Goal: Task Accomplishment & Management: Complete application form

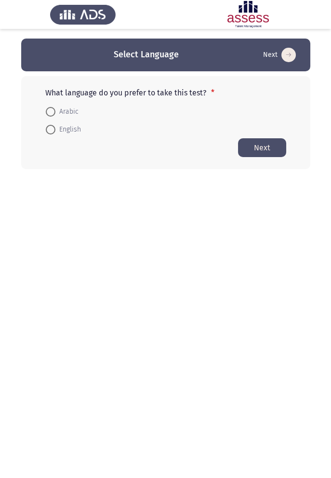
click at [54, 111] on span at bounding box center [51, 112] width 10 height 10
click at [54, 111] on input "Arabic" at bounding box center [51, 112] width 10 height 10
radio input "true"
click at [265, 147] on button "Next" at bounding box center [262, 147] width 48 height 19
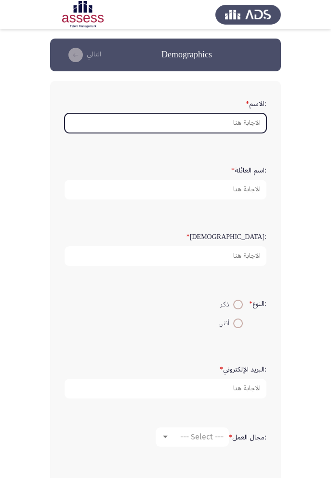
click at [248, 123] on input ":الاسم *" at bounding box center [166, 123] width 202 height 20
click at [250, 125] on input ":الاسم *" at bounding box center [166, 123] width 202 height 20
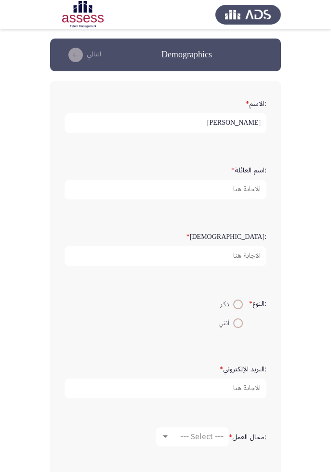
type input "[PERSON_NAME]"
click at [252, 191] on input ":اسم العائلة *" at bounding box center [166, 190] width 202 height 20
type input "Moharam"
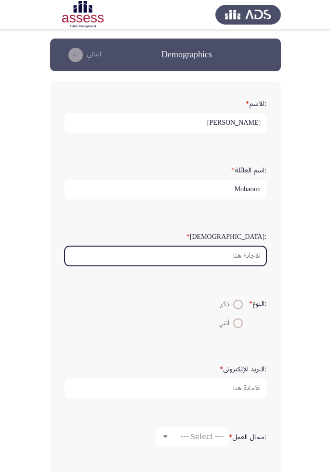
click at [248, 256] on input ":السن *" at bounding box center [166, 256] width 202 height 20
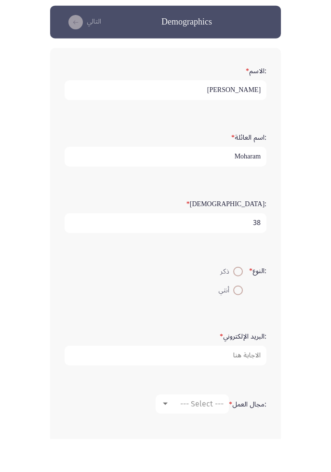
type input "38"
click at [239, 278] on span at bounding box center [238, 305] width 10 height 10
click at [239, 278] on input "ذكر" at bounding box center [238, 305] width 10 height 10
radio input "true"
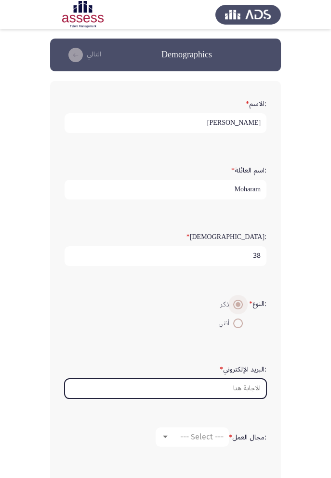
click at [248, 278] on input ":البريد الإلكتروني *" at bounding box center [166, 389] width 202 height 20
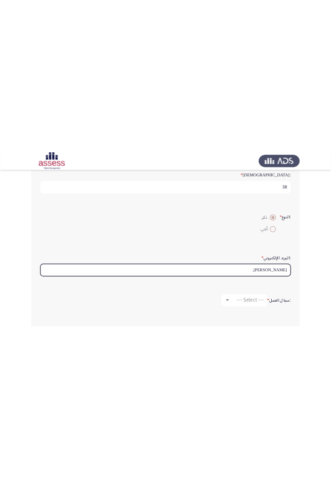
scroll to position [161, 0]
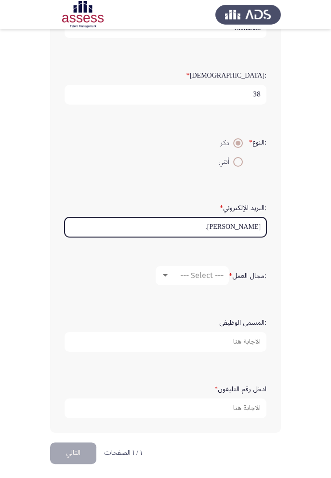
click at [220, 226] on input "[PERSON_NAME]." at bounding box center [166, 227] width 202 height 20
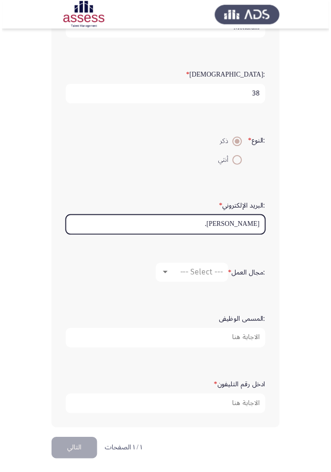
scroll to position [167, 0]
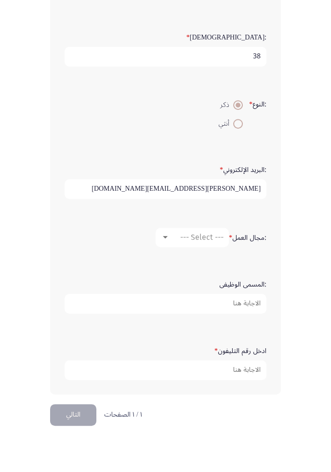
type input "[PERSON_NAME][EMAIL_ADDRESS][DOMAIN_NAME]"
click at [201, 266] on span "--- Select ---" at bounding box center [201, 269] width 43 height 9
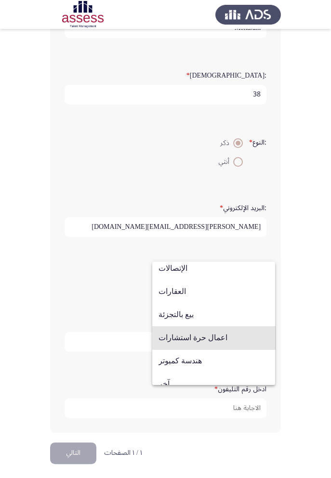
scroll to position [315, 0]
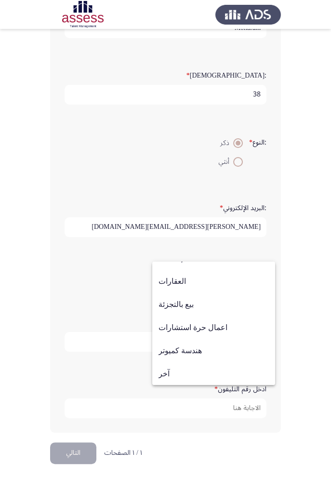
click at [289, 278] on div at bounding box center [165, 239] width 331 height 478
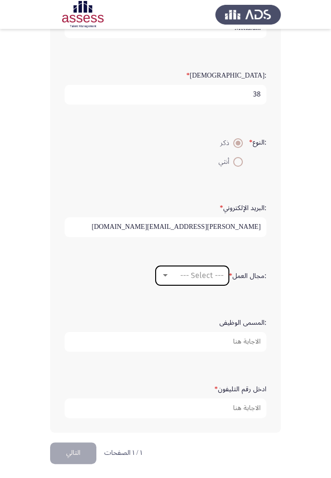
click at [213, 276] on span "--- Select ---" at bounding box center [201, 275] width 43 height 9
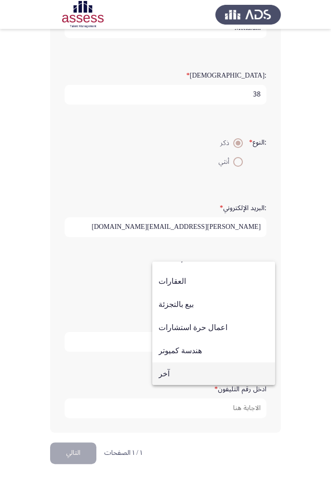
click at [199, 278] on span "آخر" at bounding box center [213, 373] width 110 height 23
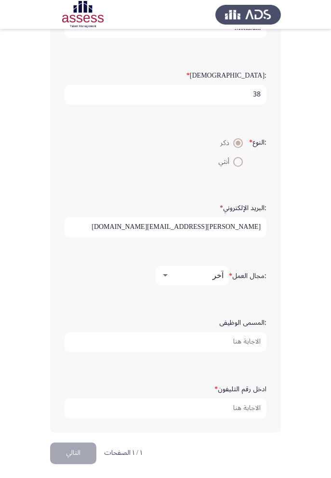
click at [218, 275] on span "آخر" at bounding box center [217, 275] width 11 height 9
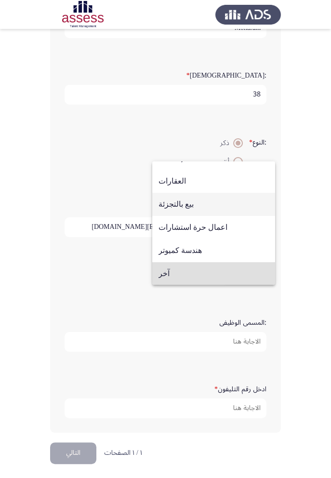
click at [185, 210] on span "بيع بالتجزئة" at bounding box center [213, 204] width 110 height 23
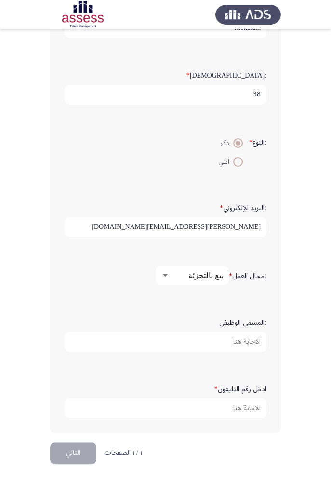
click at [249, 278] on input ":المسمى الوظيفى" at bounding box center [166, 342] width 202 height 20
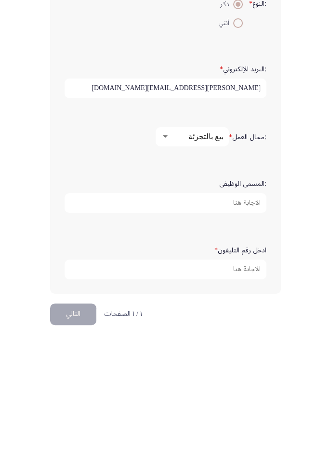
scroll to position [167, 0]
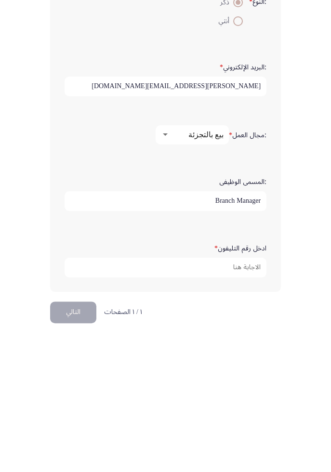
type input "Branch Manager"
click at [245, 278] on input "ادخل رقم التليفون *" at bounding box center [166, 403] width 202 height 20
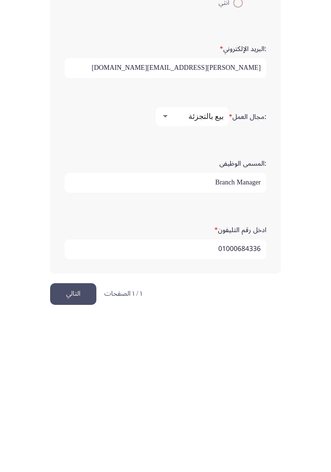
type input "01000684336"
click at [77, 278] on button "التالي" at bounding box center [73, 447] width 46 height 22
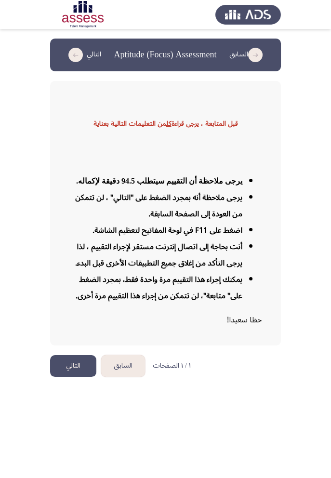
scroll to position [4, 0]
click at [73, 278] on button "التالي" at bounding box center [73, 366] width 46 height 22
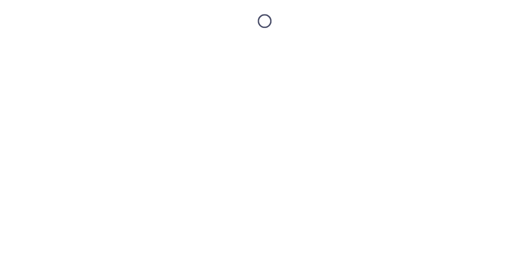
scroll to position [0, 0]
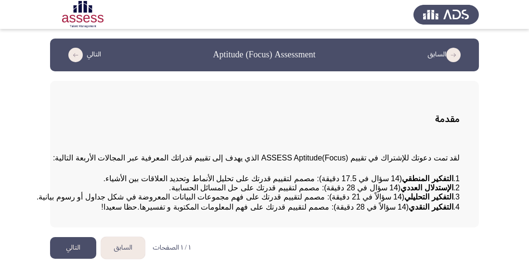
click at [76, 259] on button "التالي" at bounding box center [73, 248] width 46 height 22
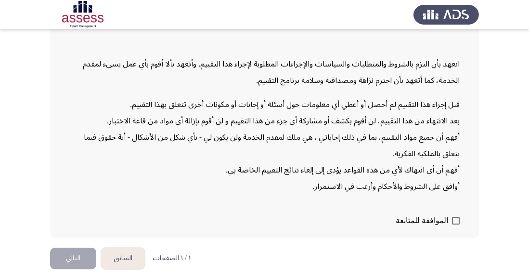
scroll to position [144, 0]
click at [453, 224] on span at bounding box center [456, 221] width 8 height 8
click at [456, 225] on input "الموافقة للمتابعة" at bounding box center [456, 224] width 0 height 0
checkbox input "true"
click at [85, 269] on button "التالي" at bounding box center [73, 259] width 46 height 22
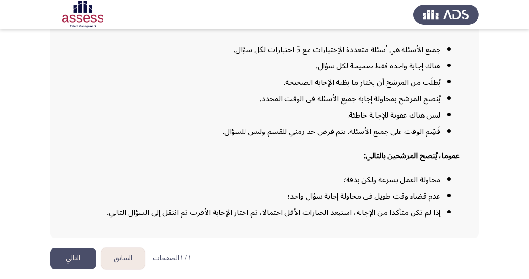
scroll to position [174, 0]
click at [80, 269] on button "التالي" at bounding box center [73, 259] width 46 height 22
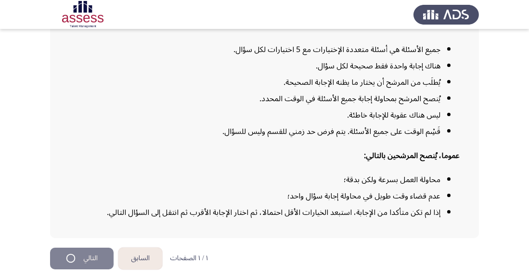
scroll to position [0, 0]
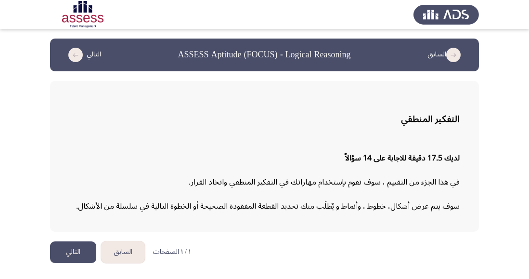
click at [76, 254] on button "التالي" at bounding box center [73, 252] width 46 height 22
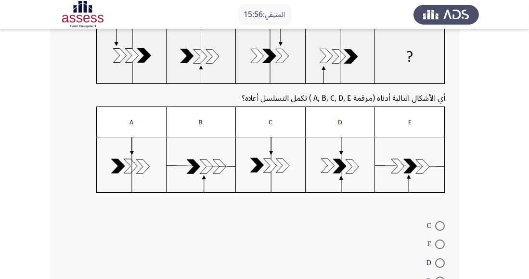
scroll to position [66, 0]
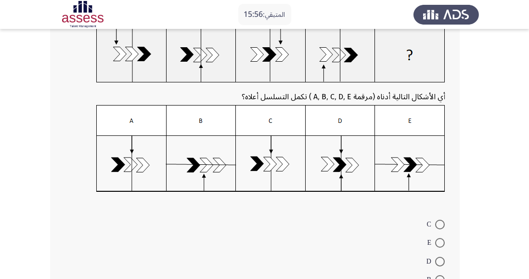
click at [440, 257] on span at bounding box center [440, 262] width 10 height 10
click at [440, 257] on input "D" at bounding box center [440, 262] width 10 height 10
radio input "true"
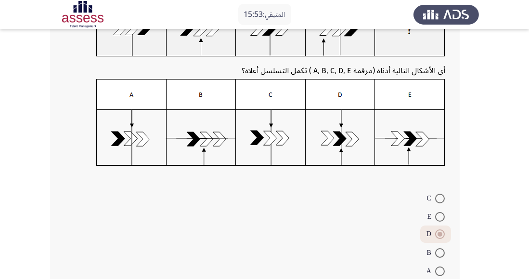
scroll to position [116, 0]
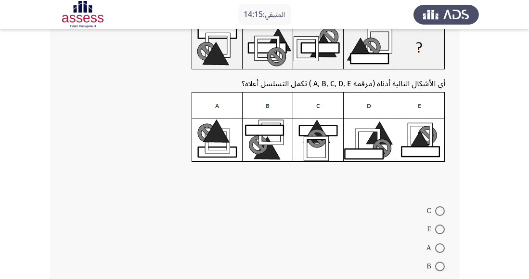
scroll to position [69, 0]
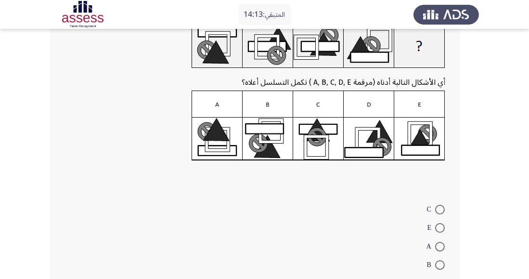
click at [437, 226] on span at bounding box center [440, 228] width 10 height 10
click at [437, 226] on input "E" at bounding box center [440, 228] width 10 height 10
radio input "true"
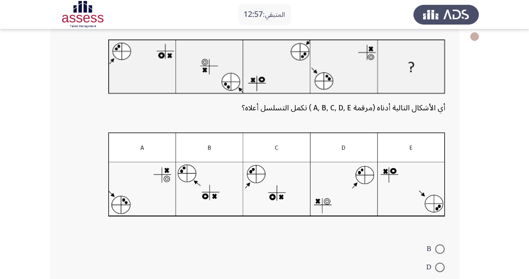
scroll to position [53, 0]
click at [279, 192] on img at bounding box center [276, 174] width 337 height 84
radio input "true"
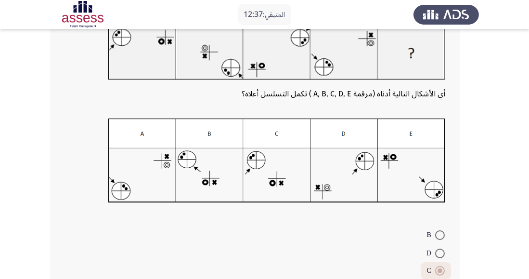
scroll to position [128, 0]
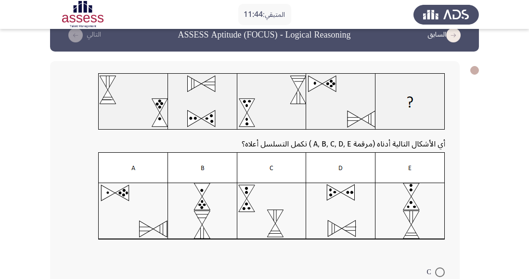
scroll to position [21, 0]
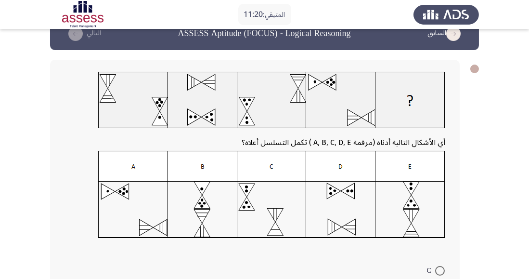
click at [416, 209] on img at bounding box center [271, 195] width 347 height 88
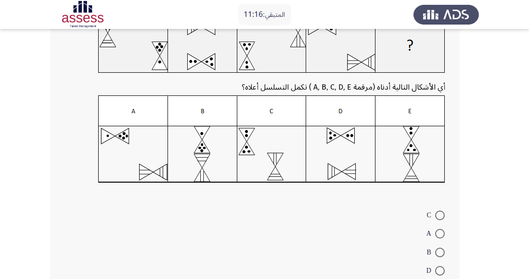
scroll to position [77, 0]
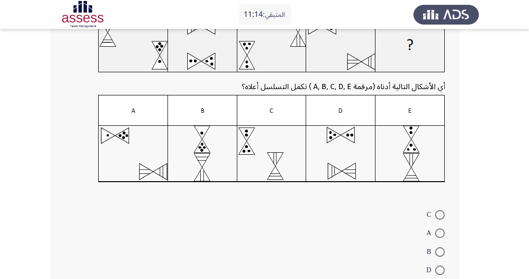
radio input "true"
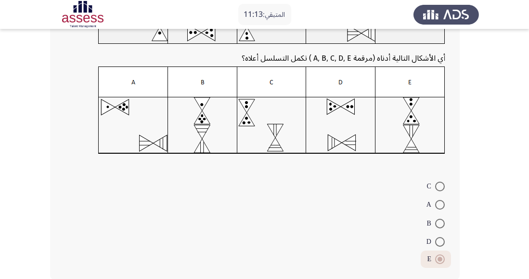
scroll to position [117, 0]
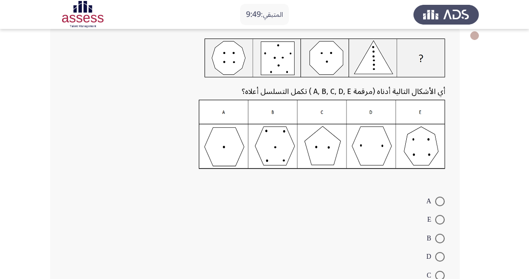
scroll to position [57, 0]
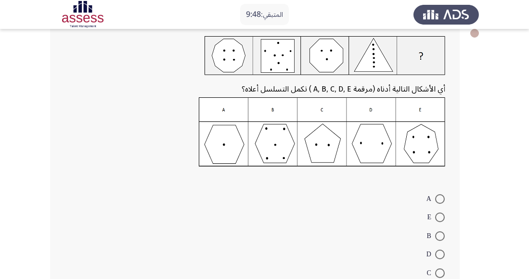
click at [330, 147] on img at bounding box center [322, 131] width 247 height 69
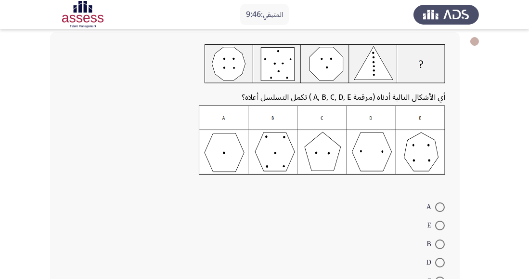
click at [443, 276] on span at bounding box center [440, 281] width 10 height 10
click at [443, 276] on input "C" at bounding box center [440, 281] width 10 height 10
radio input "true"
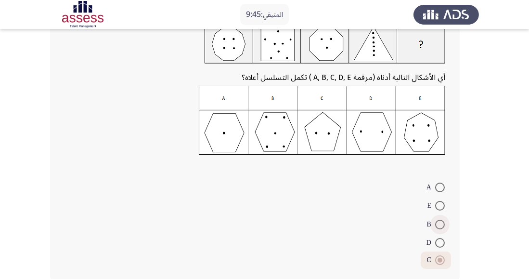
scroll to position [81, 0]
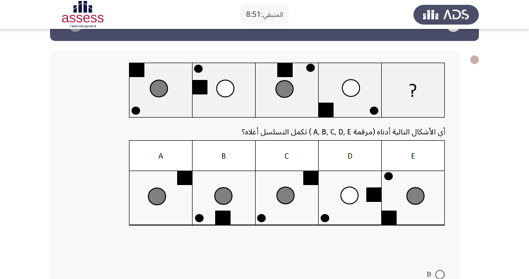
scroll to position [24, 0]
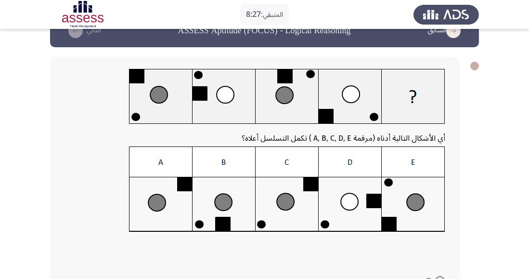
click at [210, 211] on img at bounding box center [287, 189] width 316 height 86
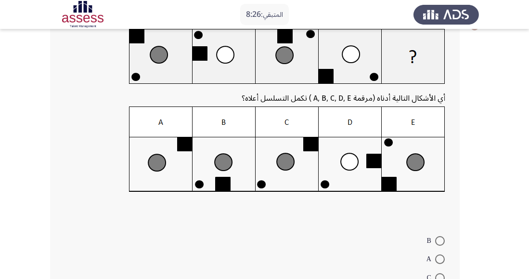
scroll to position [68, 0]
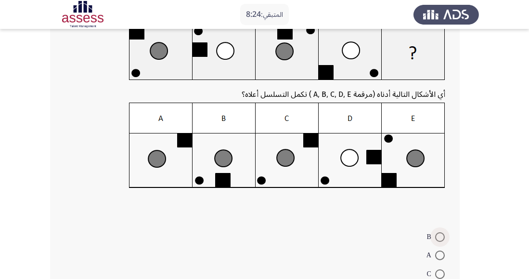
click at [440, 236] on span at bounding box center [440, 237] width 10 height 10
click at [440, 236] on input "B" at bounding box center [440, 237] width 10 height 10
radio input "true"
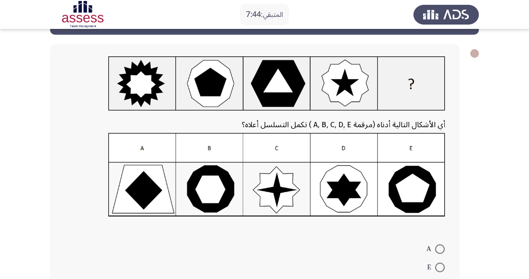
scroll to position [20, 0]
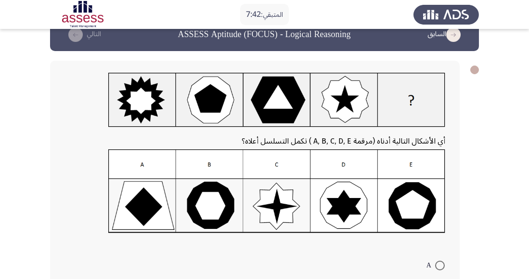
click at [419, 205] on img at bounding box center [276, 191] width 337 height 84
click at [420, 207] on img at bounding box center [276, 191] width 337 height 84
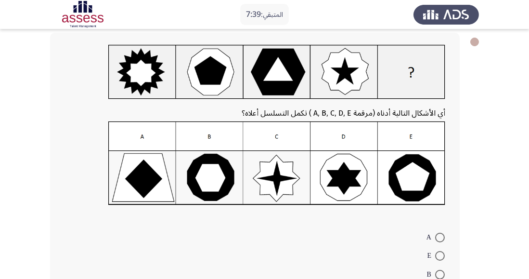
scroll to position [49, 0]
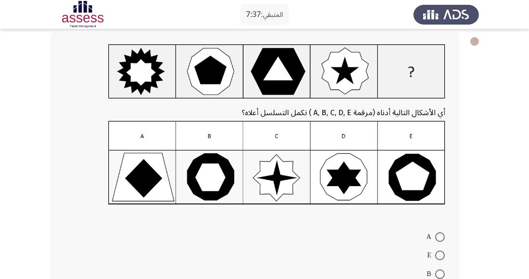
click at [440, 255] on span at bounding box center [440, 255] width 0 height 0
click at [440, 254] on input "E" at bounding box center [440, 255] width 10 height 10
radio input "true"
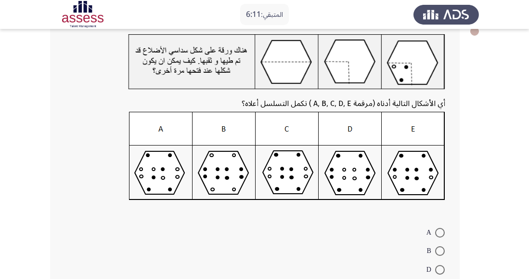
scroll to position [63, 0]
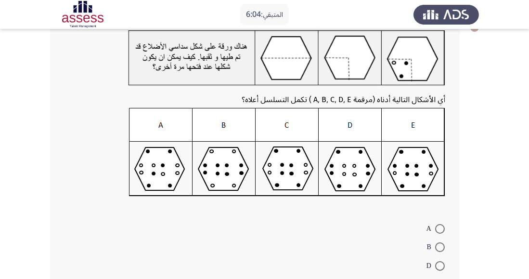
click at [363, 171] on img at bounding box center [287, 152] width 316 height 89
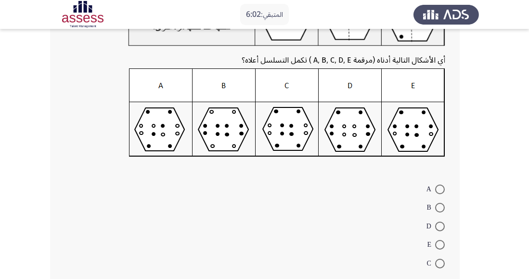
scroll to position [102, 0]
click at [443, 224] on span at bounding box center [440, 227] width 10 height 10
click at [443, 224] on input "D" at bounding box center [440, 227] width 10 height 10
radio input "true"
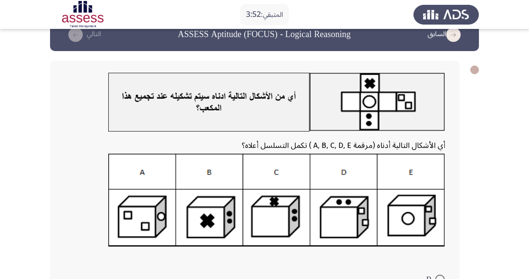
scroll to position [13, 0]
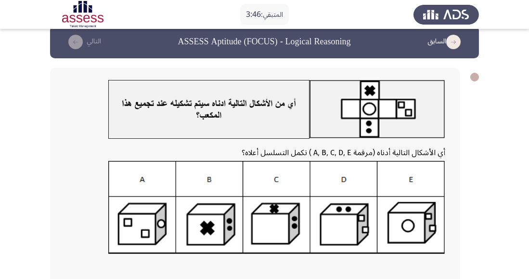
click at [200, 227] on img at bounding box center [276, 207] width 337 height 93
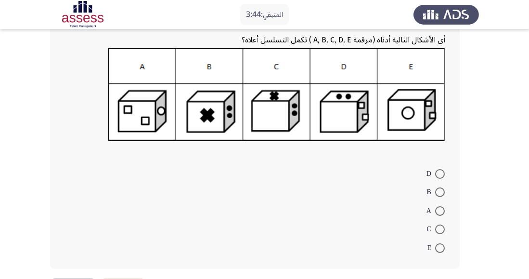
click at [439, 191] on span at bounding box center [440, 192] width 10 height 10
click at [439, 191] on input "B" at bounding box center [440, 192] width 10 height 10
radio input "true"
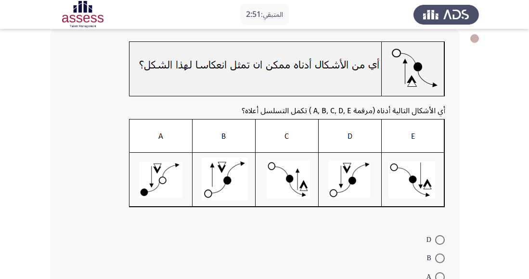
scroll to position [51, 0]
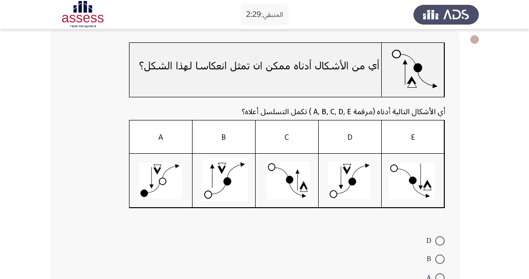
click at [363, 185] on img at bounding box center [287, 164] width 316 height 89
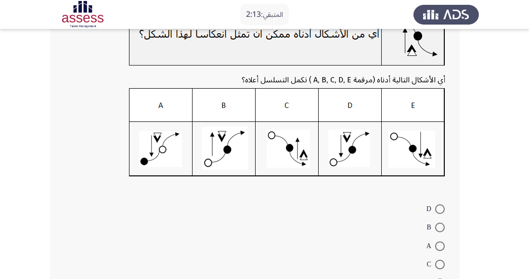
scroll to position [84, 0]
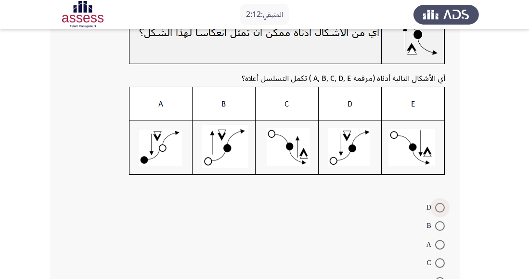
click at [445, 205] on span at bounding box center [440, 208] width 10 height 10
click at [445, 205] on input "D" at bounding box center [440, 208] width 10 height 10
radio input "true"
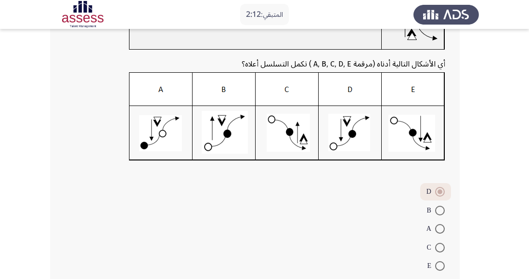
scroll to position [117, 0]
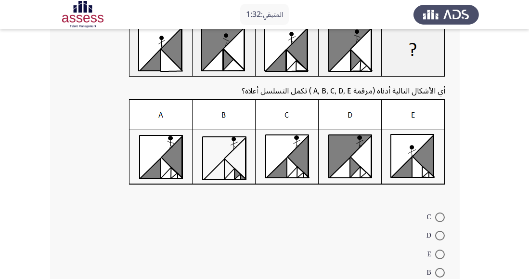
scroll to position [90, 0]
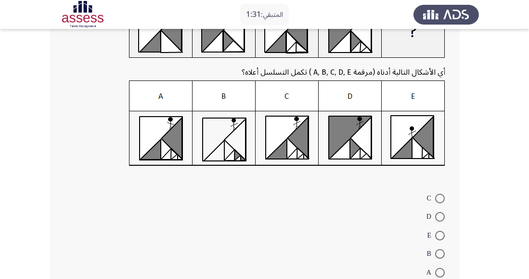
click at [442, 199] on span at bounding box center [440, 199] width 10 height 10
click at [442, 199] on input "C" at bounding box center [440, 199] width 10 height 10
radio input "true"
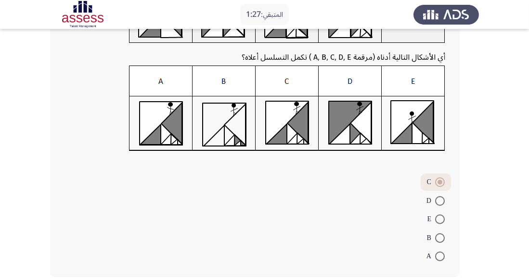
scroll to position [114, 0]
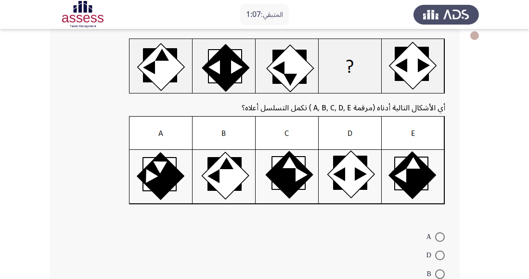
scroll to position [57, 0]
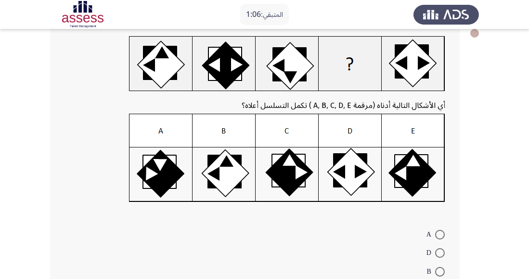
click at [440, 252] on span at bounding box center [440, 253] width 10 height 10
click at [440, 252] on input "D" at bounding box center [440, 253] width 10 height 10
radio input "true"
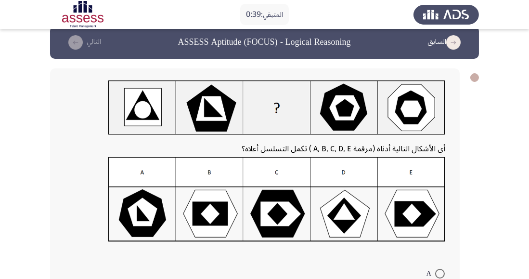
scroll to position [14, 0]
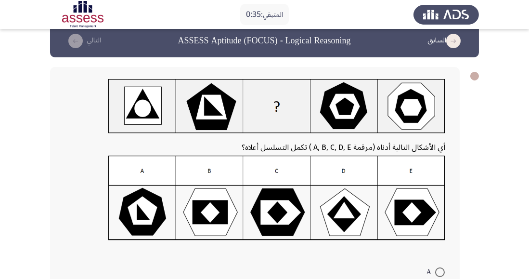
click at [200, 221] on img at bounding box center [276, 198] width 337 height 85
click at [198, 213] on img at bounding box center [276, 198] width 337 height 85
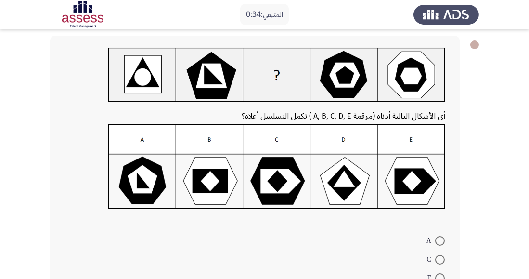
scroll to position [44, 0]
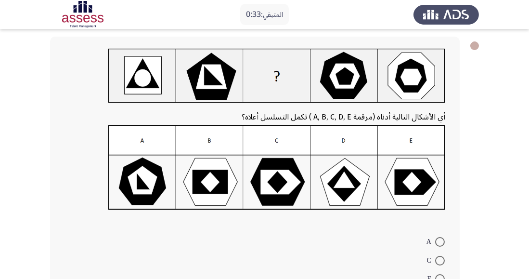
radio input "true"
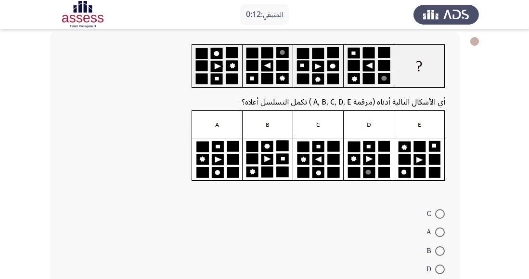
scroll to position [89, 0]
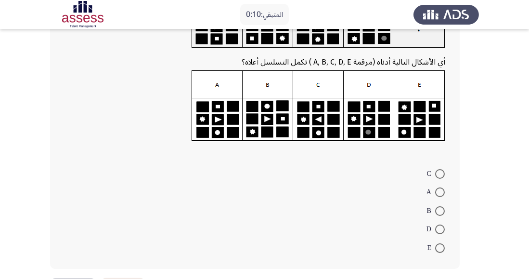
click at [440, 229] on span at bounding box center [440, 229] width 0 height 0
click at [440, 228] on input "D" at bounding box center [440, 229] width 10 height 10
radio input "true"
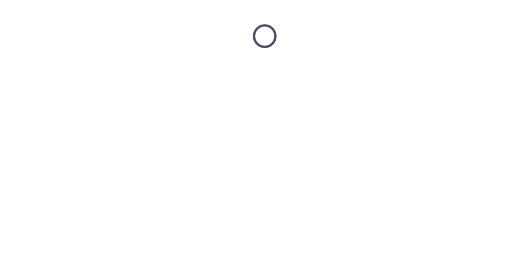
scroll to position [0, 0]
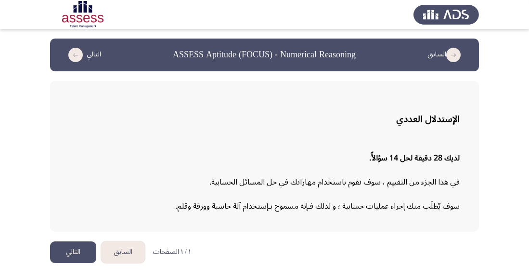
click at [73, 254] on button "التالي" at bounding box center [73, 252] width 46 height 22
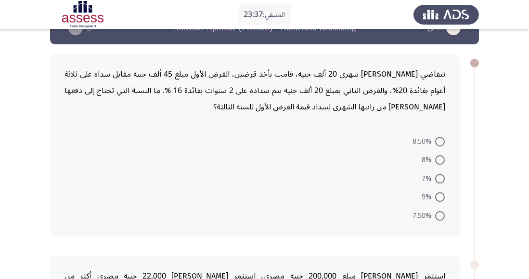
scroll to position [9, 0]
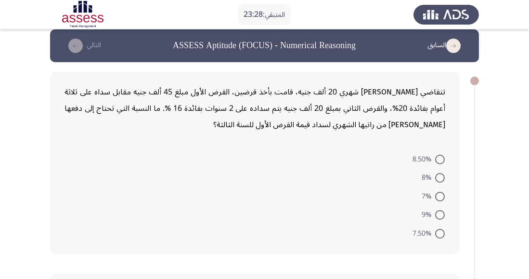
click at [440, 177] on span at bounding box center [440, 178] width 10 height 10
click at [440, 177] on input "8%" at bounding box center [440, 178] width 10 height 10
radio input "true"
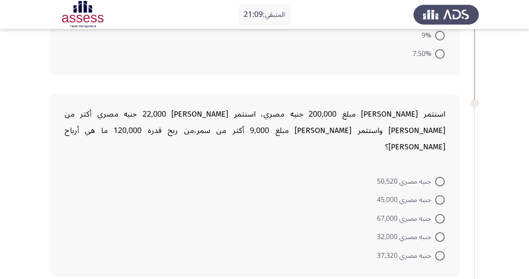
scroll to position [185, 0]
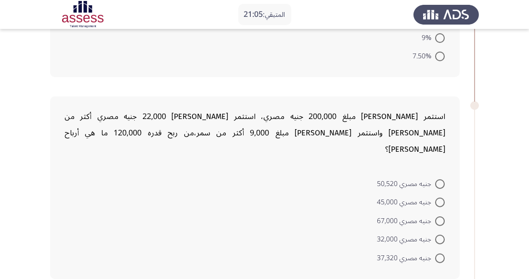
click at [441, 179] on span at bounding box center [440, 184] width 10 height 10
click at [441, 179] on input "جنيه مصري 50,520" at bounding box center [440, 184] width 10 height 10
radio input "true"
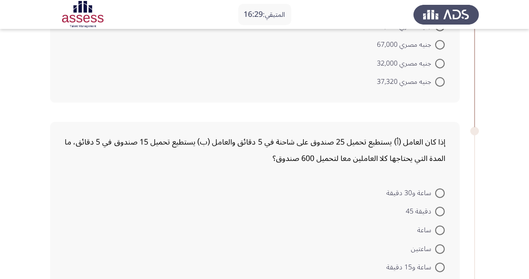
scroll to position [360, 0]
click at [441, 262] on span at bounding box center [440, 267] width 10 height 10
click at [441, 262] on input "ساعة و15 دقيقة" at bounding box center [440, 267] width 10 height 10
radio input "true"
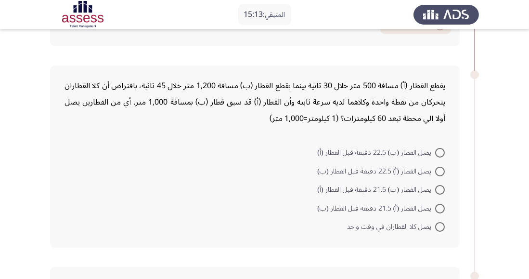
scroll to position [602, 0]
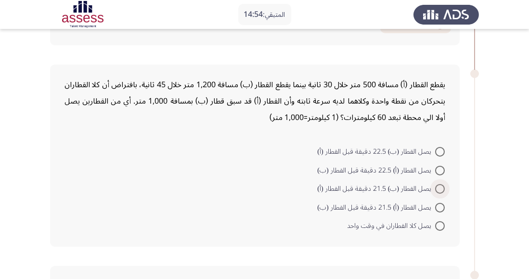
click at [443, 184] on span at bounding box center [440, 189] width 10 height 10
click at [443, 184] on input "يصل القطار (ب) 21.5 دقيقة قبل القطار (أ)" at bounding box center [440, 189] width 10 height 10
radio input "true"
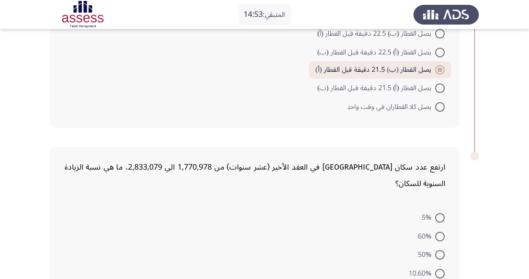
scroll to position [729, 0]
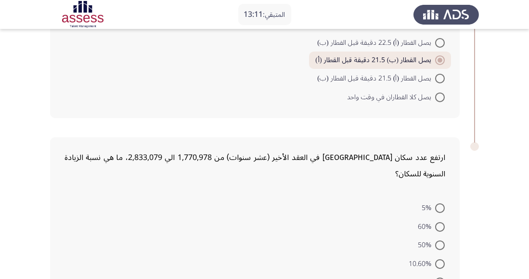
click at [442, 259] on span at bounding box center [440, 264] width 10 height 10
click at [442, 259] on input "10.60%" at bounding box center [440, 264] width 10 height 10
radio input "true"
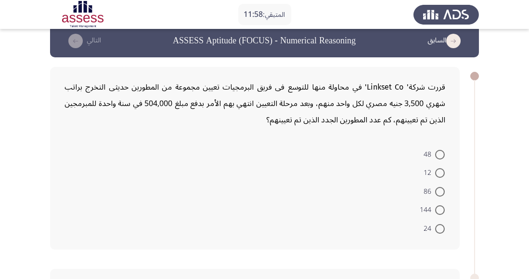
scroll to position [7, 0]
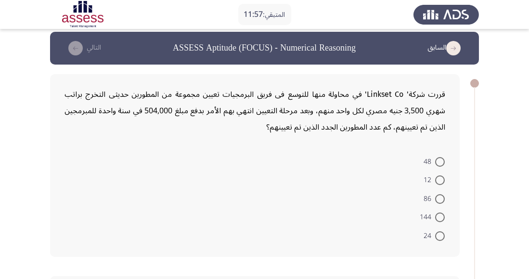
click at [440, 217] on span at bounding box center [440, 217] width 0 height 0
click at [440, 216] on input "144" at bounding box center [440, 217] width 10 height 10
radio input "true"
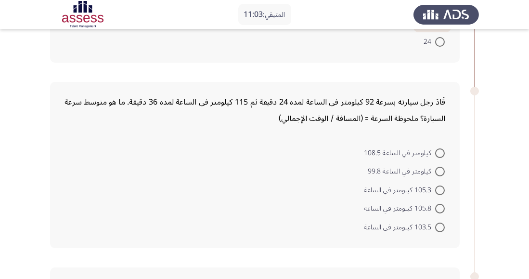
scroll to position [197, 0]
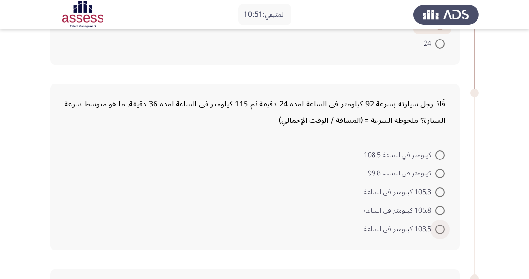
click at [440, 229] on span at bounding box center [440, 229] width 0 height 0
click at [440, 227] on input "103.5 كيلومتر في الساعة" at bounding box center [440, 229] width 10 height 10
radio input "true"
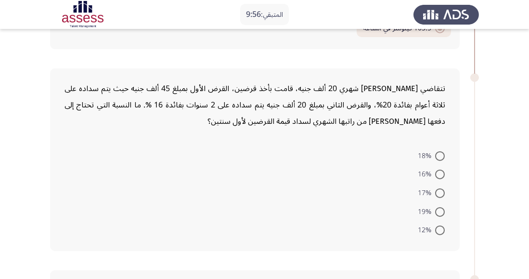
scroll to position [395, 0]
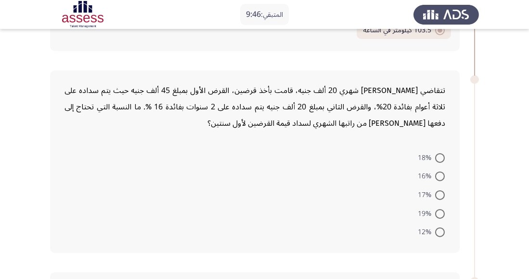
click at [443, 175] on span at bounding box center [440, 176] width 10 height 10
click at [443, 175] on input "16%" at bounding box center [440, 176] width 10 height 10
radio input "true"
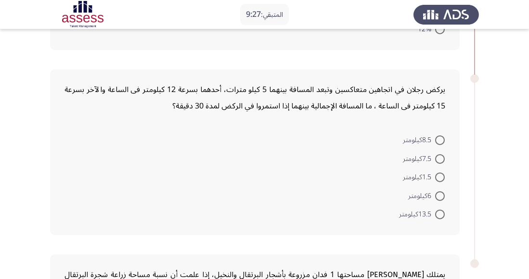
scroll to position [594, 0]
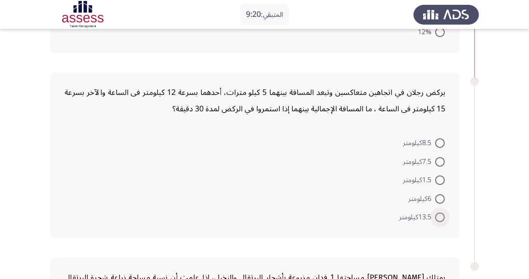
click at [444, 215] on span at bounding box center [440, 217] width 10 height 10
click at [444, 215] on input "13.5كيلومتر" at bounding box center [440, 217] width 10 height 10
radio input "true"
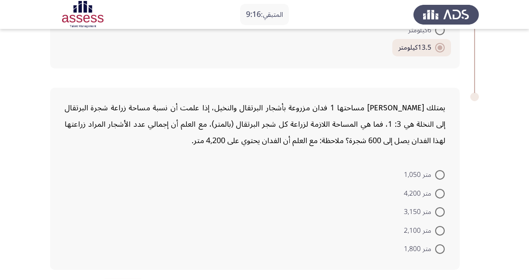
scroll to position [762, 0]
click at [440, 248] on span at bounding box center [440, 250] width 10 height 10
click at [440, 248] on input "متر 1,800" at bounding box center [440, 250] width 10 height 10
radio input "true"
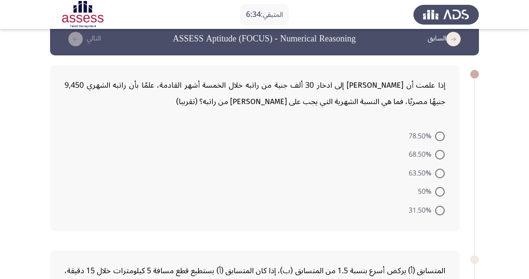
scroll to position [16, 0]
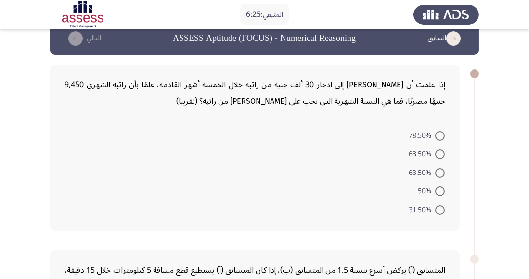
click at [440, 173] on span at bounding box center [440, 173] width 0 height 0
click at [440, 172] on input "63.50%" at bounding box center [440, 173] width 10 height 10
radio input "true"
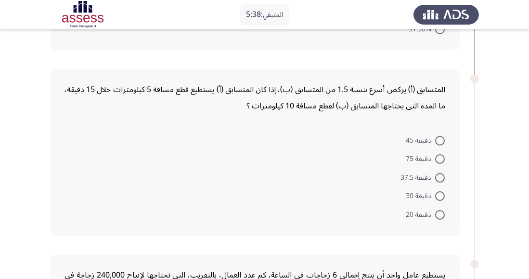
scroll to position [196, 0]
click at [444, 192] on span at bounding box center [440, 196] width 10 height 10
click at [444, 192] on input "دقيقة 30" at bounding box center [440, 196] width 10 height 10
radio input "true"
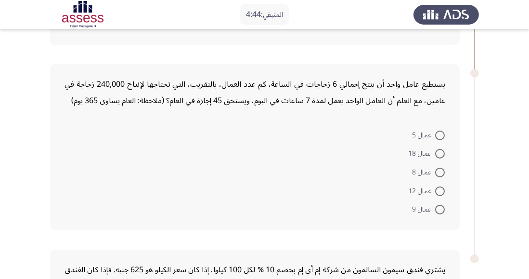
scroll to position [411, 0]
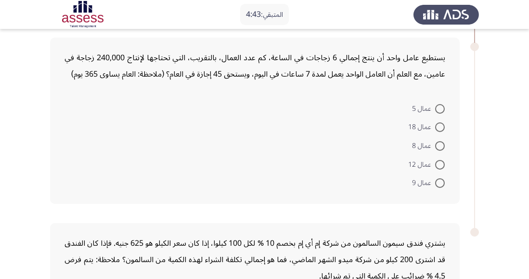
click at [439, 161] on span at bounding box center [440, 165] width 10 height 10
click at [439, 161] on input "عمال 12" at bounding box center [440, 165] width 10 height 10
radio input "true"
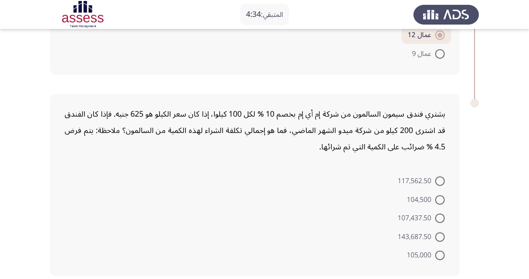
scroll to position [546, 0]
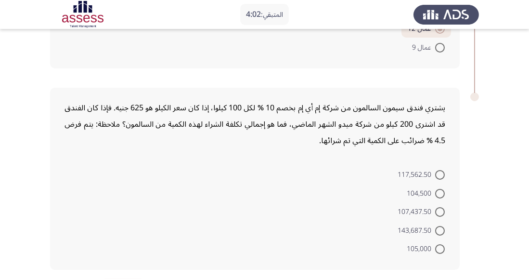
click at [444, 173] on span at bounding box center [440, 175] width 10 height 10
click at [444, 173] on input "117,562.50" at bounding box center [440, 175] width 10 height 10
radio input "true"
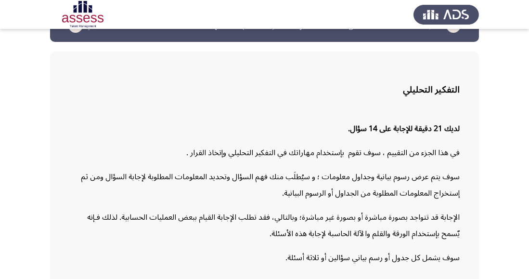
scroll to position [71, 0]
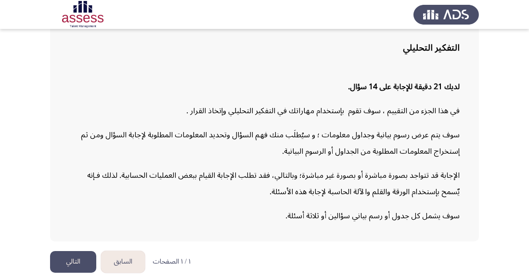
click at [73, 273] on button "التالي" at bounding box center [73, 262] width 46 height 22
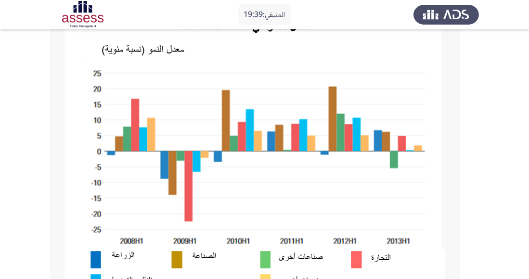
scroll to position [88, 0]
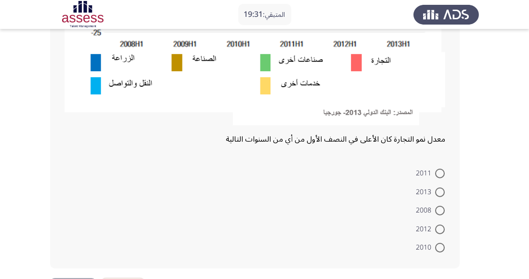
click at [441, 210] on span at bounding box center [440, 211] width 10 height 10
click at [441, 210] on input "2008" at bounding box center [440, 211] width 10 height 10
radio input "true"
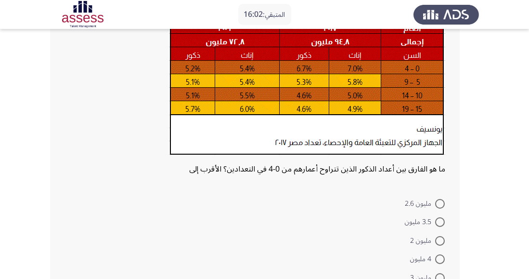
scroll to position [105, 0]
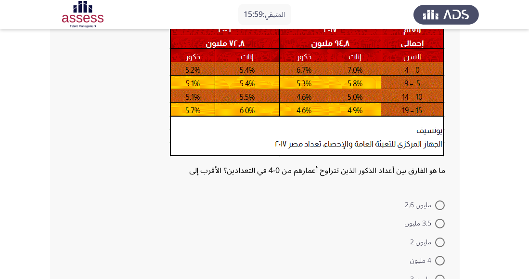
click at [437, 227] on span at bounding box center [440, 224] width 10 height 10
click at [437, 227] on input "3.5 مليون" at bounding box center [440, 224] width 10 height 10
radio input "true"
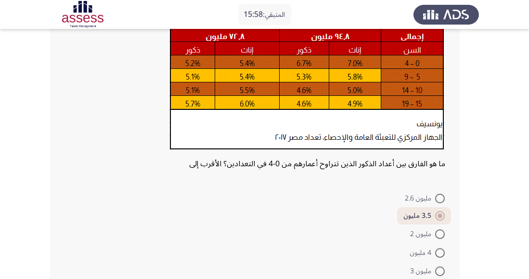
scroll to position [135, 0]
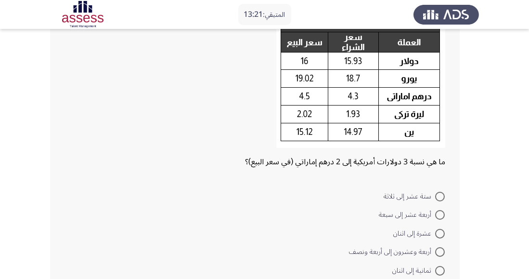
scroll to position [83, 0]
click at [445, 250] on span at bounding box center [440, 252] width 10 height 10
click at [445, 250] on input "أربعة وعشرون إلى أربعة ونصف" at bounding box center [440, 252] width 10 height 10
radio input "true"
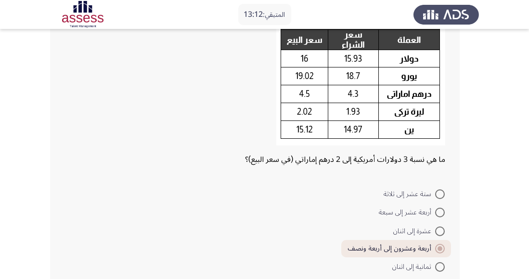
scroll to position [105, 0]
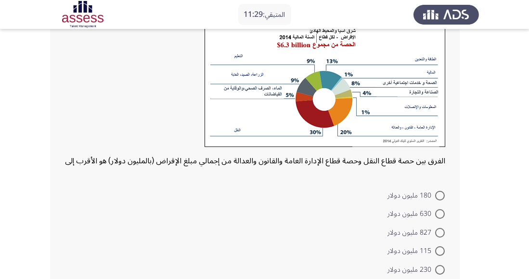
scroll to position [70, 0]
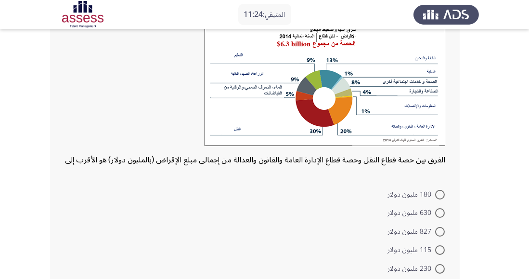
click at [436, 211] on span at bounding box center [440, 213] width 10 height 10
click at [436, 211] on input "630 مليون دولار" at bounding box center [440, 213] width 10 height 10
radio input "true"
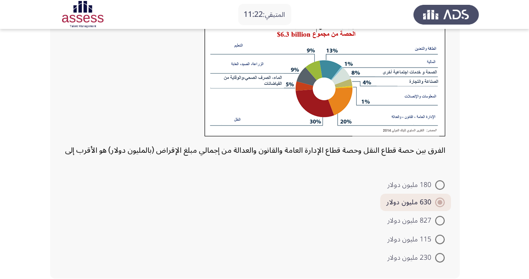
scroll to position [90, 0]
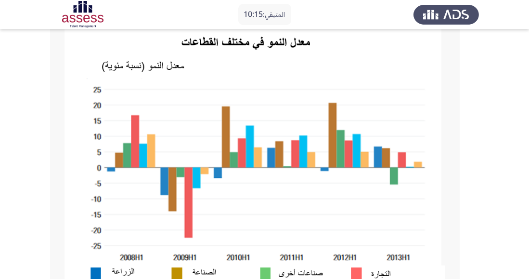
scroll to position [73, 0]
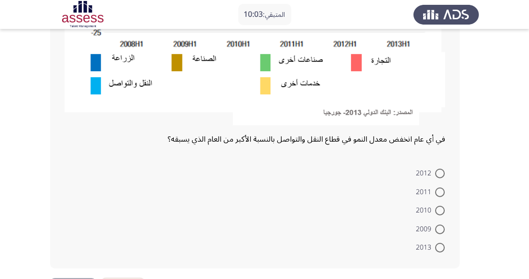
click at [440, 229] on span at bounding box center [440, 229] width 0 height 0
click at [440, 228] on input "2009" at bounding box center [440, 229] width 10 height 10
radio input "true"
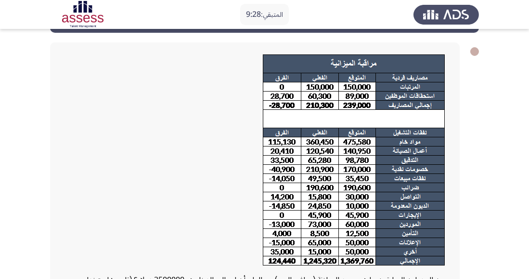
scroll to position [38, 0]
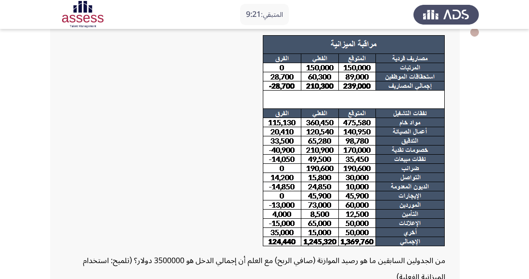
click at [65, 212] on div at bounding box center [255, 143] width 381 height 217
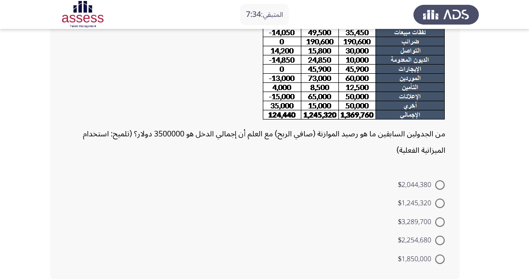
scroll to position [187, 0]
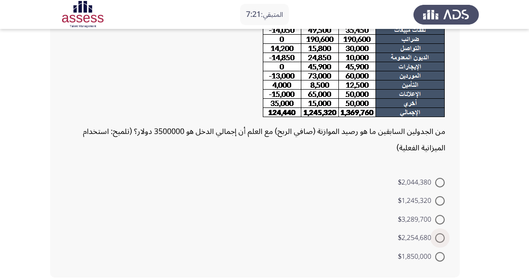
click at [441, 236] on span at bounding box center [440, 238] width 10 height 10
click at [441, 236] on input "$2,254,680" at bounding box center [440, 238] width 10 height 10
radio input "true"
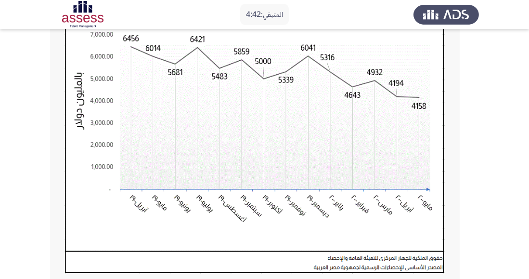
scroll to position [119, 0]
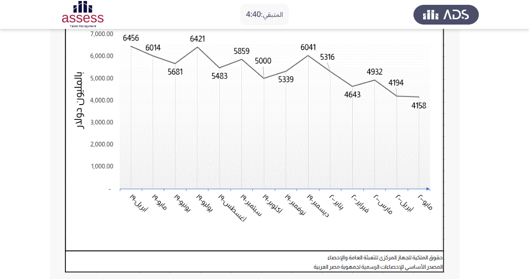
click at [47, 188] on app-assessment-container "المتبقي: 4:40 السابق ASSESS Aptitude (FOCUS) - Analytical Thinking التالي ما هو…" at bounding box center [264, 173] width 529 height 507
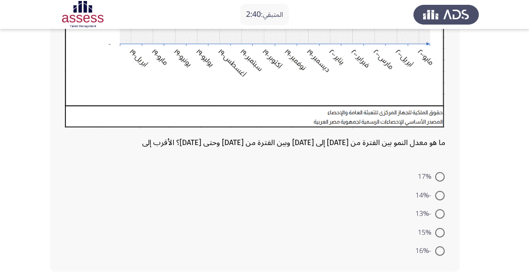
scroll to position [267, 0]
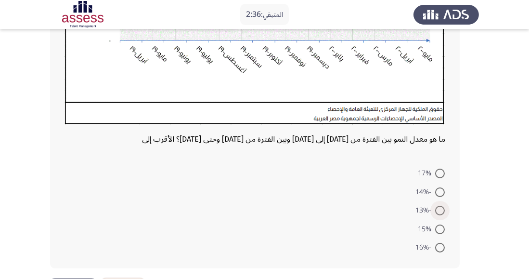
click at [437, 206] on span at bounding box center [440, 211] width 10 height 10
click at [437, 206] on input "-13%" at bounding box center [440, 211] width 10 height 10
radio input "true"
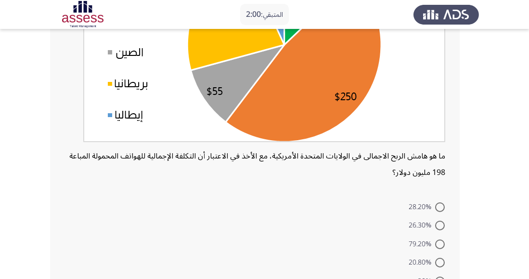
scroll to position [169, 0]
click at [440, 244] on span at bounding box center [440, 244] width 0 height 0
click at [440, 242] on input "79.20%" at bounding box center [440, 244] width 10 height 10
radio input "true"
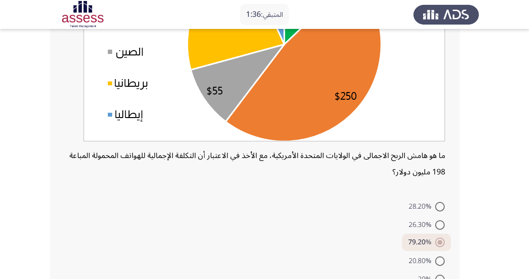
scroll to position [201, 0]
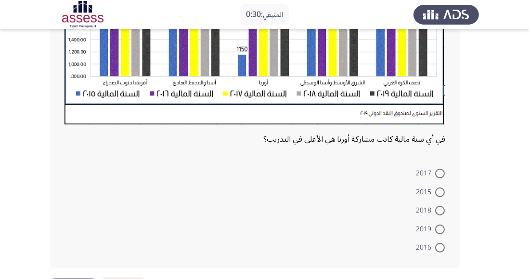
scroll to position [297, 0]
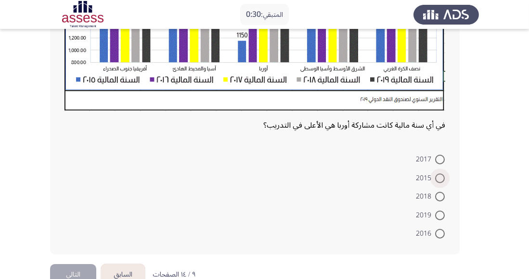
click at [440, 177] on span at bounding box center [440, 178] width 10 height 10
click at [440, 177] on input "2015" at bounding box center [440, 178] width 10 height 10
radio input "true"
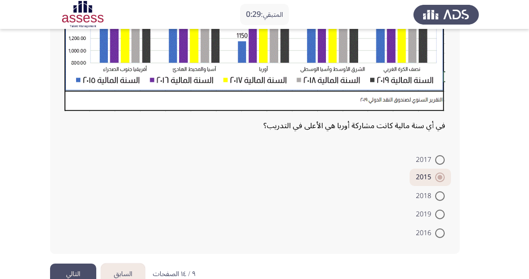
scroll to position [281, 0]
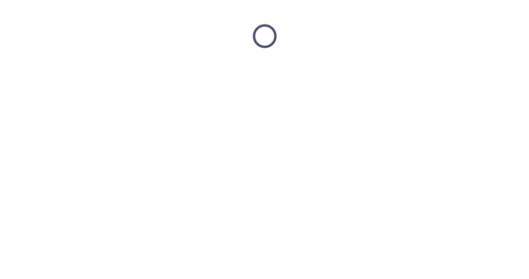
scroll to position [0, 0]
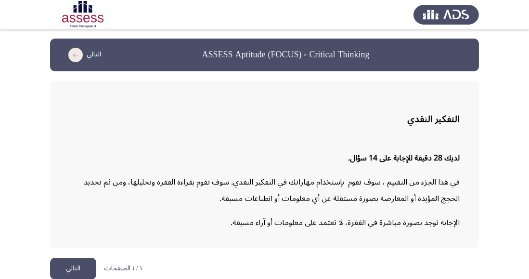
click at [62, 268] on button "التالي" at bounding box center [73, 269] width 46 height 22
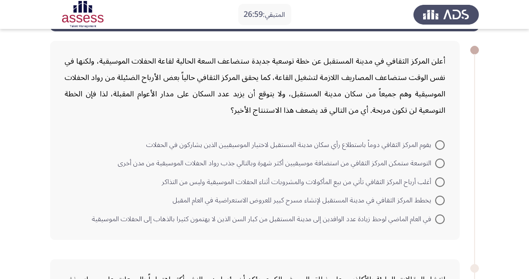
scroll to position [40, 0]
click at [438, 145] on span at bounding box center [440, 145] width 10 height 10
click at [438, 145] on input "يقوم المركز الثقافي دوماً باستطلاع رأي سكان مدينة المستقبل لاختيار الموسيقيين ا…" at bounding box center [440, 145] width 10 height 10
radio input "true"
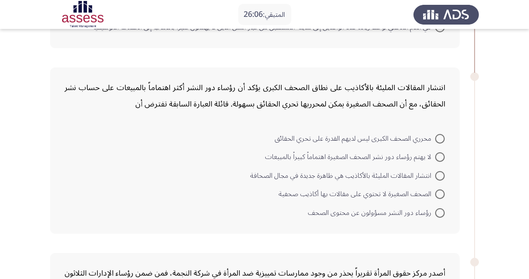
scroll to position [233, 0]
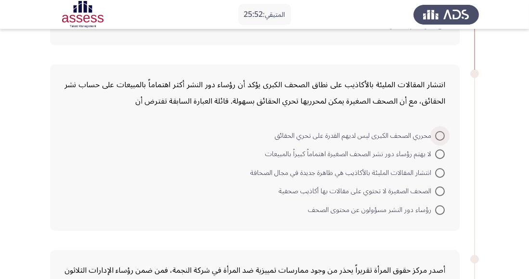
click at [441, 137] on span at bounding box center [440, 136] width 10 height 10
click at [441, 137] on input "محرري الصحف الكبرى ليس لديهم القدرة على تحري الحقائق" at bounding box center [440, 136] width 10 height 10
radio input "true"
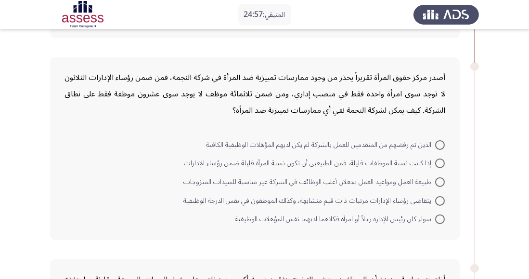
scroll to position [436, 0]
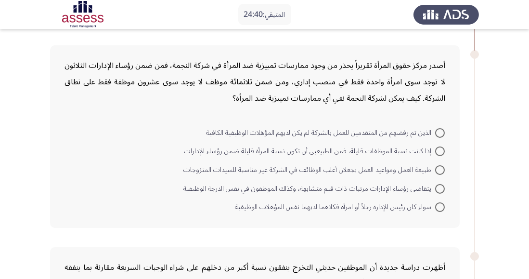
click at [437, 150] on span at bounding box center [440, 151] width 10 height 10
click at [437, 150] on input "إذا كانت نسبة الموظفات قليلة، فمن الطبيعيى أن تكون نسبة المرأة قليلة ضمن رؤساء …" at bounding box center [440, 151] width 10 height 10
radio input "true"
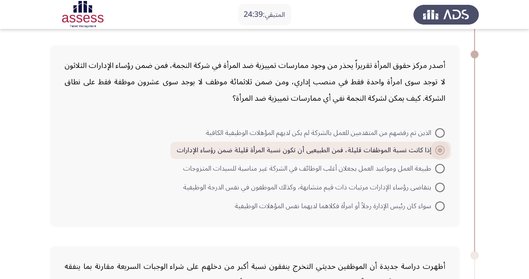
click at [439, 150] on span at bounding box center [440, 150] width 5 height 5
click at [439, 150] on input "إذا كانت نسبة الموظفات قليلة، فمن الطبيعيى أن تكون نسبة المرأة قليلة ضمن رؤساء …" at bounding box center [440, 150] width 10 height 10
click at [441, 204] on span at bounding box center [440, 206] width 10 height 10
click at [441, 204] on input "سواء كان رئيس الإدارة رجلاً أو امرأة فكلاهما لديهما نفس المؤهلات الوظيفية" at bounding box center [440, 206] width 10 height 10
radio input "true"
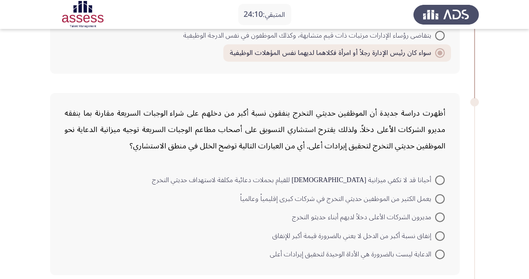
scroll to position [591, 0]
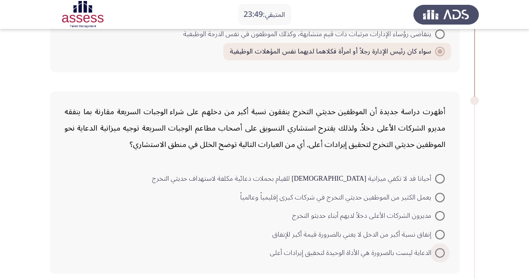
click at [440, 251] on span at bounding box center [440, 253] width 10 height 10
click at [440, 251] on input "الدعاية ليست بالضرورة هي الأداة الوحيدة لتحقيق إيرادات أعلى" at bounding box center [440, 253] width 10 height 10
radio input "true"
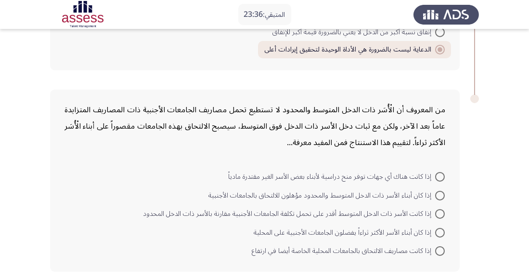
scroll to position [795, 0]
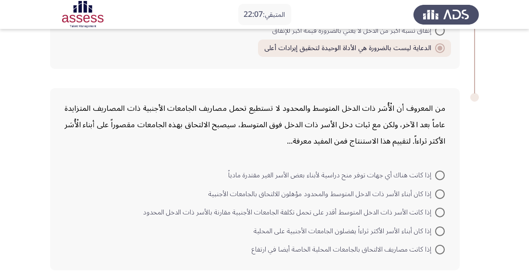
click at [444, 250] on span at bounding box center [440, 250] width 10 height 10
click at [444, 250] on input "إذا كانت مصاريف الالتحاق بالجامعات المحلية الخاصة أيضا في ارتفاع" at bounding box center [440, 250] width 10 height 10
radio input "true"
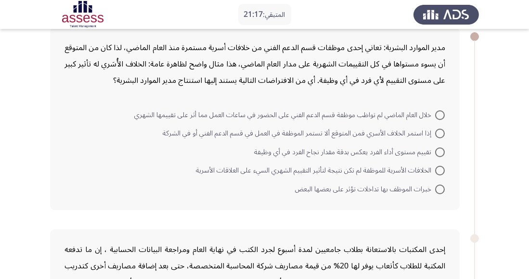
scroll to position [54, 0]
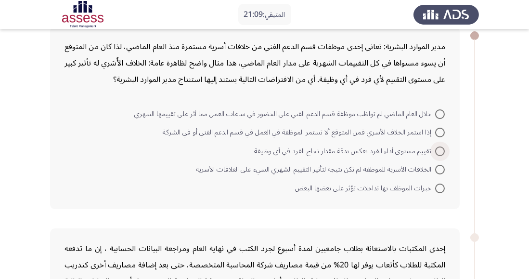
click at [441, 151] on span at bounding box center [440, 151] width 10 height 10
click at [441, 151] on input "تقييم مستوى أداء الفرد يعكس بدقة مقدار نجاح الفرد في أي وظيفة" at bounding box center [440, 151] width 10 height 10
radio input "true"
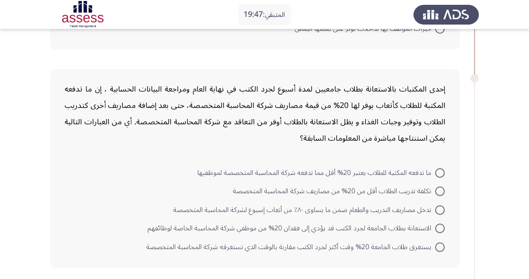
scroll to position [212, 0]
click at [439, 171] on span at bounding box center [440, 173] width 10 height 10
click at [439, 171] on input "ما تدفعه المكتبة للطلاب يعتبر 20% أقل مما تدفعه شركة المحاسبة المتخصصة لموظفيها" at bounding box center [440, 173] width 10 height 10
radio input "true"
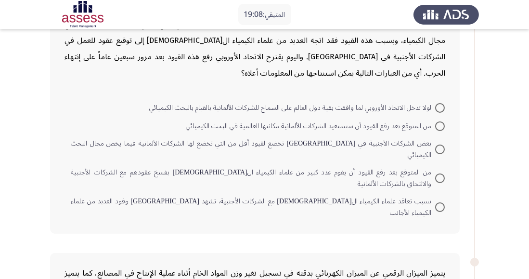
scroll to position [495, 0]
click at [437, 173] on span at bounding box center [440, 178] width 10 height 10
click at [437, 173] on input "من المتوقع بعد رفع القيود أن يقوم عدد كبير من علماء الكيمياء ال[DEMOGRAPHIC_DAT…" at bounding box center [440, 178] width 10 height 10
radio input "true"
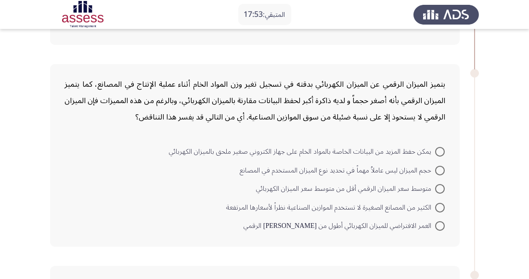
scroll to position [683, 0]
click at [440, 171] on span at bounding box center [440, 171] width 0 height 0
click at [440, 166] on input "حجم الميزان ليس عاملاُ مهماً في تحديد نوع الميزان المستخدم في المصانع" at bounding box center [440, 171] width 10 height 10
radio input "true"
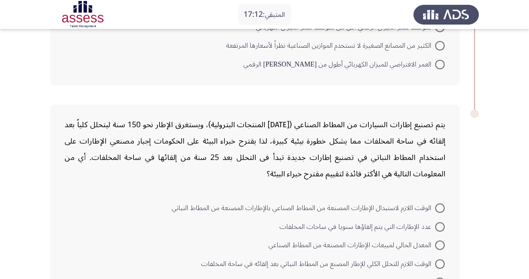
scroll to position [844, 0]
click at [436, 277] on span at bounding box center [440, 282] width 10 height 10
click at [436, 277] on input "مدى استعداد وتقبل الحكومات لفرض قانون جديد لإجبار مصنعي الإطارات على استخدام ال…" at bounding box center [440, 282] width 10 height 10
radio input "true"
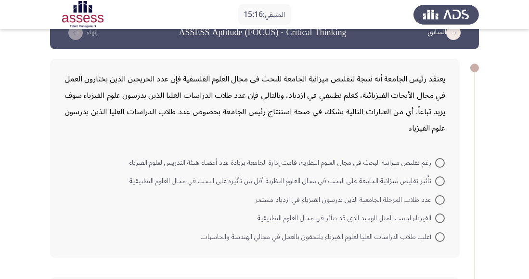
scroll to position [26, 0]
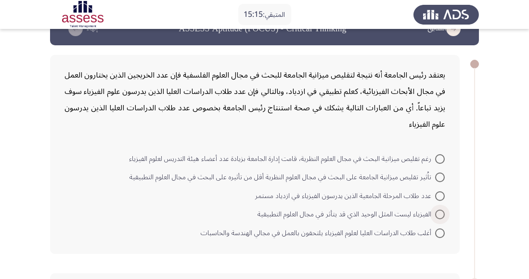
click at [437, 212] on span at bounding box center [440, 215] width 10 height 10
click at [437, 212] on input "الفيزياء ليست المثل الوحيد الذي قد يتأثر في مجال العلوم التطبيقية" at bounding box center [440, 215] width 10 height 10
radio input "true"
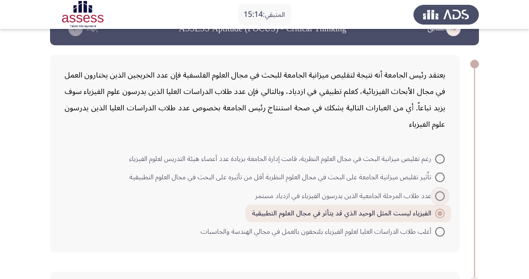
click at [441, 196] on span at bounding box center [440, 196] width 10 height 10
click at [441, 196] on input "عدد طلاب المرحلة الجامعية الذين يدرسون الفيزياء في ازدياد مستمر" at bounding box center [440, 196] width 10 height 10
radio input "true"
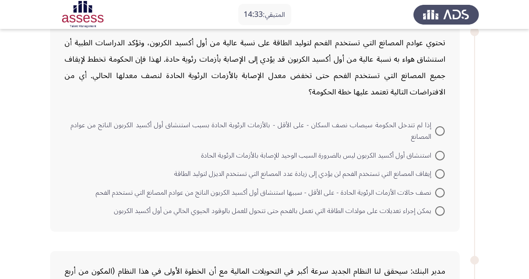
scroll to position [275, 0]
click at [443, 132] on span at bounding box center [440, 131] width 10 height 10
click at [443, 132] on input "إذا لم تتدخل الحكومة سيصاب نصف السكان - على الأقل - بالأزمات الرئوية الحادة بسب…" at bounding box center [440, 131] width 10 height 10
radio input "true"
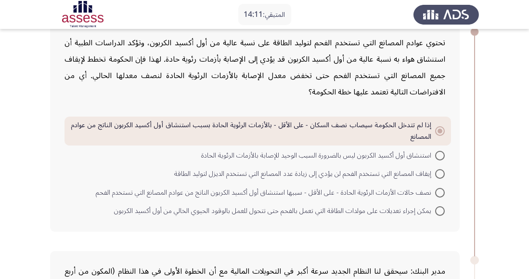
click at [441, 208] on span at bounding box center [440, 211] width 10 height 10
click at [441, 208] on input "يمكن إجراء تعديلات على مولدات الطاقة التي تعمل بالفحم حتى تتحول للعمل بالوقود ا…" at bounding box center [440, 211] width 10 height 10
radio input "true"
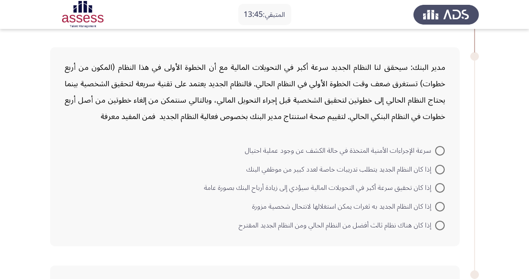
scroll to position [479, 0]
click at [444, 187] on span at bounding box center [440, 187] width 10 height 10
click at [444, 187] on input "إذا كان تحقيق سرعة أكبر في التحويلات المالية سيؤدي إلى زيادة أرباح البنك بصورة …" at bounding box center [440, 187] width 10 height 10
radio input "true"
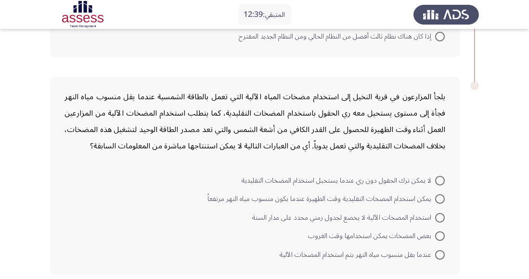
scroll to position [670, 0]
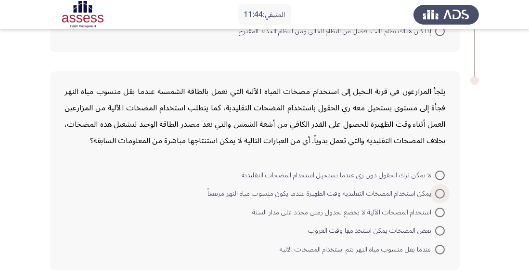
click at [441, 193] on span at bounding box center [440, 194] width 10 height 10
click at [441, 193] on input "يمكن استخدام المضخات التقليدية وقت الظهيرة عندما يكون منسوب مياه النهر مرتفعاً" at bounding box center [440, 194] width 10 height 10
radio input "true"
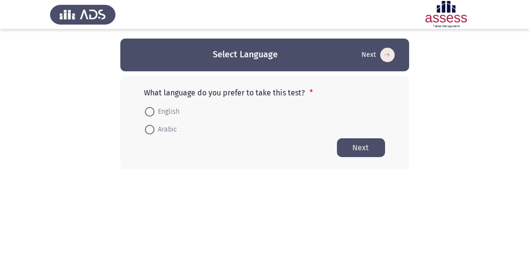
click at [152, 131] on span at bounding box center [150, 130] width 10 height 10
click at [152, 131] on input "Arabic" at bounding box center [150, 130] width 10 height 10
radio input "true"
click at [370, 147] on button "Next" at bounding box center [361, 147] width 48 height 19
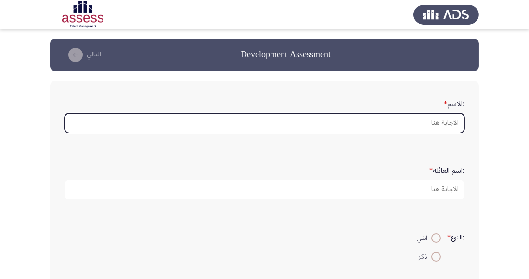
click at [446, 121] on input ":الاسم *" at bounding box center [265, 123] width 400 height 20
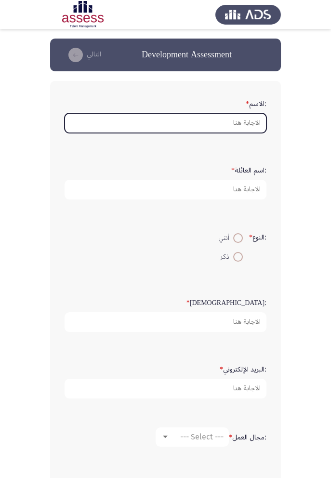
click at [248, 126] on input ":الاسم *" at bounding box center [166, 123] width 202 height 20
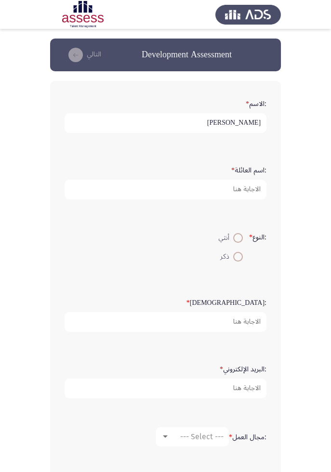
type input "Mohamed Ahmed Ibrahem"
click at [252, 189] on input ":اسم العائلة *" at bounding box center [166, 190] width 202 height 20
type input "Moharam"
click at [236, 255] on span at bounding box center [238, 257] width 10 height 10
click at [236, 255] on input "ذكر" at bounding box center [238, 257] width 10 height 10
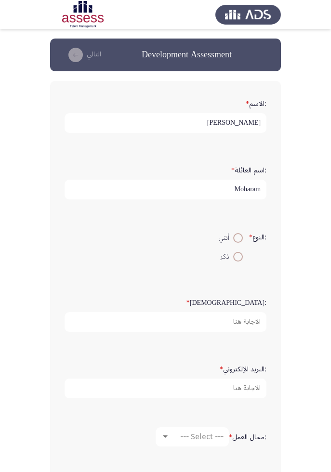
radio input "true"
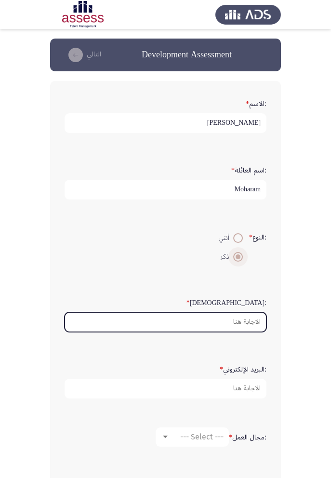
click at [251, 278] on input ":السن *" at bounding box center [166, 322] width 202 height 20
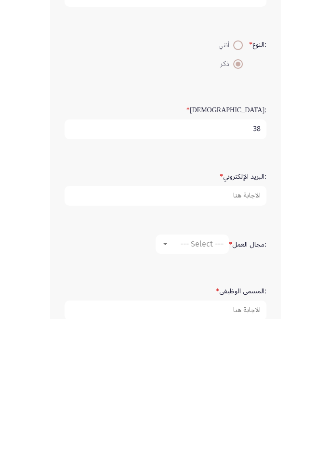
scroll to position [40, 0]
type input "38"
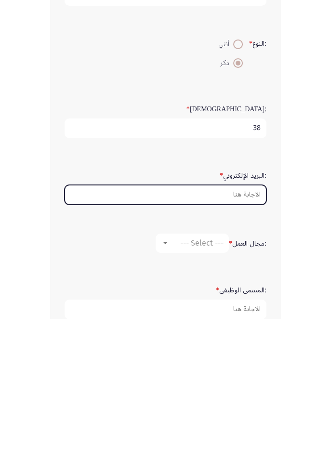
click at [247, 278] on input ":البريد الإلكتروني *" at bounding box center [166, 348] width 202 height 20
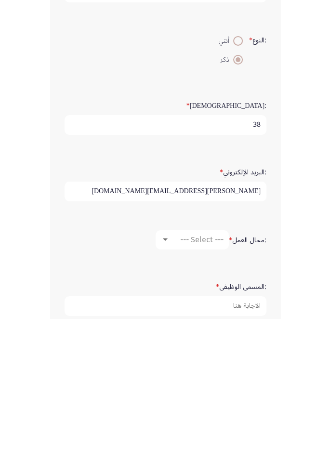
type input "[PERSON_NAME][EMAIL_ADDRESS][DOMAIN_NAME]"
click at [207, 278] on span "--- Select ---" at bounding box center [201, 392] width 43 height 9
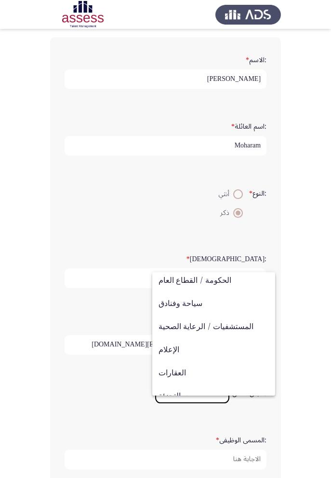
scroll to position [315, 0]
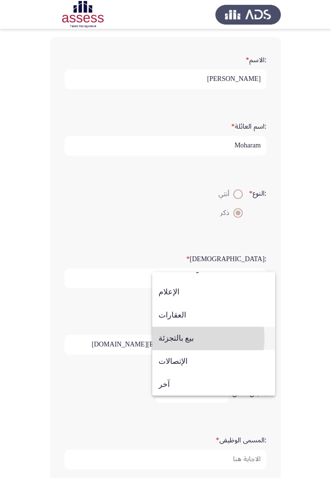
click at [186, 278] on span "بيع بالتجزئة" at bounding box center [213, 338] width 110 height 23
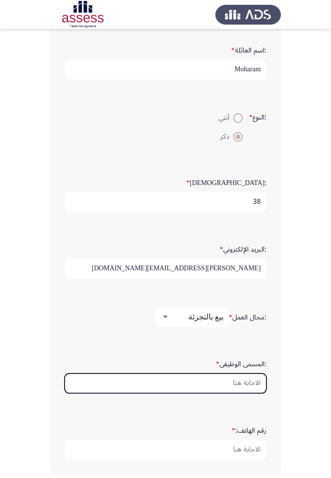
click at [236, 278] on input ":المسمى الوظيفى *" at bounding box center [166, 383] width 202 height 20
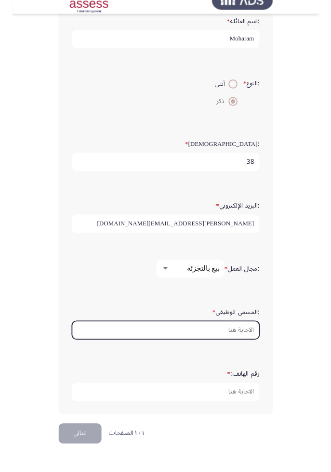
scroll to position [138, 0]
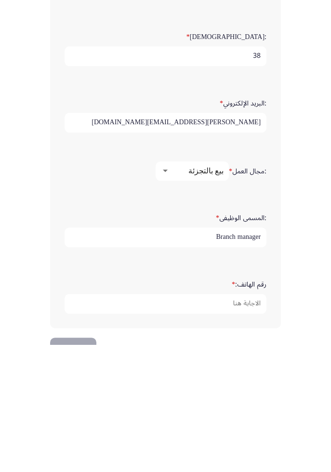
click at [238, 278] on input "Branch manager" at bounding box center [166, 365] width 202 height 20
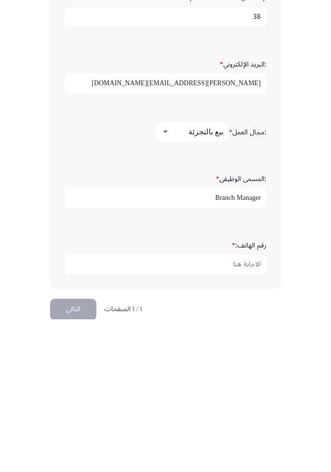
scroll to position [167, 0]
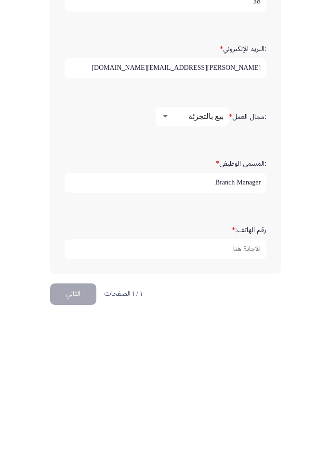
type input "Branch Manager"
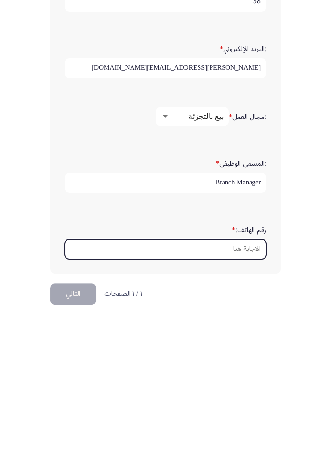
click at [249, 278] on input "رقم الهاتف: *" at bounding box center [166, 403] width 202 height 20
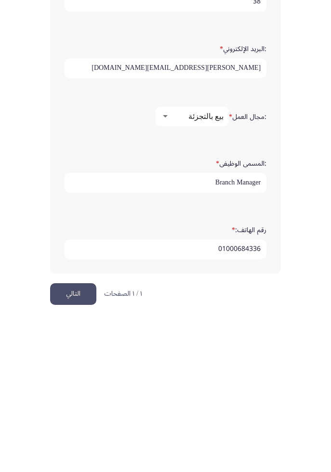
type input "01000684336"
click at [81, 278] on button "التالي" at bounding box center [73, 447] width 46 height 22
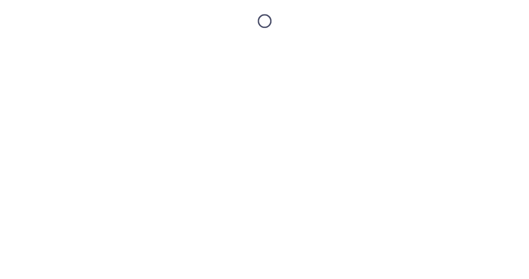
scroll to position [0, 0]
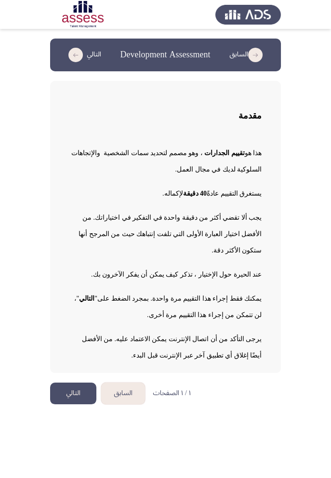
click at [70, 278] on button "التالي" at bounding box center [73, 393] width 46 height 22
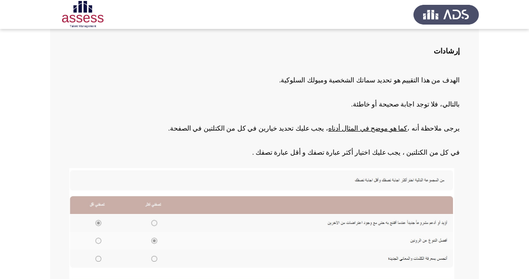
scroll to position [181, 0]
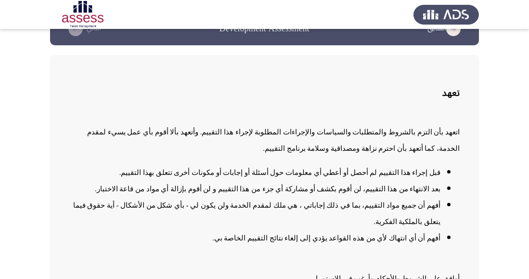
scroll to position [119, 0]
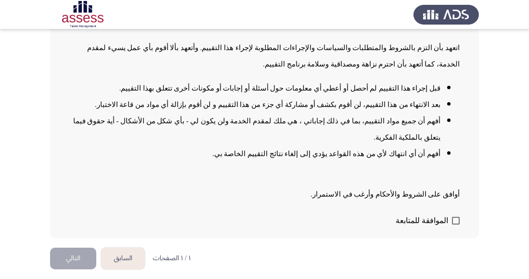
click at [454, 224] on span at bounding box center [456, 221] width 8 height 8
click at [456, 225] on input "الموافقة للمتابعة" at bounding box center [456, 224] width 0 height 0
checkbox input "true"
click at [73, 269] on button "التالي" at bounding box center [73, 259] width 46 height 22
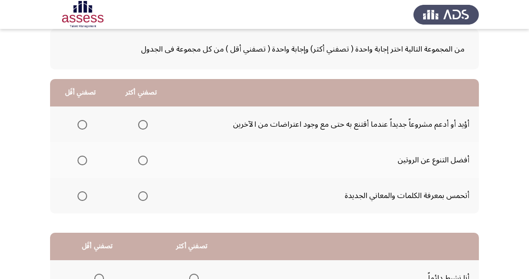
scroll to position [56, 0]
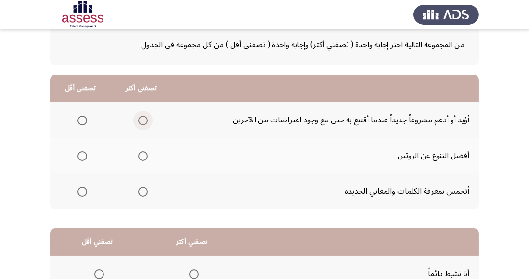
click at [145, 123] on span "Select an option" at bounding box center [143, 121] width 10 height 10
click at [145, 123] on input "Select an option" at bounding box center [143, 121] width 10 height 10
click at [84, 192] on span "Select an option" at bounding box center [83, 192] width 10 height 10
click at [84, 192] on input "Select an option" at bounding box center [83, 192] width 10 height 10
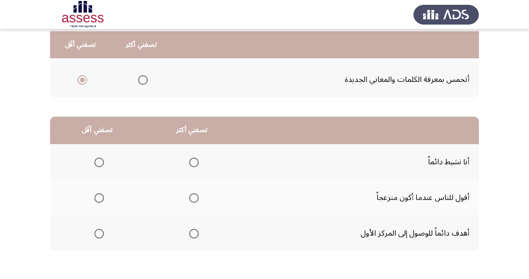
scroll to position [170, 0]
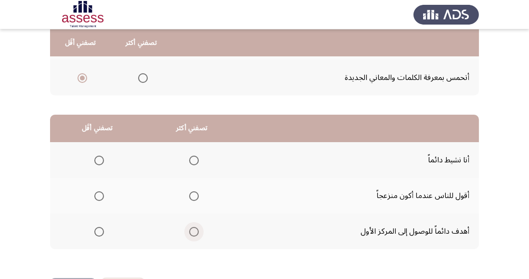
click at [193, 231] on span "Select an option" at bounding box center [194, 232] width 10 height 10
click at [193, 231] on input "Select an option" at bounding box center [194, 232] width 10 height 10
click at [98, 196] on span "Select an option" at bounding box center [99, 196] width 10 height 10
click at [98, 196] on input "Select an option" at bounding box center [99, 196] width 10 height 10
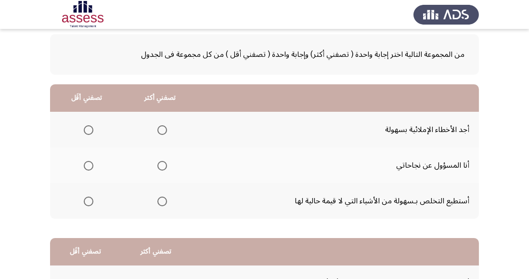
scroll to position [45, 0]
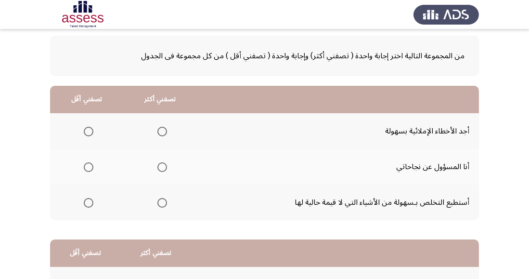
click at [158, 206] on span "Select an option" at bounding box center [163, 203] width 10 height 10
click at [158, 206] on input "Select an option" at bounding box center [163, 203] width 10 height 10
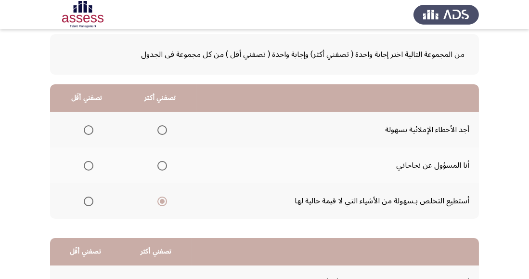
click at [160, 130] on span "Select an option" at bounding box center [163, 130] width 10 height 10
click at [160, 130] on input "Select an option" at bounding box center [163, 130] width 10 height 10
click at [89, 200] on span "Select an option" at bounding box center [89, 202] width 10 height 10
click at [89, 200] on input "Select an option" at bounding box center [89, 202] width 10 height 10
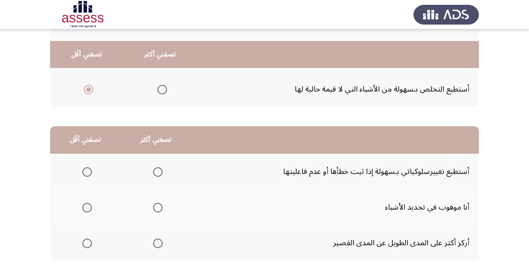
scroll to position [170, 0]
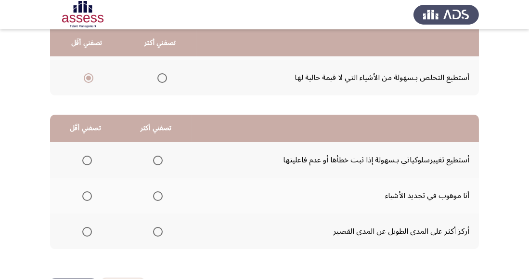
click at [157, 159] on span "Select an option" at bounding box center [158, 161] width 10 height 10
click at [157, 159] on input "Select an option" at bounding box center [158, 161] width 10 height 10
click at [87, 231] on span "Select an option" at bounding box center [87, 232] width 10 height 10
click at [87, 231] on input "Select an option" at bounding box center [87, 232] width 10 height 10
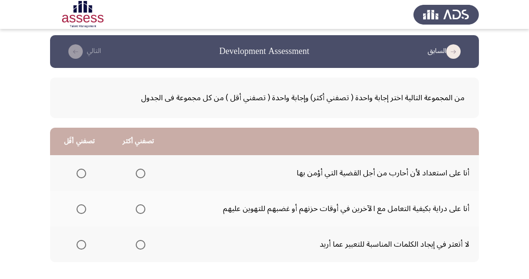
scroll to position [0, 0]
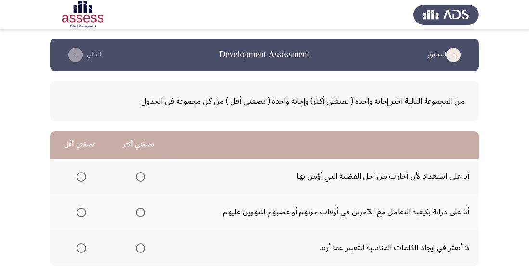
click at [144, 175] on span "Select an option" at bounding box center [141, 177] width 10 height 10
click at [144, 175] on input "Select an option" at bounding box center [141, 177] width 10 height 10
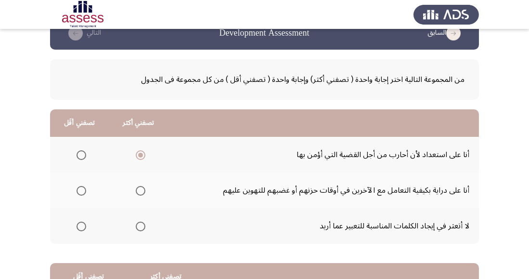
scroll to position [31, 0]
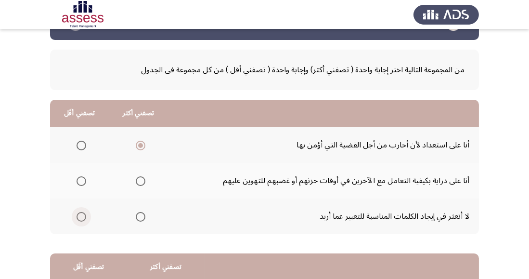
click at [83, 220] on span "Select an option" at bounding box center [82, 217] width 10 height 10
click at [83, 220] on input "Select an option" at bounding box center [82, 217] width 10 height 10
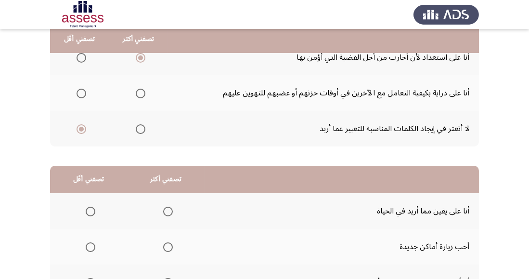
scroll to position [123, 0]
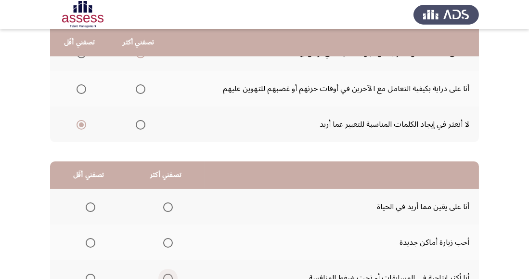
click at [164, 278] on span "Select an option" at bounding box center [168, 279] width 10 height 10
click at [164, 278] on input "Select an option" at bounding box center [168, 279] width 10 height 10
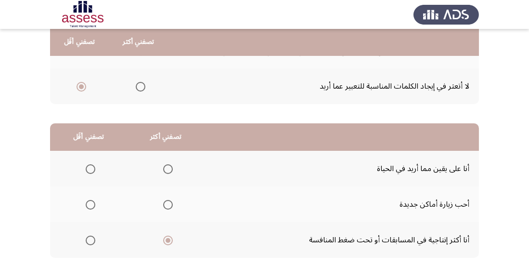
scroll to position [164, 0]
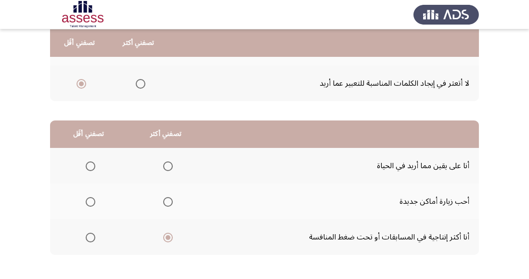
click at [86, 203] on span "Select an option" at bounding box center [91, 202] width 10 height 10
click at [86, 203] on input "Select an option" at bounding box center [91, 202] width 10 height 10
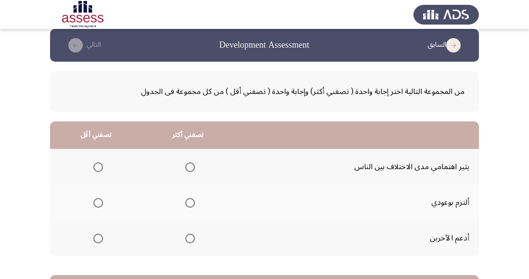
scroll to position [8, 0]
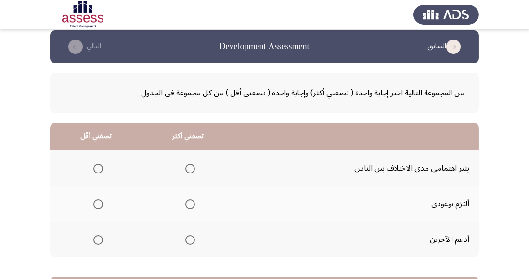
click at [188, 200] on span "Select an option" at bounding box center [190, 204] width 10 height 10
click at [188, 200] on input "Select an option" at bounding box center [190, 204] width 10 height 10
click at [95, 165] on span "Select an option" at bounding box center [98, 169] width 10 height 10
click at [95, 165] on input "Select an option" at bounding box center [98, 169] width 10 height 10
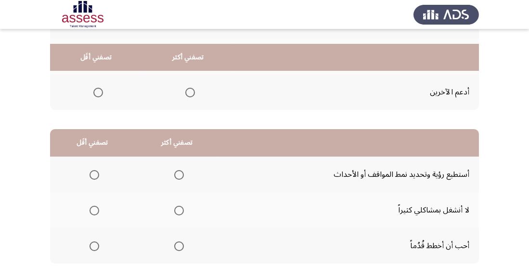
scroll to position [170, 0]
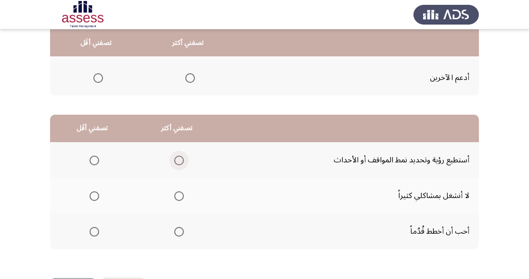
click at [178, 164] on span "Select an option" at bounding box center [179, 161] width 10 height 10
click at [178, 164] on input "Select an option" at bounding box center [179, 161] width 10 height 10
click at [92, 199] on span "Select an option" at bounding box center [95, 196] width 10 height 10
click at [92, 199] on input "Select an option" at bounding box center [95, 196] width 10 height 10
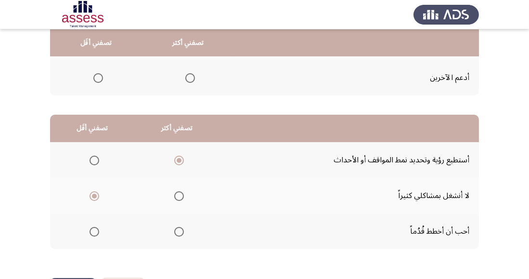
scroll to position [0, 0]
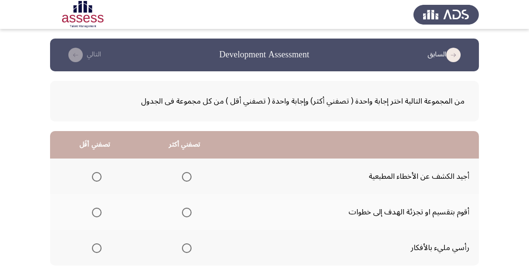
click at [184, 213] on span "Select an option" at bounding box center [187, 213] width 10 height 10
click at [184, 213] on input "Select an option" at bounding box center [187, 213] width 10 height 10
click at [93, 172] on span "Select an option" at bounding box center [97, 177] width 10 height 10
click at [93, 172] on input "Select an option" at bounding box center [97, 177] width 10 height 10
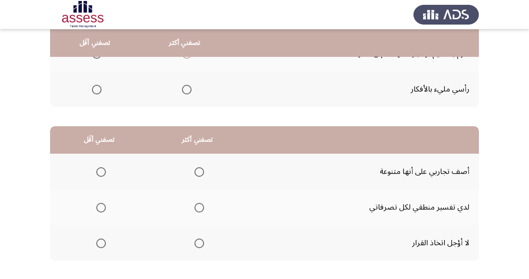
scroll to position [159, 0]
click at [209, 246] on th at bounding box center [197, 242] width 98 height 36
click at [197, 245] on span "Select an option" at bounding box center [200, 243] width 10 height 10
click at [197, 245] on input "Select an option" at bounding box center [200, 243] width 10 height 10
click at [102, 174] on span "Select an option" at bounding box center [101, 172] width 10 height 10
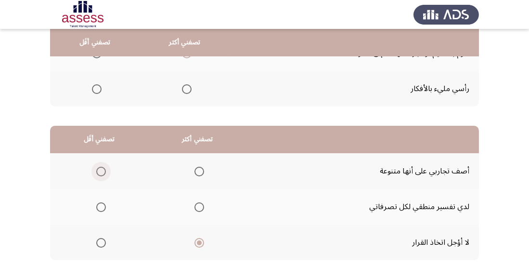
click at [102, 174] on input "Select an option" at bounding box center [101, 172] width 10 height 10
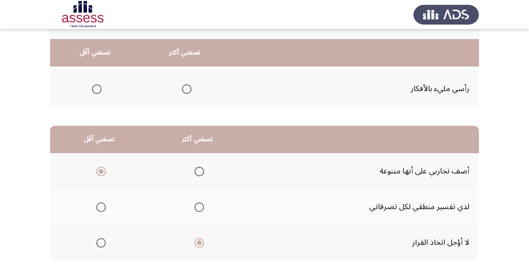
scroll to position [170, 0]
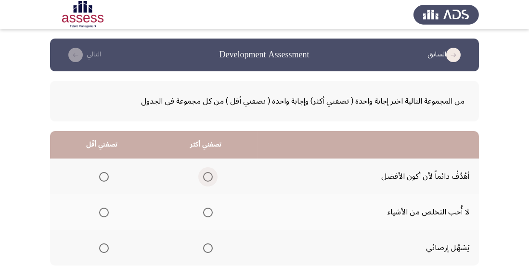
click at [209, 176] on span "Select an option" at bounding box center [208, 177] width 10 height 10
click at [209, 176] on input "Select an option" at bounding box center [208, 177] width 10 height 10
click at [104, 248] on span "Select an option" at bounding box center [104, 248] width 0 height 0
click at [104, 248] on input "Select an option" at bounding box center [104, 248] width 10 height 10
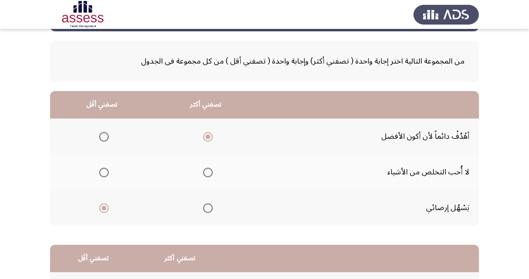
scroll to position [39, 0]
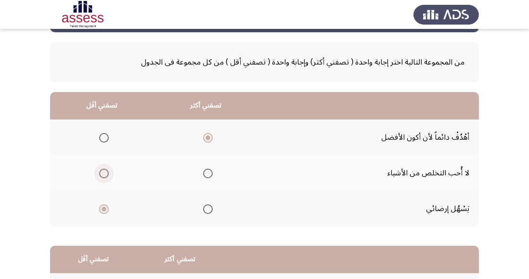
click at [107, 170] on span "Select an option" at bounding box center [104, 174] width 10 height 10
click at [107, 170] on input "Select an option" at bounding box center [104, 174] width 10 height 10
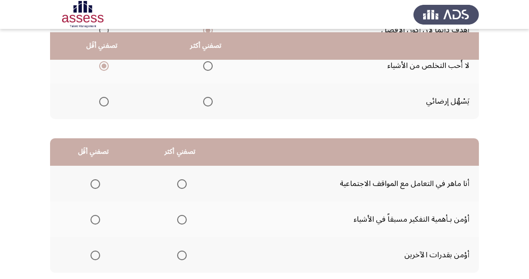
scroll to position [152, 0]
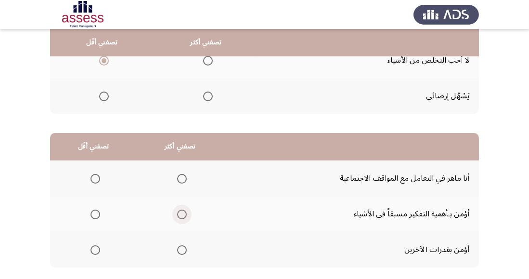
click at [183, 216] on span "Select an option" at bounding box center [182, 215] width 10 height 10
click at [183, 216] on input "Select an option" at bounding box center [182, 215] width 10 height 10
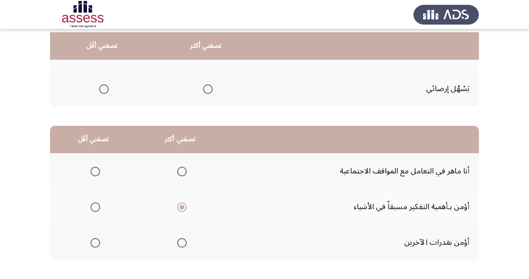
scroll to position [167, 0]
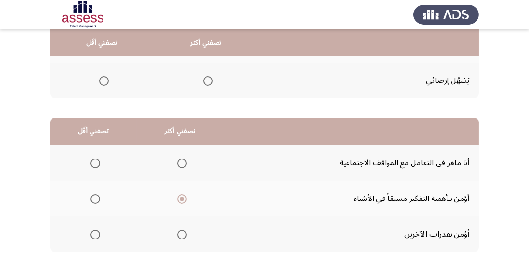
click at [99, 167] on span "Select an option" at bounding box center [96, 163] width 10 height 10
click at [99, 167] on input "Select an option" at bounding box center [96, 163] width 10 height 10
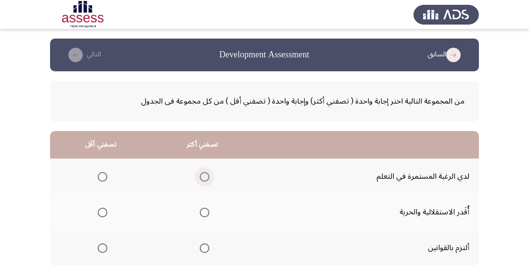
click at [204, 176] on span "Select an option" at bounding box center [205, 177] width 10 height 10
click at [204, 176] on input "Select an option" at bounding box center [205, 177] width 10 height 10
click at [99, 214] on span "Select an option" at bounding box center [103, 213] width 10 height 10
click at [99, 214] on input "Select an option" at bounding box center [103, 213] width 10 height 10
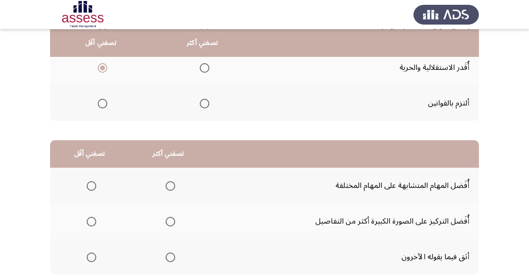
scroll to position [145, 0]
click at [91, 184] on span "Select an option" at bounding box center [92, 186] width 10 height 10
click at [91, 184] on input "Select an option" at bounding box center [92, 186] width 10 height 10
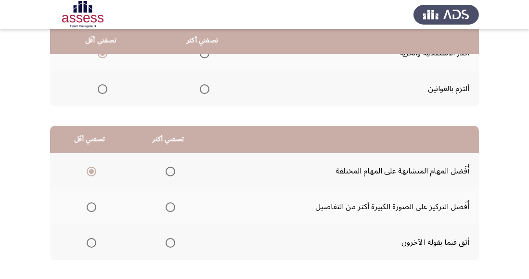
scroll to position [170, 0]
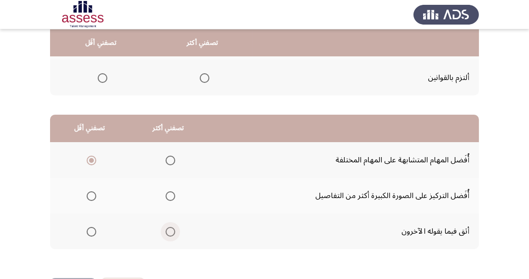
click at [171, 233] on span "Select an option" at bounding box center [171, 232] width 10 height 10
click at [171, 233] on input "Select an option" at bounding box center [171, 232] width 10 height 10
click at [172, 195] on span "Select an option" at bounding box center [171, 196] width 10 height 10
click at [172, 195] on input "Select an option" at bounding box center [171, 196] width 10 height 10
click at [173, 164] on span "Select an option" at bounding box center [171, 161] width 10 height 10
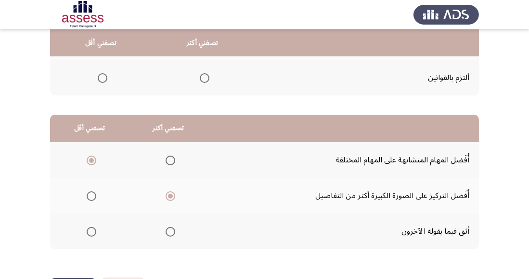
click at [173, 164] on input "Select an option" at bounding box center [171, 161] width 10 height 10
click at [91, 195] on span "Select an option" at bounding box center [92, 196] width 10 height 10
click at [91, 195] on input "Select an option" at bounding box center [92, 196] width 10 height 10
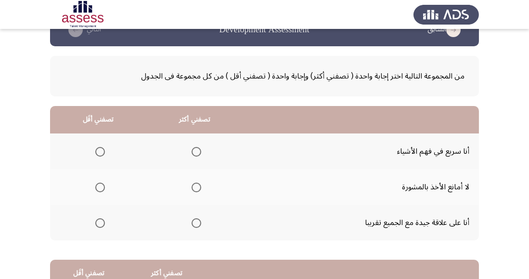
scroll to position [37, 0]
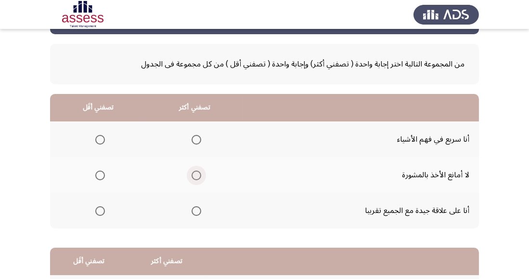
click at [195, 171] on span "Select an option" at bounding box center [197, 176] width 10 height 10
click at [195, 171] on input "Select an option" at bounding box center [197, 176] width 10 height 10
click at [197, 211] on span "Select an option" at bounding box center [197, 211] width 0 height 0
click at [195, 210] on input "Select an option" at bounding box center [197, 211] width 10 height 10
click at [192, 178] on span "Select an option" at bounding box center [197, 176] width 10 height 10
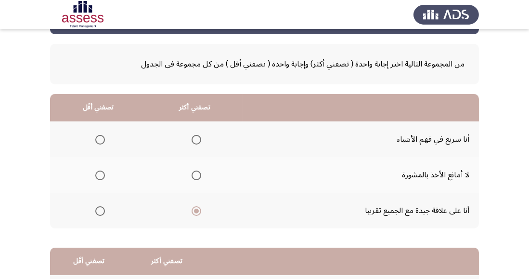
click at [192, 178] on input "Select an option" at bounding box center [197, 176] width 10 height 10
click at [101, 214] on span "Select an option" at bounding box center [100, 211] width 10 height 10
click at [101, 214] on input "Select an option" at bounding box center [100, 211] width 10 height 10
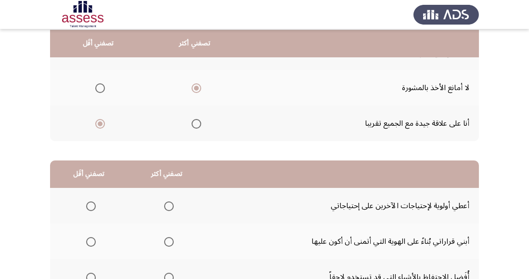
scroll to position [125, 0]
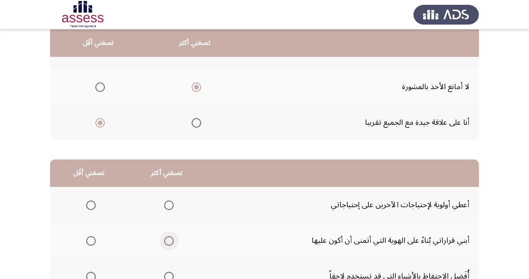
click at [168, 241] on span "Select an option" at bounding box center [169, 241] width 10 height 10
click at [168, 241] on input "Select an option" at bounding box center [169, 241] width 10 height 10
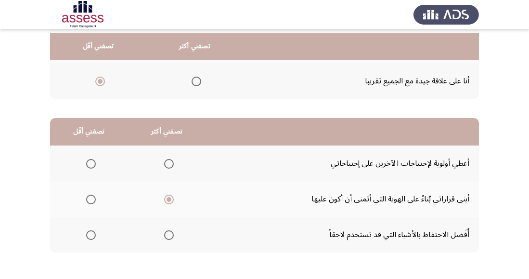
scroll to position [170, 0]
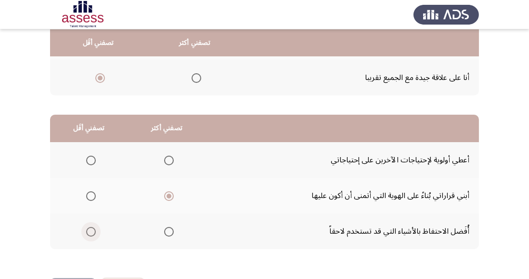
click at [88, 227] on span "Select an option" at bounding box center [91, 232] width 10 height 10
click at [88, 227] on input "Select an option" at bounding box center [91, 232] width 10 height 10
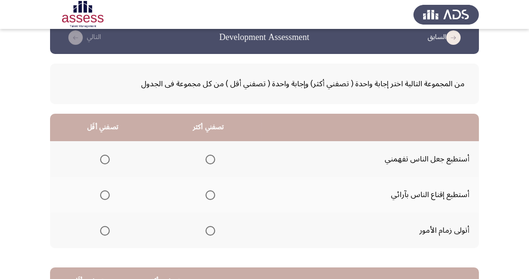
scroll to position [17, 0]
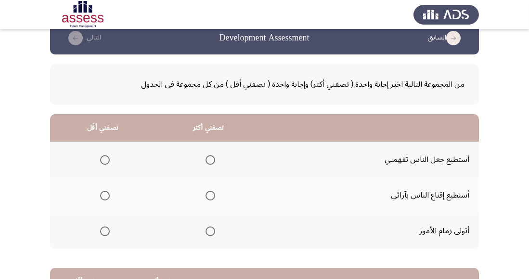
click at [210, 195] on span "Select an option" at bounding box center [211, 196] width 10 height 10
click at [210, 195] on input "Select an option" at bounding box center [211, 196] width 10 height 10
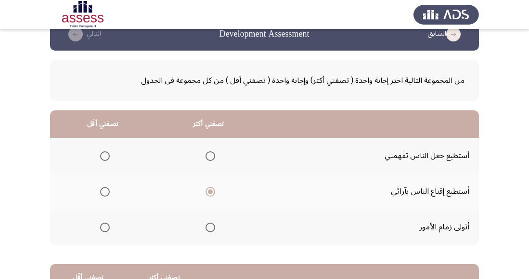
scroll to position [21, 0]
click at [101, 225] on span "Select an option" at bounding box center [105, 227] width 10 height 10
click at [101, 225] on input "Select an option" at bounding box center [105, 227] width 10 height 10
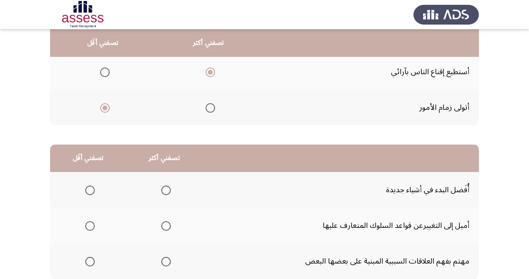
scroll to position [141, 0]
click at [164, 259] on span "Select an option" at bounding box center [166, 261] width 10 height 10
click at [164, 259] on input "Select an option" at bounding box center [166, 261] width 10 height 10
click at [90, 225] on span "Select an option" at bounding box center [90, 225] width 0 height 0
click at [89, 225] on input "Select an option" at bounding box center [90, 226] width 10 height 10
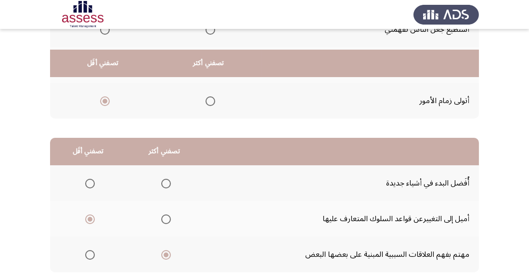
scroll to position [170, 0]
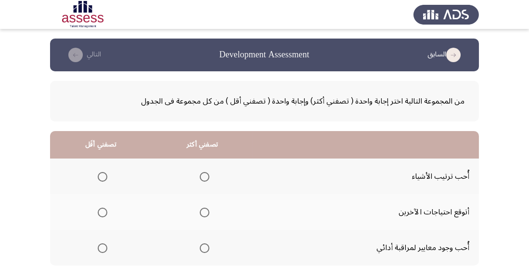
click at [203, 248] on span "Select an option" at bounding box center [205, 248] width 10 height 10
click at [203, 248] on input "Select an option" at bounding box center [205, 248] width 10 height 10
click at [104, 216] on span "Select an option" at bounding box center [103, 213] width 10 height 10
click at [104, 216] on input "Select an option" at bounding box center [103, 213] width 10 height 10
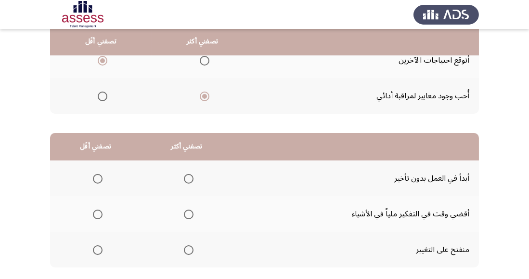
scroll to position [153, 0]
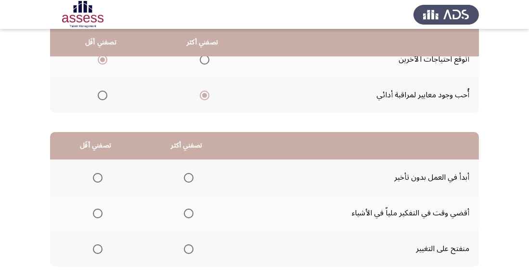
click at [188, 177] on span "Select an option" at bounding box center [189, 178] width 10 height 10
click at [188, 177] on input "Select an option" at bounding box center [189, 178] width 10 height 10
click at [97, 213] on span "Select an option" at bounding box center [98, 214] width 10 height 10
click at [97, 213] on input "Select an option" at bounding box center [98, 214] width 10 height 10
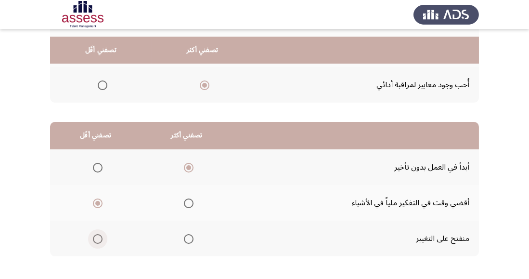
scroll to position [170, 0]
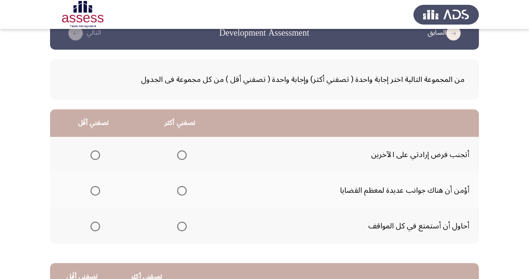
scroll to position [27, 0]
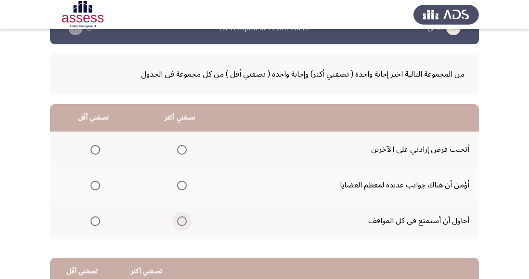
click at [183, 221] on span "Select an option" at bounding box center [182, 221] width 10 height 10
click at [183, 221] on input "Select an option" at bounding box center [182, 221] width 10 height 10
click at [93, 149] on span "Select an option" at bounding box center [96, 150] width 10 height 10
click at [93, 149] on input "Select an option" at bounding box center [96, 150] width 10 height 10
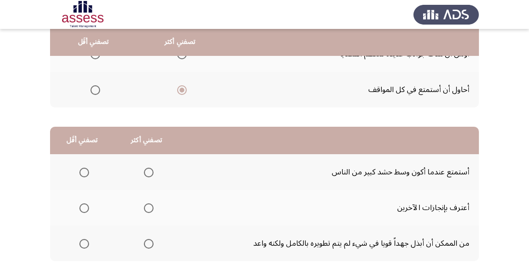
scroll to position [161, 0]
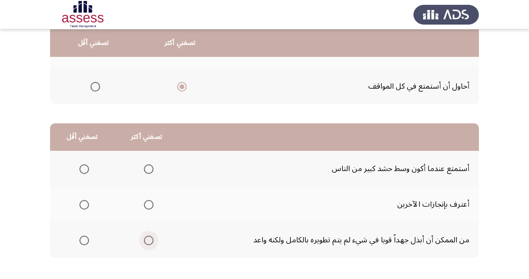
click at [147, 239] on span "Select an option" at bounding box center [149, 241] width 10 height 10
click at [147, 239] on input "Select an option" at bounding box center [149, 241] width 10 height 10
click at [87, 170] on span "Select an option" at bounding box center [84, 169] width 10 height 10
click at [87, 170] on input "Select an option" at bounding box center [84, 169] width 10 height 10
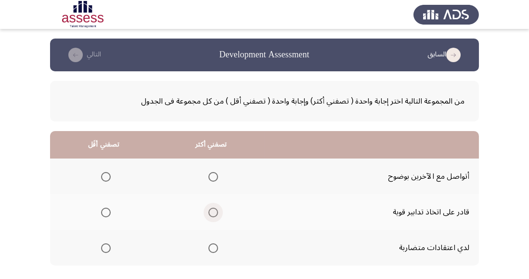
click at [210, 216] on span "Select an option" at bounding box center [214, 213] width 10 height 10
click at [210, 216] on input "Select an option" at bounding box center [214, 213] width 10 height 10
click at [104, 250] on span "Select an option" at bounding box center [106, 248] width 10 height 10
click at [104, 250] on input "Select an option" at bounding box center [106, 248] width 10 height 10
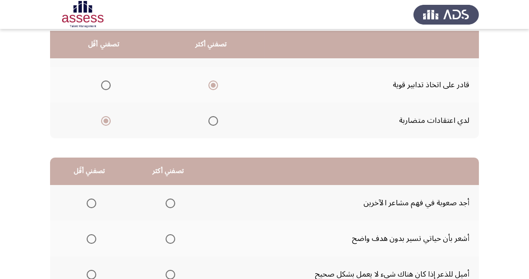
scroll to position [129, 0]
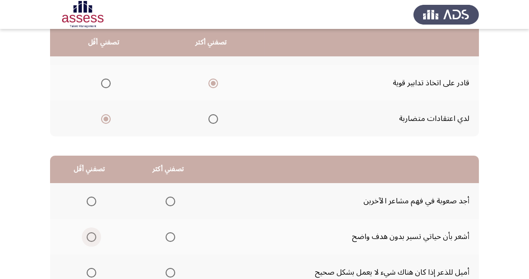
click at [87, 241] on span "Select an option" at bounding box center [92, 237] width 10 height 10
click at [87, 241] on input "Select an option" at bounding box center [92, 237] width 10 height 10
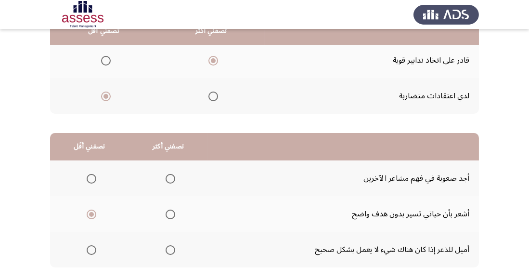
scroll to position [170, 0]
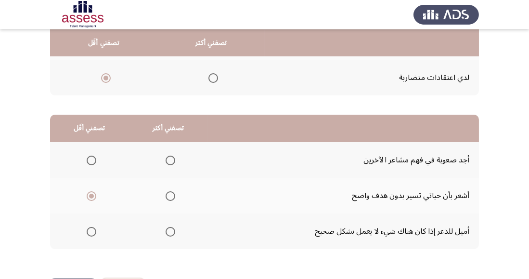
click at [166, 233] on span "Select an option" at bounding box center [171, 232] width 10 height 10
click at [166, 233] on input "Select an option" at bounding box center [171, 232] width 10 height 10
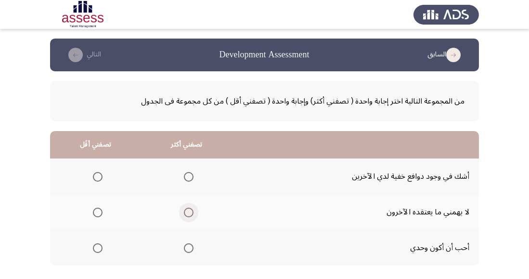
click at [191, 212] on span "Select an option" at bounding box center [189, 213] width 10 height 10
click at [191, 212] on input "Select an option" at bounding box center [189, 213] width 10 height 10
click at [94, 173] on span "Select an option" at bounding box center [98, 177] width 10 height 10
click at [94, 173] on input "Select an option" at bounding box center [98, 177] width 10 height 10
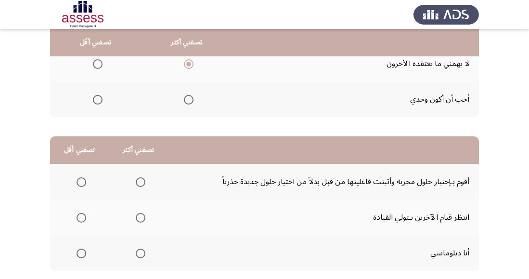
scroll to position [150, 0]
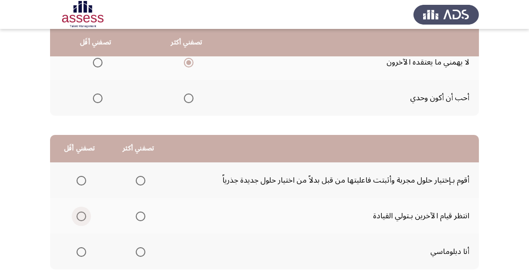
click at [83, 213] on span "Select an option" at bounding box center [82, 216] width 10 height 10
click at [83, 213] on input "Select an option" at bounding box center [82, 216] width 10 height 10
click at [136, 253] on span "Select an option" at bounding box center [141, 252] width 10 height 10
click at [136, 253] on input "Select an option" at bounding box center [141, 252] width 10 height 10
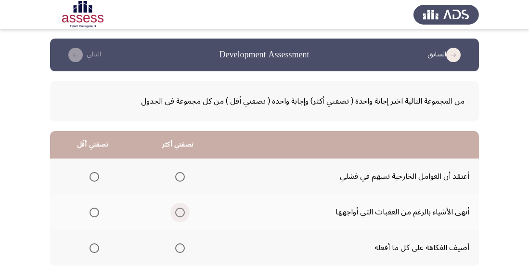
click at [182, 216] on span "Select an option" at bounding box center [180, 213] width 10 height 10
click at [182, 216] on input "Select an option" at bounding box center [180, 213] width 10 height 10
click at [94, 176] on span "Select an option" at bounding box center [95, 177] width 10 height 10
click at [94, 176] on input "Select an option" at bounding box center [95, 177] width 10 height 10
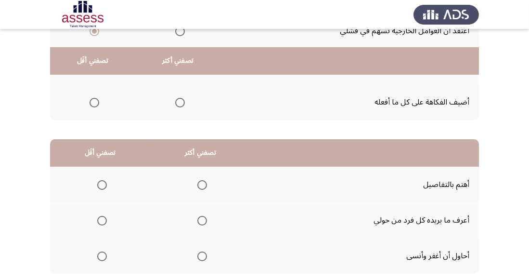
scroll to position [170, 0]
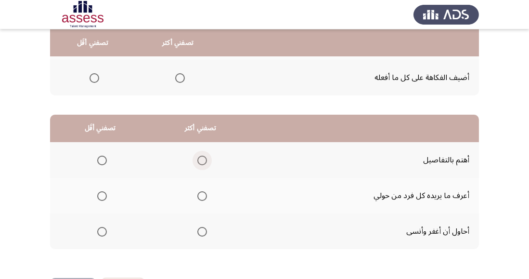
click at [199, 161] on span "Select an option" at bounding box center [202, 161] width 10 height 10
click at [199, 161] on input "Select an option" at bounding box center [202, 161] width 10 height 10
click at [101, 229] on span "Select an option" at bounding box center [102, 232] width 10 height 10
click at [101, 229] on input "Select an option" at bounding box center [102, 232] width 10 height 10
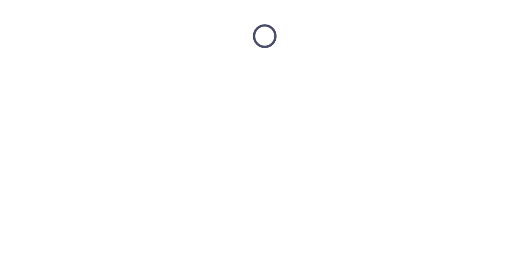
scroll to position [0, 0]
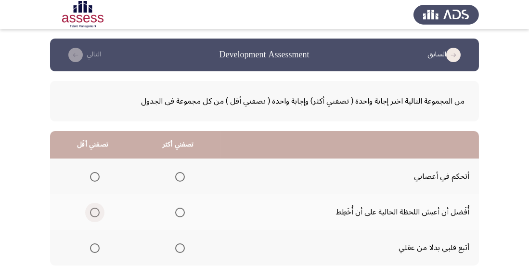
click at [94, 212] on span "Select an option" at bounding box center [95, 213] width 10 height 10
click at [94, 212] on input "Select an option" at bounding box center [95, 213] width 10 height 10
click at [181, 178] on span "Select an option" at bounding box center [180, 177] width 10 height 10
click at [181, 178] on input "Select an option" at bounding box center [180, 177] width 10 height 10
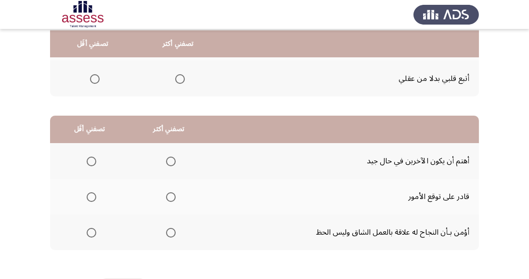
scroll to position [170, 0]
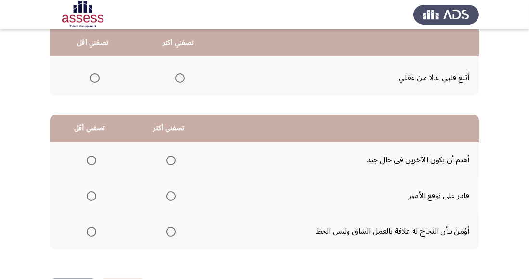
click at [171, 195] on span "Select an option" at bounding box center [171, 196] width 10 height 10
click at [171, 195] on input "Select an option" at bounding box center [171, 196] width 10 height 10
click at [92, 232] on span "Select an option" at bounding box center [92, 232] width 0 height 0
click at [91, 231] on input "Select an option" at bounding box center [92, 232] width 10 height 10
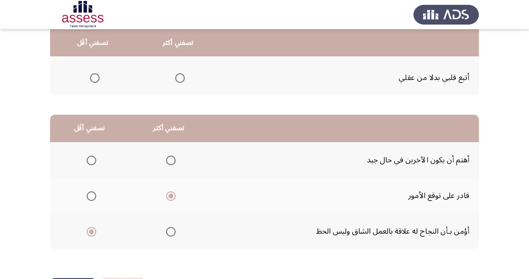
scroll to position [0, 0]
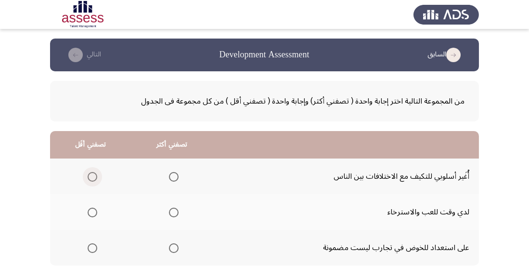
click at [91, 173] on span "Select an option" at bounding box center [93, 177] width 10 height 10
click at [91, 173] on input "Select an option" at bounding box center [93, 177] width 10 height 10
click at [170, 246] on span "Select an option" at bounding box center [174, 248] width 10 height 10
click at [170, 246] on input "Select an option" at bounding box center [174, 248] width 10 height 10
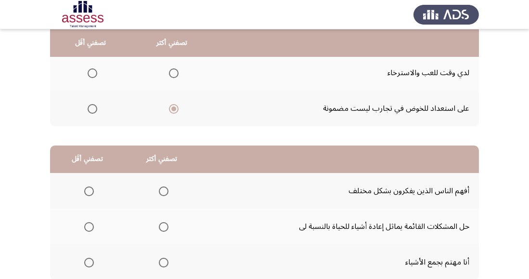
scroll to position [140, 0]
click at [161, 223] on span "Select an option" at bounding box center [164, 227] width 10 height 10
click at [161, 223] on input "Select an option" at bounding box center [164, 227] width 10 height 10
click at [92, 261] on span "Select an option" at bounding box center [89, 262] width 10 height 10
click at [92, 261] on input "Select an option" at bounding box center [89, 262] width 10 height 10
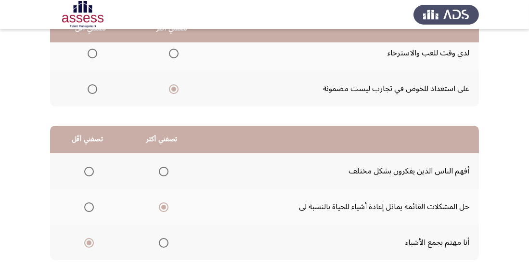
scroll to position [170, 0]
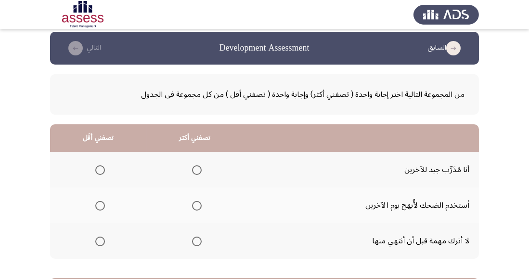
scroll to position [7, 0]
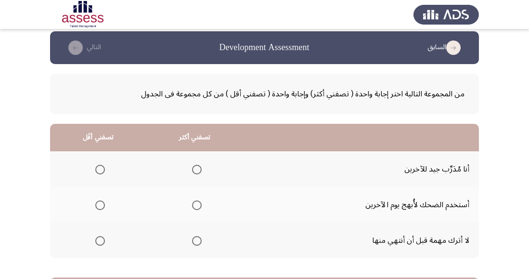
click at [197, 241] on span "Select an option" at bounding box center [197, 241] width 0 height 0
click at [197, 240] on input "Select an option" at bounding box center [197, 241] width 10 height 10
click at [100, 205] on span "Select an option" at bounding box center [100, 205] width 10 height 10
click at [100, 205] on input "Select an option" at bounding box center [100, 205] width 10 height 10
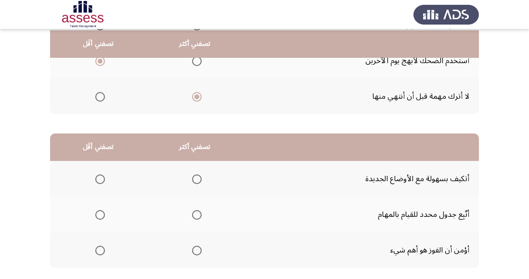
scroll to position [153, 0]
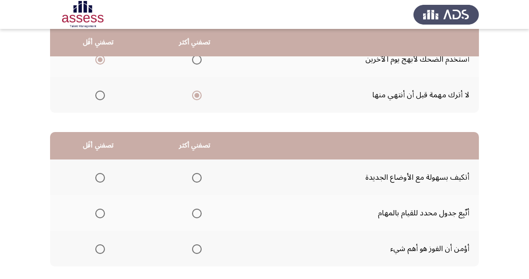
click at [195, 216] on span "Select an option" at bounding box center [197, 214] width 10 height 10
click at [195, 216] on input "Select an option" at bounding box center [197, 214] width 10 height 10
click at [100, 245] on span "Select an option" at bounding box center [100, 249] width 10 height 10
click at [100, 245] on input "Select an option" at bounding box center [100, 249] width 10 height 10
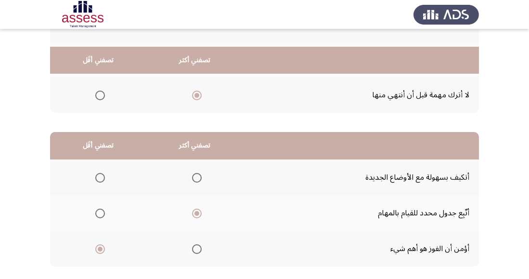
scroll to position [170, 0]
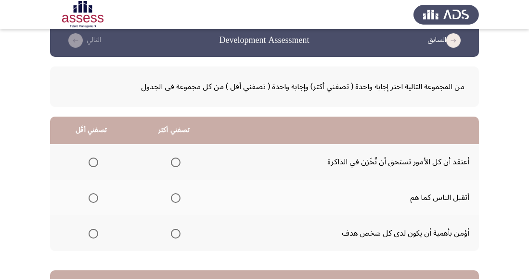
scroll to position [8, 0]
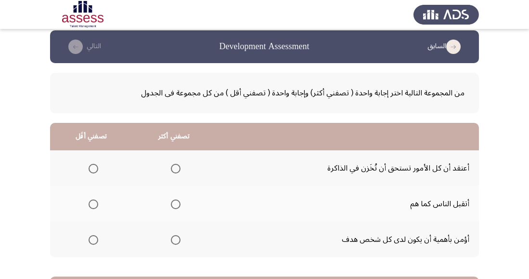
click at [179, 241] on span "Select an option" at bounding box center [176, 240] width 10 height 10
click at [179, 241] on input "Select an option" at bounding box center [176, 240] width 10 height 10
click at [96, 207] on span "Select an option" at bounding box center [94, 204] width 10 height 10
click at [96, 207] on input "Select an option" at bounding box center [94, 204] width 10 height 10
click at [96, 171] on span "Select an option" at bounding box center [94, 169] width 10 height 10
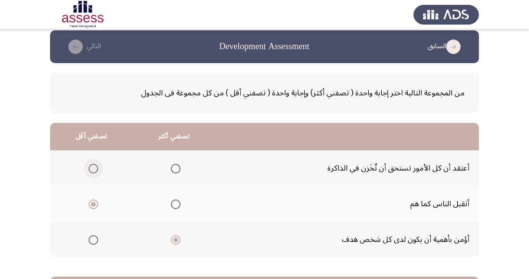
click at [96, 171] on input "Select an option" at bounding box center [94, 169] width 10 height 10
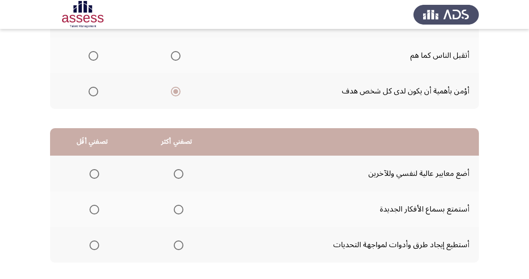
scroll to position [170, 0]
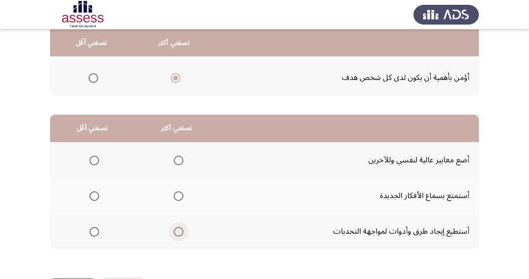
click at [177, 234] on span "Select an option" at bounding box center [179, 232] width 10 height 10
click at [177, 234] on input "Select an option" at bounding box center [179, 232] width 10 height 10
click at [97, 161] on span "Select an option" at bounding box center [95, 161] width 10 height 10
click at [97, 161] on input "Select an option" at bounding box center [95, 161] width 10 height 10
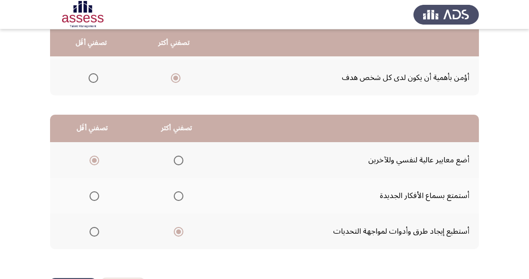
scroll to position [0, 0]
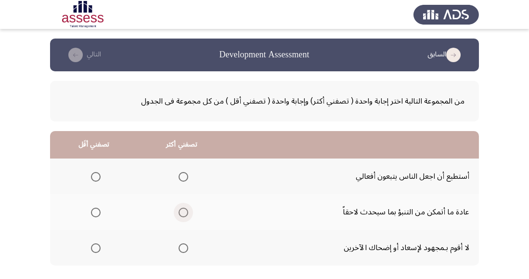
click at [183, 211] on span "Select an option" at bounding box center [184, 213] width 10 height 10
click at [183, 211] on input "Select an option" at bounding box center [184, 213] width 10 height 10
click at [98, 174] on span "Select an option" at bounding box center [96, 177] width 10 height 10
click at [98, 174] on input "Select an option" at bounding box center [96, 177] width 10 height 10
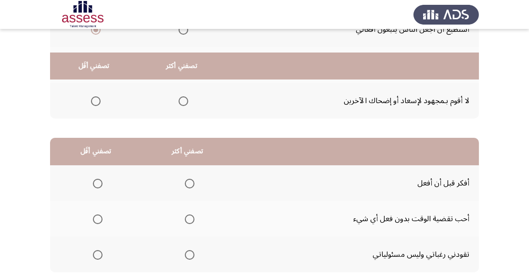
scroll to position [170, 0]
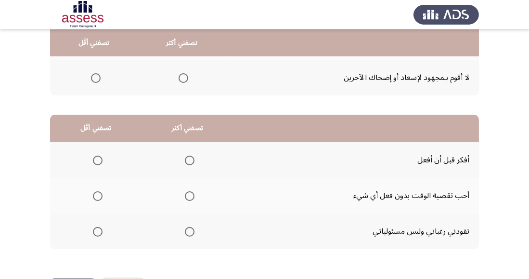
click at [189, 162] on span "Select an option" at bounding box center [190, 161] width 10 height 10
click at [189, 162] on input "Select an option" at bounding box center [190, 161] width 10 height 10
click at [97, 199] on span "Select an option" at bounding box center [98, 196] width 10 height 10
click at [97, 199] on input "Select an option" at bounding box center [98, 196] width 10 height 10
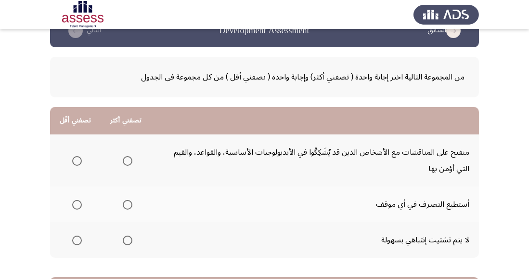
scroll to position [23, 0]
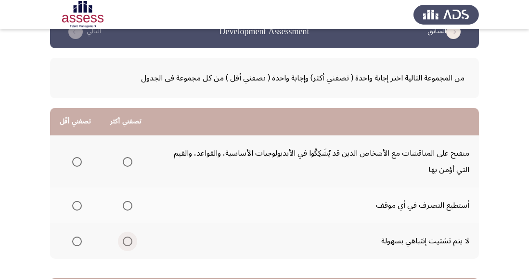
click at [128, 241] on span "Select an option" at bounding box center [128, 241] width 0 height 0
click at [126, 240] on input "Select an option" at bounding box center [128, 242] width 10 height 10
click at [81, 157] on span "Select an option" at bounding box center [77, 162] width 10 height 10
click at [81, 157] on input "Select an option" at bounding box center [77, 162] width 10 height 10
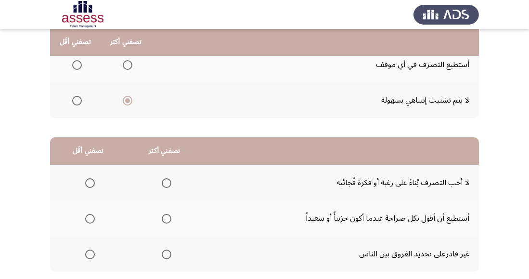
scroll to position [164, 0]
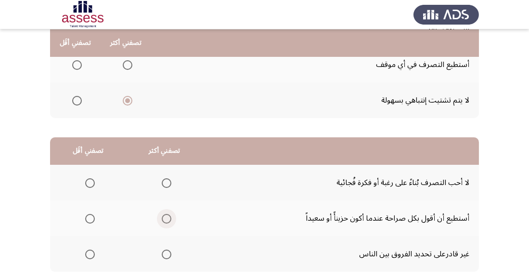
click at [167, 220] on span "Select an option" at bounding box center [167, 219] width 10 height 10
click at [167, 220] on input "Select an option" at bounding box center [167, 219] width 10 height 10
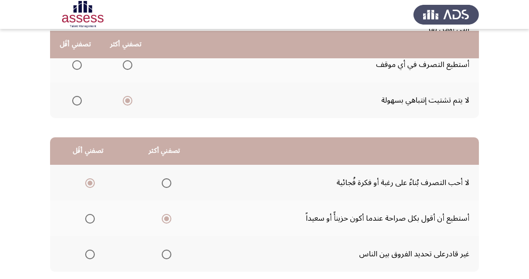
scroll to position [186, 0]
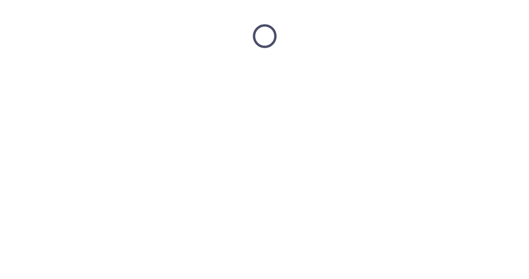
scroll to position [0, 0]
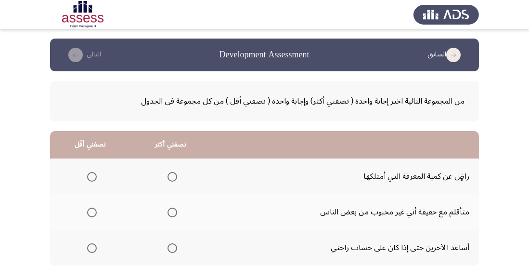
click at [176, 180] on span "Select an option" at bounding box center [173, 177] width 10 height 10
click at [176, 180] on input "Select an option" at bounding box center [173, 177] width 10 height 10
click at [171, 177] on span "Select an option" at bounding box center [172, 176] width 5 height 5
click at [171, 177] on input "Select an option" at bounding box center [173, 177] width 10 height 10
click at [171, 248] on span "Select an option" at bounding box center [173, 248] width 10 height 10
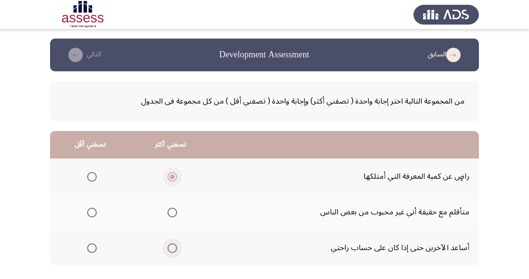
click at [171, 248] on input "Select an option" at bounding box center [173, 248] width 10 height 10
click at [92, 212] on span "Select an option" at bounding box center [92, 213] width 10 height 10
click at [92, 212] on input "Select an option" at bounding box center [92, 213] width 10 height 10
click at [88, 210] on span "Select an option" at bounding box center [92, 213] width 10 height 10
click at [88, 210] on input "Select an option" at bounding box center [92, 213] width 10 height 10
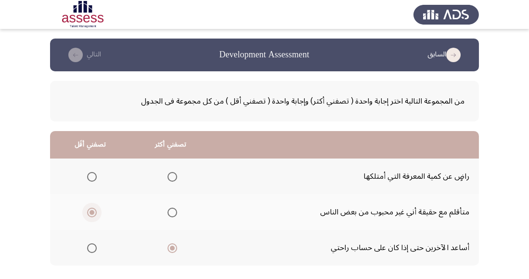
click at [94, 175] on span "Select an option" at bounding box center [92, 177] width 10 height 10
click at [94, 175] on input "Select an option" at bounding box center [92, 177] width 10 height 10
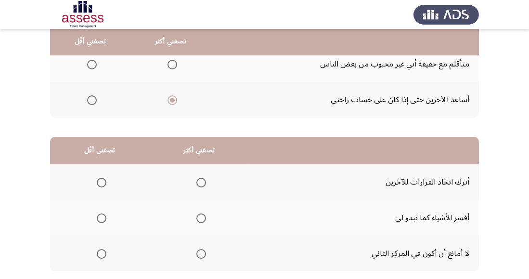
scroll to position [149, 0]
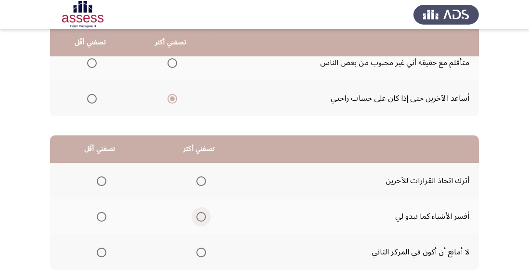
click at [201, 221] on span "Select an option" at bounding box center [202, 217] width 10 height 10
click at [201, 221] on input "Select an option" at bounding box center [202, 217] width 10 height 10
click at [101, 256] on span "Select an option" at bounding box center [102, 253] width 10 height 10
click at [101, 256] on input "Select an option" at bounding box center [102, 253] width 10 height 10
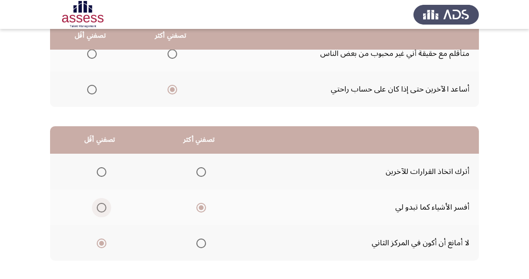
scroll to position [170, 0]
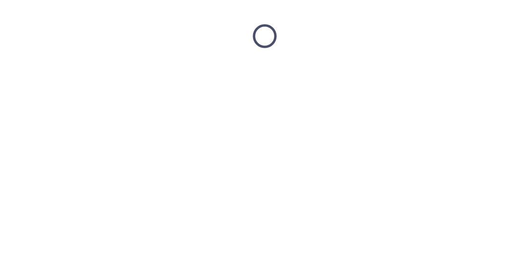
scroll to position [0, 0]
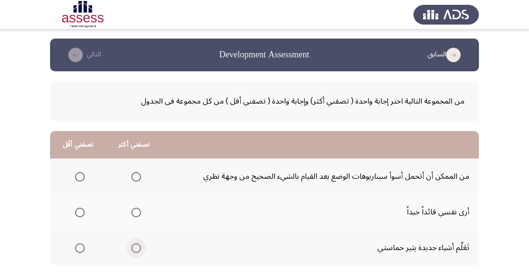
click at [135, 247] on span "Select an option" at bounding box center [136, 248] width 10 height 10
click at [135, 247] on input "Select an option" at bounding box center [136, 248] width 10 height 10
click at [79, 175] on span "Select an option" at bounding box center [80, 177] width 10 height 10
click at [79, 175] on input "Select an option" at bounding box center [80, 177] width 10 height 10
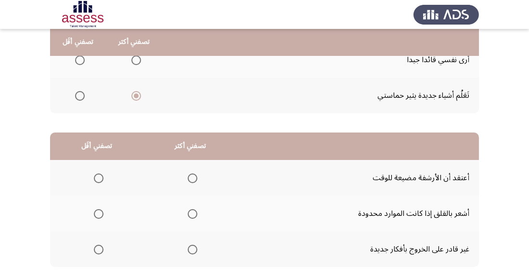
scroll to position [156, 0]
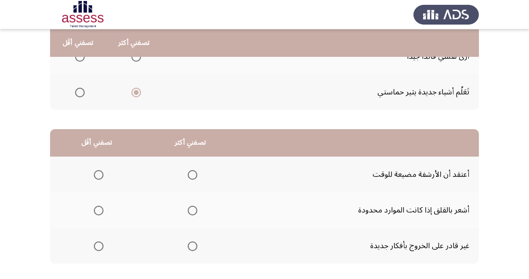
click at [98, 246] on span "Select an option" at bounding box center [99, 246] width 10 height 10
click at [98, 246] on input "Select an option" at bounding box center [99, 246] width 10 height 10
click at [188, 207] on span "Select an option" at bounding box center [193, 211] width 10 height 10
click at [188, 207] on input "Select an option" at bounding box center [193, 211] width 10 height 10
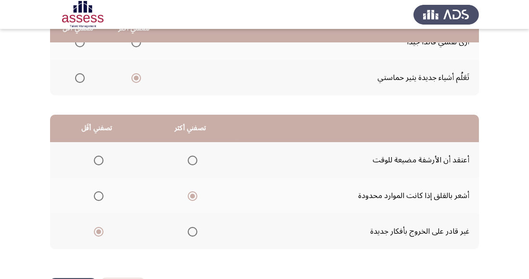
scroll to position [170, 0]
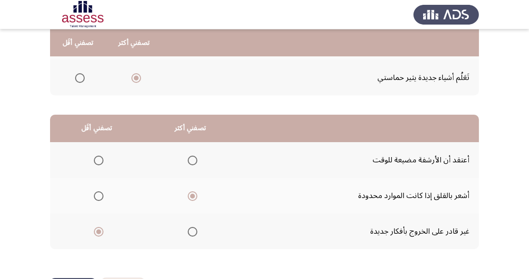
click at [191, 159] on span "Select an option" at bounding box center [193, 161] width 10 height 10
click at [191, 159] on input "Select an option" at bounding box center [193, 161] width 10 height 10
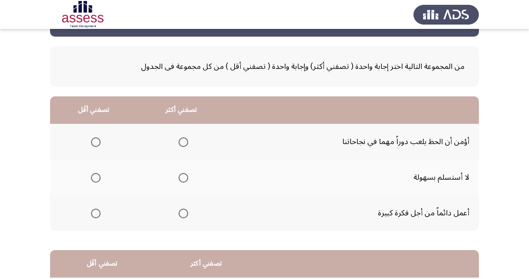
scroll to position [36, 0]
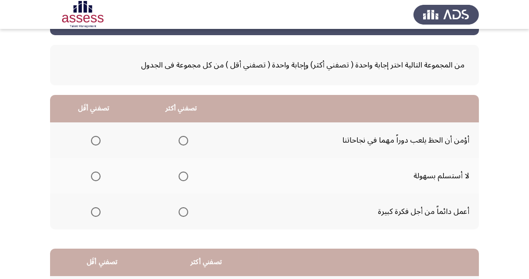
click at [182, 176] on span "Select an option" at bounding box center [184, 176] width 10 height 10
click at [182, 176] on input "Select an option" at bounding box center [184, 176] width 10 height 10
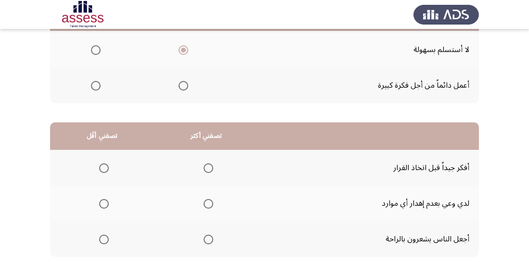
scroll to position [170, 0]
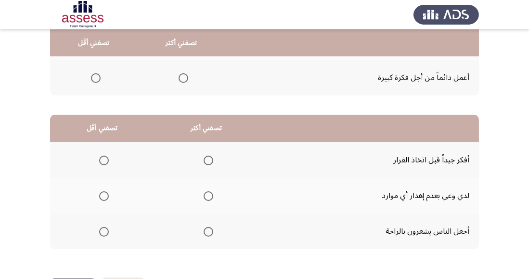
click at [206, 163] on span "Select an option" at bounding box center [209, 161] width 10 height 10
click at [206, 163] on input "Select an option" at bounding box center [209, 161] width 10 height 10
click at [101, 232] on span "Select an option" at bounding box center [104, 232] width 10 height 10
click at [101, 232] on input "Select an option" at bounding box center [104, 232] width 10 height 10
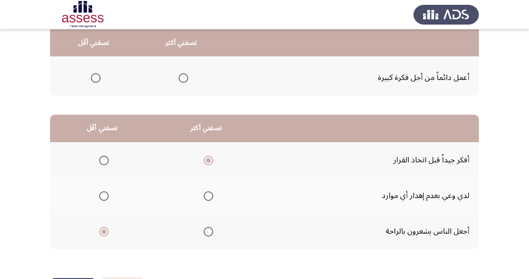
scroll to position [0, 0]
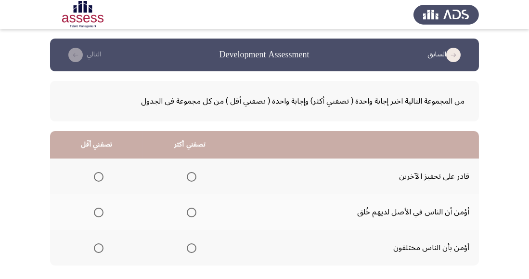
click at [192, 176] on span "Select an option" at bounding box center [192, 177] width 10 height 10
click at [192, 176] on input "Select an option" at bounding box center [192, 177] width 10 height 10
click at [98, 213] on span "Select an option" at bounding box center [99, 213] width 10 height 10
click at [98, 213] on input "Select an option" at bounding box center [99, 213] width 10 height 10
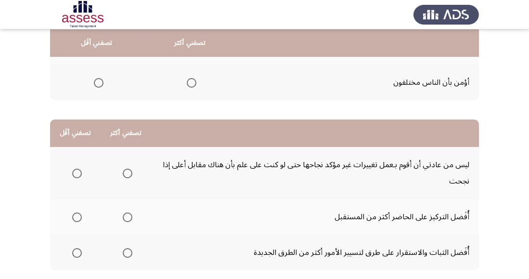
scroll to position [166, 0]
click at [75, 252] on span "Select an option" at bounding box center [77, 253] width 10 height 10
click at [75, 252] on input "Select an option" at bounding box center [77, 253] width 10 height 10
click at [130, 171] on span "Select an option" at bounding box center [128, 173] width 10 height 10
click at [130, 171] on input "Select an option" at bounding box center [128, 173] width 10 height 10
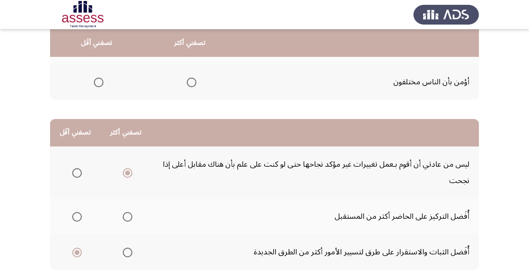
scroll to position [186, 0]
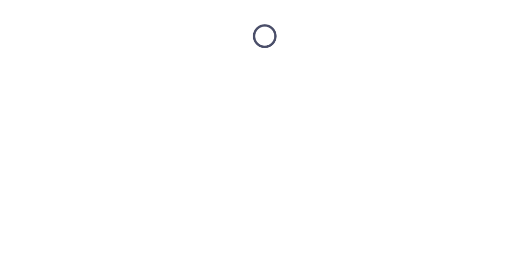
scroll to position [0, 0]
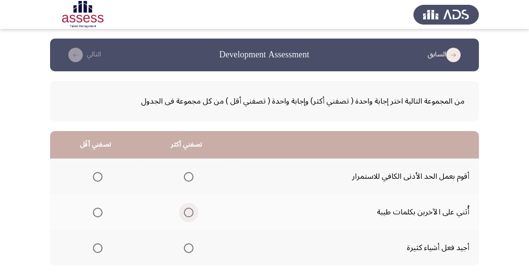
click at [189, 214] on span "Select an option" at bounding box center [189, 213] width 10 height 10
click at [189, 214] on input "Select an option" at bounding box center [189, 213] width 10 height 10
click at [95, 174] on span "Select an option" at bounding box center [98, 177] width 10 height 10
click at [95, 174] on input "Select an option" at bounding box center [98, 177] width 10 height 10
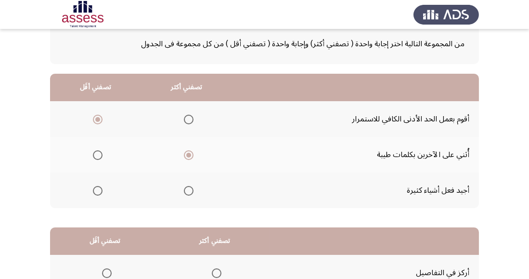
scroll to position [56, 0]
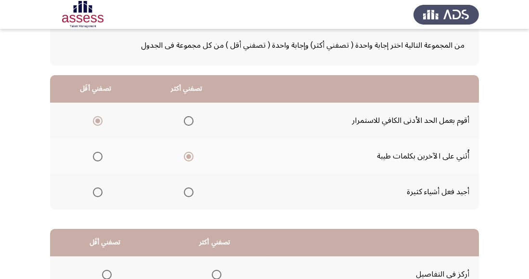
click at [189, 192] on span "Select an option" at bounding box center [189, 192] width 10 height 10
click at [189, 192] on input "Select an option" at bounding box center [189, 192] width 10 height 10
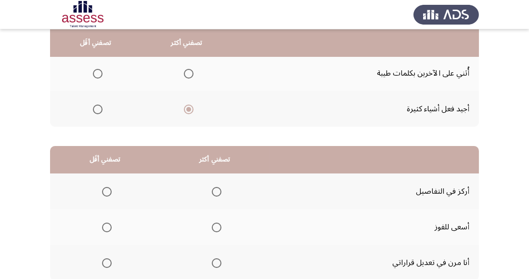
scroll to position [139, 0]
click at [212, 225] on span "Select an option" at bounding box center [217, 228] width 10 height 10
click at [212, 225] on input "Select an option" at bounding box center [217, 228] width 10 height 10
click at [102, 260] on span "Select an option" at bounding box center [107, 263] width 10 height 10
click at [102, 260] on input "Select an option" at bounding box center [107, 263] width 10 height 10
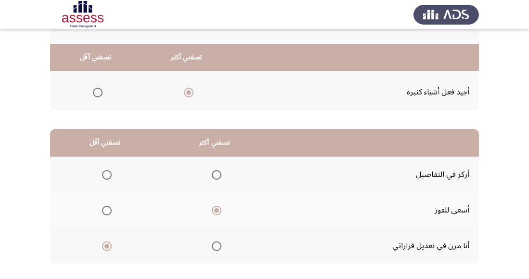
scroll to position [170, 0]
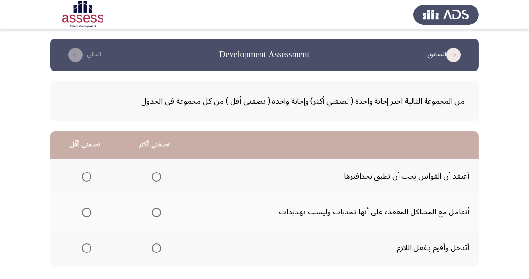
click at [157, 213] on span "Select an option" at bounding box center [157, 213] width 10 height 10
click at [157, 213] on input "Select an option" at bounding box center [157, 213] width 10 height 10
click at [87, 172] on span "Select an option" at bounding box center [87, 177] width 10 height 10
click at [87, 172] on input "Select an option" at bounding box center [87, 177] width 10 height 10
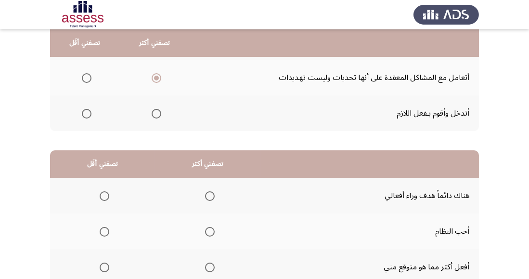
scroll to position [134, 0]
click at [205, 269] on span "Select an option" at bounding box center [210, 268] width 10 height 10
click at [205, 269] on input "Select an option" at bounding box center [210, 268] width 10 height 10
click at [104, 195] on span "Select an option" at bounding box center [105, 196] width 10 height 10
click at [104, 195] on input "Select an option" at bounding box center [105, 196] width 10 height 10
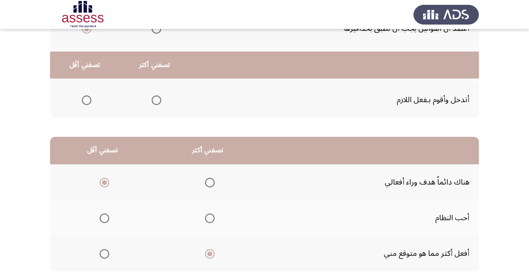
scroll to position [170, 0]
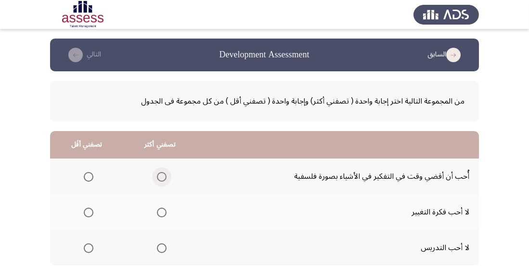
click at [161, 173] on span "Select an option" at bounding box center [162, 177] width 10 height 10
click at [161, 173] on input "Select an option" at bounding box center [162, 177] width 10 height 10
click at [92, 208] on span "Select an option" at bounding box center [89, 213] width 10 height 10
click at [92, 208] on input "Select an option" at bounding box center [89, 213] width 10 height 10
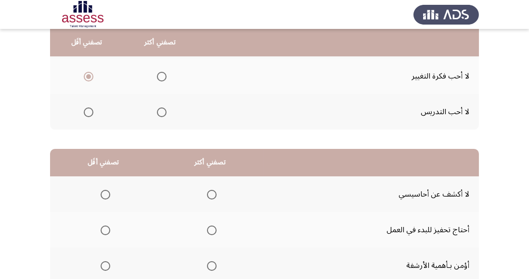
scroll to position [136, 0]
click at [210, 194] on span "Select an option" at bounding box center [212, 194] width 10 height 10
click at [210, 194] on input "Select an option" at bounding box center [212, 194] width 10 height 10
click at [101, 229] on span "Select an option" at bounding box center [106, 230] width 10 height 10
click at [101, 229] on input "Select an option" at bounding box center [106, 230] width 10 height 10
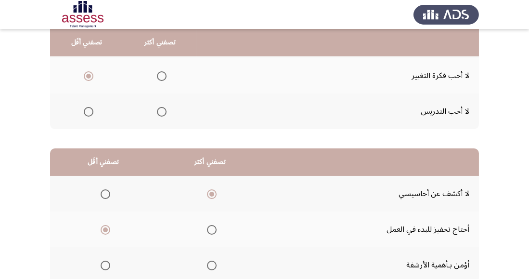
scroll to position [170, 0]
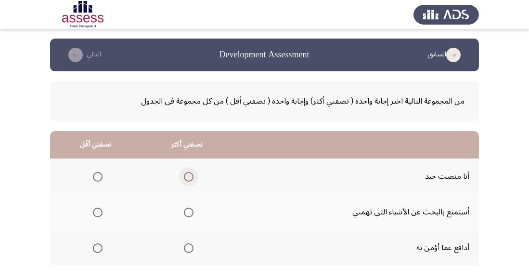
click at [185, 176] on span "Select an option" at bounding box center [189, 177] width 10 height 10
click at [185, 176] on input "Select an option" at bounding box center [189, 177] width 10 height 10
click at [93, 211] on span "Select an option" at bounding box center [98, 213] width 10 height 10
click at [93, 211] on input "Select an option" at bounding box center [98, 213] width 10 height 10
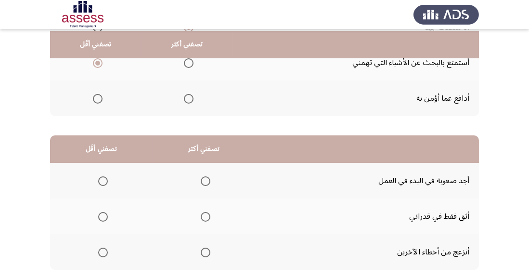
scroll to position [151, 0]
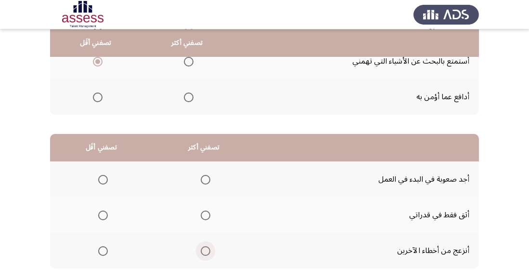
click at [206, 250] on span "Select an option" at bounding box center [206, 251] width 10 height 10
click at [206, 250] on input "Select an option" at bounding box center [206, 251] width 10 height 10
click at [100, 179] on span "Select an option" at bounding box center [103, 180] width 10 height 10
click at [100, 179] on input "Select an option" at bounding box center [103, 180] width 10 height 10
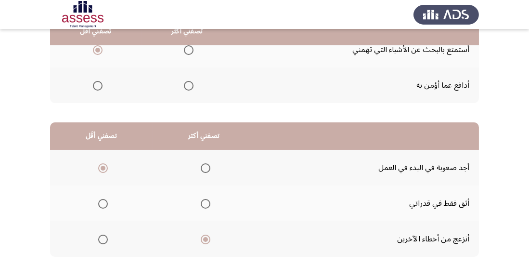
scroll to position [170, 0]
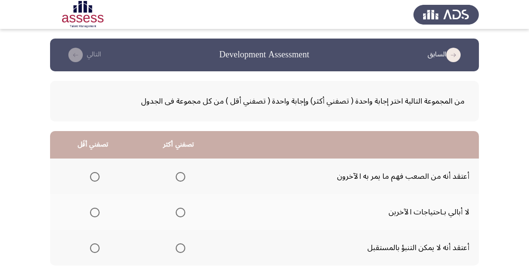
click at [181, 248] on span "Select an option" at bounding box center [181, 248] width 0 height 0
click at [180, 248] on input "Select an option" at bounding box center [181, 248] width 10 height 10
click at [94, 212] on span "Select an option" at bounding box center [95, 213] width 10 height 10
click at [94, 212] on input "Select an option" at bounding box center [95, 213] width 10 height 10
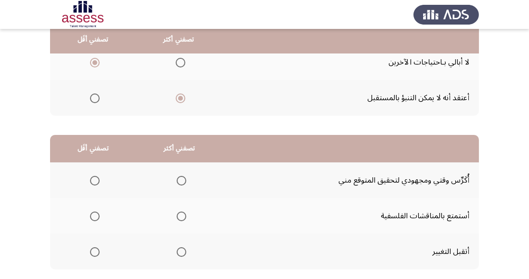
scroll to position [150, 0]
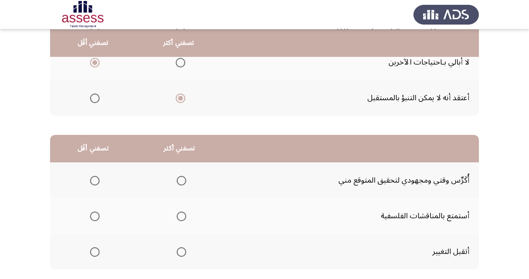
click at [180, 179] on span "Select an option" at bounding box center [182, 181] width 10 height 10
click at [180, 179] on input "Select an option" at bounding box center [182, 181] width 10 height 10
click at [92, 213] on span "Select an option" at bounding box center [95, 216] width 10 height 10
click at [92, 213] on input "Select an option" at bounding box center [95, 216] width 10 height 10
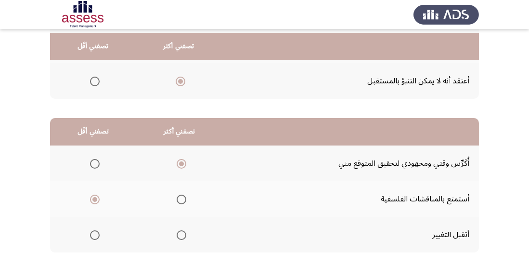
scroll to position [170, 0]
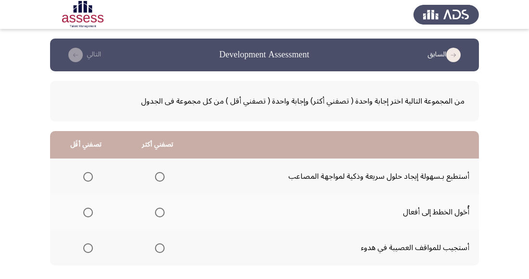
click at [160, 212] on span "Select an option" at bounding box center [160, 212] width 0 height 0
click at [158, 212] on input "Select an option" at bounding box center [160, 213] width 10 height 10
click at [89, 251] on span "Select an option" at bounding box center [88, 248] width 10 height 10
click at [89, 251] on input "Select an option" at bounding box center [88, 248] width 10 height 10
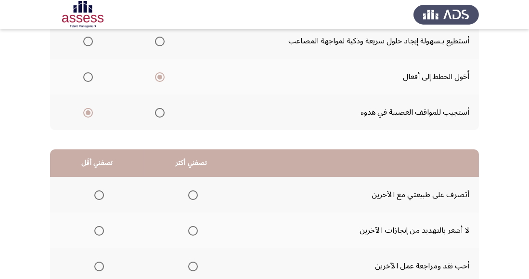
scroll to position [170, 0]
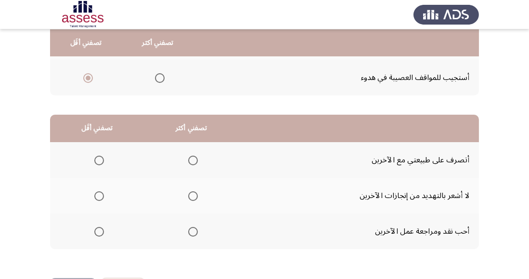
click at [192, 159] on span "Select an option" at bounding box center [193, 161] width 10 height 10
click at [192, 159] on input "Select an option" at bounding box center [193, 161] width 10 height 10
click at [94, 193] on span "Select an option" at bounding box center [99, 196] width 10 height 10
click at [94, 193] on input "Select an option" at bounding box center [99, 196] width 10 height 10
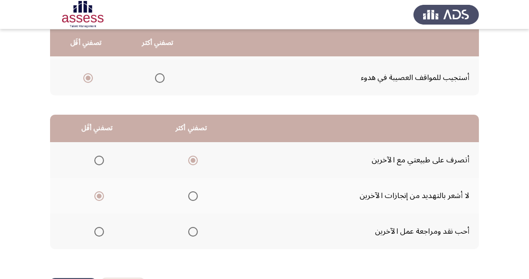
scroll to position [0, 0]
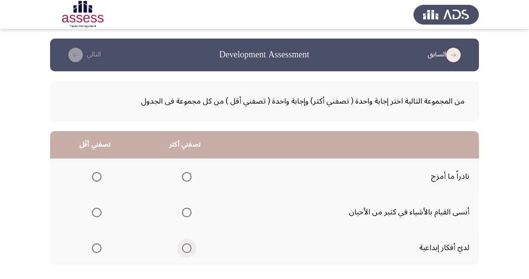
click at [186, 250] on span "Select an option" at bounding box center [187, 248] width 10 height 10
click at [186, 250] on input "Select an option" at bounding box center [187, 248] width 10 height 10
click at [98, 176] on span "Select an option" at bounding box center [97, 177] width 10 height 10
click at [98, 176] on input "Select an option" at bounding box center [97, 177] width 10 height 10
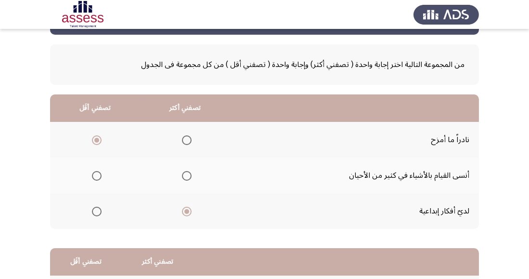
scroll to position [48, 0]
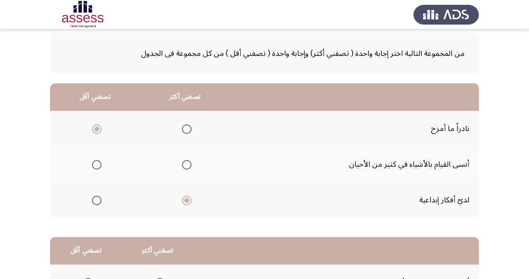
click at [99, 129] on span "Select an option" at bounding box center [97, 129] width 10 height 10
click at [99, 129] on input "Select an option" at bounding box center [97, 129] width 10 height 10
click at [96, 161] on span "Select an option" at bounding box center [97, 165] width 10 height 10
click at [96, 161] on input "Select an option" at bounding box center [97, 165] width 10 height 10
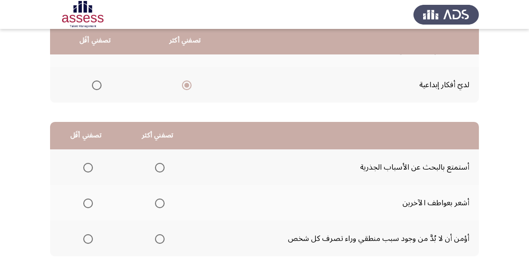
scroll to position [165, 0]
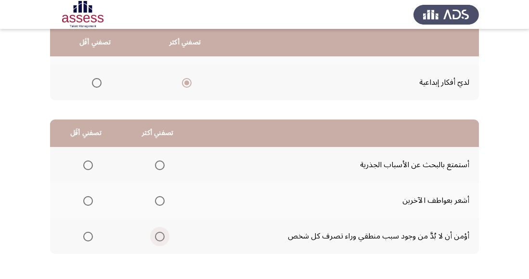
click at [160, 237] on span "Select an option" at bounding box center [160, 237] width 0 height 0
click at [158, 236] on input "Select an option" at bounding box center [160, 237] width 10 height 10
click at [159, 168] on span "Select an option" at bounding box center [160, 165] width 10 height 10
click at [159, 168] on input "Select an option" at bounding box center [160, 165] width 10 height 10
click at [88, 237] on span "Select an option" at bounding box center [88, 237] width 0 height 0
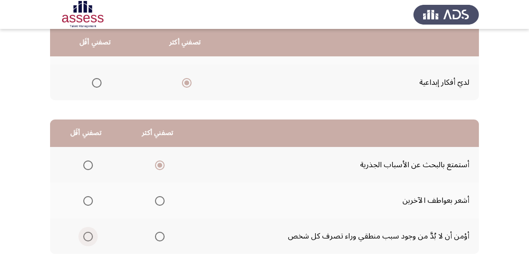
click at [87, 236] on input "Select an option" at bounding box center [88, 237] width 10 height 10
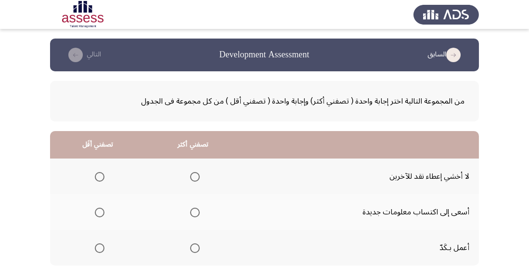
click at [194, 173] on span "Select an option" at bounding box center [195, 177] width 10 height 10
click at [194, 173] on input "Select an option" at bounding box center [195, 177] width 10 height 10
click at [102, 177] on span "Select an option" at bounding box center [100, 177] width 10 height 10
click at [102, 177] on input "Select an option" at bounding box center [100, 177] width 10 height 10
click at [197, 246] on span "Select an option" at bounding box center [195, 248] width 10 height 10
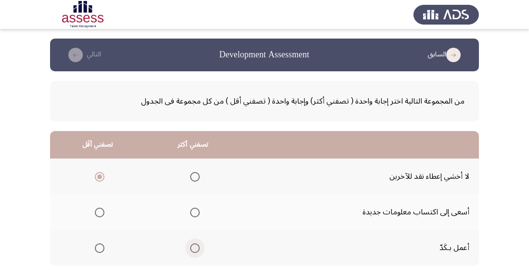
click at [197, 246] on input "Select an option" at bounding box center [195, 248] width 10 height 10
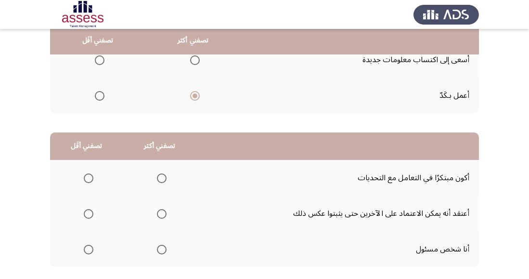
scroll to position [155, 0]
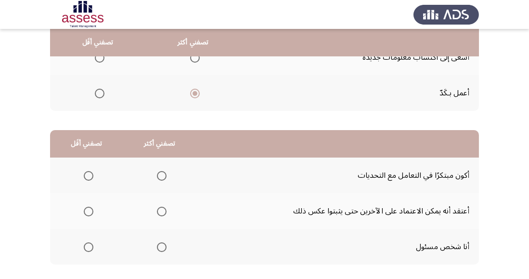
click at [164, 172] on span "Select an option" at bounding box center [162, 176] width 10 height 10
click at [164, 172] on input "Select an option" at bounding box center [162, 176] width 10 height 10
click at [89, 208] on span "Select an option" at bounding box center [89, 212] width 10 height 10
click at [89, 208] on input "Select an option" at bounding box center [89, 212] width 10 height 10
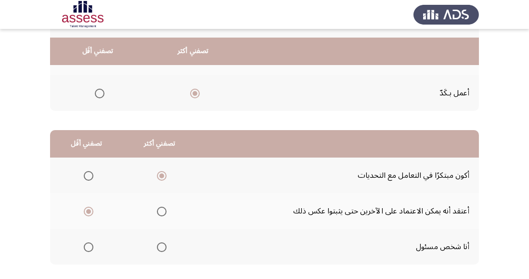
scroll to position [170, 0]
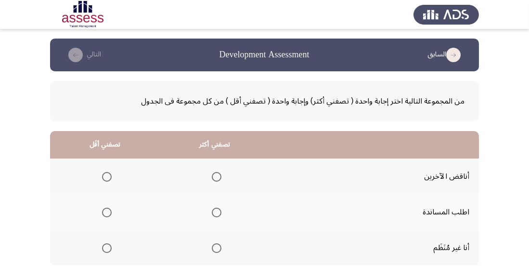
click at [215, 215] on span "Select an option" at bounding box center [217, 213] width 10 height 10
click at [215, 215] on input "Select an option" at bounding box center [217, 213] width 10 height 10
click at [109, 174] on span "Select an option" at bounding box center [107, 177] width 10 height 10
click at [109, 174] on input "Select an option" at bounding box center [107, 177] width 10 height 10
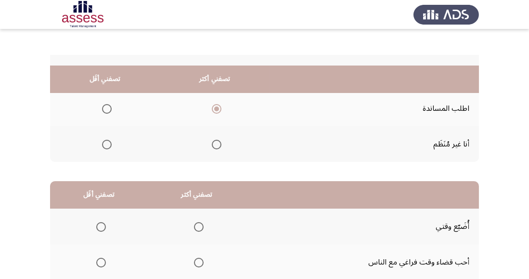
scroll to position [170, 0]
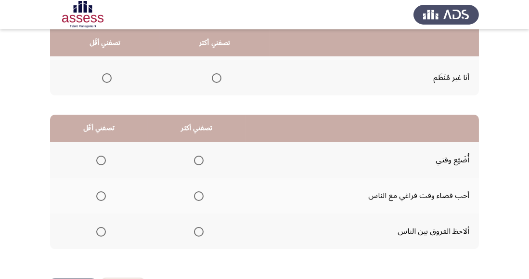
click at [96, 161] on span "Select an option" at bounding box center [101, 161] width 10 height 10
click at [96, 161] on input "Select an option" at bounding box center [101, 161] width 10 height 10
click at [200, 235] on span "Select an option" at bounding box center [199, 232] width 10 height 10
click at [200, 235] on input "Select an option" at bounding box center [199, 232] width 10 height 10
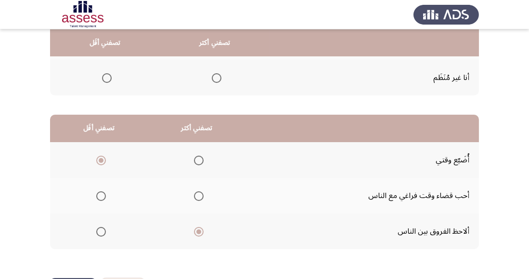
scroll to position [0, 0]
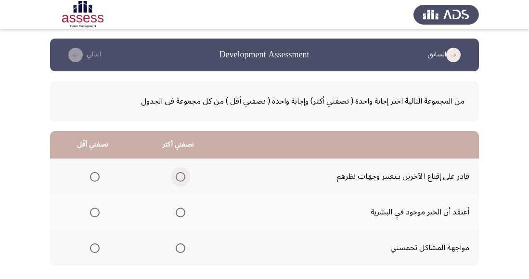
click at [181, 174] on span "Select an option" at bounding box center [181, 177] width 10 height 10
click at [181, 174] on input "Select an option" at bounding box center [181, 177] width 10 height 10
click at [93, 212] on span "Select an option" at bounding box center [95, 213] width 10 height 10
click at [93, 212] on input "Select an option" at bounding box center [95, 213] width 10 height 10
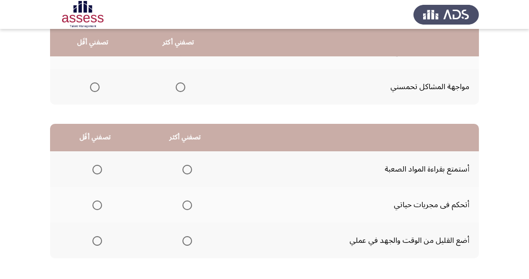
scroll to position [162, 0]
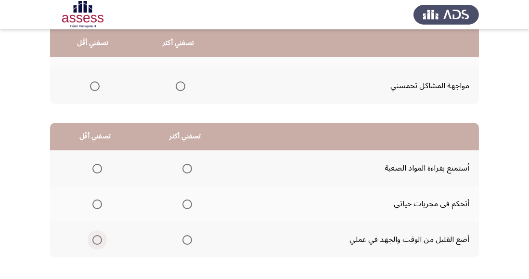
click at [96, 242] on span "Select an option" at bounding box center [97, 240] width 10 height 10
click at [96, 242] on input "Select an option" at bounding box center [97, 240] width 10 height 10
click at [184, 167] on span "Select an option" at bounding box center [188, 169] width 10 height 10
click at [184, 167] on input "Select an option" at bounding box center [188, 169] width 10 height 10
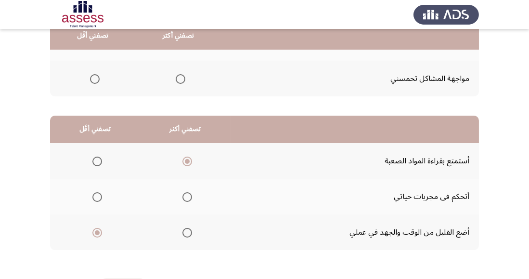
scroll to position [170, 0]
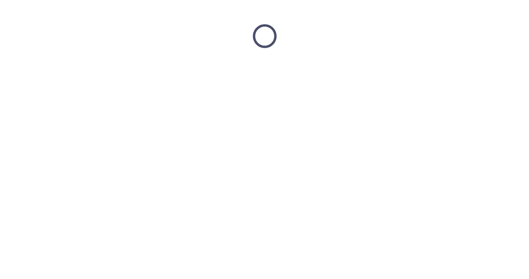
scroll to position [0, 0]
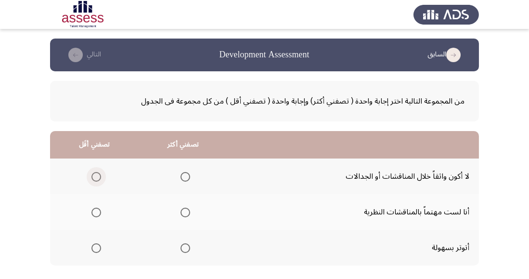
click at [92, 179] on span "Select an option" at bounding box center [97, 177] width 10 height 10
click at [92, 179] on input "Select an option" at bounding box center [97, 177] width 10 height 10
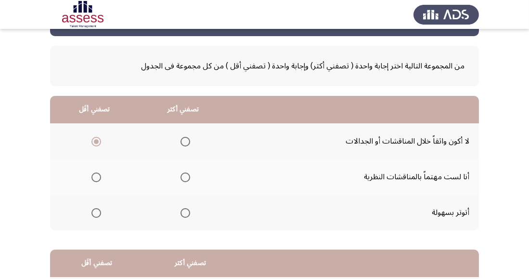
scroll to position [44, 0]
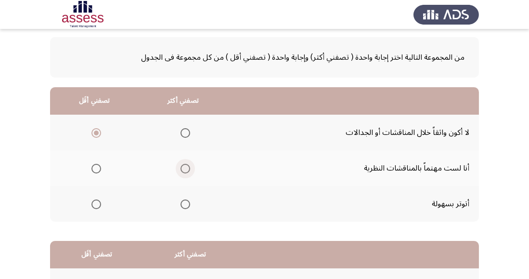
click at [184, 168] on span "Select an option" at bounding box center [186, 169] width 10 height 10
click at [184, 168] on input "Select an option" at bounding box center [186, 169] width 10 height 10
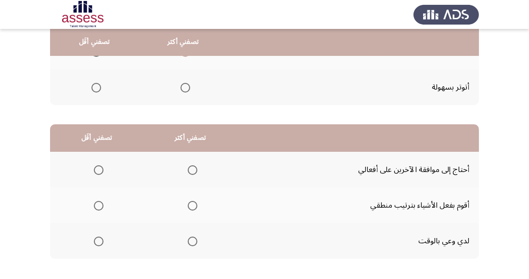
scroll to position [162, 0]
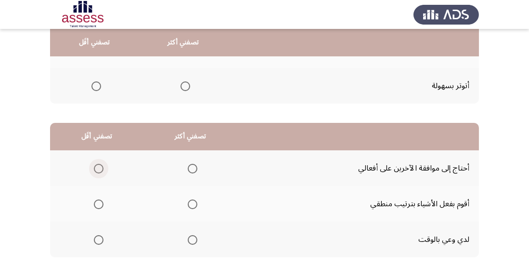
click at [95, 167] on span "Select an option" at bounding box center [99, 169] width 10 height 10
click at [95, 167] on input "Select an option" at bounding box center [99, 169] width 10 height 10
click at [193, 203] on span "Select an option" at bounding box center [193, 204] width 10 height 10
click at [193, 203] on input "Select an option" at bounding box center [193, 204] width 10 height 10
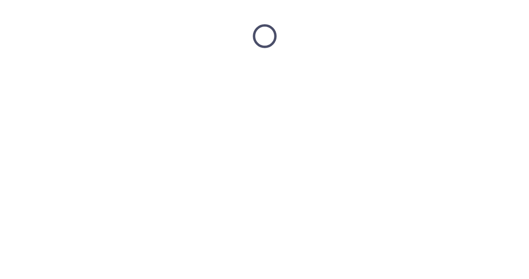
scroll to position [0, 0]
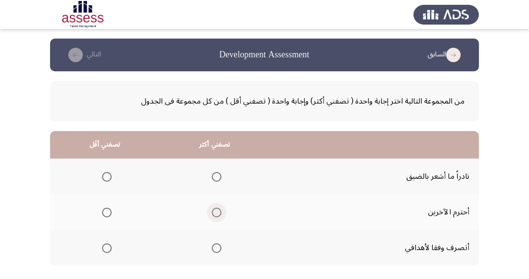
click at [212, 213] on span "Select an option" at bounding box center [217, 213] width 10 height 10
click at [212, 213] on input "Select an option" at bounding box center [217, 213] width 10 height 10
click at [102, 172] on span "Select an option" at bounding box center [107, 177] width 10 height 10
click at [102, 172] on input "Select an option" at bounding box center [107, 177] width 10 height 10
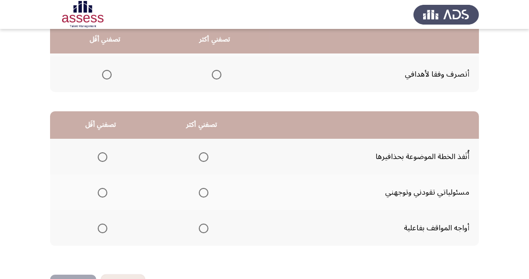
scroll to position [186, 0]
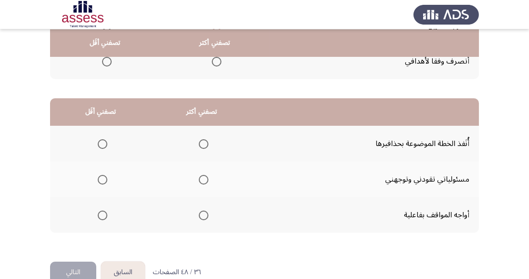
click at [199, 214] on span "Select an option" at bounding box center [204, 215] width 10 height 10
click at [199, 214] on input "Select an option" at bounding box center [204, 215] width 10 height 10
click at [98, 177] on span "Select an option" at bounding box center [103, 180] width 10 height 10
click at [98, 177] on input "Select an option" at bounding box center [103, 180] width 10 height 10
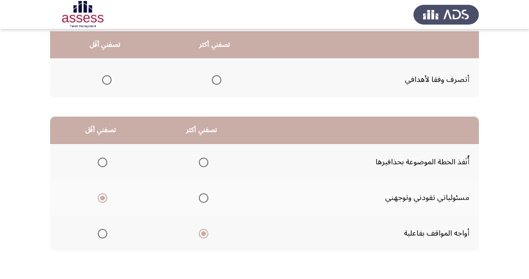
scroll to position [170, 0]
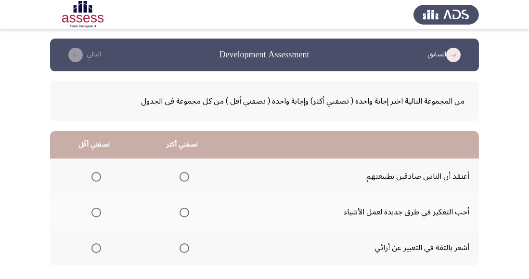
click at [89, 175] on label "Select an option" at bounding box center [94, 177] width 13 height 10
click at [92, 175] on input "Select an option" at bounding box center [97, 177] width 10 height 10
click at [180, 246] on span "Select an option" at bounding box center [185, 248] width 10 height 10
click at [180, 246] on input "Select an option" at bounding box center [185, 248] width 10 height 10
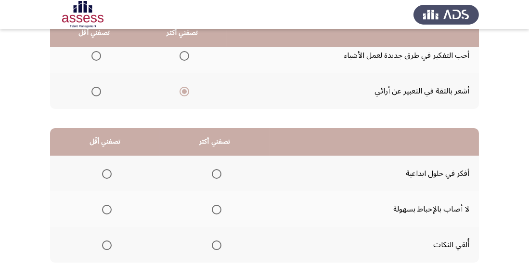
scroll to position [170, 0]
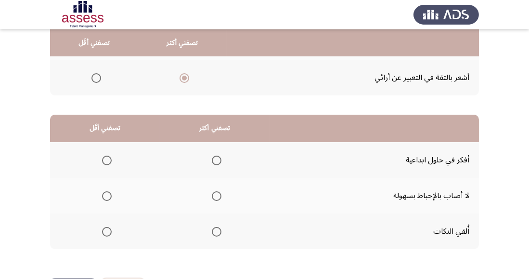
click at [216, 156] on span "Select an option" at bounding box center [217, 161] width 10 height 10
click at [216, 156] on input "Select an option" at bounding box center [217, 161] width 10 height 10
click at [104, 192] on span "Select an option" at bounding box center [107, 196] width 10 height 10
click at [104, 192] on input "Select an option" at bounding box center [107, 196] width 10 height 10
click at [103, 227] on span "Select an option" at bounding box center [107, 232] width 10 height 10
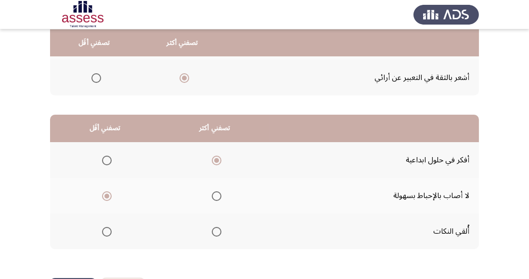
click at [103, 227] on input "Select an option" at bounding box center [107, 232] width 10 height 10
click at [218, 198] on span "Select an option" at bounding box center [217, 196] width 10 height 10
click at [218, 198] on input "Select an option" at bounding box center [217, 196] width 10 height 10
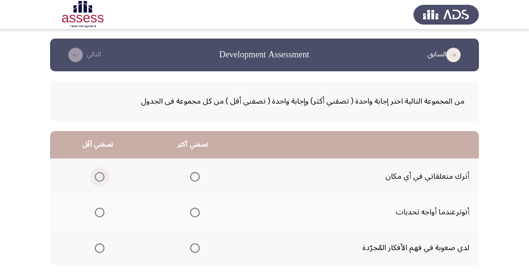
click at [98, 174] on span "Select an option" at bounding box center [100, 177] width 10 height 10
click at [98, 174] on input "Select an option" at bounding box center [100, 177] width 10 height 10
click at [194, 213] on span "Select an option" at bounding box center [195, 213] width 10 height 10
click at [194, 213] on input "Select an option" at bounding box center [195, 213] width 10 height 10
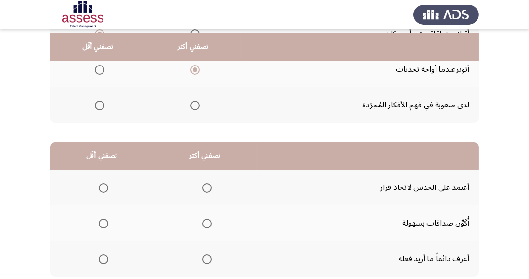
scroll to position [148, 0]
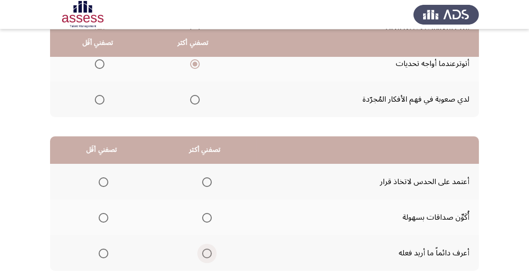
click at [203, 249] on span "Select an option" at bounding box center [207, 254] width 10 height 10
click at [203, 249] on input "Select an option" at bounding box center [207, 254] width 10 height 10
click at [100, 214] on span "Select an option" at bounding box center [104, 218] width 10 height 10
click at [100, 214] on input "Select an option" at bounding box center [104, 218] width 10 height 10
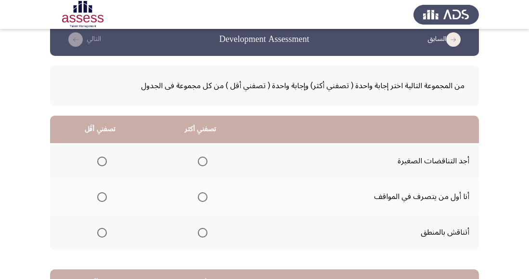
scroll to position [15, 0]
click at [198, 192] on span "Select an option" at bounding box center [203, 197] width 10 height 10
click at [198, 192] on input "Select an option" at bounding box center [203, 197] width 10 height 10
click at [104, 157] on span "Select an option" at bounding box center [102, 162] width 10 height 10
click at [104, 157] on input "Select an option" at bounding box center [102, 162] width 10 height 10
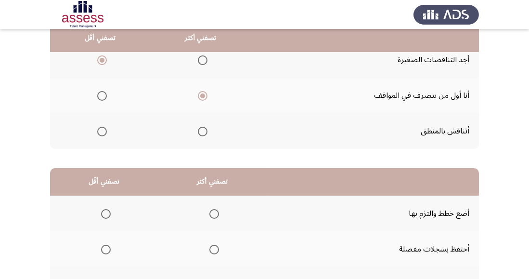
scroll to position [170, 0]
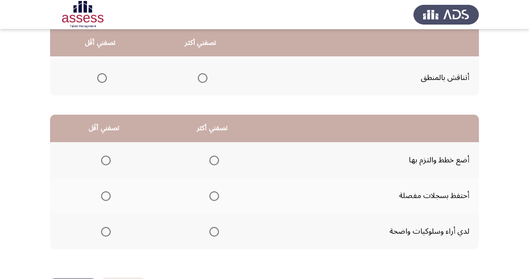
click at [211, 157] on span "Select an option" at bounding box center [215, 161] width 10 height 10
click at [211, 157] on input "Select an option" at bounding box center [215, 161] width 10 height 10
click at [102, 196] on span "Select an option" at bounding box center [106, 196] width 10 height 10
click at [102, 196] on input "Select an option" at bounding box center [106, 196] width 10 height 10
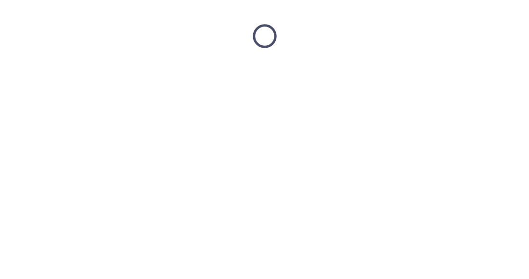
scroll to position [0, 0]
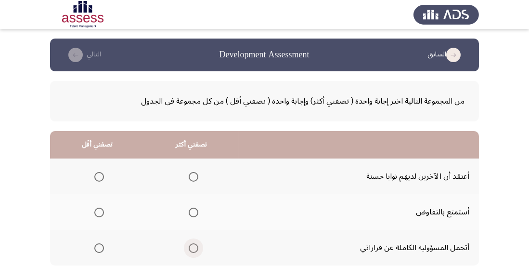
click at [189, 246] on span "Select an option" at bounding box center [194, 248] width 10 height 10
click at [189, 246] on input "Select an option" at bounding box center [194, 248] width 10 height 10
click at [103, 173] on span "Select an option" at bounding box center [99, 177] width 10 height 10
click at [103, 173] on input "Select an option" at bounding box center [99, 177] width 10 height 10
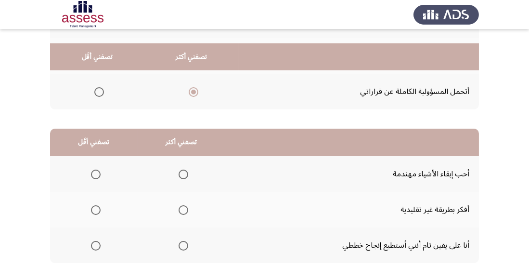
scroll to position [170, 0]
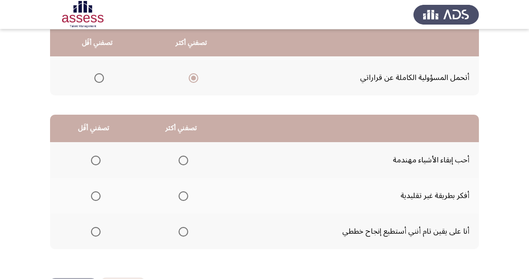
click at [95, 243] on th at bounding box center [94, 231] width 88 height 36
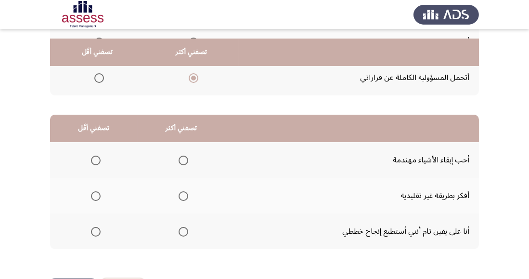
scroll to position [184, 0]
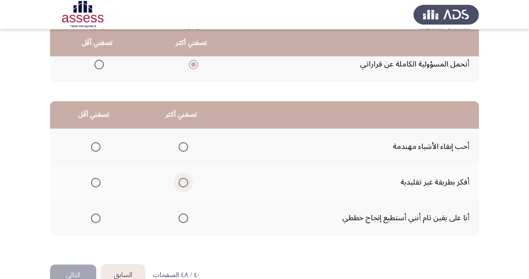
click at [182, 179] on span "Select an option" at bounding box center [184, 183] width 10 height 10
click at [182, 179] on input "Select an option" at bounding box center [184, 183] width 10 height 10
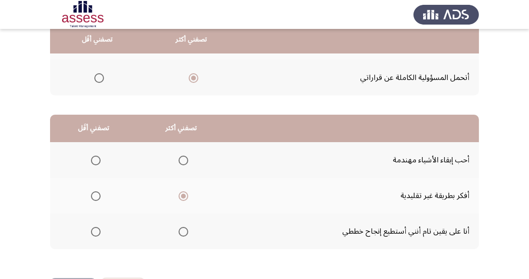
scroll to position [167, 0]
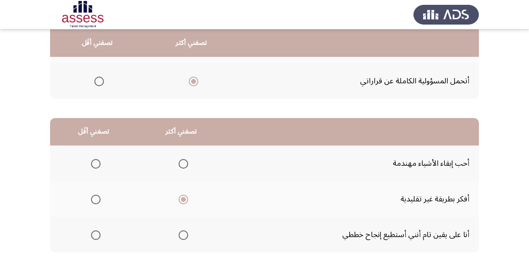
click at [95, 163] on span "Select an option" at bounding box center [96, 164] width 10 height 10
click at [95, 163] on input "Select an option" at bounding box center [96, 164] width 10 height 10
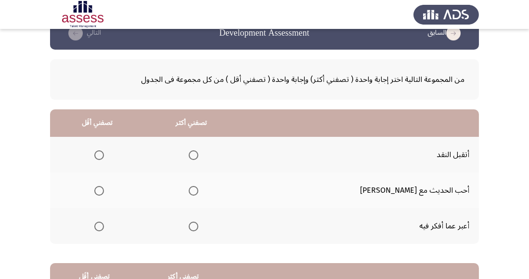
scroll to position [20, 0]
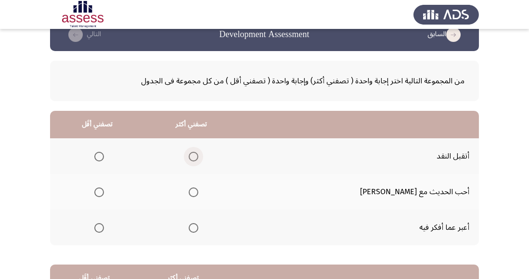
click at [198, 153] on span "Select an option" at bounding box center [194, 157] width 10 height 10
click at [198, 153] on input "Select an option" at bounding box center [194, 157] width 10 height 10
click at [104, 226] on span "Select an option" at bounding box center [99, 228] width 10 height 10
click at [104, 226] on input "Select an option" at bounding box center [99, 228] width 10 height 10
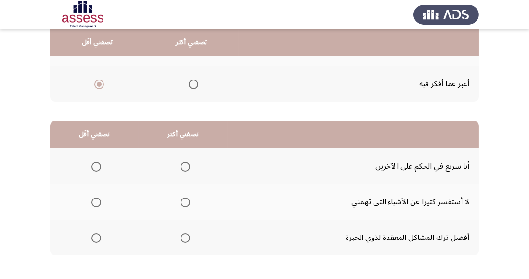
scroll to position [170, 0]
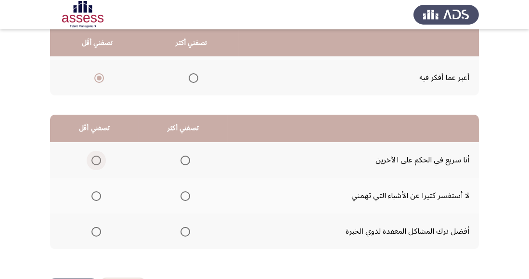
click at [95, 159] on span "Select an option" at bounding box center [97, 161] width 10 height 10
click at [95, 159] on input "Select an option" at bounding box center [97, 161] width 10 height 10
click at [189, 197] on span "Select an option" at bounding box center [186, 196] width 10 height 10
click at [189, 197] on input "Select an option" at bounding box center [186, 196] width 10 height 10
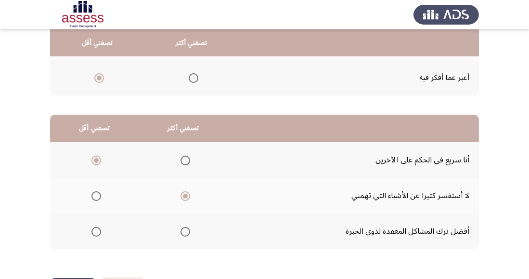
scroll to position [0, 0]
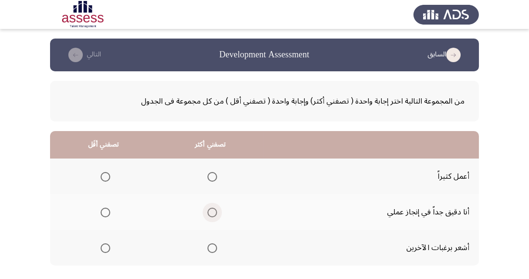
click at [208, 210] on span "Select an option" at bounding box center [213, 213] width 10 height 10
click at [208, 210] on input "Select an option" at bounding box center [213, 213] width 10 height 10
click at [101, 248] on span "Select an option" at bounding box center [106, 248] width 10 height 10
click at [101, 248] on input "Select an option" at bounding box center [106, 248] width 10 height 10
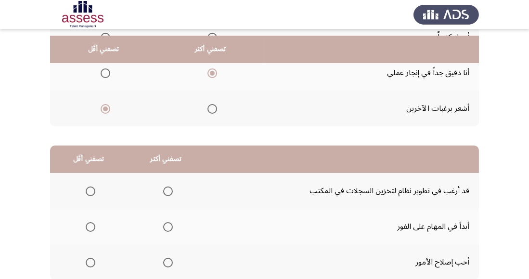
scroll to position [148, 0]
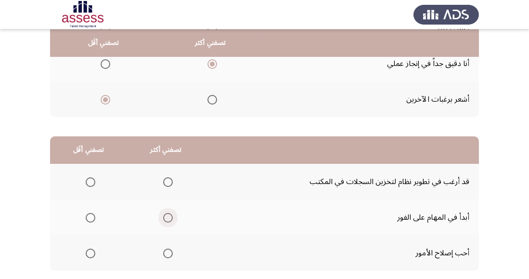
click at [166, 220] on span "Select an option" at bounding box center [168, 218] width 10 height 10
click at [166, 220] on input "Select an option" at bounding box center [168, 218] width 10 height 10
click at [92, 177] on span "Select an option" at bounding box center [91, 182] width 10 height 10
click at [92, 177] on input "Select an option" at bounding box center [91, 182] width 10 height 10
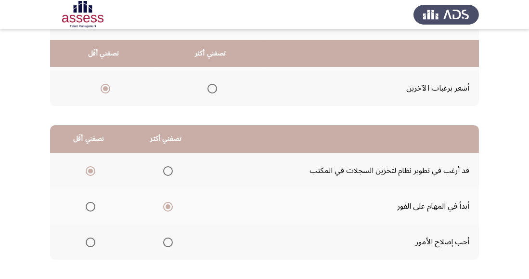
scroll to position [170, 0]
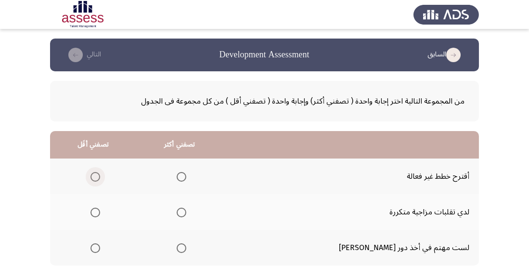
click at [97, 175] on span "Select an option" at bounding box center [96, 177] width 10 height 10
click at [97, 175] on input "Select an option" at bounding box center [96, 177] width 10 height 10
click at [186, 208] on span "Select an option" at bounding box center [182, 213] width 10 height 10
click at [186, 208] on input "Select an option" at bounding box center [182, 213] width 10 height 10
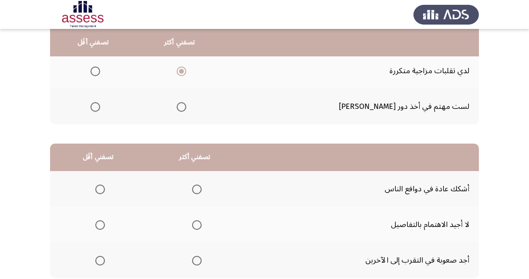
scroll to position [144, 0]
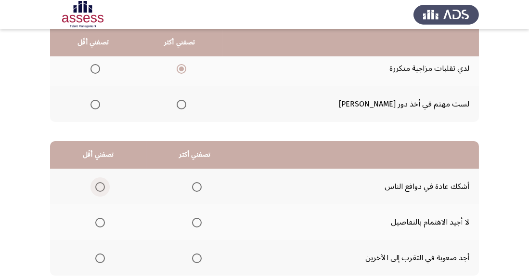
click at [96, 182] on span "Select an option" at bounding box center [100, 187] width 10 height 10
click at [96, 182] on input "Select an option" at bounding box center [100, 187] width 10 height 10
click at [100, 225] on span "Select an option" at bounding box center [100, 223] width 10 height 10
click at [100, 225] on input "Select an option" at bounding box center [100, 223] width 10 height 10
click at [199, 177] on th at bounding box center [195, 187] width 97 height 36
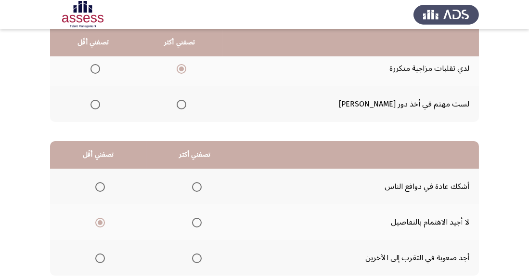
click at [196, 186] on span "Select an option" at bounding box center [197, 187] width 10 height 10
click at [196, 186] on input "Select an option" at bounding box center [197, 187] width 10 height 10
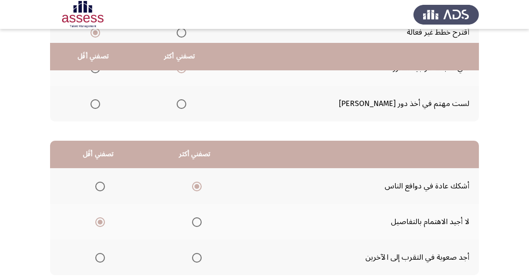
scroll to position [170, 0]
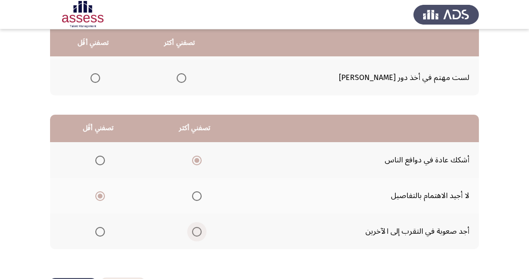
click at [196, 227] on span "Select an option" at bounding box center [197, 232] width 10 height 10
click at [196, 227] on input "Select an option" at bounding box center [197, 232] width 10 height 10
click at [196, 159] on span "Select an option" at bounding box center [197, 161] width 10 height 10
click at [196, 159] on input "Select an option" at bounding box center [197, 161] width 10 height 10
click at [196, 230] on span "Select an option" at bounding box center [197, 232] width 10 height 10
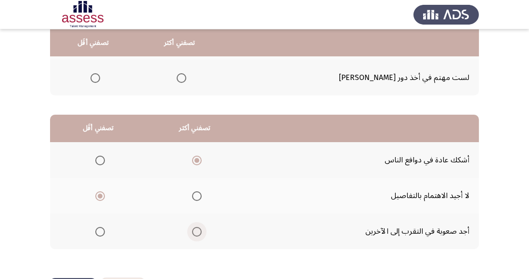
click at [196, 230] on input "Select an option" at bounding box center [197, 232] width 10 height 10
click at [199, 160] on span "Select an option" at bounding box center [197, 161] width 10 height 10
click at [199, 160] on input "Select an option" at bounding box center [197, 161] width 10 height 10
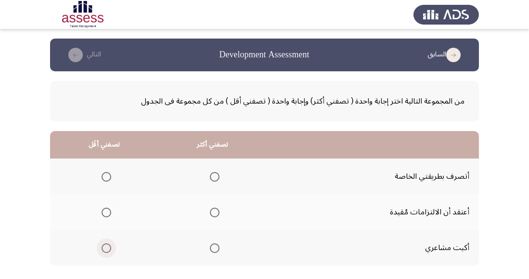
click at [103, 247] on span "Select an option" at bounding box center [107, 248] width 10 height 10
click at [103, 247] on input "Select an option" at bounding box center [107, 248] width 10 height 10
click at [218, 174] on span "Select an option" at bounding box center [215, 177] width 10 height 10
click at [218, 174] on input "Select an option" at bounding box center [215, 177] width 10 height 10
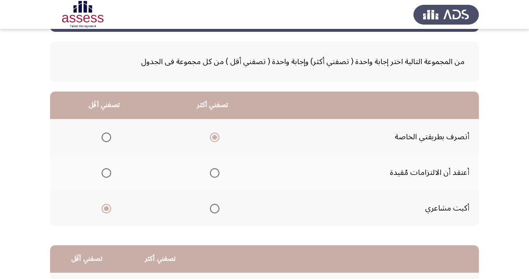
scroll to position [49, 0]
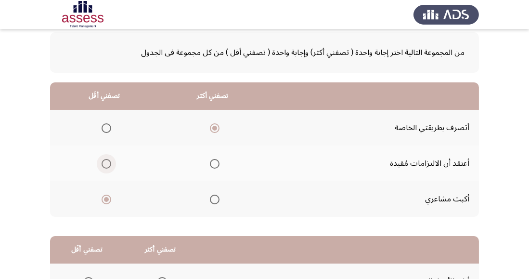
click at [108, 159] on span "Select an option" at bounding box center [107, 164] width 10 height 10
click at [108, 159] on input "Select an option" at bounding box center [107, 164] width 10 height 10
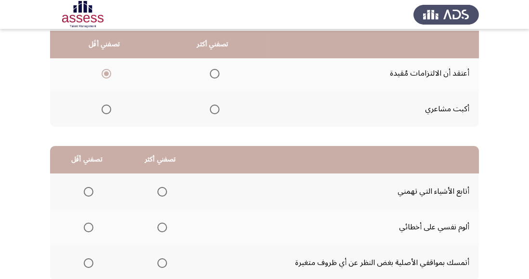
scroll to position [143, 0]
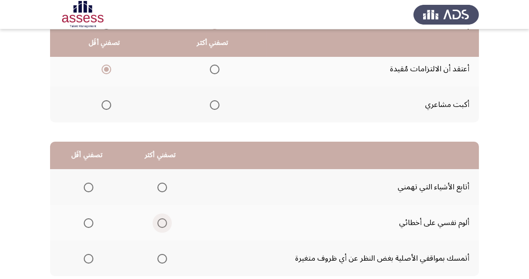
click at [164, 221] on span "Select an option" at bounding box center [163, 223] width 10 height 10
click at [164, 221] on input "Select an option" at bounding box center [163, 223] width 10 height 10
click at [91, 263] on span "Select an option" at bounding box center [89, 259] width 10 height 10
click at [91, 263] on input "Select an option" at bounding box center [89, 259] width 10 height 10
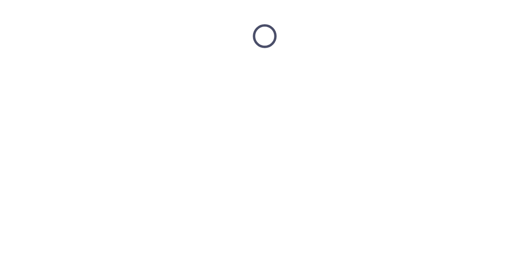
scroll to position [0, 0]
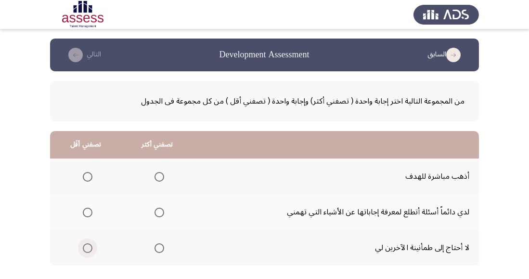
click at [87, 249] on span "Select an option" at bounding box center [88, 248] width 10 height 10
click at [87, 249] on input "Select an option" at bounding box center [88, 248] width 10 height 10
click at [158, 176] on span "Select an option" at bounding box center [160, 177] width 10 height 10
click at [158, 176] on input "Select an option" at bounding box center [160, 177] width 10 height 10
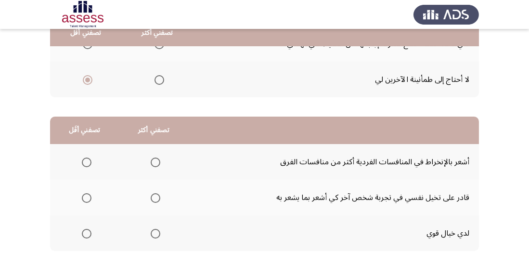
scroll to position [170, 0]
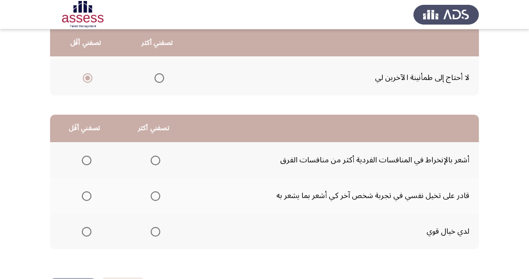
click at [85, 160] on span "Select an option" at bounding box center [87, 161] width 10 height 10
click at [85, 160] on input "Select an option" at bounding box center [87, 161] width 10 height 10
click at [154, 196] on span "Select an option" at bounding box center [156, 196] width 10 height 10
click at [154, 196] on input "Select an option" at bounding box center [156, 196] width 10 height 10
click at [155, 234] on span "Select an option" at bounding box center [156, 232] width 10 height 10
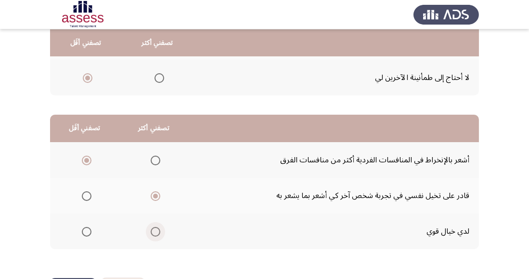
click at [155, 234] on input "Select an option" at bounding box center [156, 232] width 10 height 10
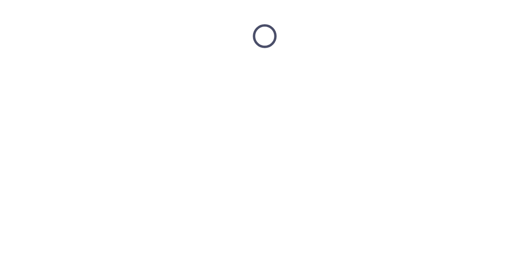
scroll to position [0, 0]
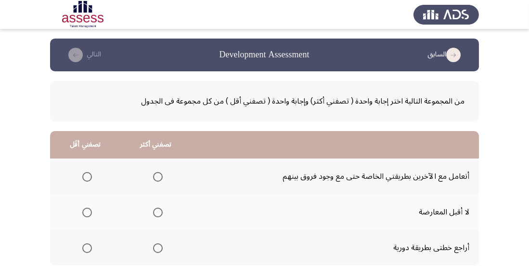
click at [158, 176] on span "Select an option" at bounding box center [158, 177] width 10 height 10
click at [158, 176] on input "Select an option" at bounding box center [158, 177] width 10 height 10
click at [88, 213] on span "Select an option" at bounding box center [87, 213] width 10 height 10
click at [88, 213] on input "Select an option" at bounding box center [87, 213] width 10 height 10
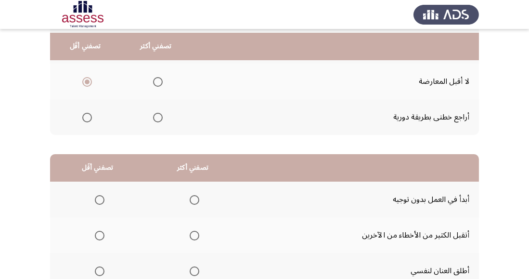
scroll to position [135, 0]
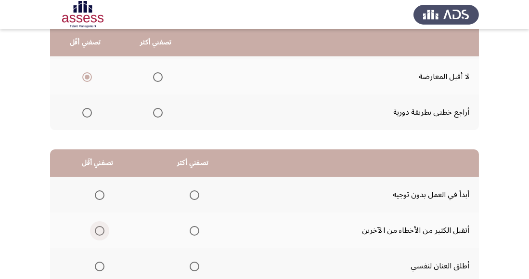
click at [104, 226] on span "Select an option" at bounding box center [100, 231] width 10 height 10
click at [104, 226] on input "Select an option" at bounding box center [100, 231] width 10 height 10
click at [190, 267] on span "Select an option" at bounding box center [195, 267] width 10 height 10
click at [190, 267] on input "Select an option" at bounding box center [195, 267] width 10 height 10
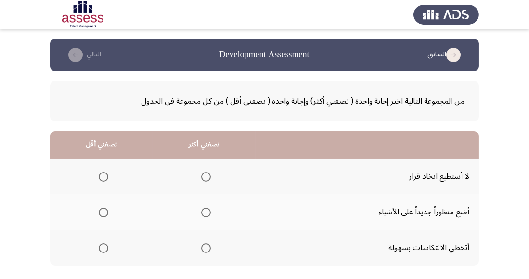
click at [204, 248] on span "Select an option" at bounding box center [206, 248] width 10 height 10
click at [204, 248] on input "Select an option" at bounding box center [206, 248] width 10 height 10
click at [111, 167] on th at bounding box center [101, 176] width 103 height 36
click at [107, 175] on span "Select an option" at bounding box center [104, 177] width 10 height 10
click at [107, 175] on input "Select an option" at bounding box center [104, 177] width 10 height 10
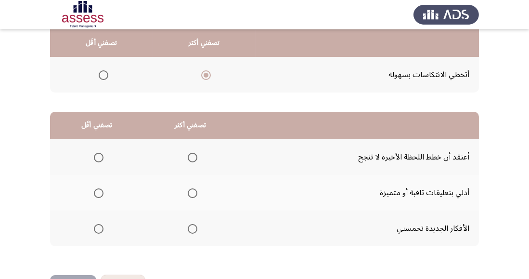
scroll to position [179, 0]
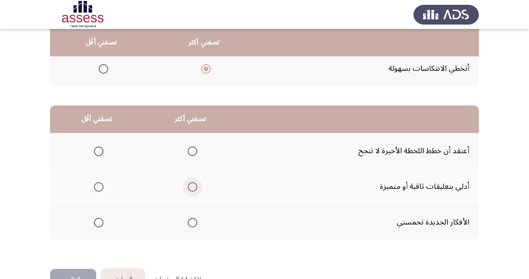
click at [193, 189] on span "Select an option" at bounding box center [193, 187] width 10 height 10
click at [193, 189] on input "Select an option" at bounding box center [193, 187] width 10 height 10
click at [98, 151] on span "Select an option" at bounding box center [99, 151] width 10 height 10
click at [98, 151] on input "Select an option" at bounding box center [99, 151] width 10 height 10
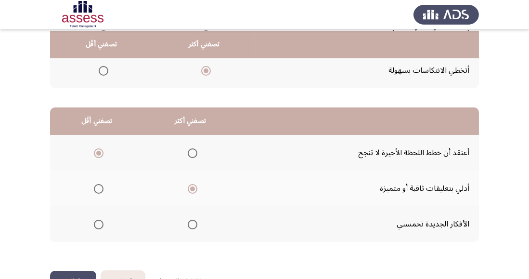
scroll to position [170, 0]
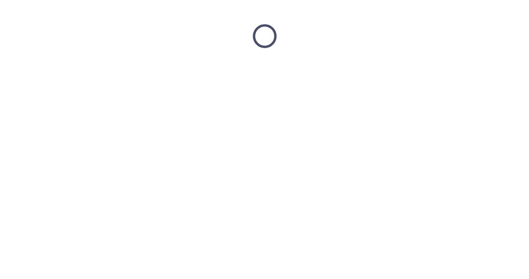
scroll to position [0, 0]
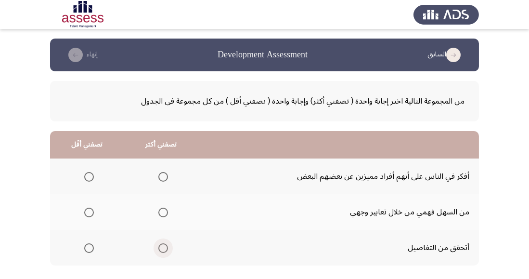
click at [163, 250] on span "Select an option" at bounding box center [163, 248] width 10 height 10
click at [163, 250] on input "Select an option" at bounding box center [163, 248] width 10 height 10
click at [163, 212] on span "Select an option" at bounding box center [163, 212] width 0 height 0
click at [162, 212] on input "Select an option" at bounding box center [163, 213] width 10 height 10
click at [87, 172] on span "Select an option" at bounding box center [89, 177] width 10 height 10
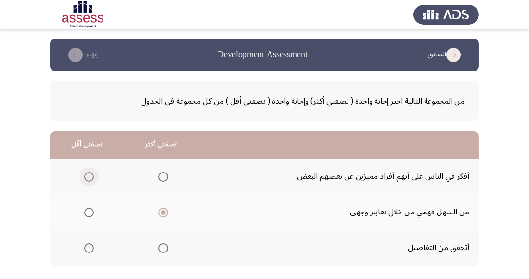
click at [87, 172] on input "Select an option" at bounding box center [89, 177] width 10 height 10
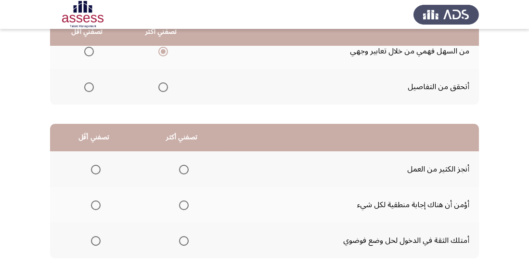
scroll to position [170, 0]
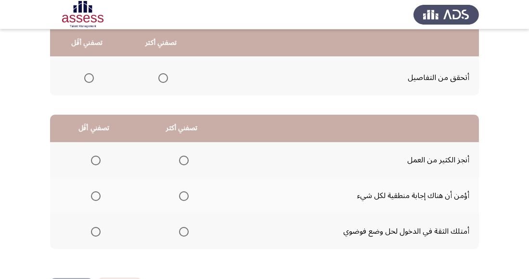
click at [186, 232] on span "Select an option" at bounding box center [184, 232] width 10 height 10
click at [186, 232] on input "Select an option" at bounding box center [184, 232] width 10 height 10
click at [94, 191] on span "Select an option" at bounding box center [96, 196] width 10 height 10
click at [94, 191] on input "Select an option" at bounding box center [96, 196] width 10 height 10
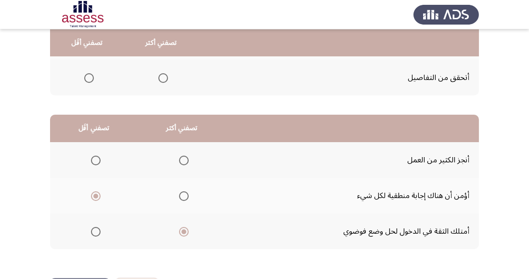
scroll to position [0, 0]
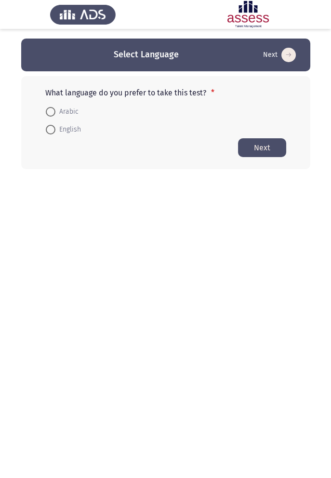
click at [50, 111] on span at bounding box center [51, 112] width 10 height 10
click at [50, 111] on input "Arabic" at bounding box center [51, 112] width 10 height 10
radio input "true"
click at [273, 146] on button "Next" at bounding box center [262, 147] width 48 height 19
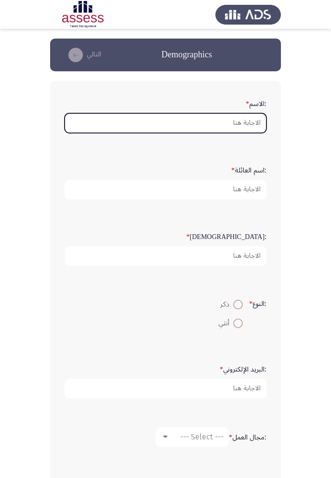
click at [227, 125] on input ":الاسم *" at bounding box center [166, 123] width 202 height 20
click at [254, 122] on input ":الاسم *" at bounding box center [166, 123] width 202 height 20
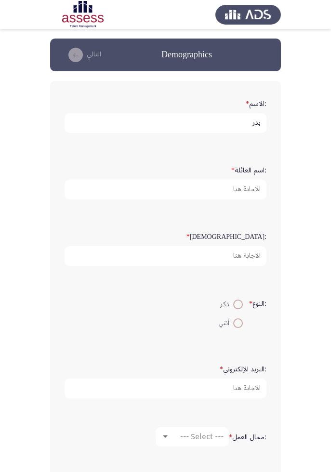
type input "بدر"
click at [246, 190] on input ":اسم العائلة *" at bounding box center [166, 190] width 202 height 20
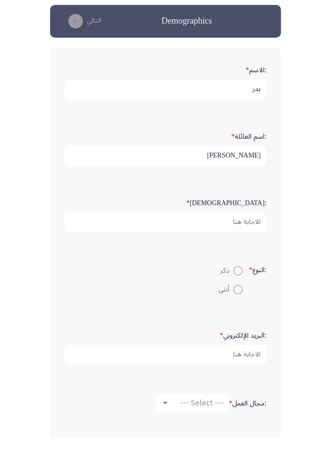
type input "خليفه"
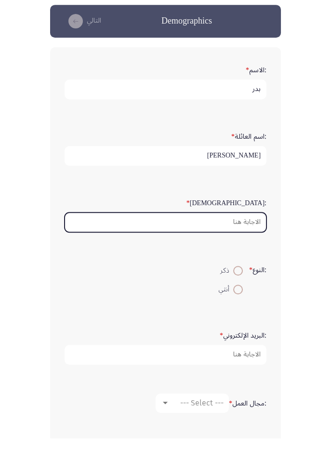
click at [249, 255] on input ":السن *" at bounding box center [166, 256] width 202 height 20
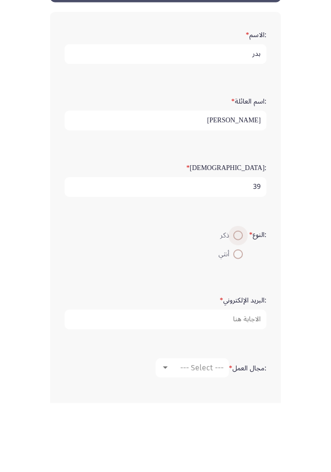
type input "39"
click at [236, 278] on span at bounding box center [238, 305] width 10 height 10
click at [236, 278] on input "ذكر" at bounding box center [238, 305] width 10 height 10
radio input "true"
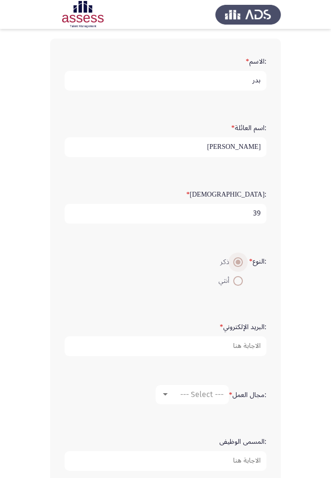
scroll to position [53, 0]
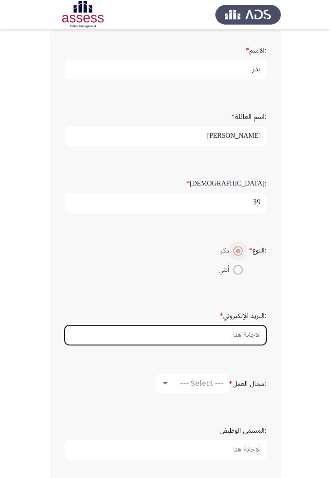
click at [236, 278] on input ":البريد الإلكتروني *" at bounding box center [166, 335] width 202 height 20
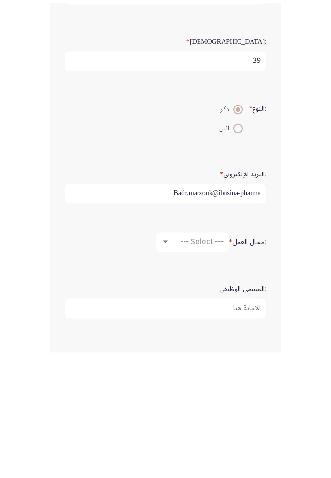
scroll to position [75, 0]
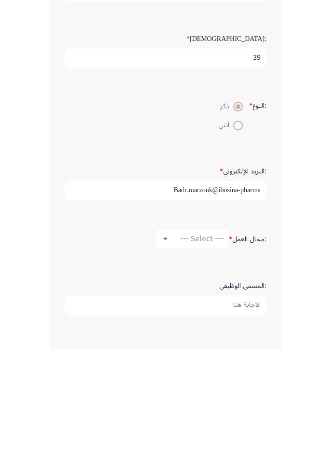
type input "Badr.marzouk@ibnsina-pharma"
click at [198, 278] on span "--- Select ---" at bounding box center [201, 361] width 43 height 9
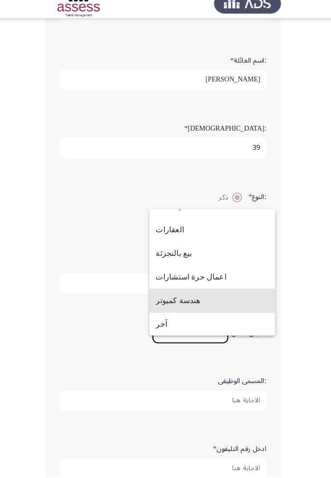
scroll to position [315, 0]
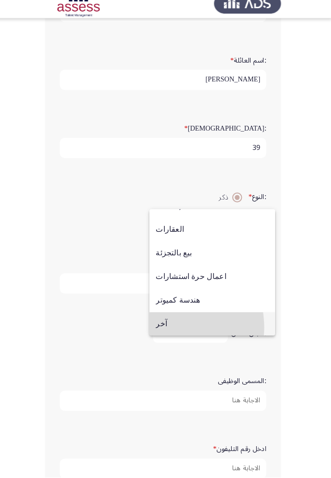
click at [164, 278] on span "آخر" at bounding box center [213, 327] width 110 height 23
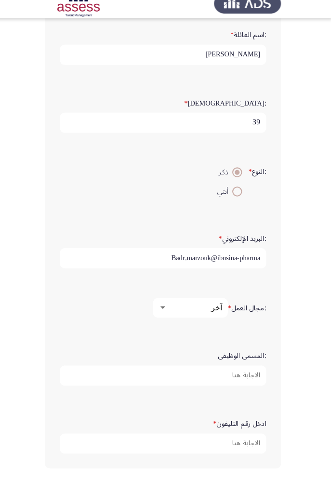
click at [240, 278] on input ":المسمى الوظيفى" at bounding box center [166, 378] width 202 height 20
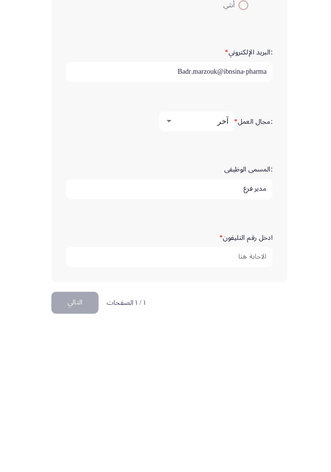
scroll to position [159, 0]
type input "مدير فرع"
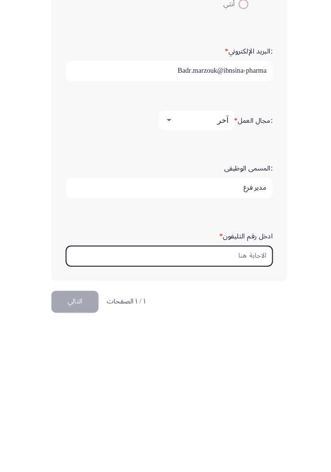
click at [242, 278] on input "ادخل رقم التليفون *" at bounding box center [166, 411] width 202 height 20
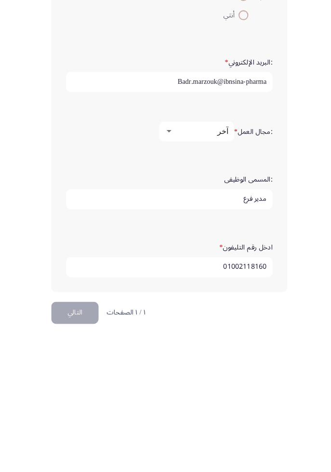
scroll to position [167, 0]
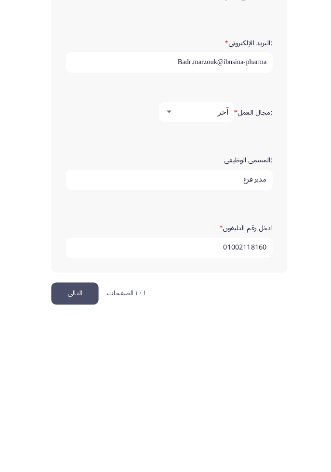
type input "01002118160"
click at [80, 278] on button "التالي" at bounding box center [73, 447] width 46 height 22
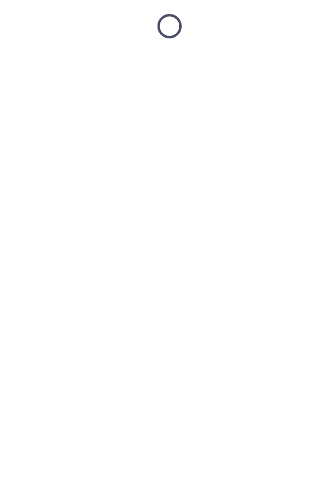
scroll to position [41, 0]
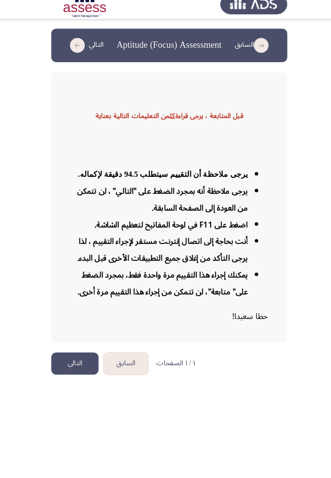
click at [68, 278] on button "التالي" at bounding box center [73, 366] width 46 height 22
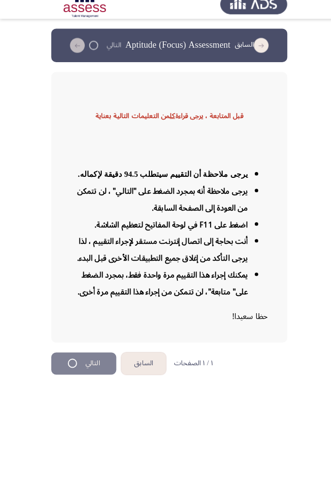
scroll to position [0, 0]
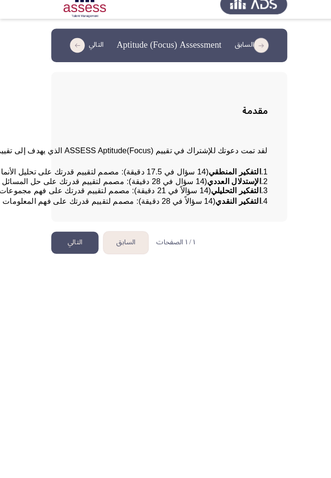
click at [201, 268] on html "السابق Aptitude (Focus) Assessment التالي مقدمة لقد تمت دعوتك للإشتراك في تقييم…" at bounding box center [165, 134] width 331 height 268
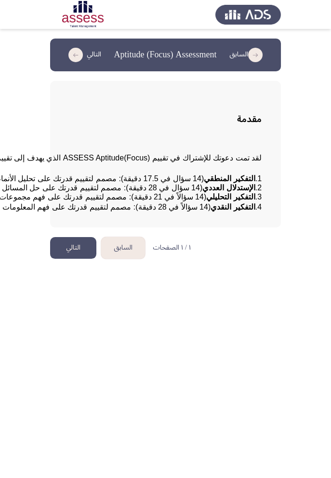
click at [193, 268] on html "السابق Aptitude (Focus) Assessment التالي مقدمة لقد تمت دعوتك للإشتراك في تقييم…" at bounding box center [165, 134] width 331 height 268
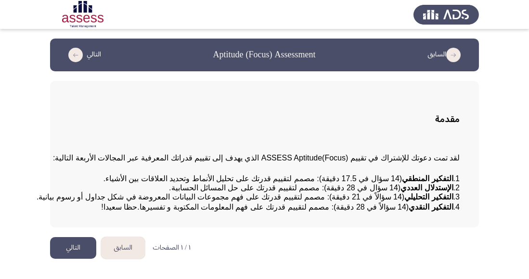
click at [72, 259] on button "التالي" at bounding box center [73, 248] width 46 height 22
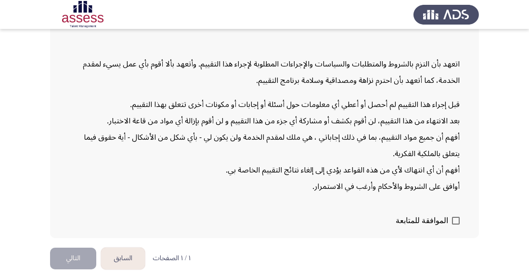
scroll to position [144, 0]
click at [74, 269] on button "التالي" at bounding box center [73, 259] width 46 height 22
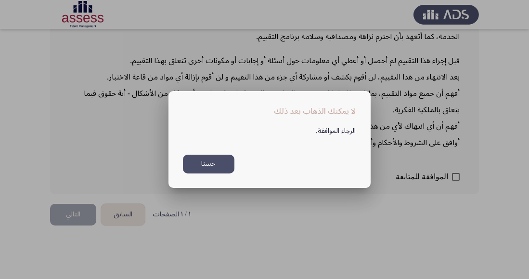
click at [217, 173] on button "حسنا" at bounding box center [209, 164] width 52 height 19
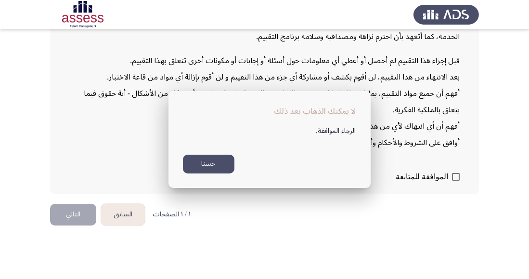
scroll to position [144, 0]
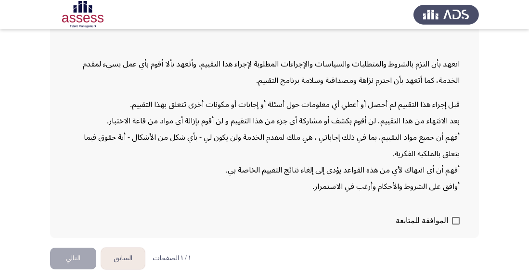
click at [456, 224] on span at bounding box center [456, 221] width 8 height 8
click at [456, 225] on input "الموافقة للمتابعة" at bounding box center [456, 224] width 0 height 0
checkbox input "true"
click at [81, 269] on button "التالي" at bounding box center [73, 259] width 46 height 22
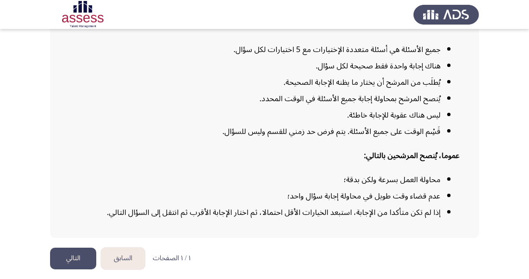
scroll to position [174, 0]
click at [74, 269] on button "التالي" at bounding box center [73, 259] width 46 height 22
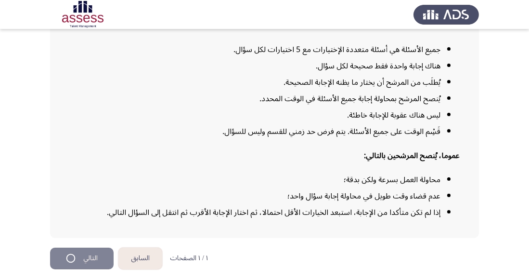
scroll to position [0, 0]
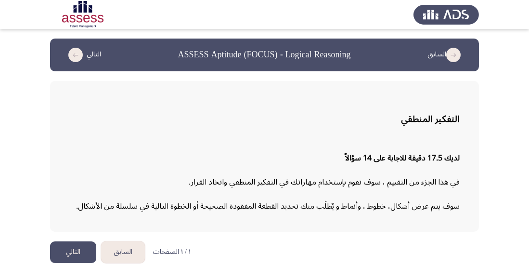
click at [83, 250] on button "التالي" at bounding box center [73, 252] width 46 height 22
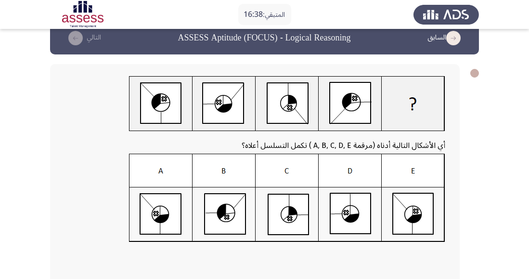
scroll to position [16, 0]
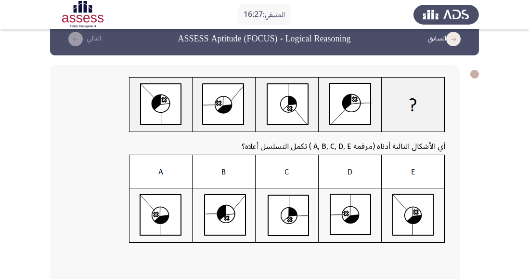
click at [413, 214] on img at bounding box center [287, 199] width 316 height 89
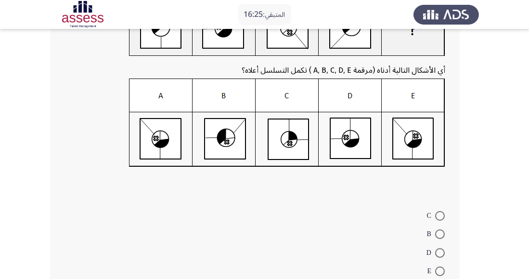
scroll to position [93, 0]
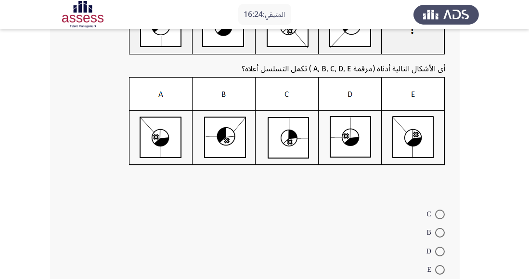
click at [441, 271] on span at bounding box center [440, 270] width 10 height 10
click at [441, 271] on input "E" at bounding box center [440, 270] width 10 height 10
radio input "true"
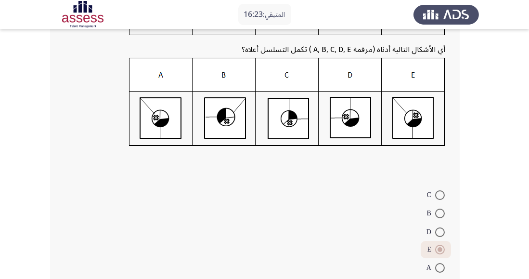
scroll to position [133, 0]
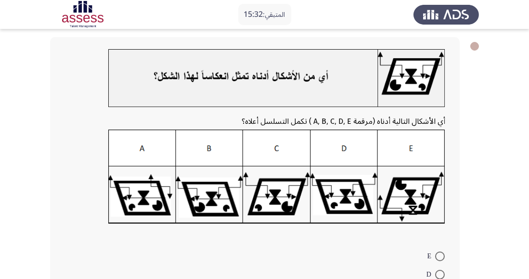
scroll to position [43, 0]
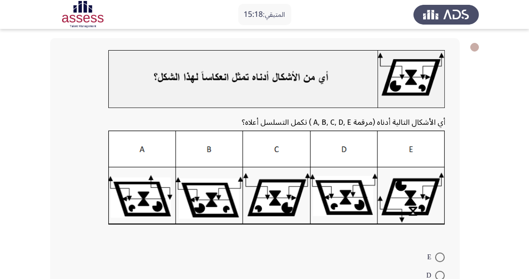
click at [274, 200] on img at bounding box center [276, 178] width 337 height 95
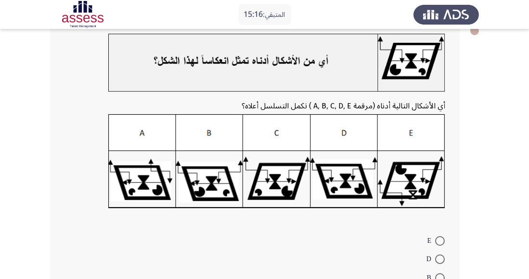
scroll to position [70, 0]
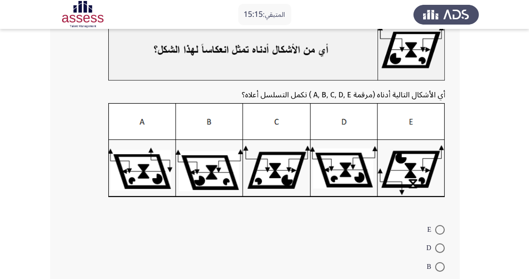
radio input "true"
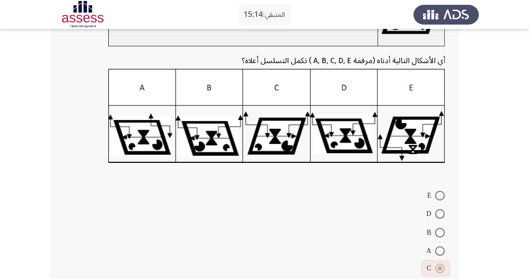
scroll to position [125, 0]
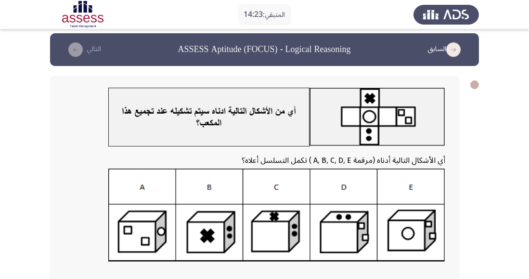
scroll to position [0, 0]
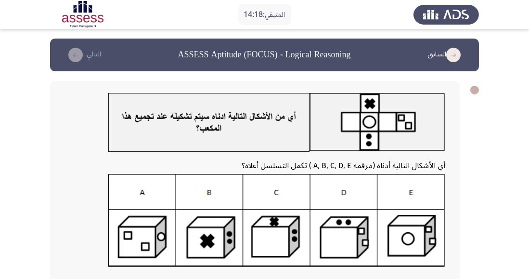
click at [516, 278] on app-assessment-container "المتبقي: 14:18 السابق ASSESS Aptitude (FOCUS) - Logical Reasoning التالي أي الأ…" at bounding box center [264, 222] width 529 height 366
click at [411, 242] on img at bounding box center [276, 220] width 337 height 93
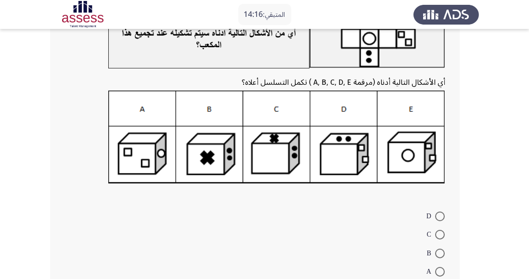
scroll to position [84, 0]
radio input "true"
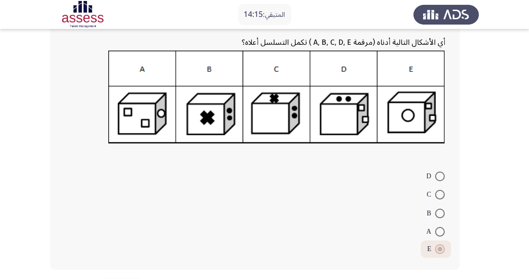
scroll to position [125, 0]
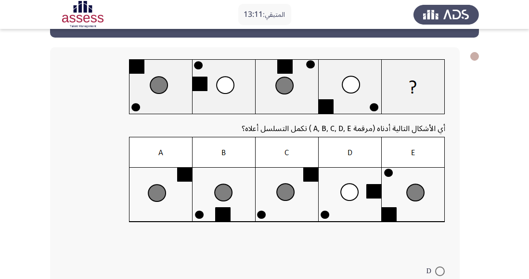
scroll to position [26, 0]
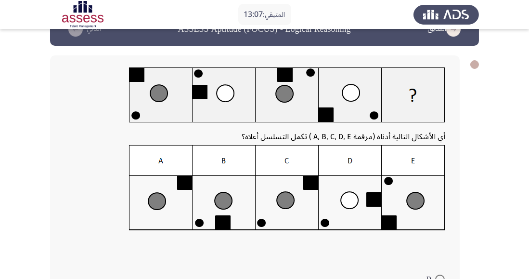
click at [286, 202] on img at bounding box center [287, 188] width 316 height 86
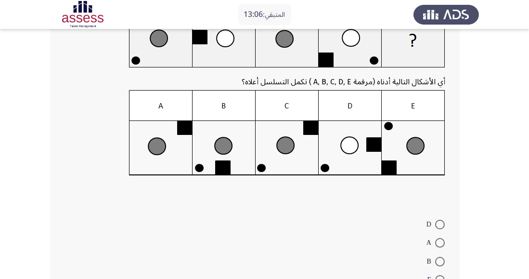
scroll to position [85, 0]
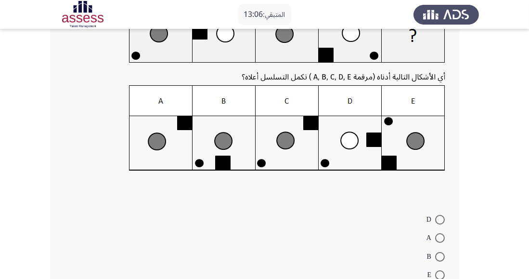
radio input "true"
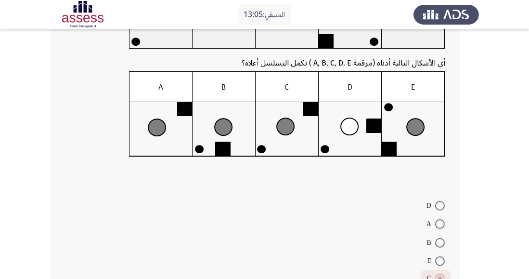
scroll to position [130, 0]
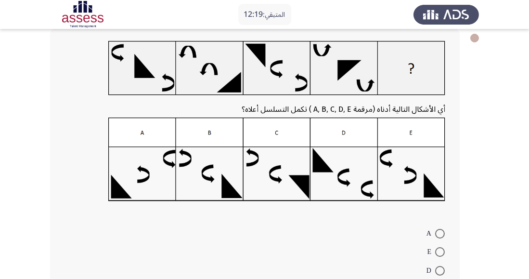
scroll to position [54, 0]
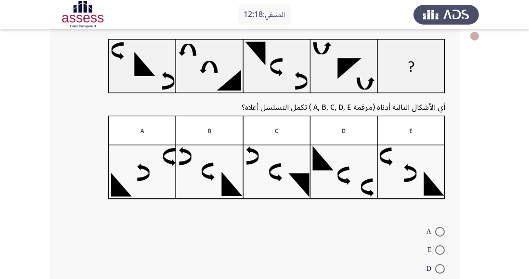
click at [443, 250] on span at bounding box center [440, 250] width 10 height 10
click at [443, 250] on input "E" at bounding box center [440, 250] width 10 height 10
radio input "true"
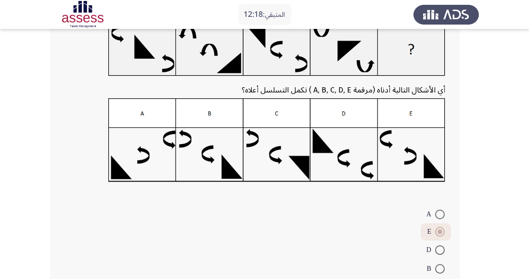
scroll to position [111, 0]
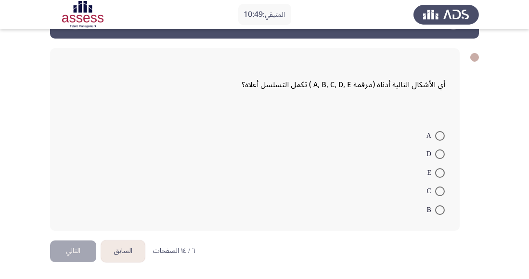
scroll to position [61, 0]
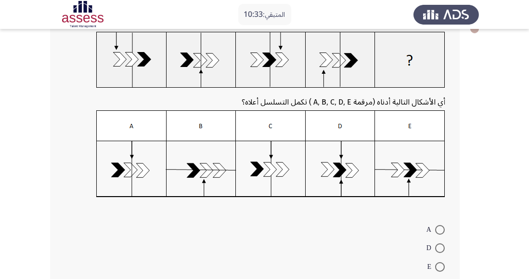
click at [413, 176] on img at bounding box center [270, 153] width 349 height 87
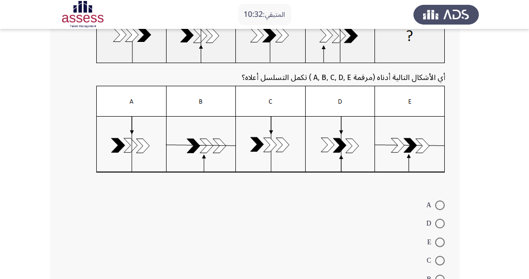
scroll to position [89, 0]
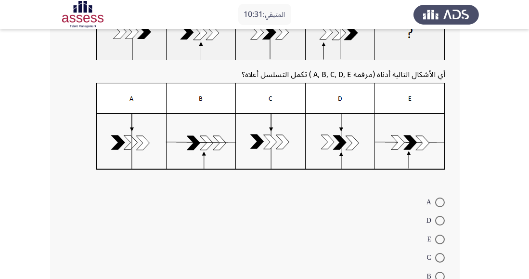
click at [443, 240] on span at bounding box center [440, 240] width 10 height 10
click at [443, 240] on input "E" at bounding box center [440, 240] width 10 height 10
radio input "true"
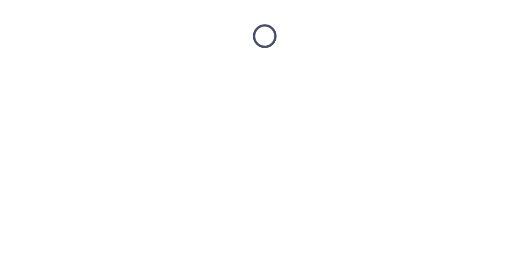
scroll to position [0, 0]
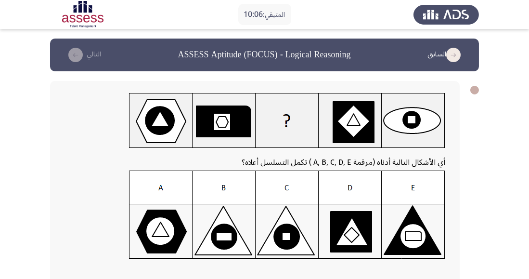
click at [220, 233] on img at bounding box center [287, 215] width 316 height 89
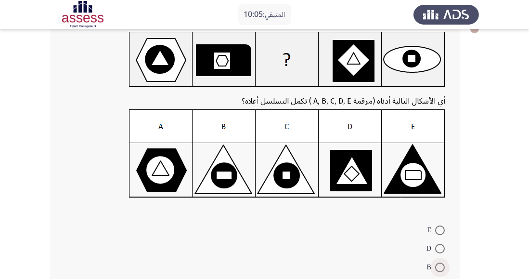
click at [440, 267] on span at bounding box center [440, 267] width 0 height 0
click at [440, 266] on input "B" at bounding box center [440, 268] width 10 height 10
radio input "true"
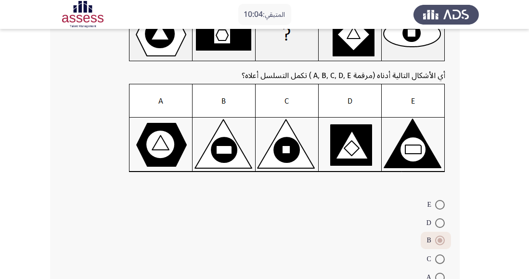
scroll to position [117, 0]
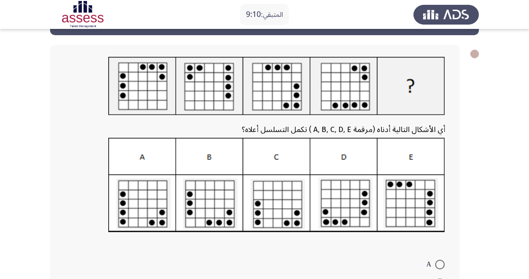
scroll to position [38, 0]
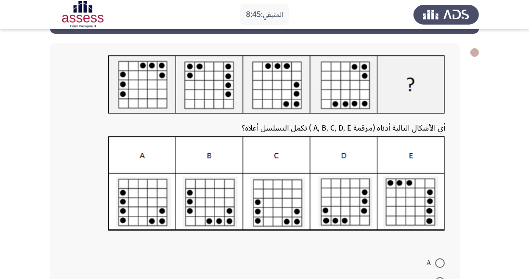
click at [349, 207] on img at bounding box center [276, 183] width 337 height 95
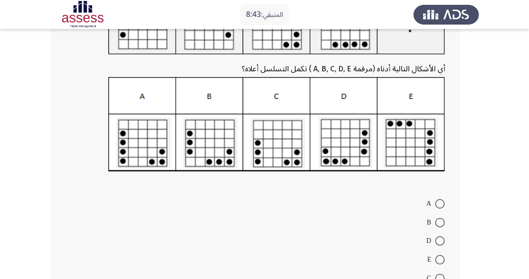
scroll to position [99, 0]
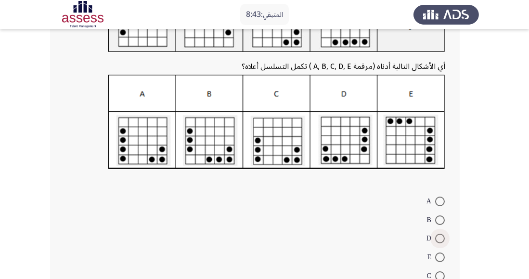
click at [441, 240] on span at bounding box center [440, 239] width 10 height 10
click at [441, 240] on input "D" at bounding box center [440, 239] width 10 height 10
radio input "true"
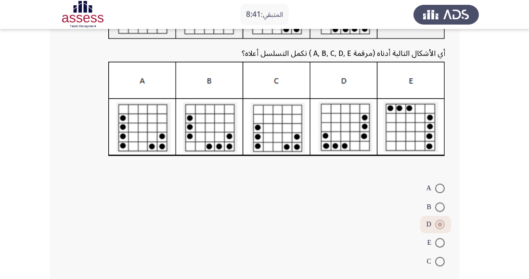
scroll to position [126, 0]
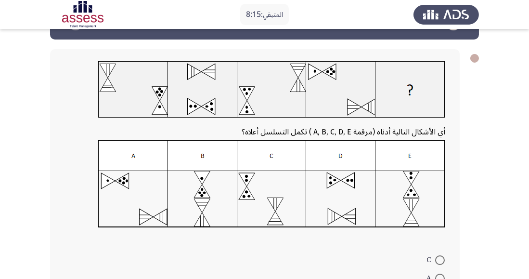
scroll to position [32, 0]
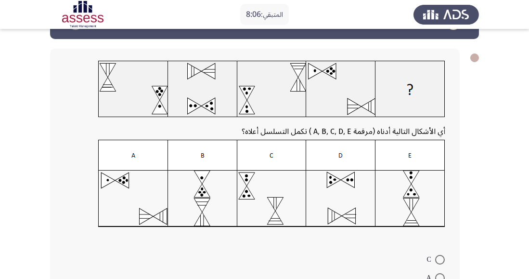
click at [353, 212] on img at bounding box center [271, 184] width 347 height 88
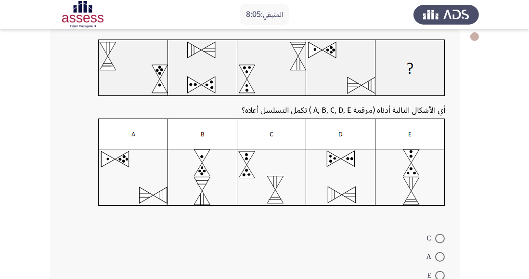
scroll to position [118, 0]
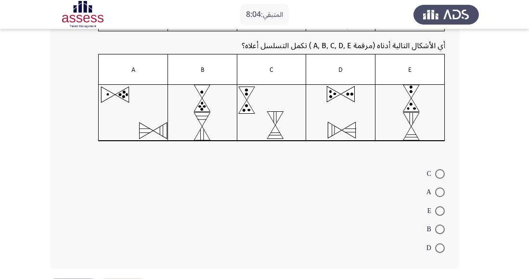
click at [449, 238] on mat-radio-button "D" at bounding box center [435, 247] width 31 height 19
click at [442, 250] on span at bounding box center [440, 248] width 10 height 10
click at [442, 250] on input "D" at bounding box center [440, 248] width 10 height 10
radio input "true"
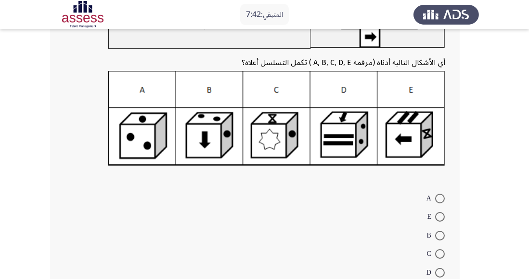
scroll to position [101, 0]
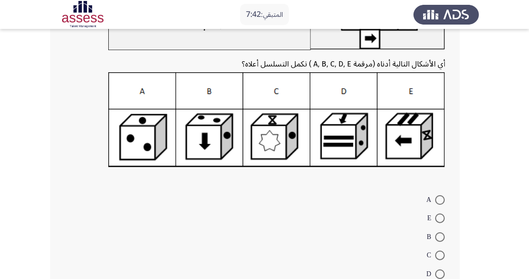
click at [444, 256] on span at bounding box center [440, 255] width 10 height 10
click at [444, 256] on input "C" at bounding box center [440, 255] width 10 height 10
radio input "true"
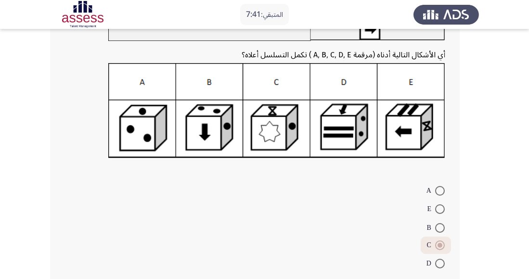
scroll to position [126, 0]
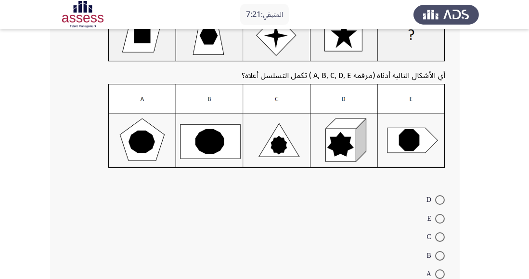
scroll to position [113, 0]
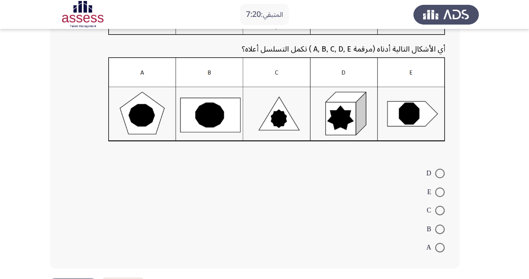
click at [449, 193] on mat-radio-button "E" at bounding box center [436, 191] width 30 height 19
click at [441, 196] on span at bounding box center [440, 192] width 10 height 10
click at [441, 196] on input "E" at bounding box center [440, 192] width 10 height 10
radio input "true"
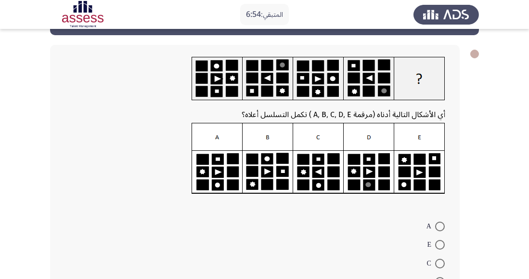
scroll to position [42, 0]
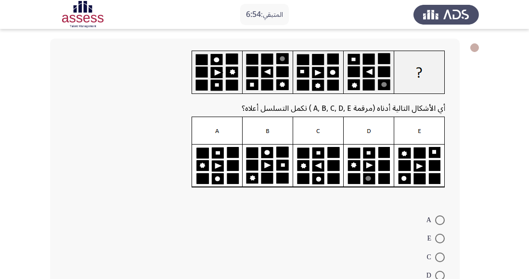
click at [442, 278] on span at bounding box center [440, 276] width 10 height 10
click at [442, 278] on input "D" at bounding box center [440, 276] width 10 height 10
radio input "true"
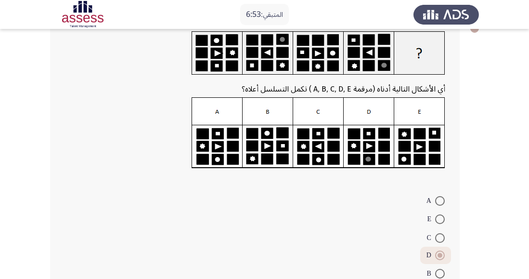
scroll to position [88, 0]
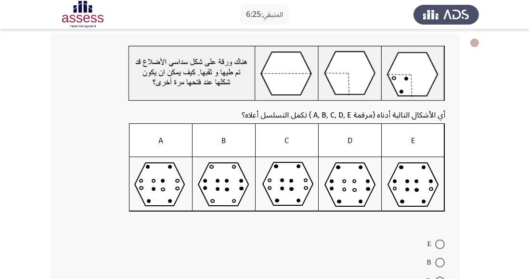
scroll to position [52, 0]
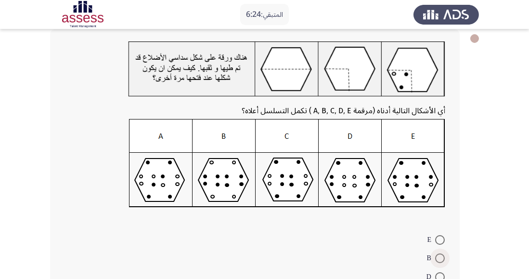
click at [445, 255] on span at bounding box center [440, 258] width 10 height 10
click at [445, 255] on input "B" at bounding box center [440, 258] width 10 height 10
radio input "true"
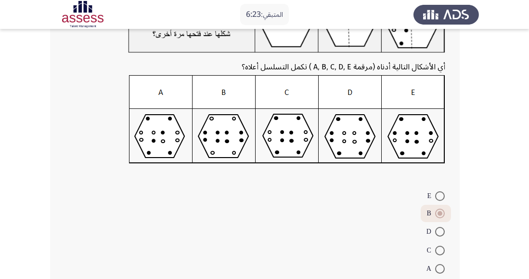
scroll to position [117, 0]
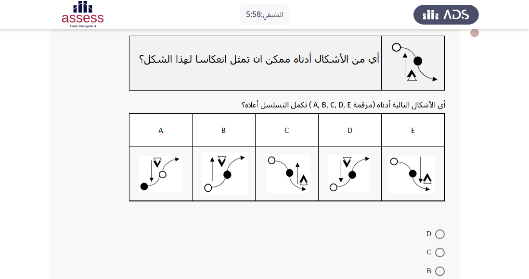
click at [445, 232] on span at bounding box center [440, 234] width 10 height 10
click at [445, 232] on input "D" at bounding box center [440, 234] width 10 height 10
radio input "true"
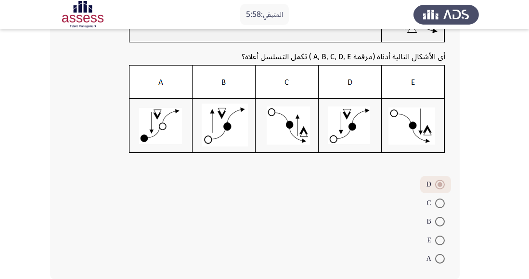
scroll to position [117, 0]
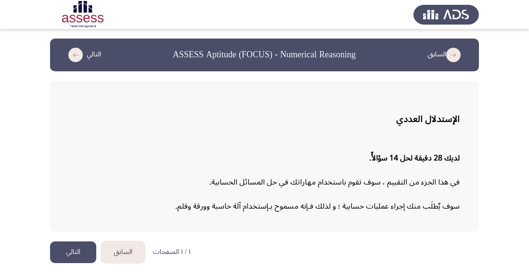
click at [77, 252] on button "التالي" at bounding box center [73, 252] width 46 height 22
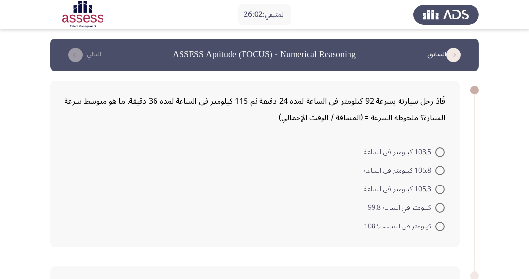
click at [441, 169] on span at bounding box center [440, 171] width 10 height 10
click at [441, 169] on input "105.8 كيلومتر في الساعة" at bounding box center [440, 171] width 10 height 10
radio input "true"
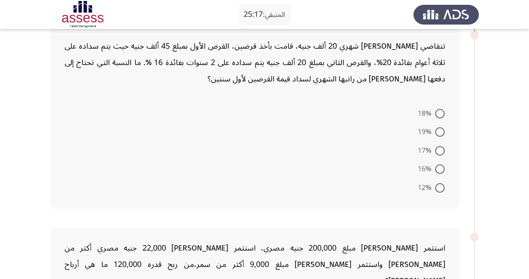
scroll to position [248, 0]
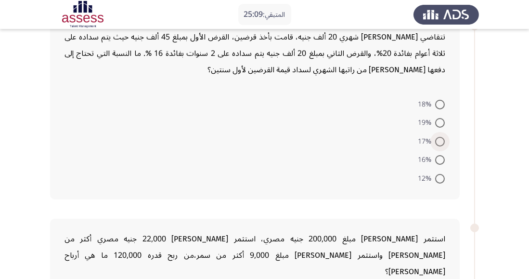
click at [437, 141] on span at bounding box center [440, 142] width 10 height 10
click at [437, 141] on input "17%" at bounding box center [440, 142] width 10 height 10
radio input "true"
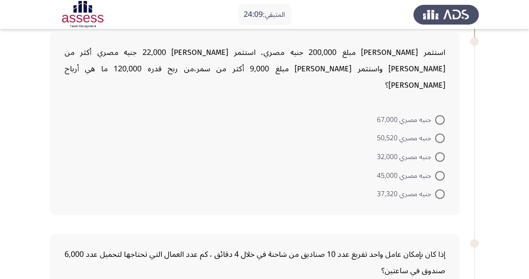
scroll to position [438, 0]
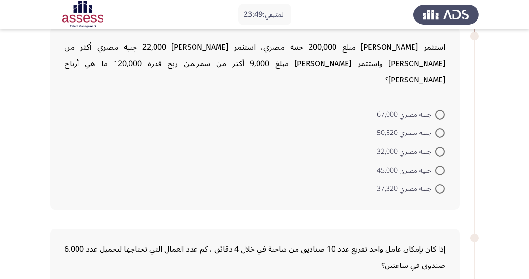
click at [440, 166] on span at bounding box center [440, 171] width 10 height 10
click at [440, 166] on input "جنيه مصري 45,000" at bounding box center [440, 171] width 10 height 10
radio input "true"
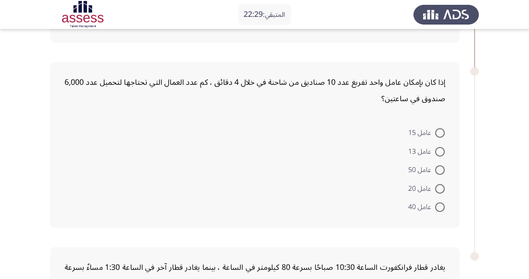
scroll to position [594, 0]
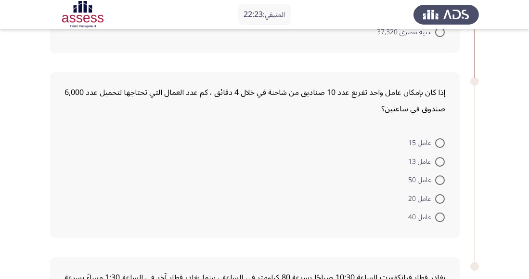
click at [424, 137] on span "عامل 15" at bounding box center [421, 143] width 27 height 12
click at [435, 138] on input "عامل 15" at bounding box center [440, 143] width 10 height 10
radio input "true"
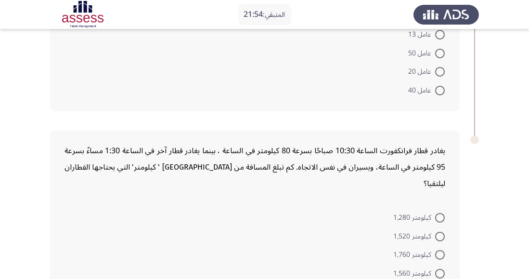
scroll to position [729, 0]
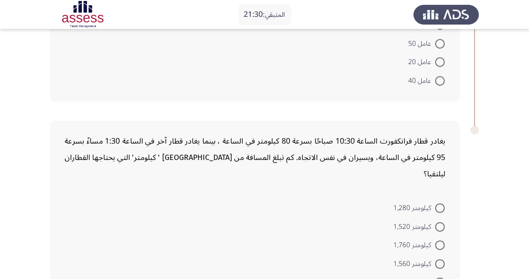
click at [441, 240] on span at bounding box center [440, 245] width 10 height 10
click at [441, 240] on input "كيلومتر 1,760" at bounding box center [440, 245] width 10 height 10
radio input "true"
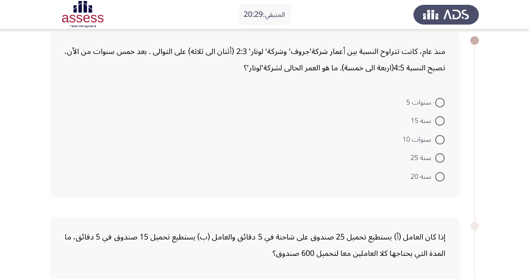
scroll to position [50, 0]
click at [443, 138] on span at bounding box center [440, 139] width 10 height 10
click at [443, 138] on input "سنوات 10" at bounding box center [440, 139] width 10 height 10
radio input "true"
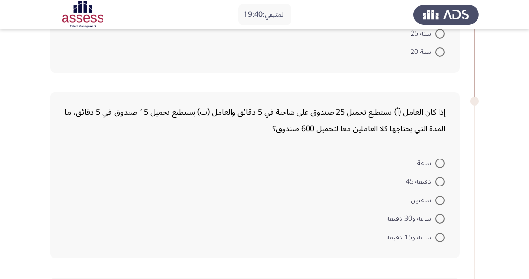
scroll to position [167, 0]
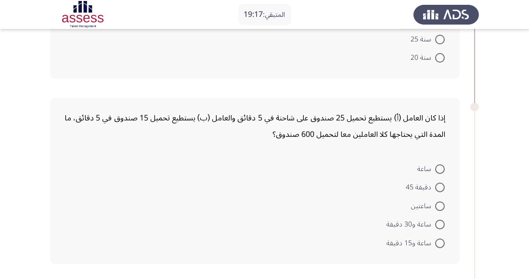
click at [441, 243] on span at bounding box center [440, 243] width 10 height 10
click at [441, 243] on input "ساعة و15 دقيقة" at bounding box center [440, 243] width 10 height 10
radio input "true"
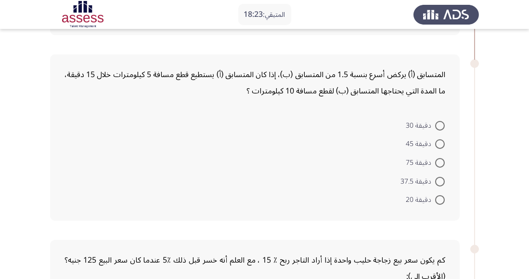
scroll to position [395, 0]
click at [449, 200] on mat-radio-button "دقيقة 20" at bounding box center [426, 199] width 52 height 19
click at [438, 200] on span at bounding box center [440, 200] width 10 height 10
click at [438, 200] on input "دقيقة 20" at bounding box center [440, 200] width 10 height 10
radio input "true"
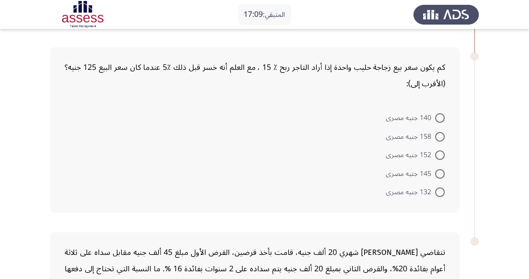
scroll to position [589, 0]
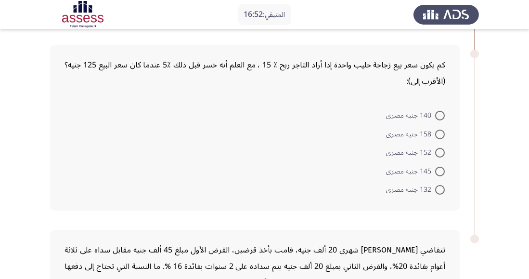
click at [439, 167] on span at bounding box center [440, 172] width 10 height 10
click at [439, 167] on input "145 جنيه مصرى" at bounding box center [440, 172] width 10 height 10
radio input "true"
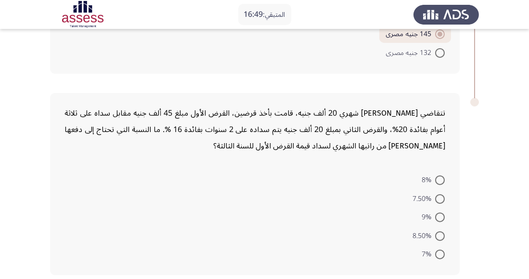
scroll to position [729, 0]
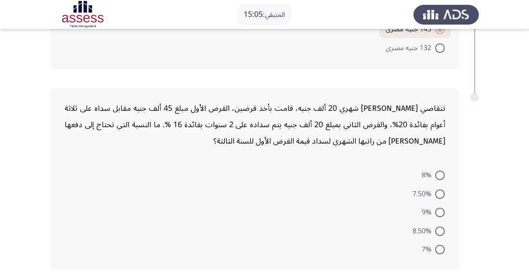
click at [440, 212] on span at bounding box center [440, 212] width 0 height 0
click at [440, 210] on input "9%" at bounding box center [440, 213] width 10 height 10
radio input "true"
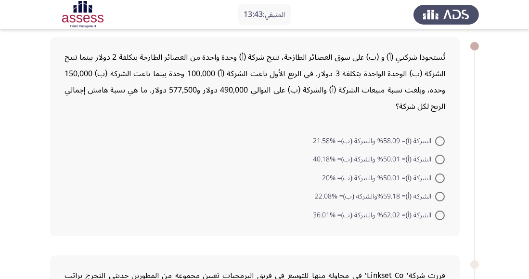
scroll to position [54, 0]
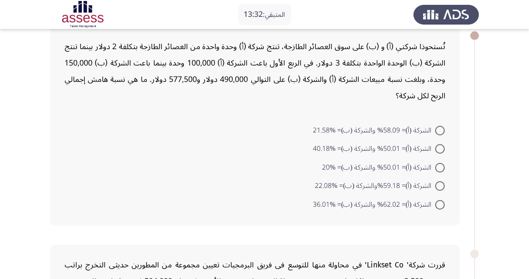
click at [441, 200] on span at bounding box center [440, 205] width 10 height 10
click at [441, 200] on input "الشركة (أ)= 62.02% والشركة (ب)= %36.01" at bounding box center [440, 205] width 10 height 10
radio input "true"
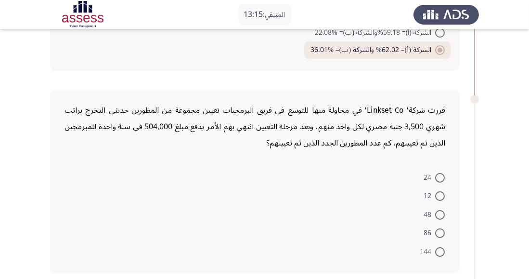
scroll to position [208, 0]
click at [441, 248] on span at bounding box center [440, 252] width 10 height 10
click at [441, 248] on input "144" at bounding box center [440, 252] width 10 height 10
radio input "true"
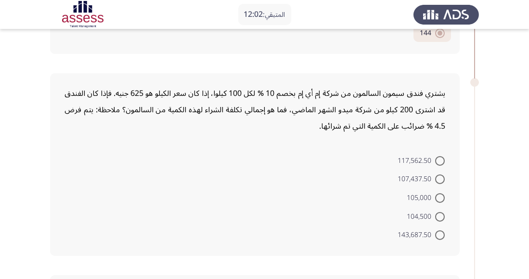
scroll to position [430, 0]
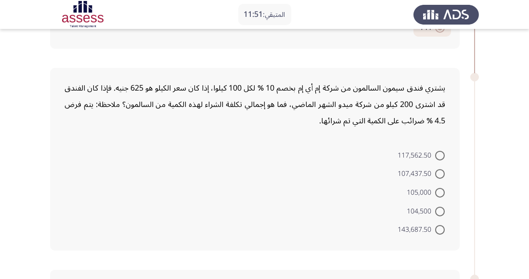
click at [437, 151] on span at bounding box center [440, 156] width 10 height 10
click at [437, 151] on input "117,562.50" at bounding box center [440, 156] width 10 height 10
radio input "true"
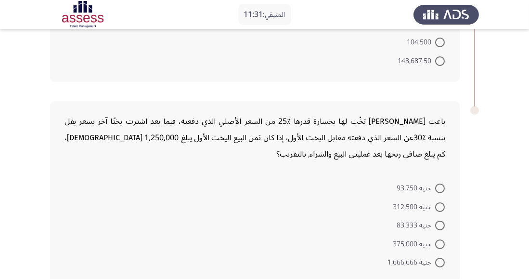
scroll to position [611, 0]
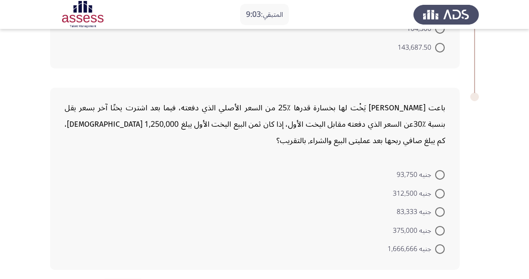
click at [436, 191] on span at bounding box center [440, 194] width 10 height 10
click at [436, 191] on input "جنيه 312,500" at bounding box center [440, 194] width 10 height 10
radio input "true"
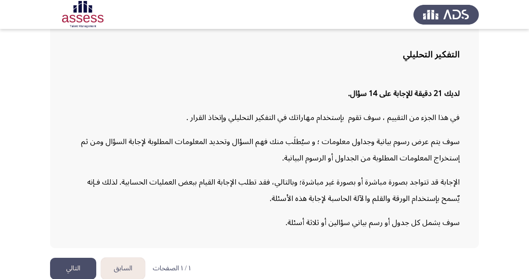
scroll to position [71, 0]
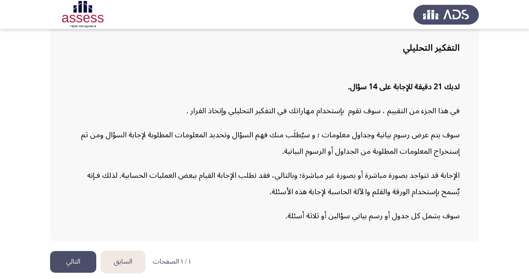
click at [83, 273] on button "التالي" at bounding box center [73, 262] width 46 height 22
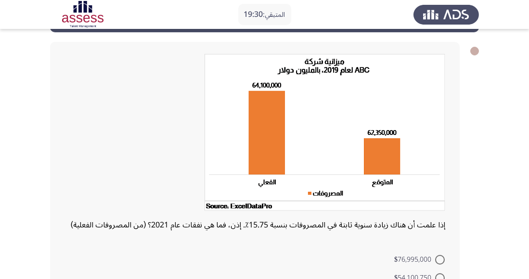
scroll to position [32, 0]
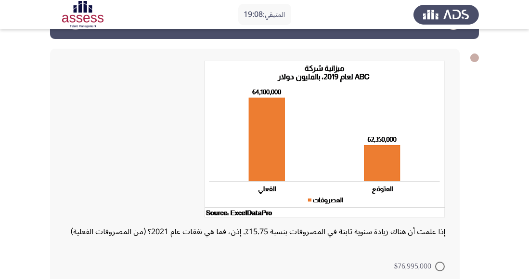
radio input "true"
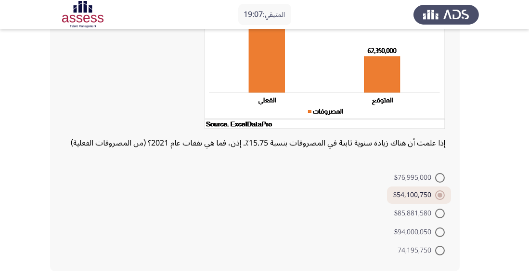
scroll to position [124, 0]
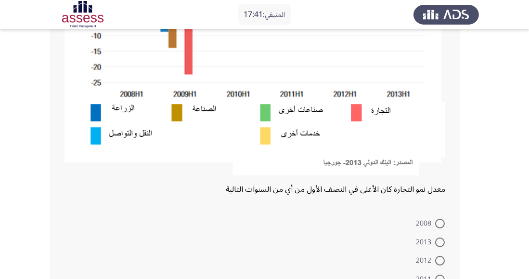
scroll to position [239, 0]
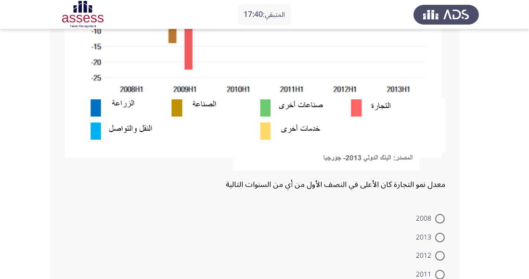
click at [439, 218] on span at bounding box center [440, 219] width 10 height 10
click at [439, 218] on input "2008" at bounding box center [440, 219] width 10 height 10
radio input "true"
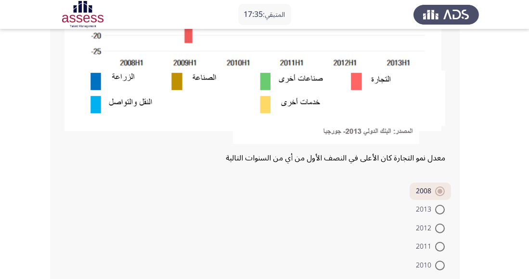
scroll to position [283, 0]
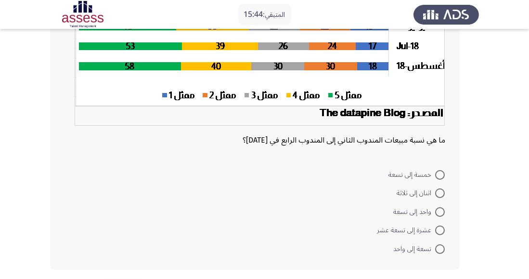
scroll to position [200, 0]
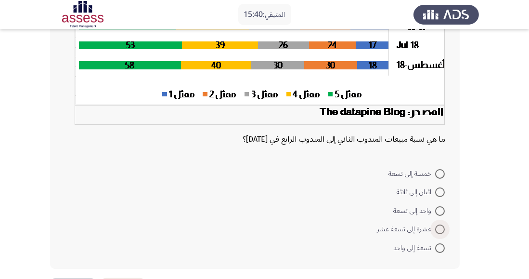
click at [435, 230] on span at bounding box center [440, 229] width 10 height 10
click at [435, 230] on input "عشرة إلى تسعة عشر" at bounding box center [440, 229] width 10 height 10
radio input "true"
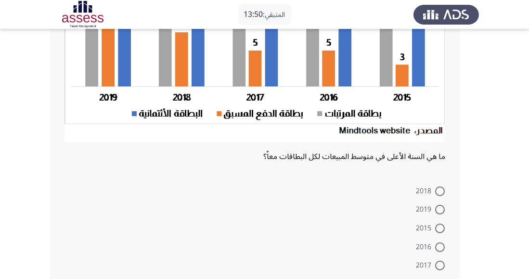
scroll to position [179, 0]
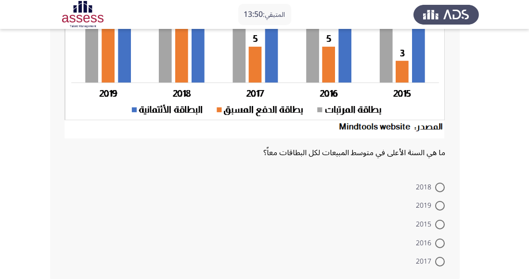
click at [438, 205] on span at bounding box center [440, 206] width 10 height 10
click at [438, 205] on input "2019" at bounding box center [440, 206] width 10 height 10
radio input "true"
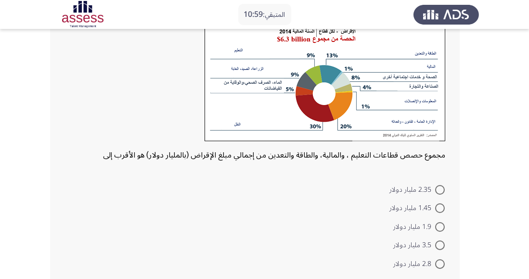
scroll to position [77, 0]
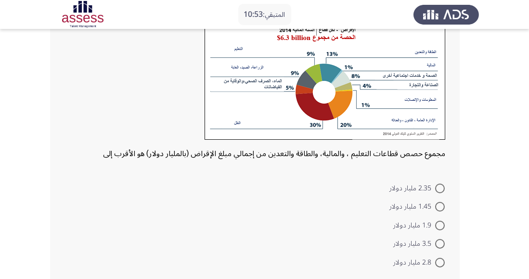
click at [440, 210] on span at bounding box center [440, 207] width 10 height 10
click at [440, 210] on input "1.45 مليار دولار" at bounding box center [440, 207] width 10 height 10
radio input "true"
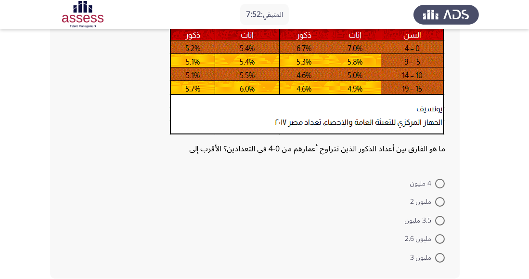
scroll to position [121, 0]
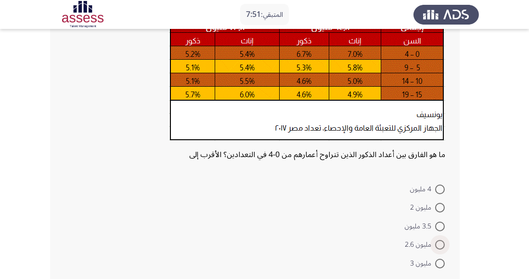
click at [437, 248] on span at bounding box center [440, 245] width 10 height 10
click at [437, 248] on input "مليون 2.6" at bounding box center [440, 245] width 10 height 10
radio input "true"
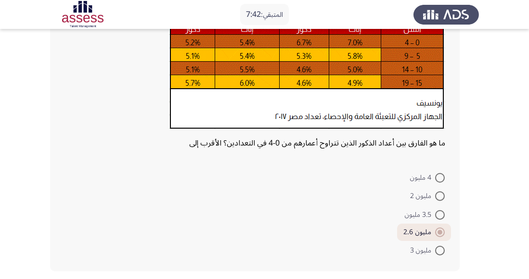
scroll to position [135, 0]
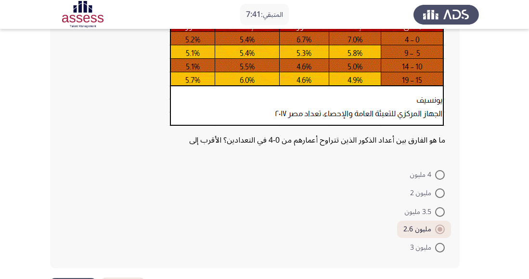
click at [440, 193] on span at bounding box center [440, 193] width 0 height 0
click at [440, 193] on input "مليون 2" at bounding box center [440, 193] width 10 height 10
radio input "true"
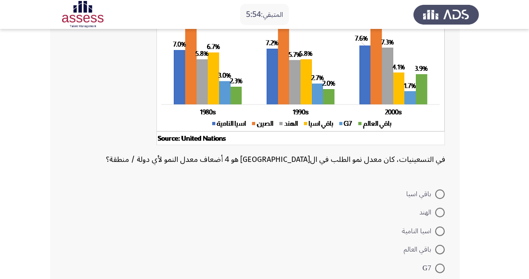
scroll to position [103, 0]
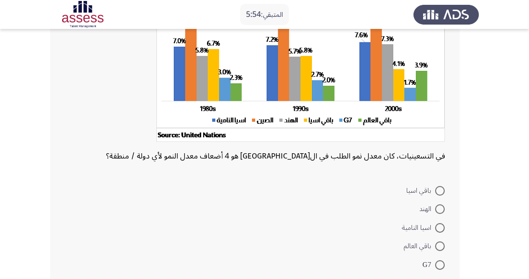
click at [439, 249] on span at bounding box center [440, 246] width 10 height 10
click at [439, 249] on input "باقي العالم" at bounding box center [440, 246] width 10 height 10
radio input "true"
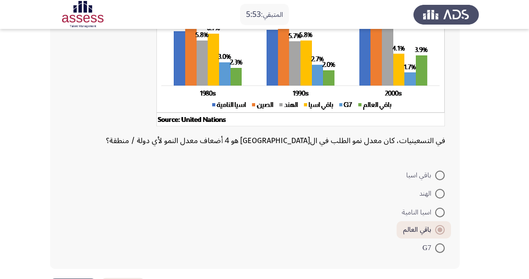
scroll to position [119, 0]
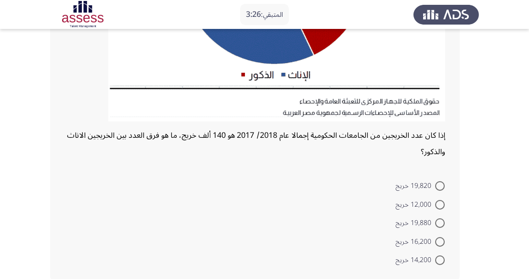
scroll to position [263, 0]
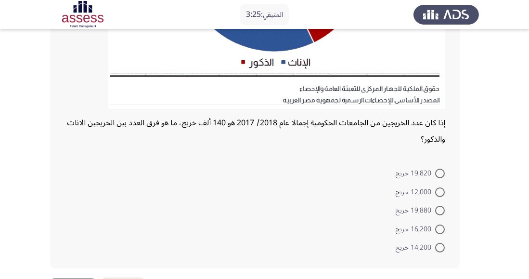
click at [439, 209] on span at bounding box center [440, 211] width 10 height 10
click at [439, 209] on input "19,880 خريج" at bounding box center [440, 211] width 10 height 10
radio input "true"
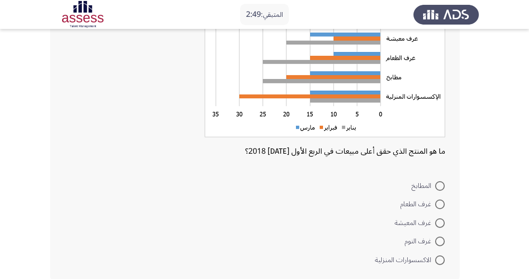
scroll to position [108, 0]
click at [443, 258] on span at bounding box center [440, 260] width 10 height 10
click at [443, 258] on input "الاكسسوارات المنزلية" at bounding box center [440, 260] width 10 height 10
radio input "true"
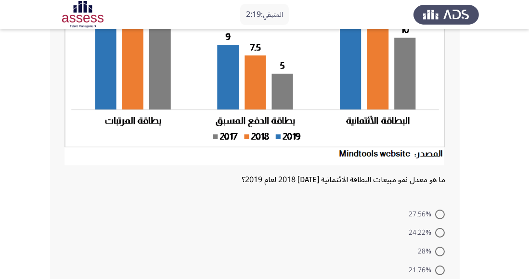
scroll to position [159, 0]
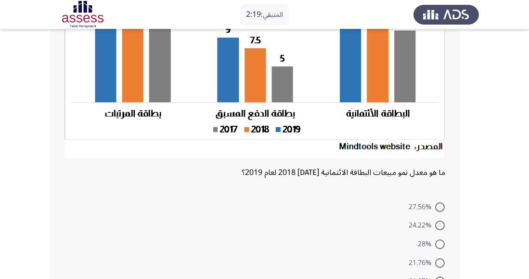
click at [440, 262] on span at bounding box center [440, 263] width 10 height 10
click at [440, 262] on input "21.76%" at bounding box center [440, 263] width 10 height 10
radio input "true"
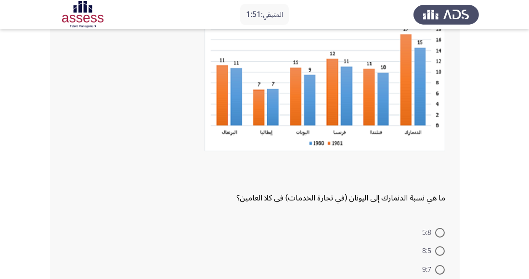
scroll to position [94, 0]
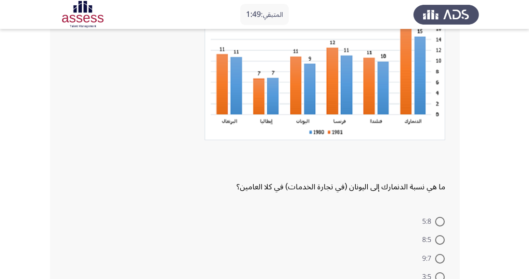
click at [441, 242] on span at bounding box center [440, 240] width 10 height 10
click at [441, 242] on input "8:5" at bounding box center [440, 240] width 10 height 10
radio input "true"
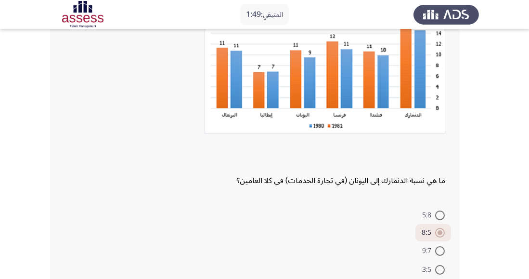
scroll to position [141, 0]
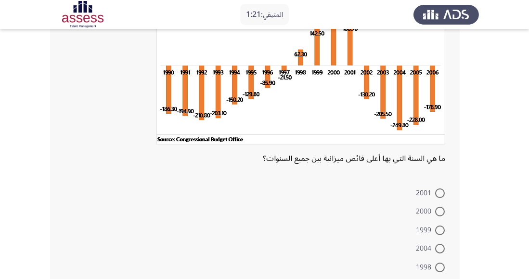
scroll to position [95, 0]
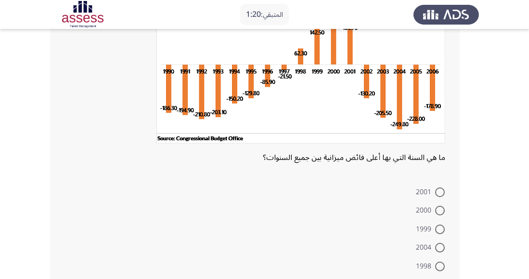
click at [444, 211] on span at bounding box center [440, 211] width 10 height 10
click at [444, 211] on input "2000" at bounding box center [440, 211] width 10 height 10
radio input "true"
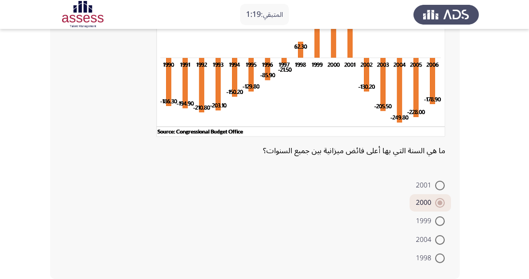
scroll to position [113, 0]
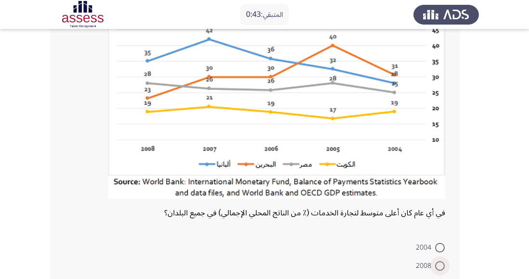
scroll to position [127, 0]
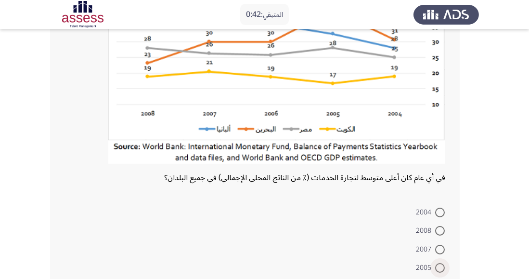
click at [441, 270] on span at bounding box center [440, 268] width 10 height 10
click at [441, 270] on input "2005" at bounding box center [440, 268] width 10 height 10
radio input "true"
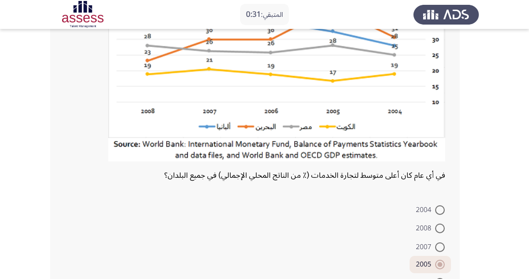
scroll to position [164, 0]
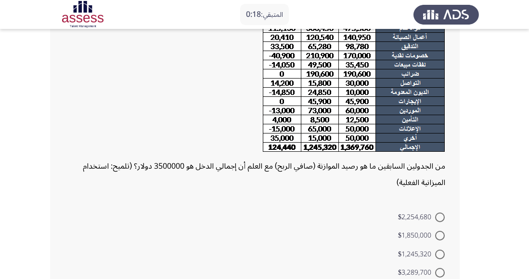
scroll to position [196, 0]
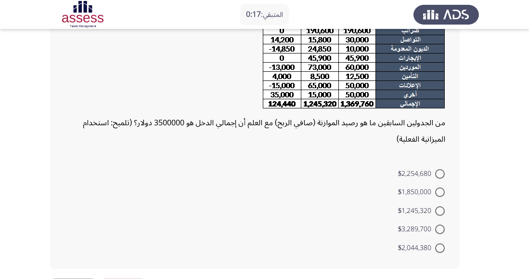
click at [441, 232] on span at bounding box center [440, 229] width 10 height 10
click at [441, 232] on input "$3,289,700" at bounding box center [440, 229] width 10 height 10
radio input "true"
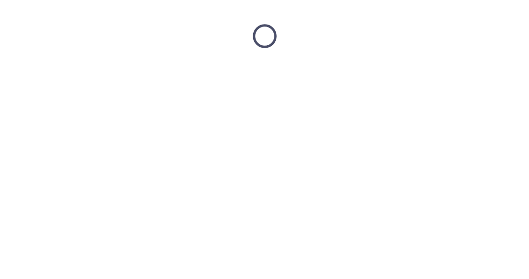
scroll to position [0, 0]
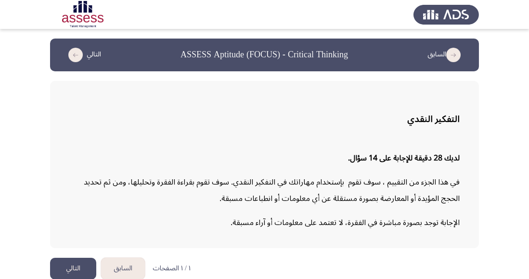
click at [73, 267] on button "التالي" at bounding box center [73, 269] width 46 height 22
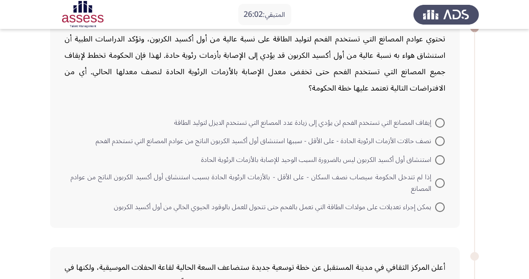
scroll to position [35, 0]
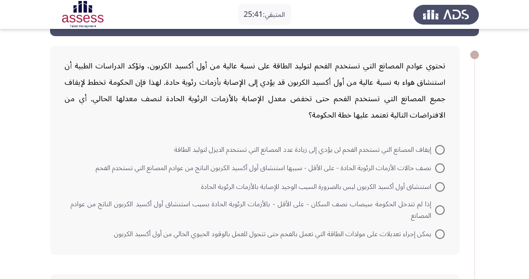
click at [437, 148] on span at bounding box center [440, 150] width 10 height 10
click at [437, 148] on input "إيقاف المصانع التي تستخدم الفحم لن يؤدي إلى زيادة عدد المصانع التي تستخدم الديز…" at bounding box center [440, 150] width 10 height 10
radio input "true"
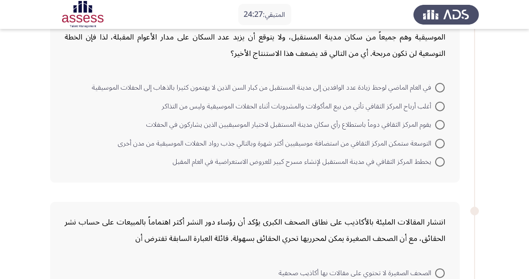
scroll to position [330, 0]
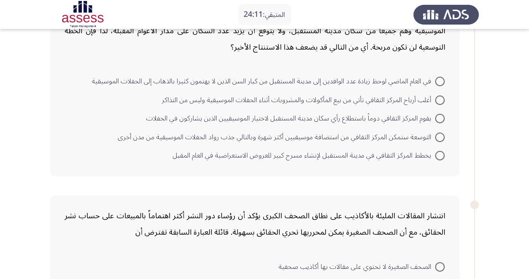
click at [437, 136] on span at bounding box center [440, 137] width 10 height 10
click at [437, 136] on input "التوسعة ستمكن المركز الثقافي من استضافة موسيقيين أكثر شهرة وبالتالي جذب رواد ال…" at bounding box center [440, 137] width 10 height 10
radio input "true"
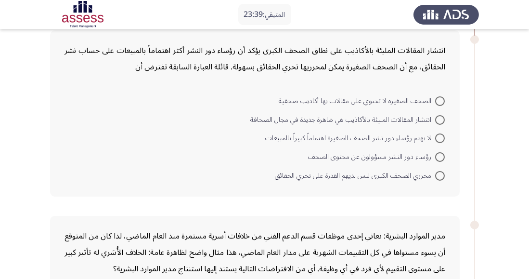
scroll to position [495, 0]
click at [437, 140] on span at bounding box center [440, 138] width 10 height 10
click at [437, 140] on input "لا يهتم رؤساء دور نشر الصحف الصغيرة اهتماماً كبيراً بالمبيعات" at bounding box center [440, 138] width 10 height 10
radio input "true"
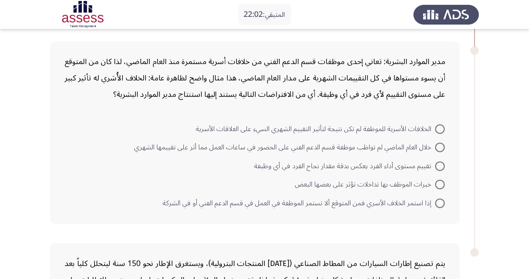
scroll to position [671, 0]
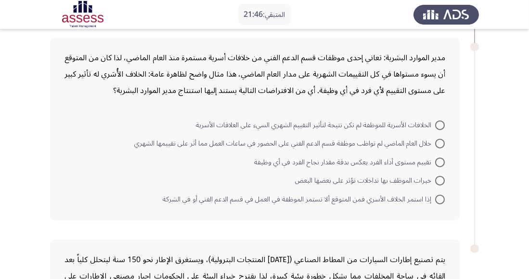
click at [437, 139] on span at bounding box center [440, 144] width 10 height 10
click at [437, 139] on input "خلال العام الماضي لم تواظب موظفة قسم الدعم الفني على الحضور في ساعات العمل مما …" at bounding box center [440, 144] width 10 height 10
radio input "true"
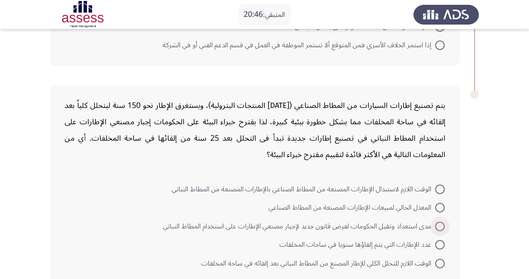
scroll to position [838, 0]
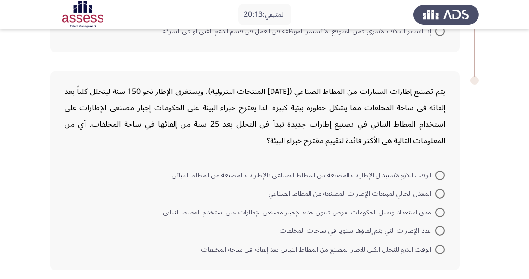
click at [435, 228] on span at bounding box center [440, 231] width 10 height 10
click at [435, 228] on input "عدد الإطارات التي يتم إلقاؤها سنويا في ساحات المخلفات" at bounding box center [440, 231] width 10 height 10
radio input "true"
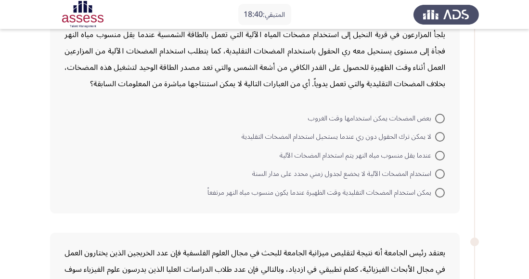
scroll to position [67, 0]
click at [439, 194] on span at bounding box center [440, 192] width 10 height 10
click at [439, 194] on input "يمكن استخدام المضخات التقليدية وقت الظهيرة عندما يكون منسوب مياه النهر مرتفعاً" at bounding box center [440, 192] width 10 height 10
radio input "true"
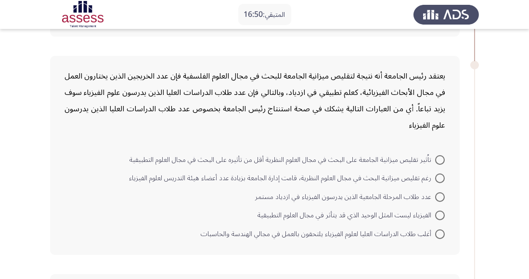
scroll to position [217, 0]
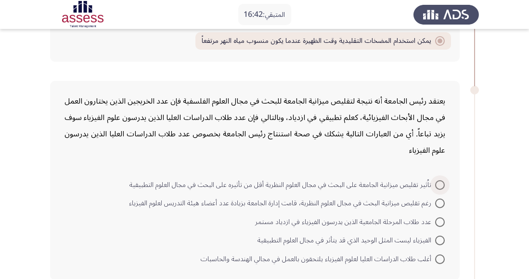
click at [442, 184] on span at bounding box center [440, 185] width 10 height 10
click at [442, 184] on input "تاُثير تقليص ميزانية الجامعة على البحث في مجال العلوم النظرية أقل من تأثيره على…" at bounding box center [440, 185] width 10 height 10
radio input "true"
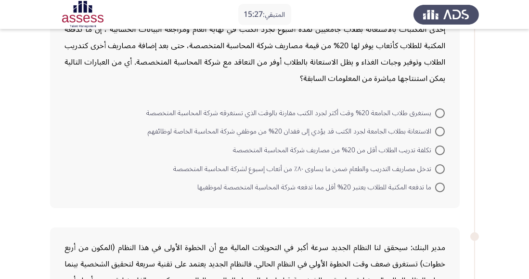
scroll to position [516, 0]
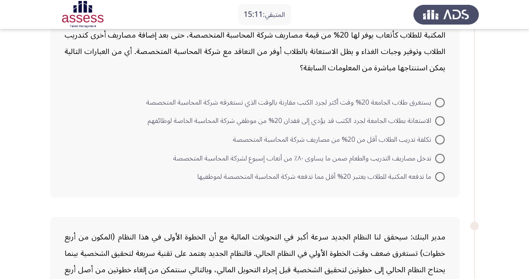
click at [440, 135] on span at bounding box center [440, 140] width 10 height 10
click at [440, 135] on input "تكلفة تدريب الطلاب أقل من 20% من مصاريف شركة المحاسبة المتخصصة" at bounding box center [440, 140] width 10 height 10
radio input "true"
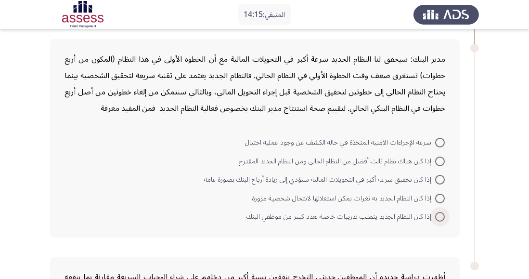
scroll to position [702, 0]
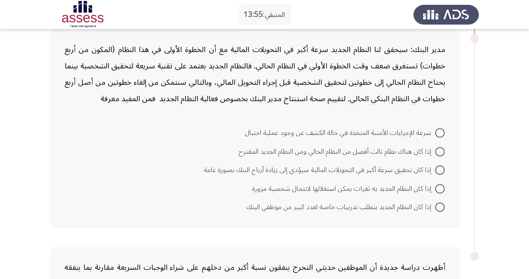
click at [440, 170] on span at bounding box center [440, 170] width 0 height 0
click at [440, 168] on input "إذا كان تحقيق سرعة أكبر في التحويلات المالية سيؤدي إلى زيادة أرباح البنك بصورة …" at bounding box center [440, 170] width 10 height 10
radio input "true"
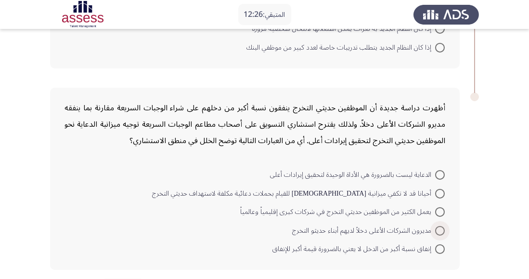
scroll to position [860, 0]
click at [445, 232] on span at bounding box center [440, 231] width 10 height 10
click at [445, 232] on input "مديرون الشركات الأعلى دخلاً لديهم أبناء حديثو التخرج" at bounding box center [440, 231] width 10 height 10
radio input "true"
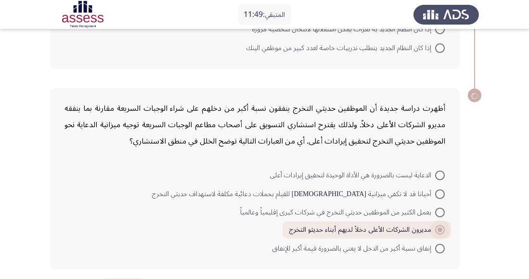
scroll to position [859, 0]
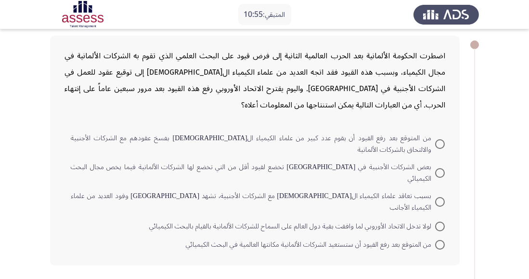
scroll to position [46, 0]
click at [440, 239] on span at bounding box center [440, 244] width 10 height 10
click at [440, 239] on input "من المتوقع بعد رفع القيود أن ستستعيد الشركات الألمانية مكانتها العالمية في البح…" at bounding box center [440, 244] width 10 height 10
radio input "true"
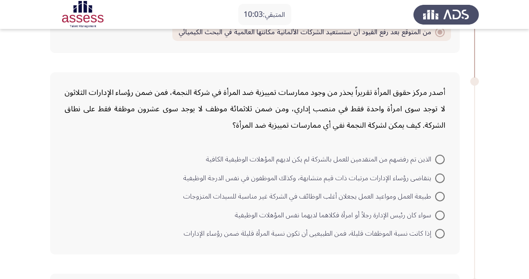
scroll to position [258, 0]
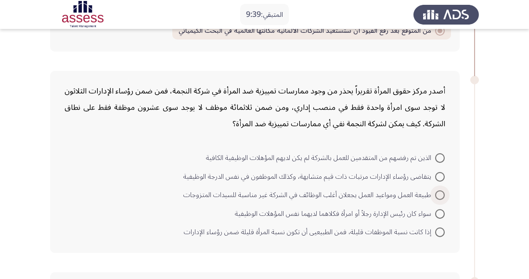
click at [442, 190] on span at bounding box center [440, 195] width 10 height 10
click at [442, 190] on input "طبيعة العمل ومواعيد العمل يجعلان أغلب الوظائف في الشركة غير مناسبة للسيدات المت…" at bounding box center [440, 195] width 10 height 10
radio input "true"
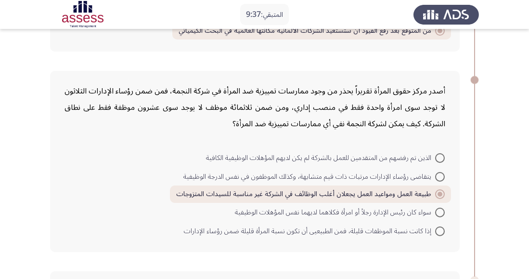
click at [429, 225] on span "إذا كانت نسبة الموظفات قليلة، فمن الطبيعيى أن تكون نسبة المرأة قليلة ضمن رؤساء …" at bounding box center [309, 231] width 251 height 12
click at [435, 226] on input "إذا كانت نسبة الموظفات قليلة، فمن الطبيعيى أن تكون نسبة المرأة قليلة ضمن رؤساء …" at bounding box center [440, 231] width 10 height 10
radio input "true"
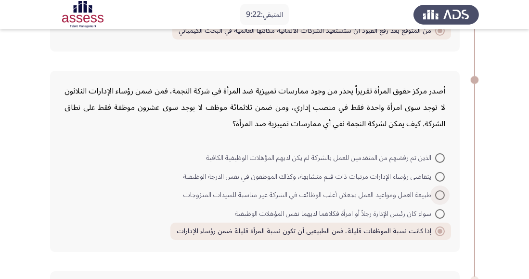
click at [436, 190] on span at bounding box center [440, 195] width 10 height 10
click at [436, 190] on input "طبيعة العمل ومواعيد العمل يجعلان أغلب الوظائف في الشركة غير مناسبة للسيدات المت…" at bounding box center [440, 195] width 10 height 10
radio input "true"
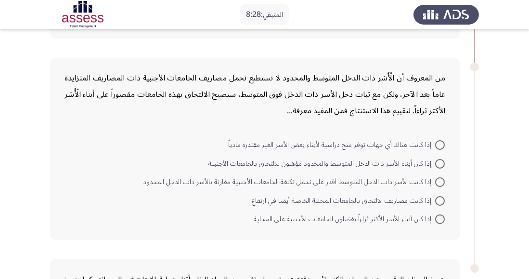
scroll to position [473, 0]
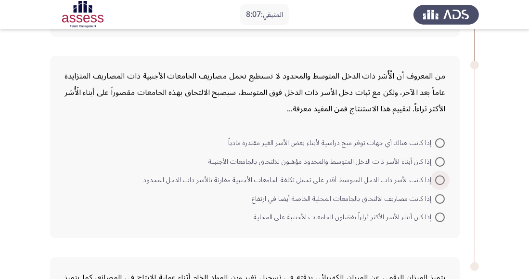
click at [436, 175] on span at bounding box center [440, 180] width 10 height 10
click at [436, 175] on input "إذا كانت الأسر ذات الدخل المتوسط أقدر على تحمل تكلفة الجامعات الأجنبية مقارنة ب…" at bounding box center [440, 180] width 10 height 10
radio input "true"
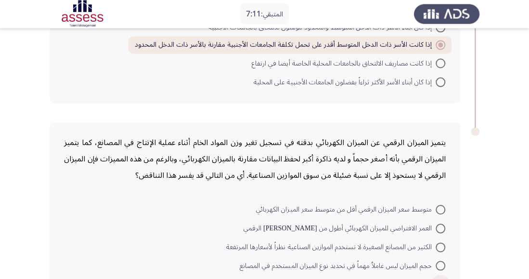
scroll to position [611, 0]
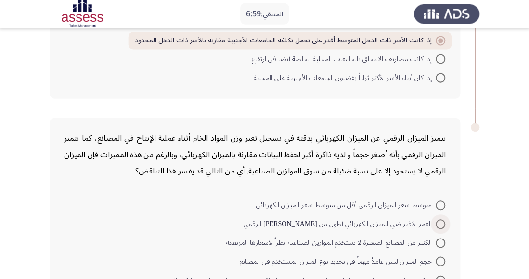
click at [435, 220] on span at bounding box center [440, 225] width 10 height 10
click at [435, 220] on input "العمر الافتراضي للميزان الكهربائي أطول من [PERSON_NAME] الرقمي" at bounding box center [440, 225] width 10 height 10
radio input "true"
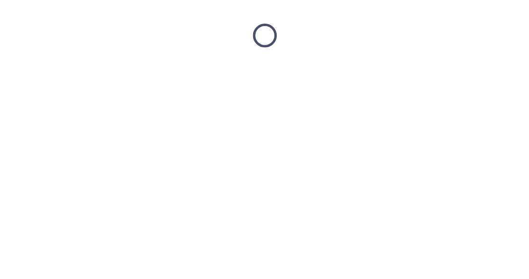
scroll to position [0, 0]
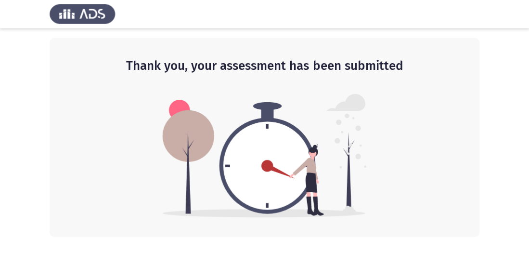
click at [278, 173] on img at bounding box center [265, 155] width 204 height 123
click at [276, 172] on img at bounding box center [265, 155] width 204 height 123
click at [263, 174] on img at bounding box center [265, 155] width 204 height 123
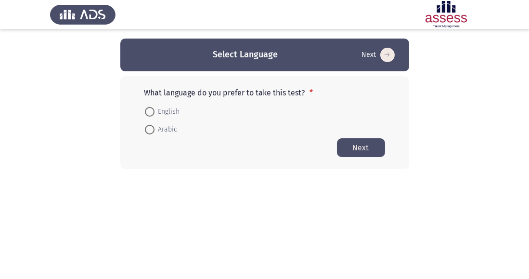
click at [159, 134] on span "Arabic" at bounding box center [166, 130] width 23 height 12
click at [155, 134] on input "Arabic" at bounding box center [150, 130] width 10 height 10
radio input "true"
click at [364, 149] on button "Next" at bounding box center [361, 147] width 48 height 19
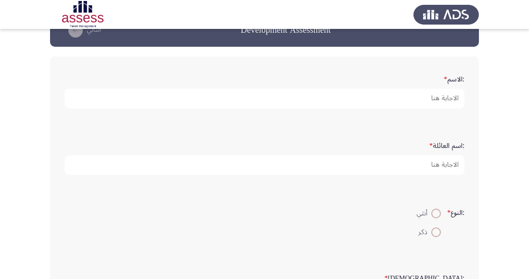
scroll to position [39, 0]
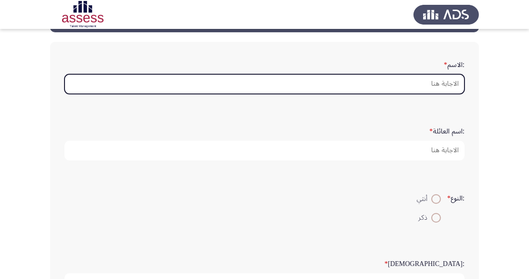
click at [433, 92] on input ":الاسم *" at bounding box center [265, 84] width 400 height 20
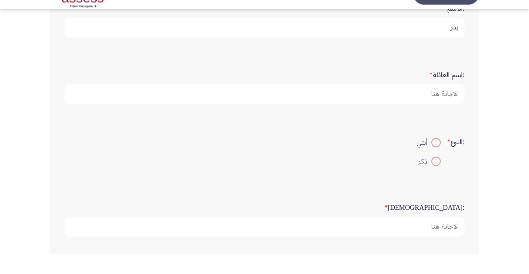
scroll to position [76, 0]
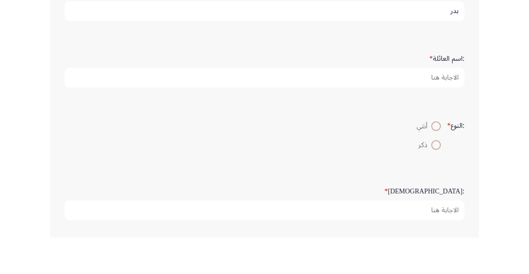
type input "بدر"
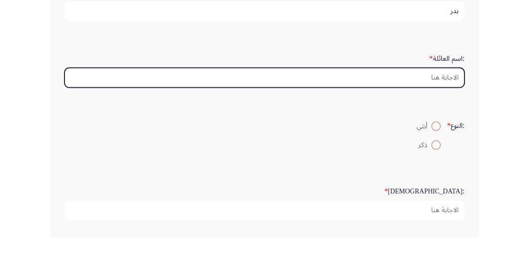
click at [437, 113] on input ":اسم العائلة *" at bounding box center [265, 114] width 400 height 20
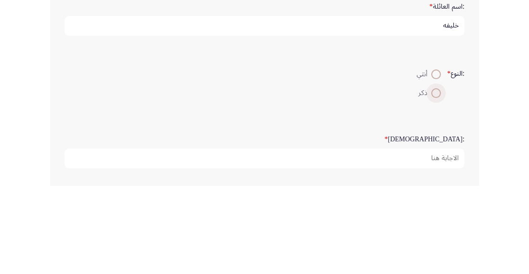
type input "خليفه"
click at [433, 181] on span at bounding box center [437, 181] width 10 height 10
click at [433, 181] on input "ذكر" at bounding box center [437, 181] width 10 height 10
radio input "true"
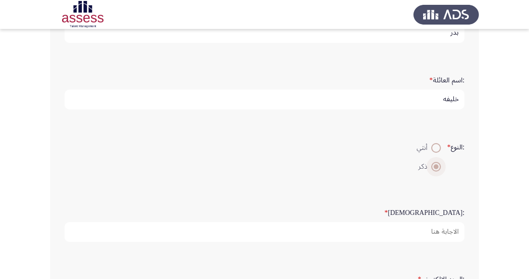
scroll to position [102, 0]
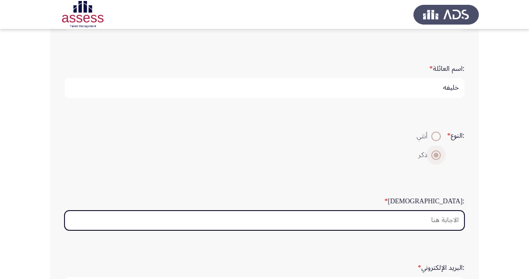
click at [426, 221] on input ":السن *" at bounding box center [265, 220] width 400 height 20
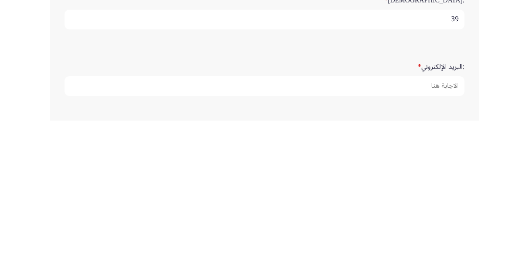
scroll to position [149, 0]
type input "39"
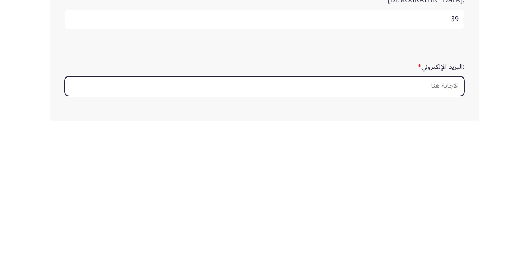
click at [426, 240] on input ":البريد الإلكتروني *" at bounding box center [265, 239] width 400 height 20
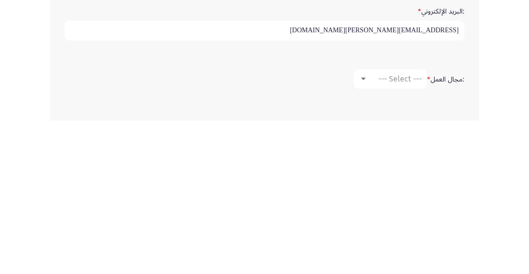
scroll to position [206, 0]
type input "Badr.marzouk@ibnsina-pharma.com"
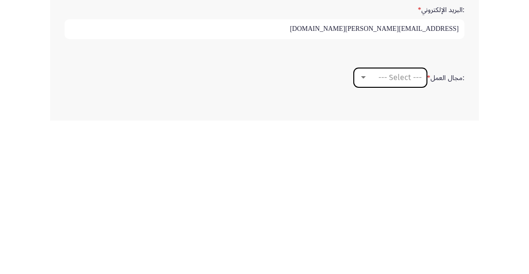
click at [401, 229] on span "--- Select ---" at bounding box center [400, 230] width 43 height 9
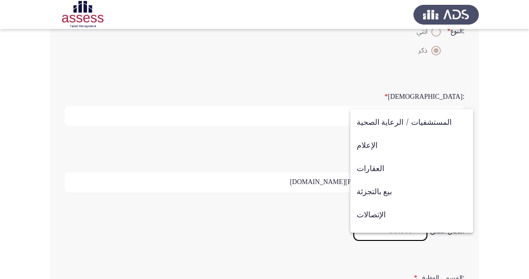
scroll to position [315, 0]
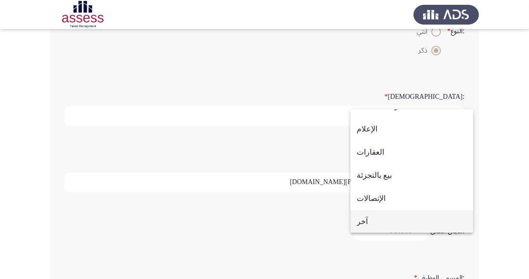
click at [373, 219] on span "آخر" at bounding box center [412, 221] width 110 height 23
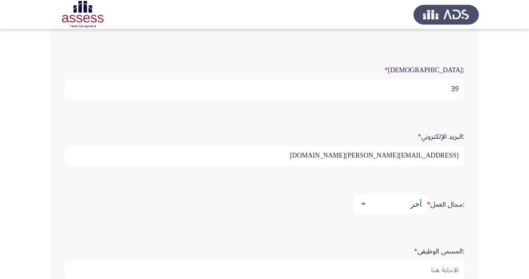
scroll to position [242, 0]
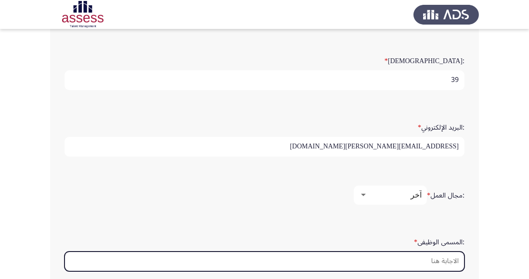
click at [441, 260] on input ":المسمى الوظيفى *" at bounding box center [265, 261] width 400 height 20
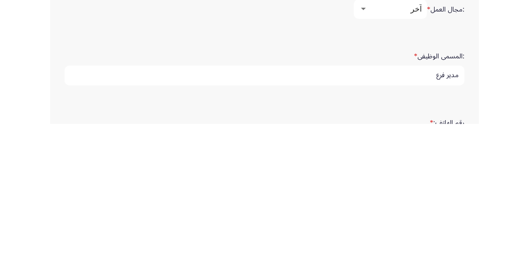
scroll to position [366, 0]
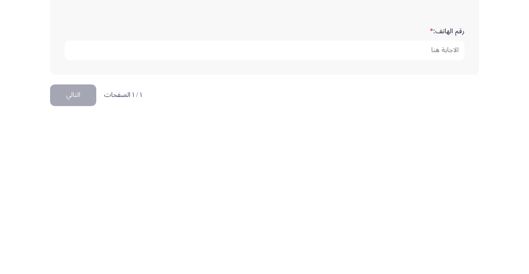
type input "مدير فرع"
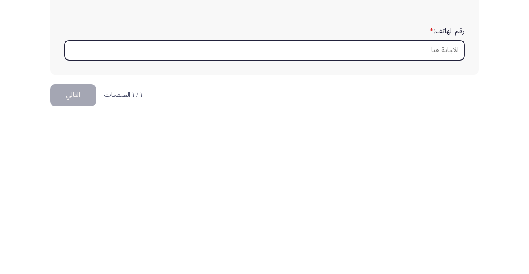
click at [442, 204] on input "رقم الهاتف: *" at bounding box center [265, 204] width 400 height 20
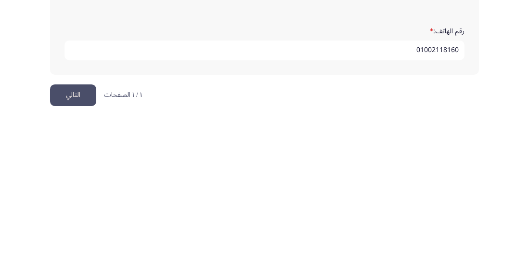
type input "01002118160"
click at [82, 245] on button "التالي" at bounding box center [73, 248] width 46 height 22
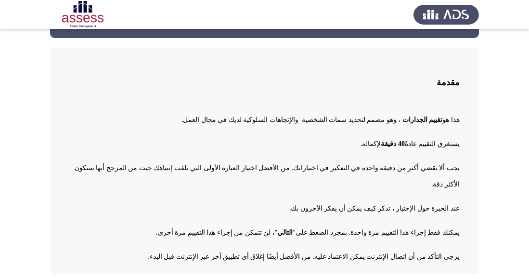
scroll to position [33, 0]
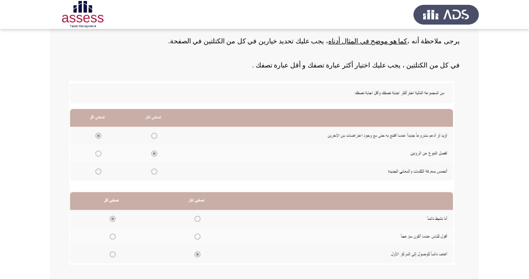
scroll to position [161, 0]
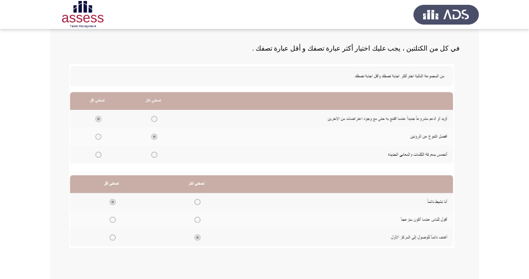
click at [98, 116] on img at bounding box center [261, 156] width 385 height 184
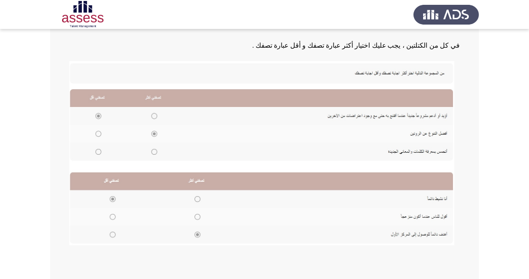
scroll to position [181, 0]
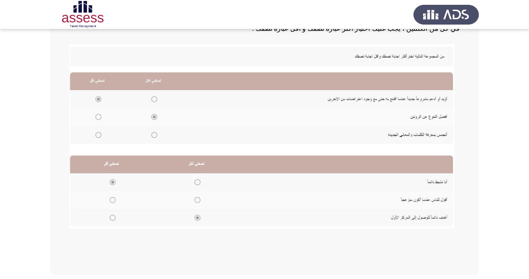
click at [155, 119] on img at bounding box center [261, 136] width 385 height 184
click at [118, 179] on img at bounding box center [261, 136] width 385 height 184
click at [200, 201] on img at bounding box center [261, 136] width 385 height 184
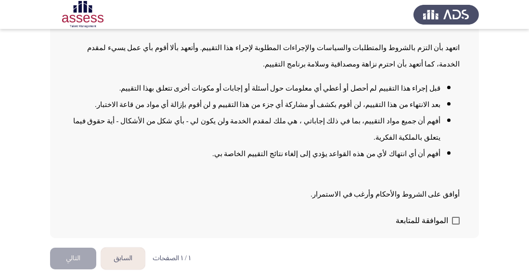
scroll to position [119, 0]
click at [453, 224] on span at bounding box center [456, 221] width 8 height 8
click at [456, 225] on input "الموافقة للمتابعة" at bounding box center [456, 224] width 0 height 0
checkbox input "true"
click at [83, 269] on button "التالي" at bounding box center [73, 259] width 46 height 22
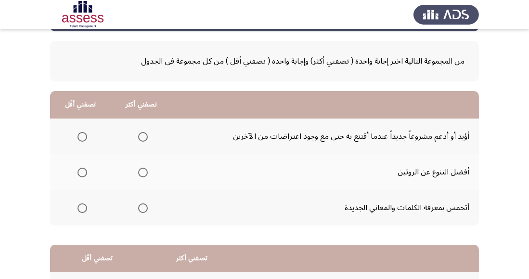
scroll to position [41, 0]
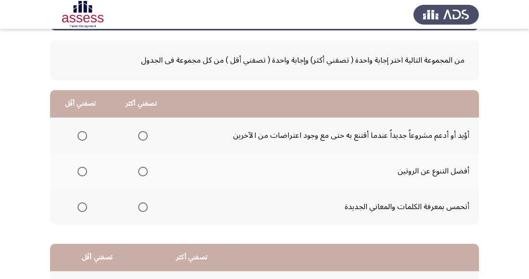
click at [85, 135] on span "Select an option" at bounding box center [83, 136] width 10 height 10
click at [85, 135] on input "Select an option" at bounding box center [83, 136] width 10 height 10
click at [146, 170] on span "Select an option" at bounding box center [143, 172] width 10 height 10
click at [146, 170] on input "Select an option" at bounding box center [143, 172] width 10 height 10
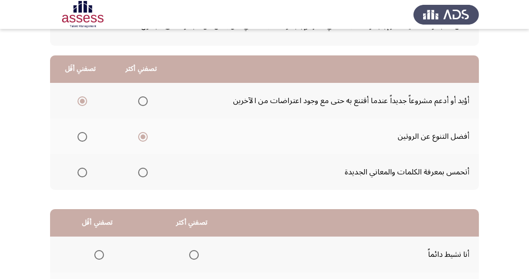
scroll to position [76, 0]
click at [138, 173] on span "Select an option" at bounding box center [143, 173] width 10 height 10
click at [138, 173] on input "Select an option" at bounding box center [143, 173] width 10 height 10
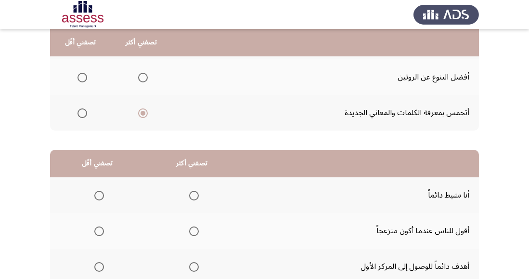
scroll to position [136, 0]
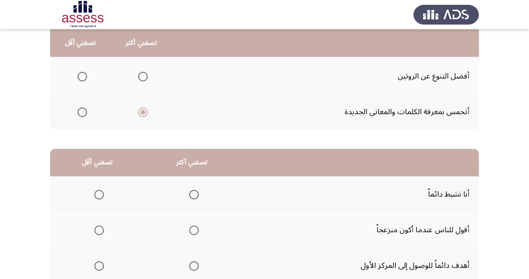
click at [191, 190] on span "Select an option" at bounding box center [194, 195] width 10 height 10
click at [191, 190] on input "Select an option" at bounding box center [194, 195] width 10 height 10
click at [101, 225] on span "Select an option" at bounding box center [99, 230] width 10 height 10
click at [101, 225] on input "Select an option" at bounding box center [99, 230] width 10 height 10
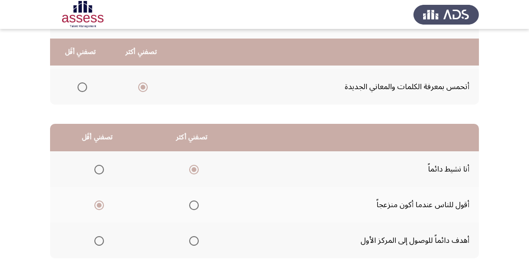
scroll to position [170, 0]
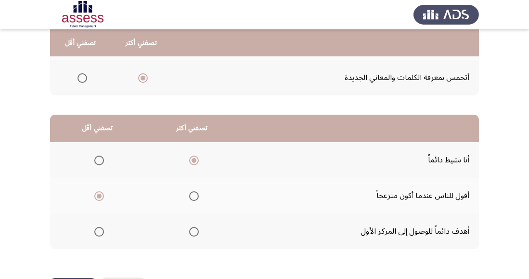
click at [196, 231] on span "Select an option" at bounding box center [194, 232] width 10 height 10
click at [196, 231] on input "Select an option" at bounding box center [194, 232] width 10 height 10
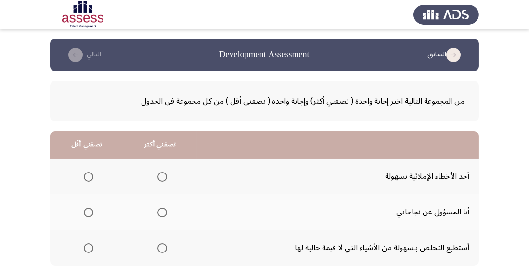
click at [88, 176] on span "Select an option" at bounding box center [89, 177] width 10 height 10
click at [88, 176] on input "Select an option" at bounding box center [89, 177] width 10 height 10
click at [84, 210] on span "Select an option" at bounding box center [89, 213] width 10 height 10
click at [84, 210] on input "Select an option" at bounding box center [89, 213] width 10 height 10
click at [163, 245] on span "Select an option" at bounding box center [163, 248] width 10 height 10
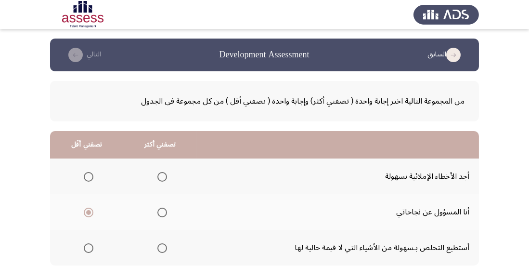
click at [163, 245] on input "Select an option" at bounding box center [163, 248] width 10 height 10
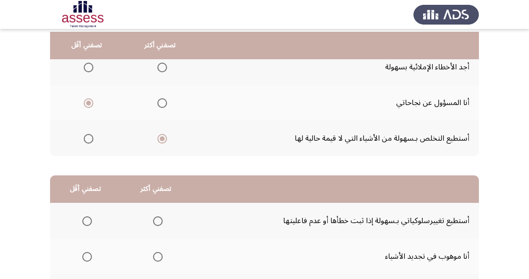
scroll to position [117, 0]
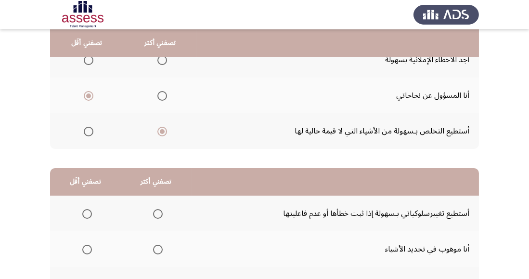
click at [158, 209] on span "Select an option" at bounding box center [158, 214] width 10 height 10
click at [158, 209] on input "Select an option" at bounding box center [158, 214] width 10 height 10
click at [157, 249] on span "Select an option" at bounding box center [158, 250] width 10 height 10
click at [157, 249] on input "Select an option" at bounding box center [158, 250] width 10 height 10
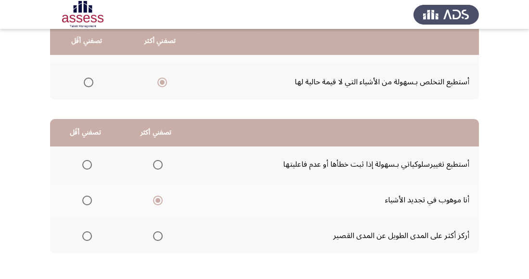
scroll to position [170, 0]
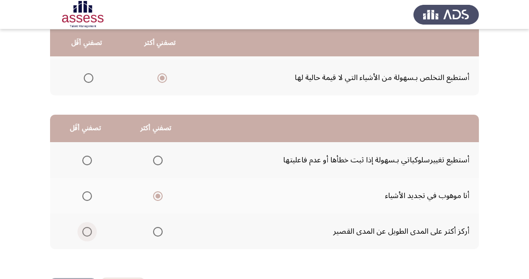
click at [83, 230] on span "Select an option" at bounding box center [87, 232] width 10 height 10
click at [83, 230] on input "Select an option" at bounding box center [87, 232] width 10 height 10
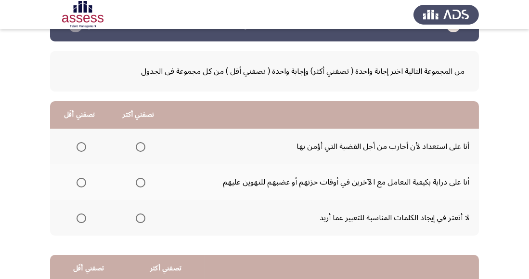
scroll to position [31, 0]
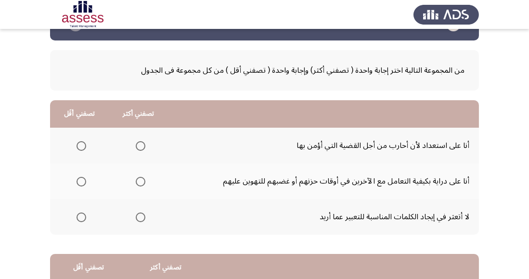
click at [143, 146] on span "Select an option" at bounding box center [141, 146] width 10 height 10
click at [143, 146] on input "Select an option" at bounding box center [141, 146] width 10 height 10
click at [140, 180] on span "Select an option" at bounding box center [141, 182] width 10 height 10
click at [140, 180] on input "Select an option" at bounding box center [141, 182] width 10 height 10
click at [144, 213] on span "Select an option" at bounding box center [141, 217] width 10 height 10
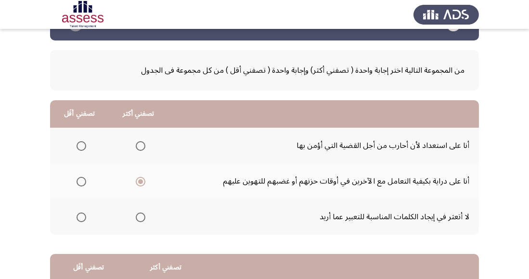
click at [144, 213] on input "Select an option" at bounding box center [141, 217] width 10 height 10
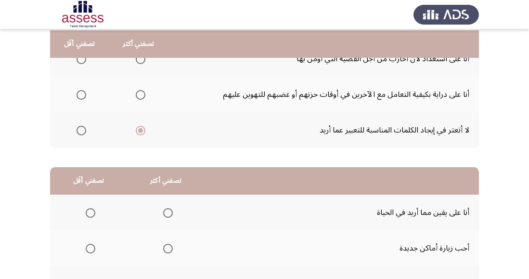
scroll to position [120, 0]
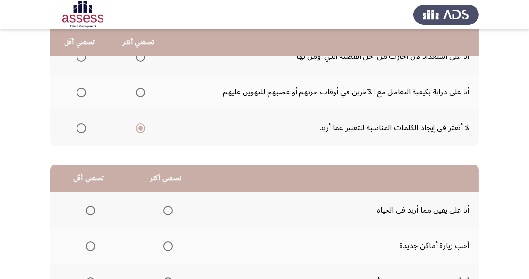
click at [166, 209] on span "Select an option" at bounding box center [168, 211] width 10 height 10
click at [166, 209] on input "Select an option" at bounding box center [168, 211] width 10 height 10
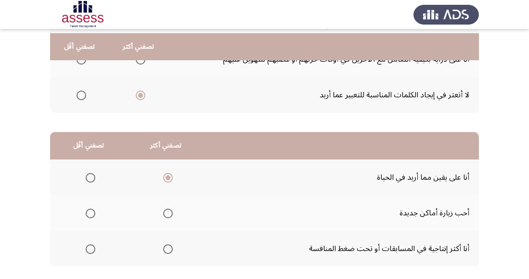
scroll to position [157, 0]
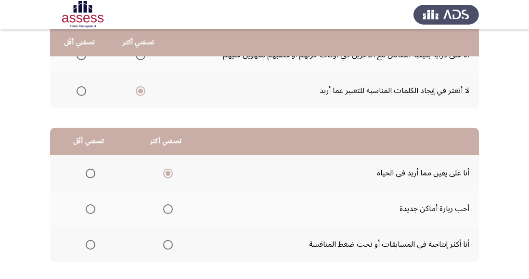
click at [170, 208] on span "Select an option" at bounding box center [168, 209] width 10 height 10
click at [170, 208] on input "Select an option" at bounding box center [168, 209] width 10 height 10
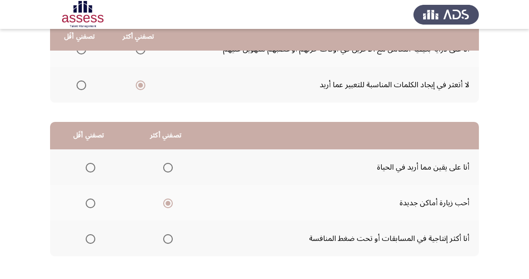
scroll to position [170, 0]
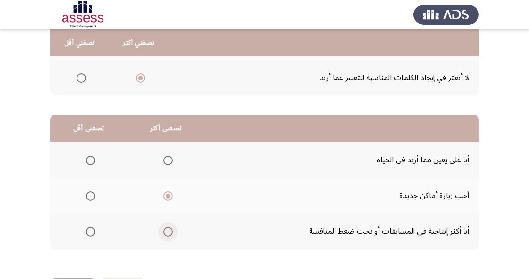
click at [168, 232] on span "Select an option" at bounding box center [168, 232] width 0 height 0
click at [166, 231] on input "Select an option" at bounding box center [168, 232] width 10 height 10
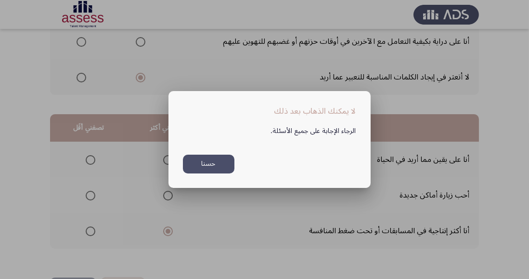
click at [216, 173] on button "حسنا" at bounding box center [209, 164] width 52 height 19
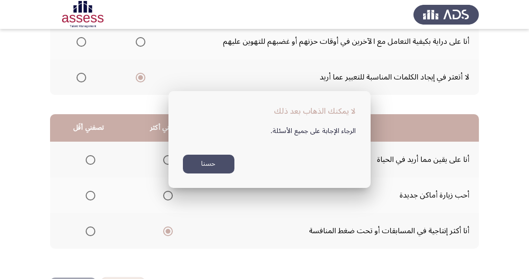
scroll to position [170, 0]
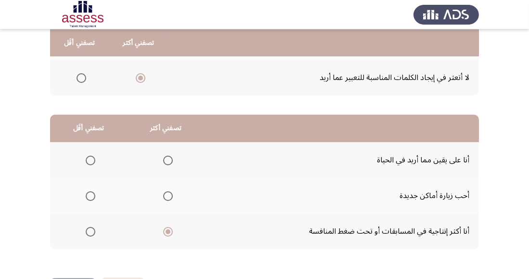
click at [169, 197] on span "Select an option" at bounding box center [168, 196] width 10 height 10
click at [169, 197] on input "Select an option" at bounding box center [168, 196] width 10 height 10
click at [166, 159] on span "Select an option" at bounding box center [168, 161] width 10 height 10
click at [166, 159] on input "Select an option" at bounding box center [168, 161] width 10 height 10
click at [164, 192] on span "Select an option" at bounding box center [168, 196] width 10 height 10
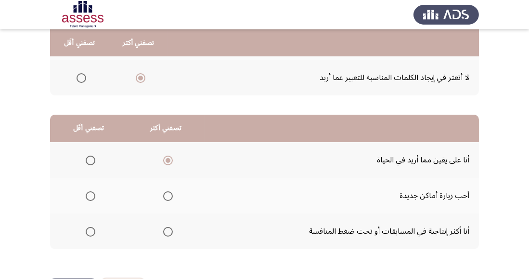
click at [164, 192] on input "Select an option" at bounding box center [168, 196] width 10 height 10
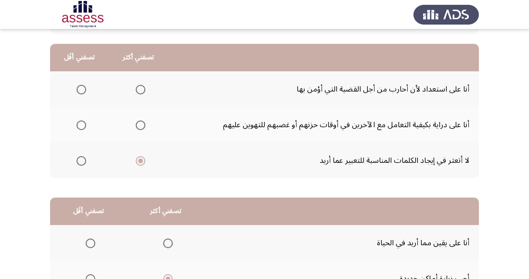
scroll to position [89, 0]
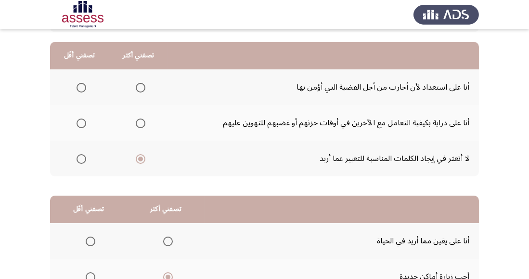
click at [137, 124] on span "Select an option" at bounding box center [141, 123] width 10 height 10
click at [137, 124] on input "Select an option" at bounding box center [141, 123] width 10 height 10
click at [143, 85] on span "Select an option" at bounding box center [141, 88] width 10 height 10
click at [143, 85] on input "Select an option" at bounding box center [141, 88] width 10 height 10
click at [144, 122] on span "Select an option" at bounding box center [141, 123] width 10 height 10
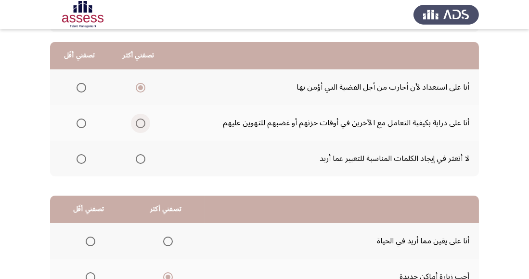
click at [144, 122] on input "Select an option" at bounding box center [141, 123] width 10 height 10
click at [81, 159] on span "Select an option" at bounding box center [81, 159] width 0 height 0
click at [81, 158] on input "Select an option" at bounding box center [82, 159] width 10 height 10
click at [144, 84] on span "Select an option" at bounding box center [141, 88] width 10 height 10
click at [144, 84] on input "Select an option" at bounding box center [141, 88] width 10 height 10
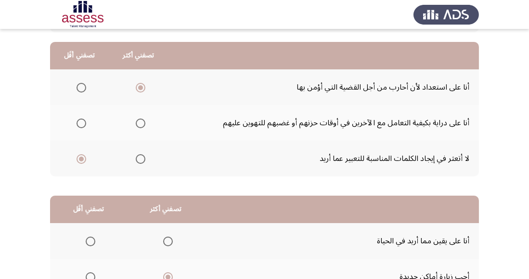
click at [140, 122] on span "Select an option" at bounding box center [141, 123] width 10 height 10
click at [140, 122] on input "Select an option" at bounding box center [141, 123] width 10 height 10
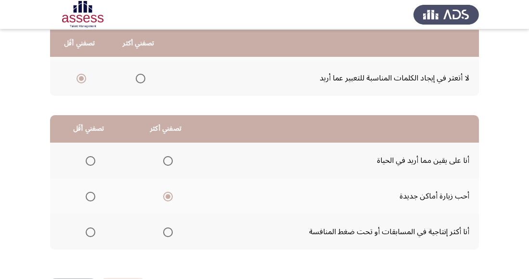
scroll to position [170, 0]
click at [167, 227] on span "Select an option" at bounding box center [168, 232] width 10 height 10
click at [167, 227] on input "Select an option" at bounding box center [168, 232] width 10 height 10
click at [91, 196] on span "Select an option" at bounding box center [91, 196] width 0 height 0
click at [90, 195] on input "Select an option" at bounding box center [91, 196] width 10 height 10
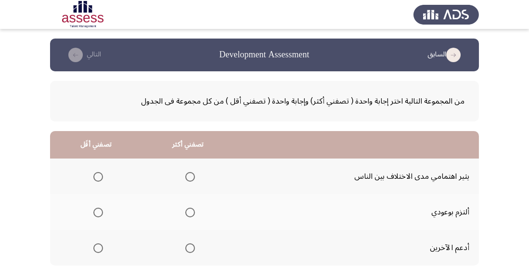
click at [188, 208] on span "Select an option" at bounding box center [190, 213] width 10 height 10
click at [188, 208] on input "Select an option" at bounding box center [190, 213] width 10 height 10
click at [101, 174] on span "Select an option" at bounding box center [98, 177] width 10 height 10
click at [101, 174] on input "Select an option" at bounding box center [98, 177] width 10 height 10
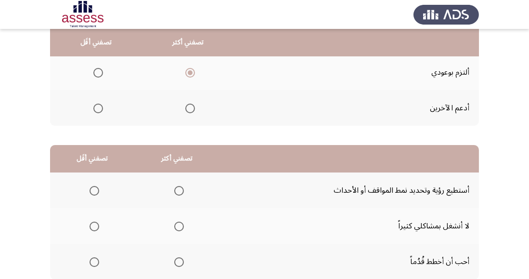
scroll to position [140, 0]
click at [187, 104] on span "Select an option" at bounding box center [190, 108] width 10 height 10
click at [187, 104] on input "Select an option" at bounding box center [190, 108] width 10 height 10
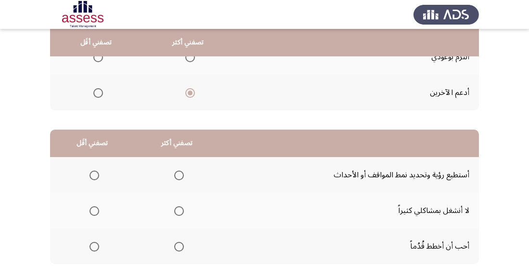
scroll to position [158, 0]
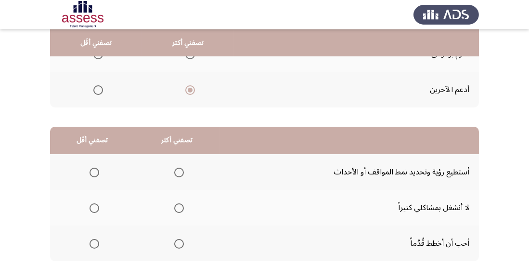
click at [177, 244] on span "Select an option" at bounding box center [179, 244] width 10 height 10
click at [177, 244] on input "Select an option" at bounding box center [179, 244] width 10 height 10
click at [97, 206] on span "Select an option" at bounding box center [95, 208] width 10 height 10
click at [97, 206] on input "Select an option" at bounding box center [95, 208] width 10 height 10
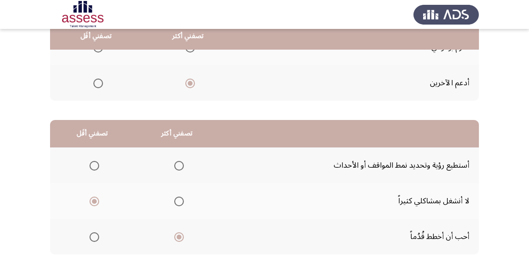
scroll to position [170, 0]
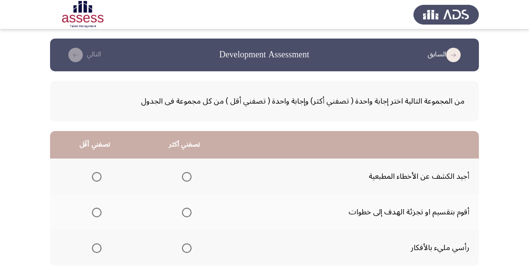
click at [99, 174] on span "Select an option" at bounding box center [97, 177] width 10 height 10
click at [99, 174] on input "Select an option" at bounding box center [97, 177] width 10 height 10
click at [185, 211] on span "Select an option" at bounding box center [187, 213] width 10 height 10
click at [185, 211] on input "Select an option" at bounding box center [187, 213] width 10 height 10
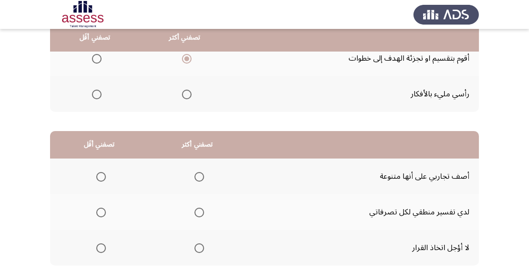
scroll to position [156, 0]
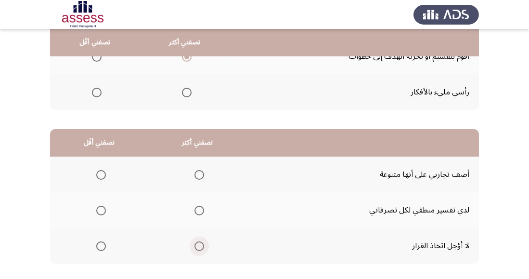
click at [200, 245] on span "Select an option" at bounding box center [200, 246] width 10 height 10
click at [200, 245] on input "Select an option" at bounding box center [200, 246] width 10 height 10
click at [101, 174] on span "Select an option" at bounding box center [101, 175] width 10 height 10
click at [101, 174] on input "Select an option" at bounding box center [101, 175] width 10 height 10
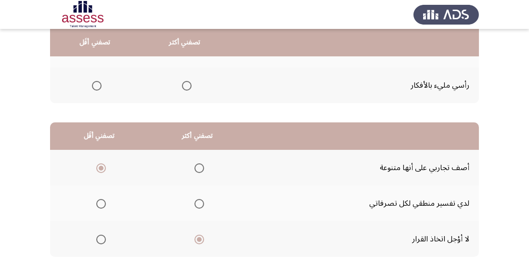
scroll to position [170, 0]
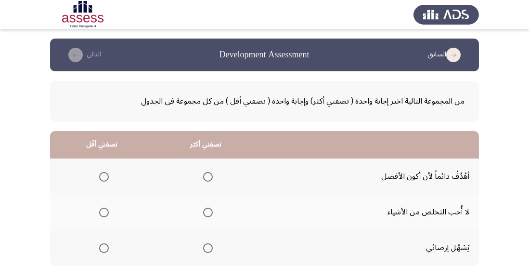
click at [210, 172] on span "Select an option" at bounding box center [208, 177] width 10 height 10
click at [210, 172] on input "Select an option" at bounding box center [208, 177] width 10 height 10
click at [101, 248] on span "Select an option" at bounding box center [104, 248] width 10 height 10
click at [101, 248] on input "Select an option" at bounding box center [104, 248] width 10 height 10
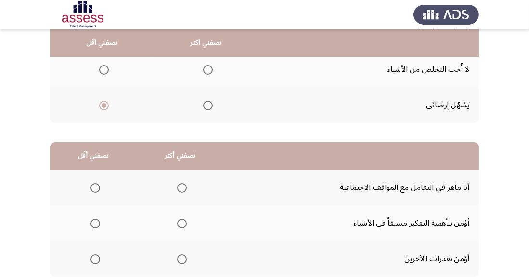
scroll to position [143, 0]
click at [184, 223] on span "Select an option" at bounding box center [182, 224] width 10 height 10
click at [184, 223] on input "Select an option" at bounding box center [182, 224] width 10 height 10
click at [99, 259] on span "Select an option" at bounding box center [96, 259] width 10 height 10
click at [99, 259] on input "Select an option" at bounding box center [96, 259] width 10 height 10
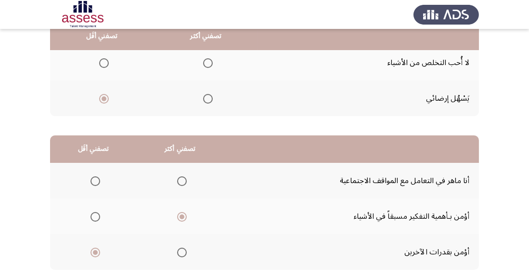
scroll to position [170, 0]
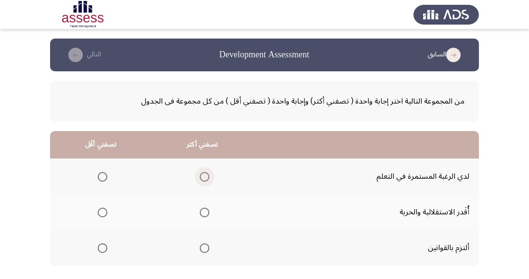
click at [205, 172] on span "Select an option" at bounding box center [205, 177] width 10 height 10
click at [205, 172] on input "Select an option" at bounding box center [205, 177] width 10 height 10
click at [103, 212] on span "Select an option" at bounding box center [103, 212] width 0 height 0
click at [102, 212] on input "Select an option" at bounding box center [103, 213] width 10 height 10
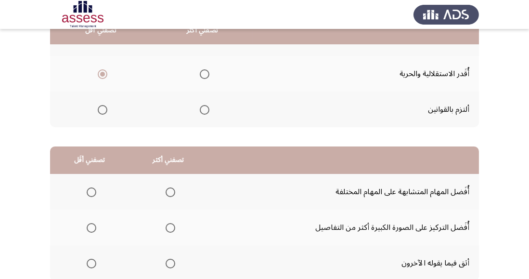
scroll to position [140, 0]
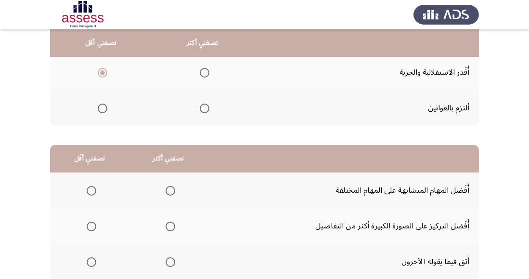
click at [91, 264] on span "Select an option" at bounding box center [92, 262] width 10 height 10
click at [91, 264] on input "Select an option" at bounding box center [92, 262] width 10 height 10
click at [171, 193] on span "Select an option" at bounding box center [171, 191] width 10 height 10
click at [171, 193] on input "Select an option" at bounding box center [171, 191] width 10 height 10
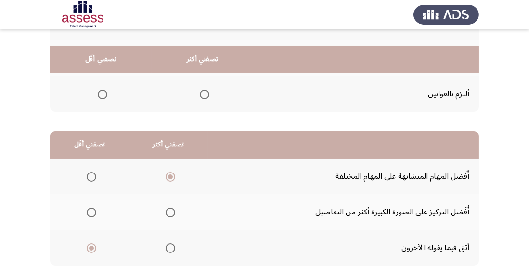
scroll to position [170, 0]
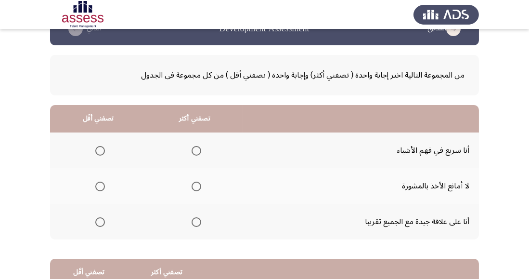
scroll to position [0, 0]
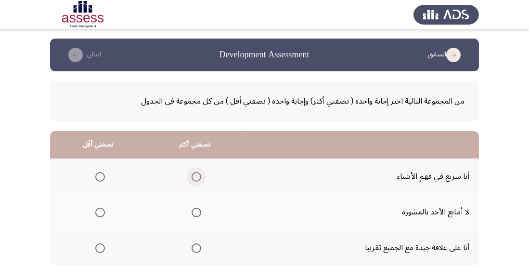
click at [195, 176] on span "Select an option" at bounding box center [197, 177] width 10 height 10
click at [195, 176] on input "Select an option" at bounding box center [197, 177] width 10 height 10
click at [98, 215] on span "Select an option" at bounding box center [100, 213] width 10 height 10
click at [98, 215] on input "Select an option" at bounding box center [100, 213] width 10 height 10
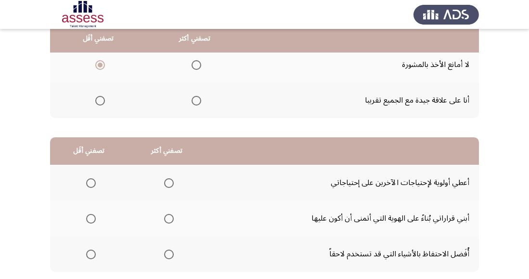
scroll to position [149, 0]
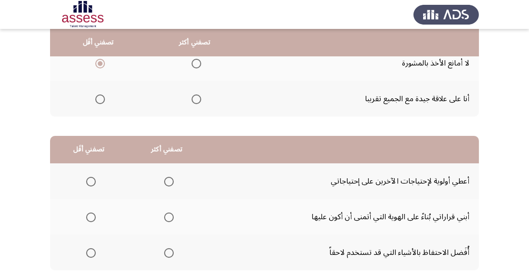
click at [89, 256] on span "Select an option" at bounding box center [91, 253] width 10 height 10
click at [89, 256] on input "Select an option" at bounding box center [91, 253] width 10 height 10
click at [167, 221] on span "Select an option" at bounding box center [169, 217] width 10 height 10
click at [167, 221] on input "Select an option" at bounding box center [169, 217] width 10 height 10
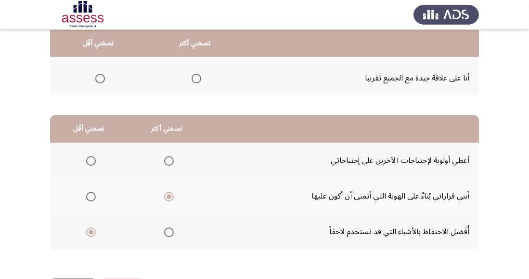
scroll to position [170, 0]
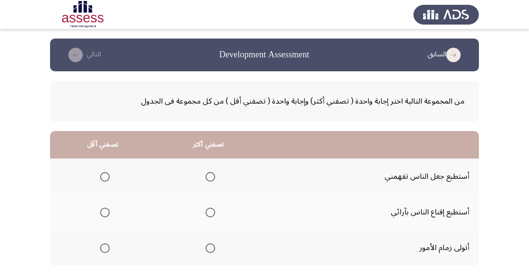
click at [212, 245] on span "Select an option" at bounding box center [211, 248] width 10 height 10
click at [212, 245] on input "Select an option" at bounding box center [211, 248] width 10 height 10
click at [105, 173] on span "Select an option" at bounding box center [105, 177] width 10 height 10
click at [105, 173] on input "Select an option" at bounding box center [105, 177] width 10 height 10
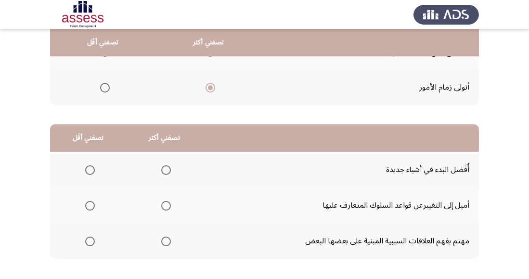
scroll to position [170, 0]
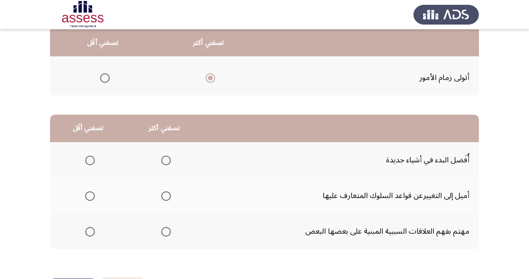
click at [92, 158] on span "Select an option" at bounding box center [90, 161] width 10 height 10
click at [92, 158] on input "Select an option" at bounding box center [90, 161] width 10 height 10
click at [89, 232] on span "Select an option" at bounding box center [90, 232] width 10 height 10
click at [89, 232] on input "Select an option" at bounding box center [90, 232] width 10 height 10
click at [165, 159] on span "Select an option" at bounding box center [166, 161] width 10 height 10
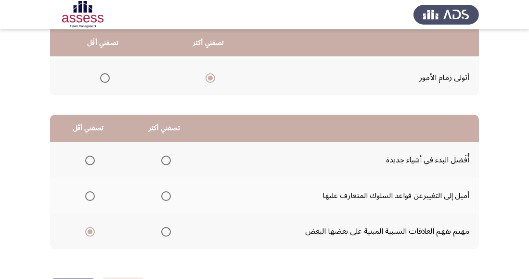
click at [165, 159] on input "Select an option" at bounding box center [166, 161] width 10 height 10
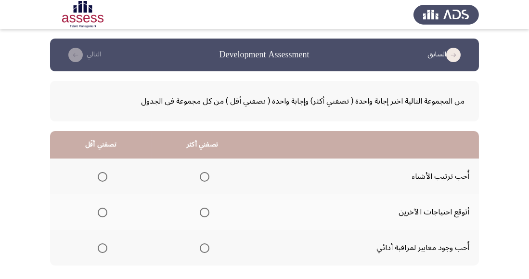
click at [206, 249] on span "Select an option" at bounding box center [205, 248] width 10 height 10
click at [206, 249] on input "Select an option" at bounding box center [205, 248] width 10 height 10
click at [105, 209] on span "Select an option" at bounding box center [103, 213] width 10 height 10
click at [105, 209] on input "Select an option" at bounding box center [103, 213] width 10 height 10
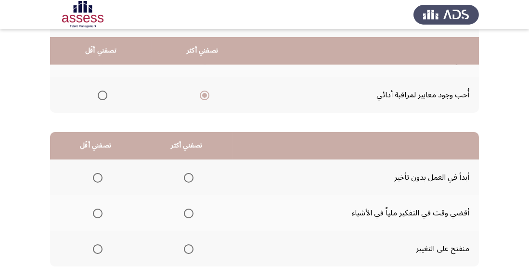
scroll to position [170, 0]
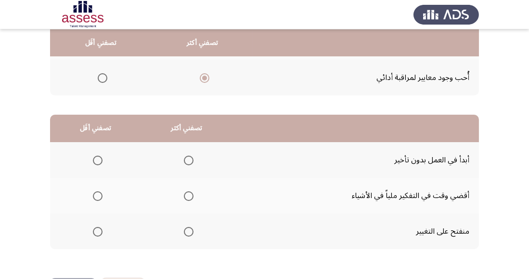
click at [189, 158] on span "Select an option" at bounding box center [189, 161] width 10 height 10
click at [189, 158] on input "Select an option" at bounding box center [189, 161] width 10 height 10
click at [99, 192] on span "Select an option" at bounding box center [98, 196] width 10 height 10
click at [99, 192] on input "Select an option" at bounding box center [98, 196] width 10 height 10
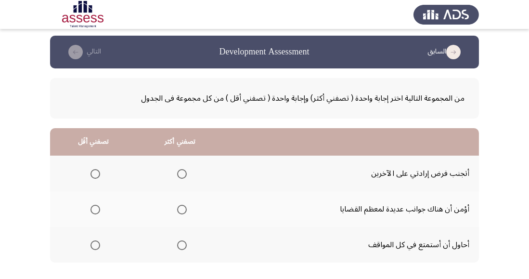
scroll to position [2, 0]
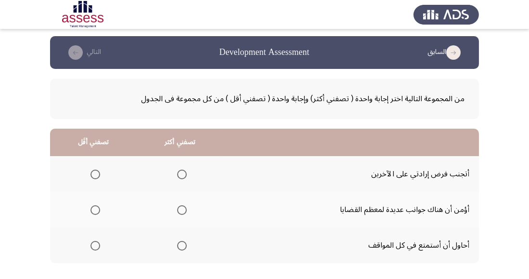
click at [94, 173] on span "Select an option" at bounding box center [96, 175] width 10 height 10
click at [94, 173] on input "Select an option" at bounding box center [96, 175] width 10 height 10
click at [98, 206] on span "Select an option" at bounding box center [96, 210] width 10 height 10
click at [98, 206] on input "Select an option" at bounding box center [96, 210] width 10 height 10
click at [182, 246] on span "Select an option" at bounding box center [182, 246] width 0 height 0
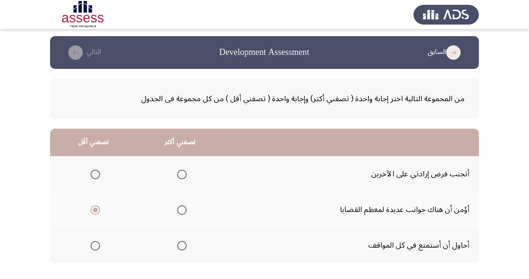
click at [180, 245] on input "Select an option" at bounding box center [182, 246] width 10 height 10
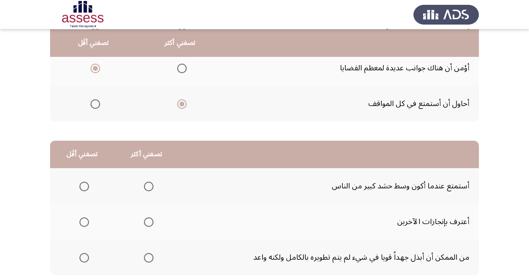
scroll to position [170, 0]
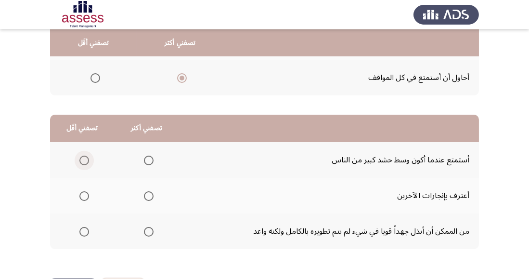
click at [80, 158] on span "Select an option" at bounding box center [84, 161] width 10 height 10
click at [80, 158] on input "Select an option" at bounding box center [84, 161] width 10 height 10
click at [151, 231] on span "Select an option" at bounding box center [149, 232] width 10 height 10
click at [151, 231] on input "Select an option" at bounding box center [149, 232] width 10 height 10
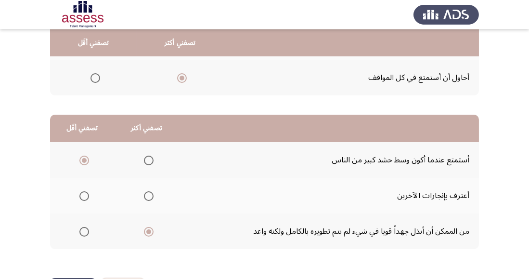
scroll to position [0, 0]
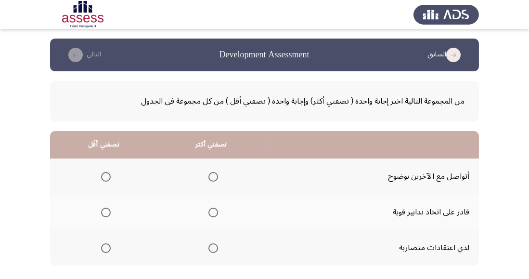
click at [105, 247] on span "Select an option" at bounding box center [106, 248] width 10 height 10
click at [105, 247] on input "Select an option" at bounding box center [106, 248] width 10 height 10
click at [213, 212] on span "Select an option" at bounding box center [213, 212] width 0 height 0
click at [212, 212] on input "Select an option" at bounding box center [214, 213] width 10 height 10
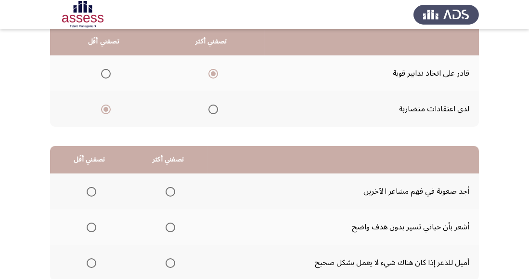
scroll to position [140, 0]
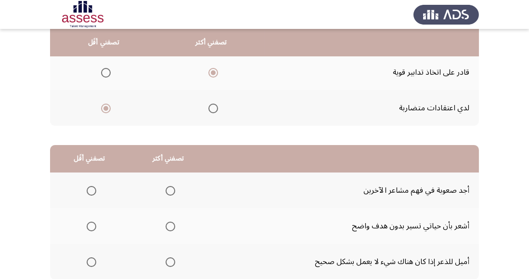
click at [92, 222] on span "Select an option" at bounding box center [92, 227] width 10 height 10
click at [92, 222] on input "Select an option" at bounding box center [92, 227] width 10 height 10
click at [170, 262] on span "Select an option" at bounding box center [171, 262] width 10 height 10
click at [170, 262] on input "Select an option" at bounding box center [171, 262] width 10 height 10
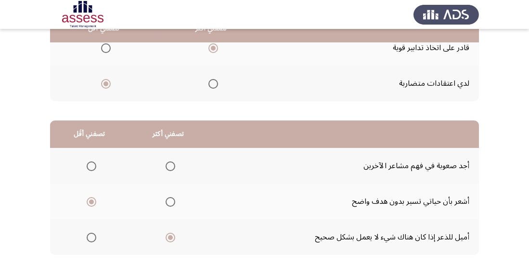
scroll to position [170, 0]
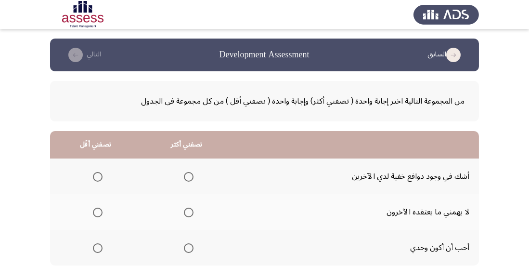
click at [94, 250] on span "Select an option" at bounding box center [98, 248] width 10 height 10
click at [94, 250] on input "Select an option" at bounding box center [98, 248] width 10 height 10
click at [189, 208] on span "Select an option" at bounding box center [189, 213] width 10 height 10
click at [189, 208] on input "Select an option" at bounding box center [189, 213] width 10 height 10
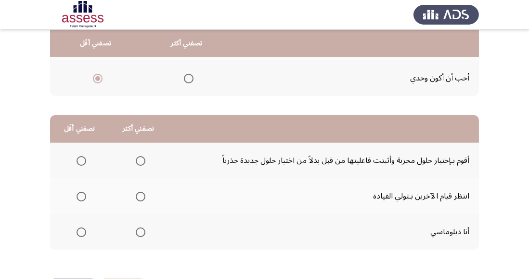
scroll to position [170, 0]
click at [81, 196] on span "Select an option" at bounding box center [81, 196] width 0 height 0
click at [80, 195] on input "Select an option" at bounding box center [82, 196] width 10 height 10
click at [142, 228] on span "Select an option" at bounding box center [141, 232] width 10 height 10
click at [142, 228] on input "Select an option" at bounding box center [141, 232] width 10 height 10
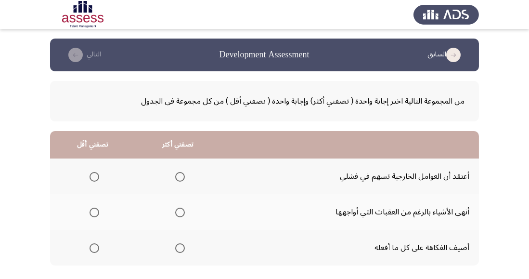
click at [181, 209] on span "Select an option" at bounding box center [180, 213] width 10 height 10
click at [181, 209] on input "Select an option" at bounding box center [180, 213] width 10 height 10
click at [98, 179] on span "Select an option" at bounding box center [95, 177] width 10 height 10
click at [98, 179] on input "Select an option" at bounding box center [95, 177] width 10 height 10
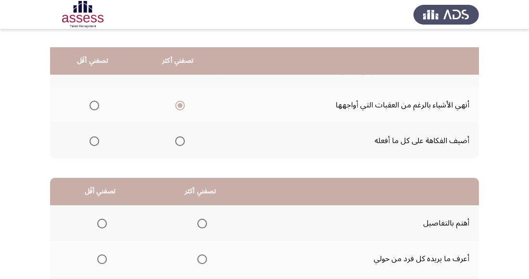
scroll to position [170, 0]
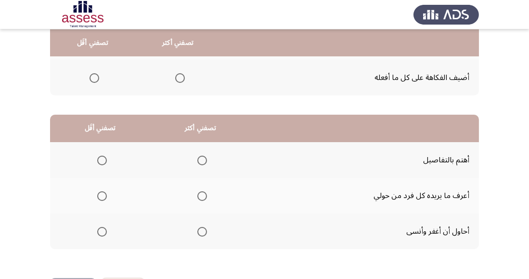
click at [202, 159] on span "Select an option" at bounding box center [202, 161] width 10 height 10
click at [202, 159] on input "Select an option" at bounding box center [202, 161] width 10 height 10
click at [104, 227] on span "Select an option" at bounding box center [102, 232] width 10 height 10
click at [104, 227] on input "Select an option" at bounding box center [102, 232] width 10 height 10
click at [105, 191] on span "Select an option" at bounding box center [102, 196] width 10 height 10
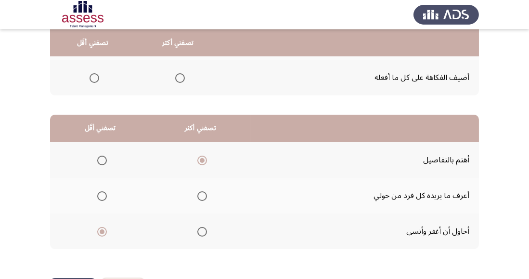
click at [105, 191] on input "Select an option" at bounding box center [102, 196] width 10 height 10
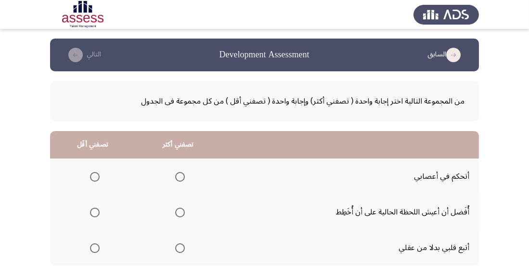
click at [178, 167] on th at bounding box center [178, 176] width 86 height 36
click at [177, 174] on span "Select an option" at bounding box center [180, 177] width 10 height 10
click at [177, 174] on input "Select an option" at bounding box center [180, 177] width 10 height 10
click at [91, 221] on th at bounding box center [92, 212] width 85 height 36
click at [90, 209] on span "Select an option" at bounding box center [95, 213] width 10 height 10
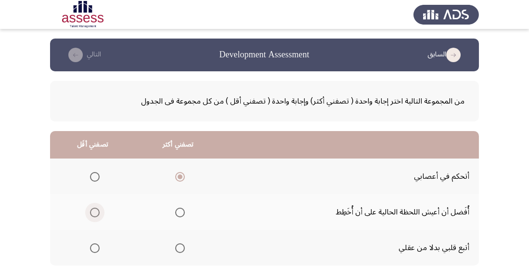
click at [90, 209] on input "Select an option" at bounding box center [95, 213] width 10 height 10
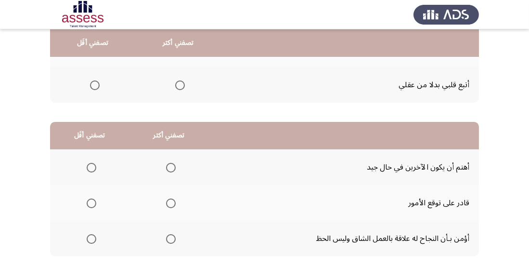
scroll to position [163, 0]
click at [172, 239] on span "Select an option" at bounding box center [171, 239] width 10 height 10
click at [172, 239] on input "Select an option" at bounding box center [171, 239] width 10 height 10
click at [88, 163] on span "Select an option" at bounding box center [92, 168] width 10 height 10
click at [88, 163] on input "Select an option" at bounding box center [92, 168] width 10 height 10
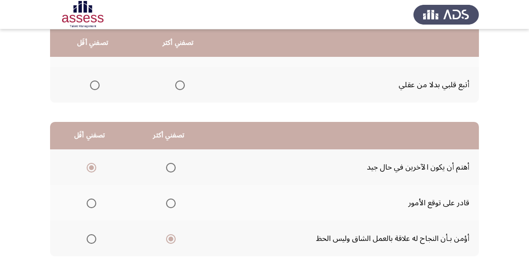
scroll to position [170, 0]
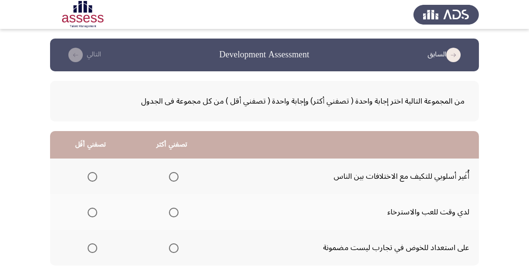
click at [174, 244] on span "Select an option" at bounding box center [174, 248] width 10 height 10
click at [174, 244] on input "Select an option" at bounding box center [174, 248] width 10 height 10
click at [95, 212] on span "Select an option" at bounding box center [93, 213] width 10 height 10
click at [95, 212] on input "Select an option" at bounding box center [93, 213] width 10 height 10
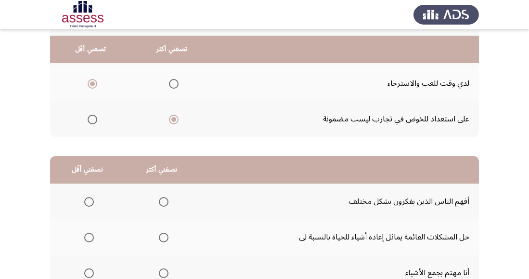
scroll to position [135, 0]
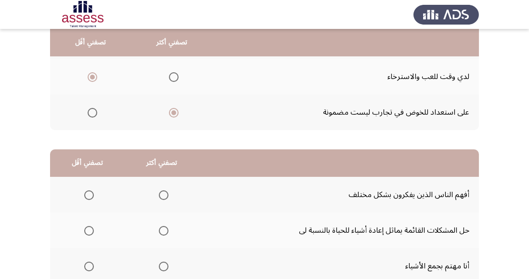
click at [161, 230] on span "Select an option" at bounding box center [164, 231] width 10 height 10
click at [161, 230] on input "Select an option" at bounding box center [164, 231] width 10 height 10
click at [92, 263] on span "Select an option" at bounding box center [89, 267] width 10 height 10
click at [92, 263] on input "Select an option" at bounding box center [89, 267] width 10 height 10
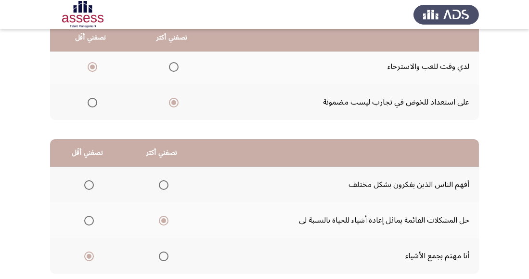
scroll to position [170, 0]
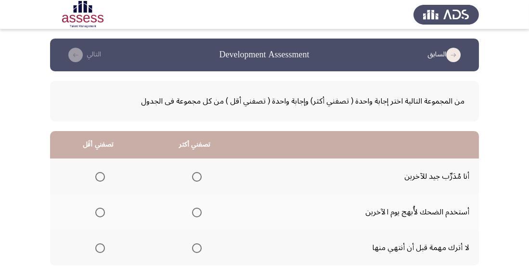
click at [199, 246] on span "Select an option" at bounding box center [197, 248] width 10 height 10
click at [199, 246] on input "Select an option" at bounding box center [197, 248] width 10 height 10
click at [103, 208] on span "Select an option" at bounding box center [100, 213] width 10 height 10
click at [103, 208] on input "Select an option" at bounding box center [100, 213] width 10 height 10
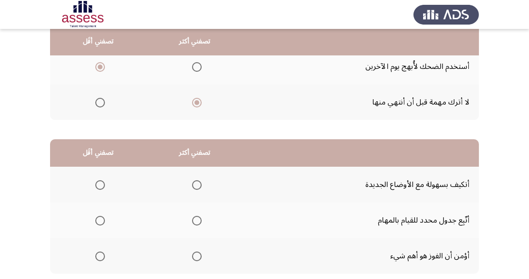
scroll to position [147, 0]
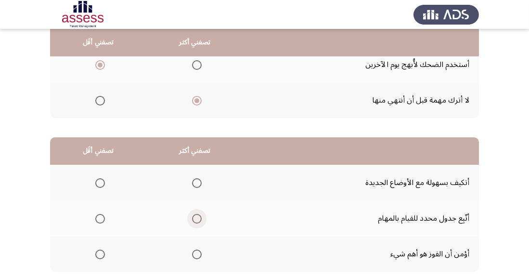
click at [196, 217] on span "Select an option" at bounding box center [197, 219] width 10 height 10
click at [196, 217] on input "Select an option" at bounding box center [197, 219] width 10 height 10
click at [104, 179] on span "Select an option" at bounding box center [100, 183] width 10 height 10
click at [104, 179] on input "Select an option" at bounding box center [100, 183] width 10 height 10
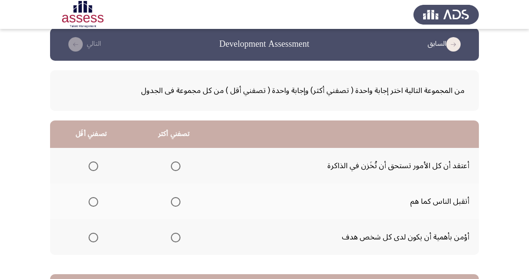
scroll to position [20, 0]
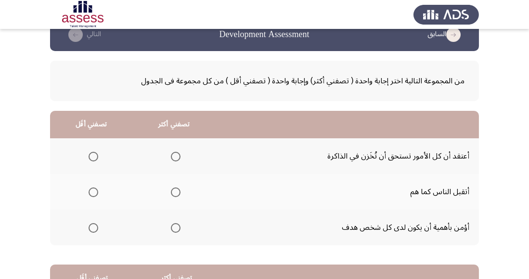
click at [179, 225] on span "Select an option" at bounding box center [176, 228] width 10 height 10
click at [179, 225] on input "Select an option" at bounding box center [176, 228] width 10 height 10
click at [90, 195] on span "Select an option" at bounding box center [94, 192] width 10 height 10
click at [90, 195] on input "Select an option" at bounding box center [94, 192] width 10 height 10
click at [94, 157] on span "Select an option" at bounding box center [94, 157] width 10 height 10
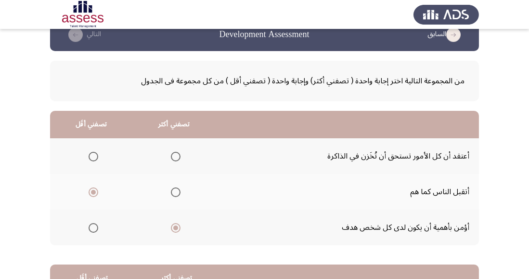
click at [94, 157] on input "Select an option" at bounding box center [94, 157] width 10 height 10
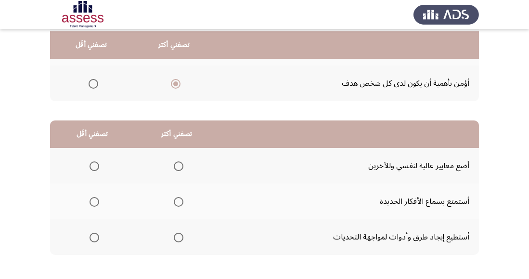
scroll to position [167, 0]
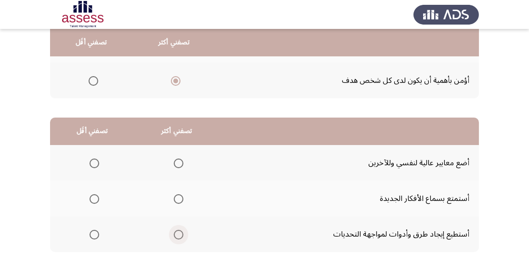
click at [178, 237] on span "Select an option" at bounding box center [179, 235] width 10 height 10
click at [178, 237] on input "Select an option" at bounding box center [179, 235] width 10 height 10
click at [97, 160] on span "Select an option" at bounding box center [95, 163] width 10 height 10
click at [97, 160] on input "Select an option" at bounding box center [95, 163] width 10 height 10
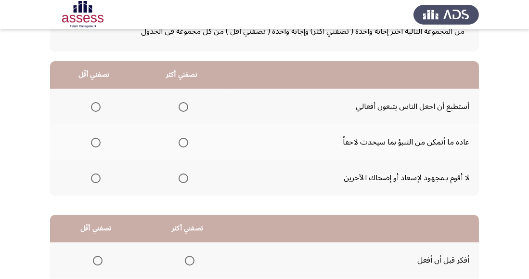
scroll to position [71, 0]
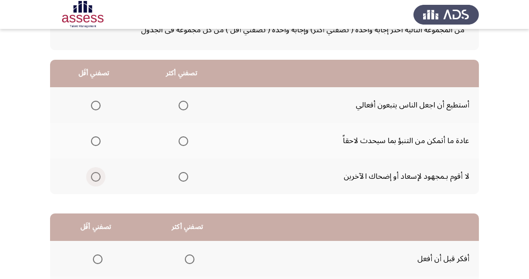
click at [99, 176] on span "Select an option" at bounding box center [96, 177] width 10 height 10
click at [99, 176] on input "Select an option" at bounding box center [96, 177] width 10 height 10
click at [184, 102] on span "Select an option" at bounding box center [184, 106] width 10 height 10
click at [184, 102] on input "Select an option" at bounding box center [184, 106] width 10 height 10
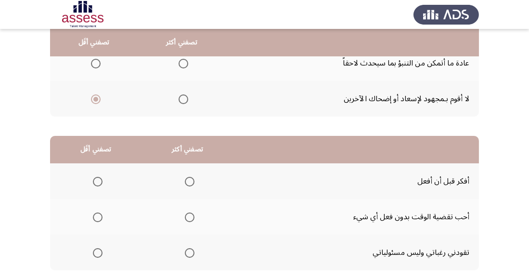
scroll to position [151, 0]
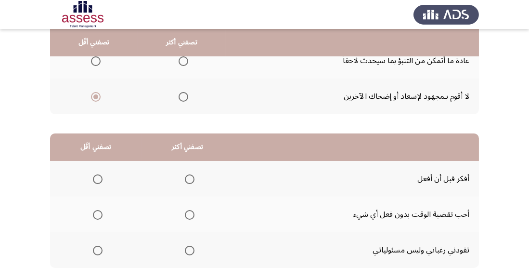
click at [102, 210] on span "Select an option" at bounding box center [98, 215] width 10 height 10
click at [102, 210] on input "Select an option" at bounding box center [98, 215] width 10 height 10
click at [101, 247] on span "Select an option" at bounding box center [98, 251] width 10 height 10
click at [101, 247] on input "Select an option" at bounding box center [98, 251] width 10 height 10
click at [191, 178] on span "Select an option" at bounding box center [190, 179] width 10 height 10
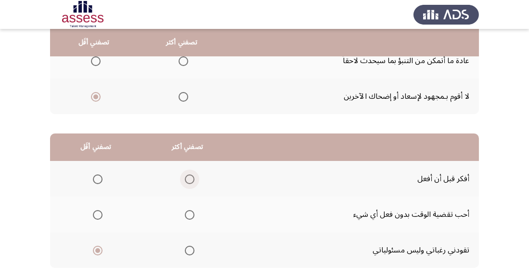
click at [191, 178] on input "Select an option" at bounding box center [190, 179] width 10 height 10
click at [98, 215] on span "Select an option" at bounding box center [98, 215] width 0 height 0
click at [97, 214] on input "Select an option" at bounding box center [98, 215] width 10 height 10
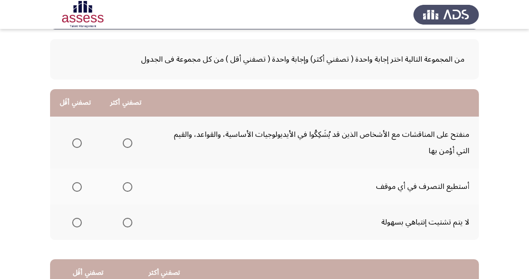
scroll to position [44, 0]
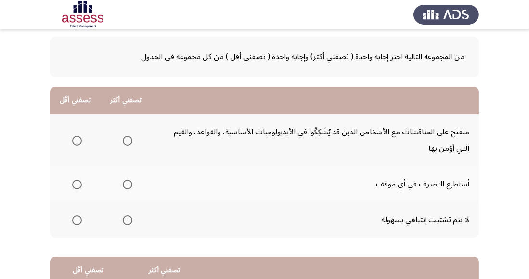
click at [131, 184] on span "Select an option" at bounding box center [128, 185] width 10 height 10
click at [131, 184] on input "Select an option" at bounding box center [128, 185] width 10 height 10
click at [75, 137] on span "Select an option" at bounding box center [77, 141] width 10 height 10
click at [75, 137] on input "Select an option" at bounding box center [77, 141] width 10 height 10
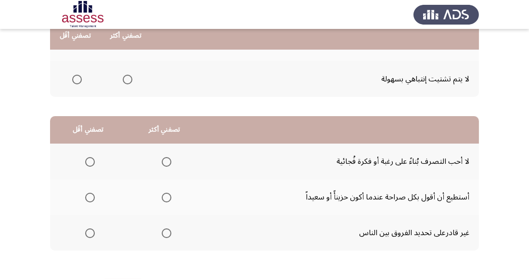
scroll to position [185, 0]
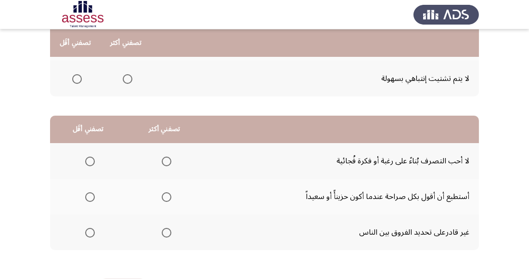
click at [168, 198] on span "Select an option" at bounding box center [167, 197] width 10 height 10
click at [168, 198] on input "Select an option" at bounding box center [167, 197] width 10 height 10
click at [90, 236] on span "Select an option" at bounding box center [90, 233] width 10 height 10
click at [90, 236] on input "Select an option" at bounding box center [90, 233] width 10 height 10
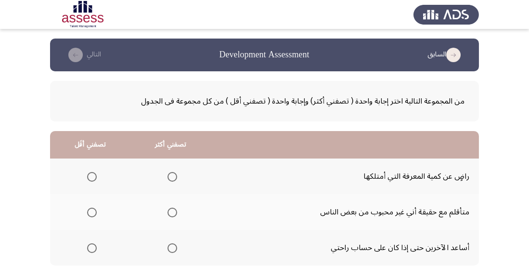
click at [92, 212] on span "Select an option" at bounding box center [92, 212] width 0 height 0
click at [92, 212] on input "Select an option" at bounding box center [92, 213] width 10 height 10
click at [174, 249] on span "Select an option" at bounding box center [173, 248] width 10 height 10
click at [174, 249] on input "Select an option" at bounding box center [173, 248] width 10 height 10
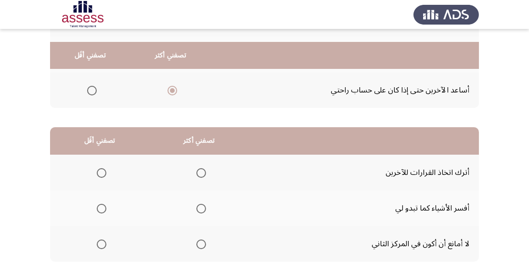
scroll to position [170, 0]
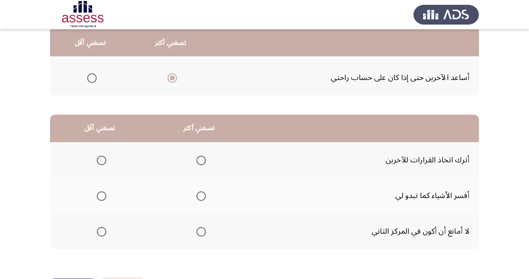
click at [102, 160] on span "Select an option" at bounding box center [102, 161] width 10 height 10
click at [102, 160] on input "Select an option" at bounding box center [102, 161] width 10 height 10
click at [202, 193] on span "Select an option" at bounding box center [202, 196] width 10 height 10
click at [202, 193] on input "Select an option" at bounding box center [202, 196] width 10 height 10
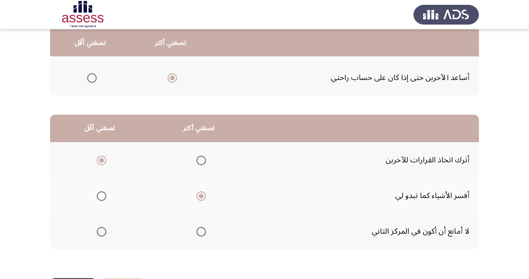
scroll to position [0, 0]
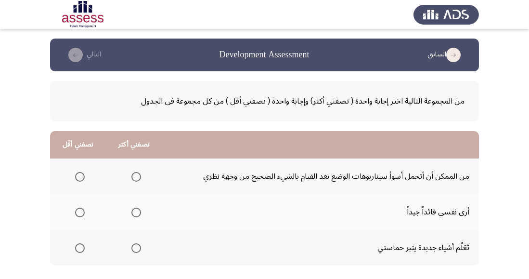
click at [136, 247] on span "Select an option" at bounding box center [136, 248] width 10 height 10
click at [136, 247] on input "Select an option" at bounding box center [136, 248] width 10 height 10
click at [134, 176] on span "Select an option" at bounding box center [136, 177] width 10 height 10
click at [134, 176] on input "Select an option" at bounding box center [136, 177] width 10 height 10
click at [81, 250] on span "Select an option" at bounding box center [80, 248] width 10 height 10
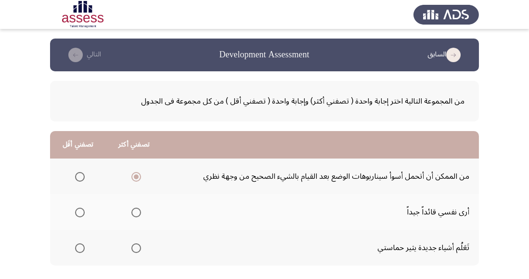
click at [81, 250] on input "Select an option" at bounding box center [80, 248] width 10 height 10
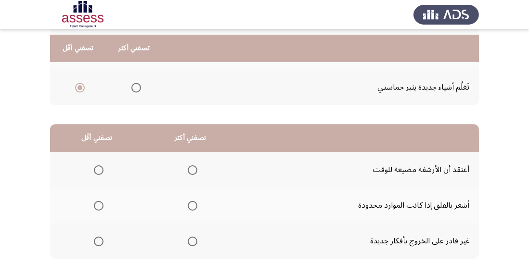
scroll to position [167, 0]
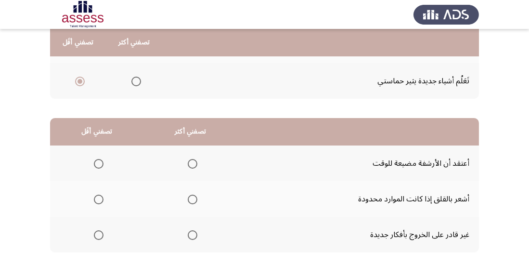
click at [98, 199] on span "Select an option" at bounding box center [99, 200] width 10 height 10
click at [98, 199] on input "Select an option" at bounding box center [99, 200] width 10 height 10
click at [98, 231] on span "Select an option" at bounding box center [99, 235] width 10 height 10
click at [98, 231] on input "Select an option" at bounding box center [99, 235] width 10 height 10
click at [190, 167] on span "Select an option" at bounding box center [193, 164] width 10 height 10
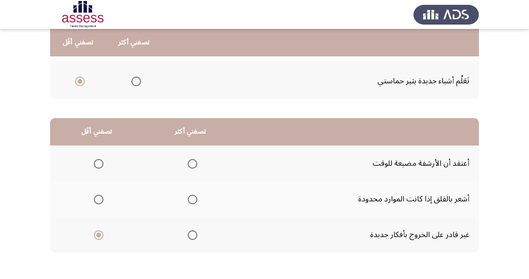
click at [190, 167] on input "Select an option" at bounding box center [193, 164] width 10 height 10
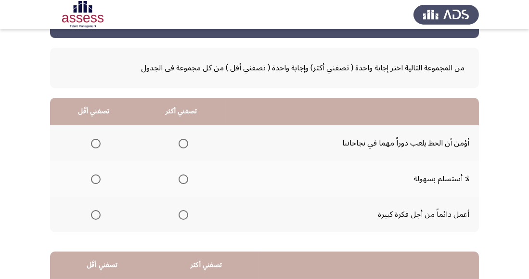
scroll to position [35, 0]
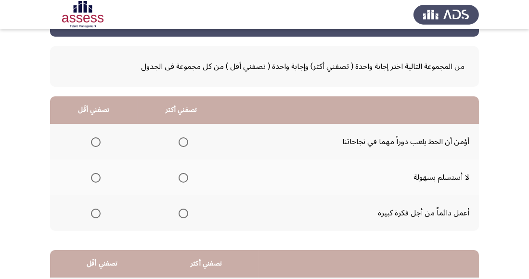
click at [193, 179] on th at bounding box center [182, 177] width 88 height 36
click at [186, 176] on span "Select an option" at bounding box center [184, 178] width 10 height 10
click at [186, 176] on input "Select an option" at bounding box center [184, 178] width 10 height 10
click at [96, 138] on span "Select an option" at bounding box center [96, 142] width 10 height 10
click at [96, 138] on input "Select an option" at bounding box center [96, 142] width 10 height 10
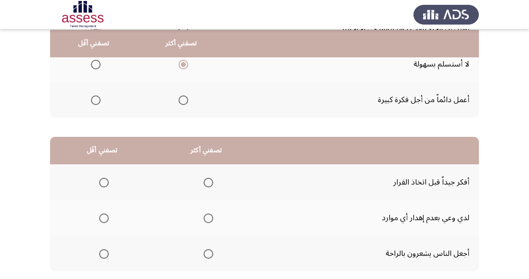
scroll to position [149, 0]
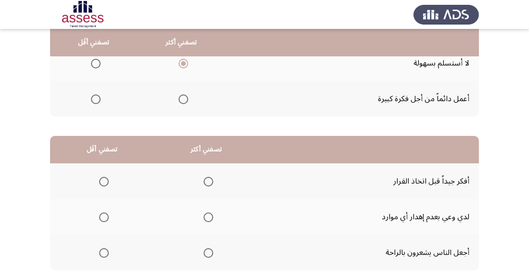
click at [104, 251] on span "Select an option" at bounding box center [104, 253] width 10 height 10
click at [104, 251] on input "Select an option" at bounding box center [104, 253] width 10 height 10
click at [206, 180] on span "Select an option" at bounding box center [209, 182] width 10 height 10
click at [206, 180] on input "Select an option" at bounding box center [209, 182] width 10 height 10
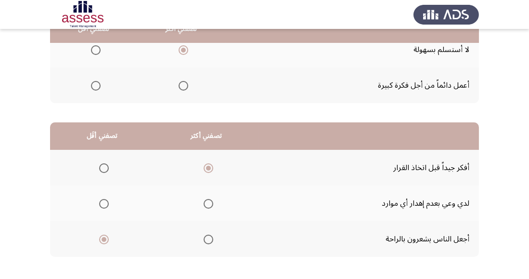
scroll to position [170, 0]
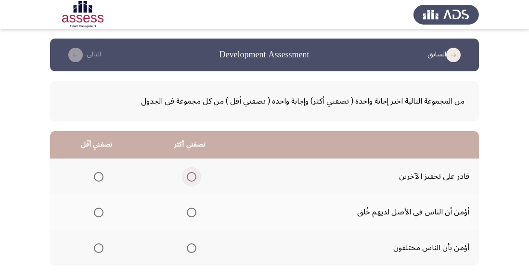
click at [192, 176] on span "Select an option" at bounding box center [192, 177] width 10 height 10
click at [192, 176] on input "Select an option" at bounding box center [192, 177] width 10 height 10
click at [102, 213] on span "Select an option" at bounding box center [99, 213] width 10 height 10
click at [102, 213] on input "Select an option" at bounding box center [99, 213] width 10 height 10
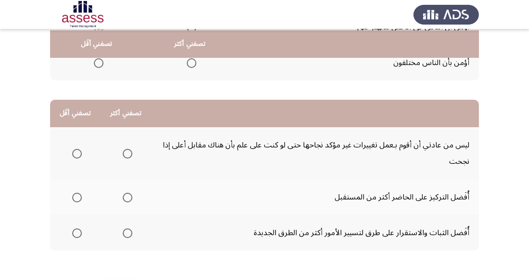
scroll to position [186, 0]
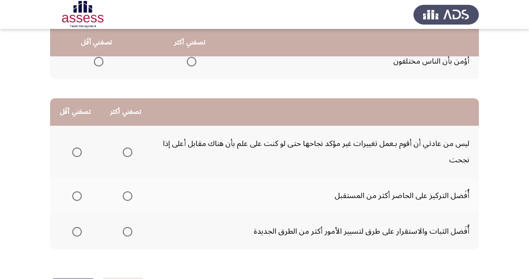
click at [77, 231] on span "Select an option" at bounding box center [77, 232] width 10 height 10
click at [77, 231] on input "Select an option" at bounding box center [77, 232] width 10 height 10
click at [128, 154] on span "Select an option" at bounding box center [128, 152] width 10 height 10
click at [128, 154] on input "Select an option" at bounding box center [128, 152] width 10 height 10
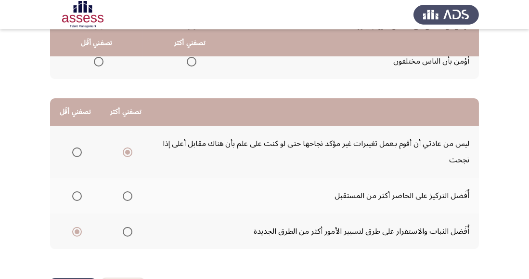
scroll to position [0, 0]
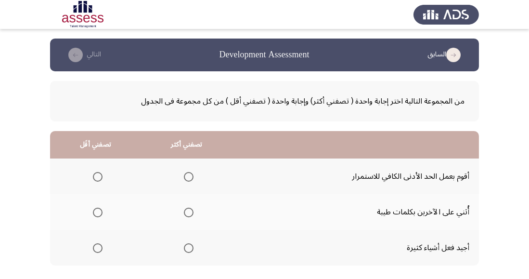
click at [189, 252] on span "Select an option" at bounding box center [189, 248] width 10 height 10
click at [189, 252] on input "Select an option" at bounding box center [189, 248] width 10 height 10
click at [96, 181] on span "Select an option" at bounding box center [98, 177] width 10 height 10
click at [96, 181] on input "Select an option" at bounding box center [98, 177] width 10 height 10
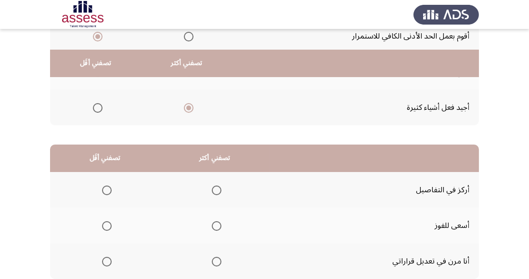
scroll to position [170, 0]
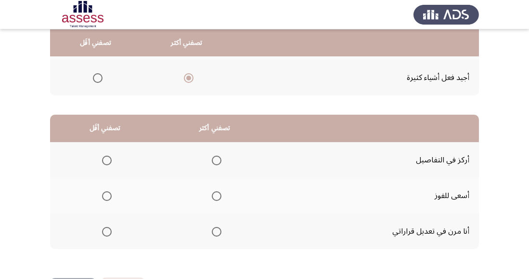
click at [216, 195] on span "Select an option" at bounding box center [217, 196] width 10 height 10
click at [216, 195] on input "Select an option" at bounding box center [217, 196] width 10 height 10
click at [107, 159] on span "Select an option" at bounding box center [107, 161] width 10 height 10
click at [107, 159] on input "Select an option" at bounding box center [107, 161] width 10 height 10
click at [104, 234] on span "Select an option" at bounding box center [107, 232] width 10 height 10
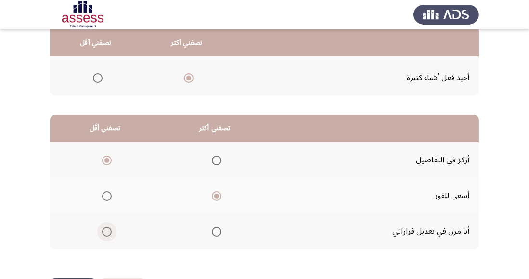
click at [104, 234] on input "Select an option" at bounding box center [107, 232] width 10 height 10
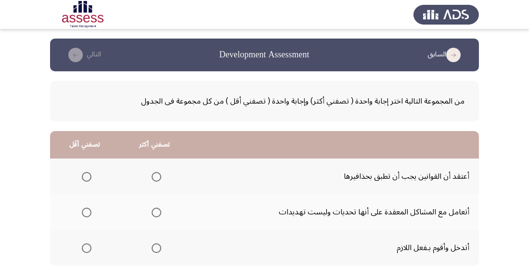
click at [156, 211] on span "Select an option" at bounding box center [157, 213] width 10 height 10
click at [156, 211] on input "Select an option" at bounding box center [157, 213] width 10 height 10
click at [87, 175] on span "Select an option" at bounding box center [87, 177] width 10 height 10
click at [87, 175] on input "Select an option" at bounding box center [87, 177] width 10 height 10
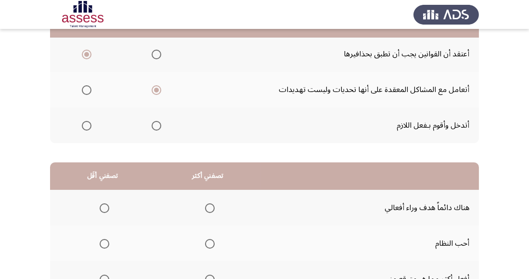
scroll to position [159, 0]
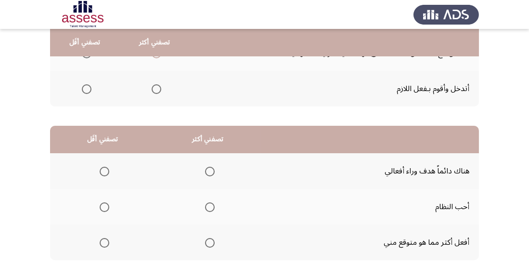
click at [107, 243] on span "Select an option" at bounding box center [105, 243] width 10 height 10
click at [107, 243] on input "Select an option" at bounding box center [105, 243] width 10 height 10
click at [104, 167] on span "Select an option" at bounding box center [105, 172] width 10 height 10
click at [104, 167] on input "Select an option" at bounding box center [105, 172] width 10 height 10
click at [213, 208] on span "Select an option" at bounding box center [210, 207] width 10 height 10
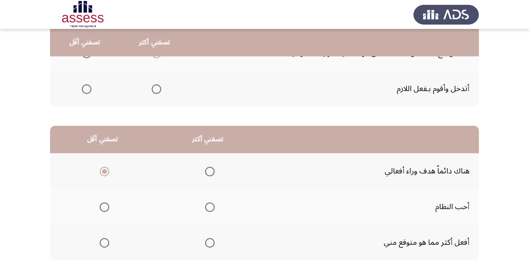
click at [213, 208] on input "Select an option" at bounding box center [210, 207] width 10 height 10
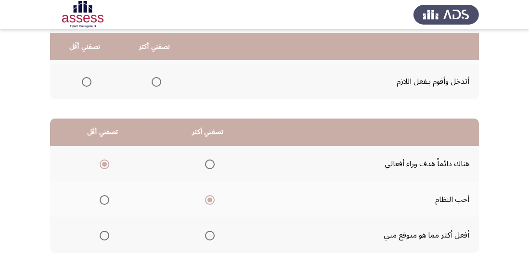
scroll to position [170, 0]
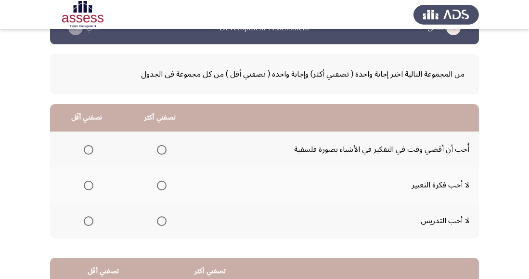
scroll to position [39, 0]
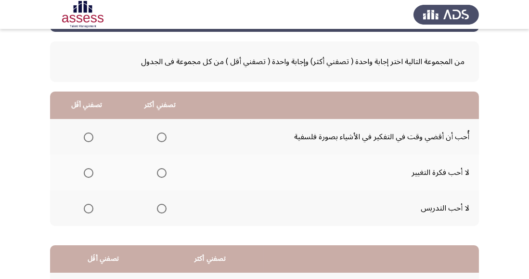
click at [90, 173] on span "Select an option" at bounding box center [89, 173] width 10 height 10
click at [90, 173] on input "Select an option" at bounding box center [89, 173] width 10 height 10
click at [161, 134] on span "Select an option" at bounding box center [162, 137] width 10 height 10
click at [161, 134] on input "Select an option" at bounding box center [162, 137] width 10 height 10
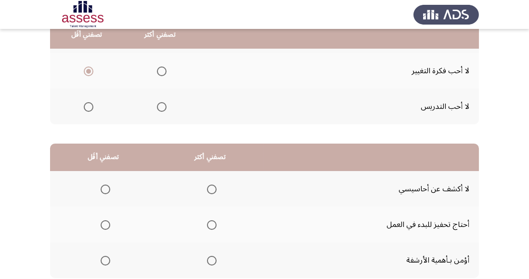
scroll to position [170, 0]
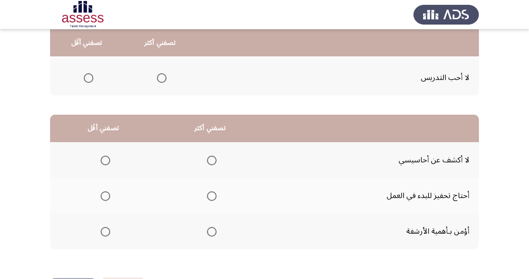
click at [107, 196] on span "Select an option" at bounding box center [106, 196] width 10 height 10
click at [107, 196] on input "Select an option" at bounding box center [106, 196] width 10 height 10
click at [214, 159] on span "Select an option" at bounding box center [212, 161] width 10 height 10
click at [214, 159] on input "Select an option" at bounding box center [212, 161] width 10 height 10
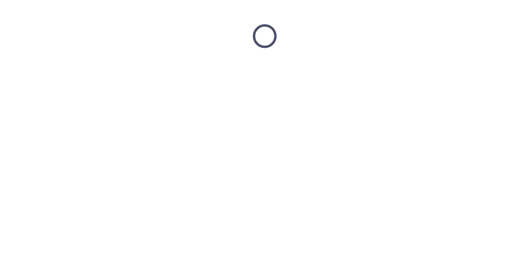
scroll to position [0, 0]
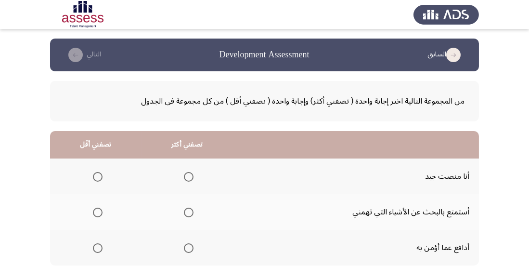
click at [188, 176] on span "Select an option" at bounding box center [189, 177] width 10 height 10
click at [188, 176] on input "Select an option" at bounding box center [189, 177] width 10 height 10
click at [98, 212] on span "Select an option" at bounding box center [98, 212] width 0 height 0
click at [97, 212] on input "Select an option" at bounding box center [98, 213] width 10 height 10
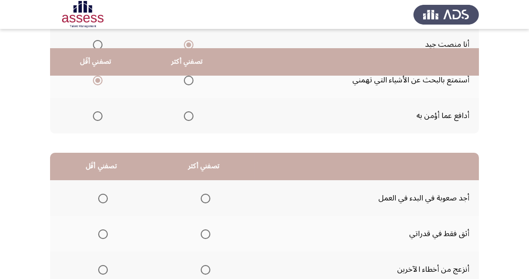
scroll to position [170, 0]
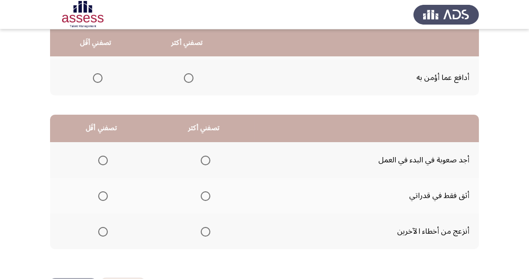
click at [106, 159] on span "Select an option" at bounding box center [103, 161] width 10 height 10
click at [106, 159] on input "Select an option" at bounding box center [103, 161] width 10 height 10
click at [203, 235] on span "Select an option" at bounding box center [206, 232] width 10 height 10
click at [203, 235] on input "Select an option" at bounding box center [206, 232] width 10 height 10
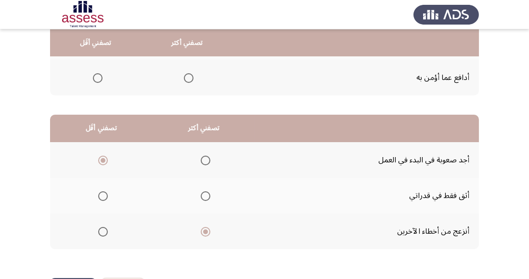
scroll to position [0, 0]
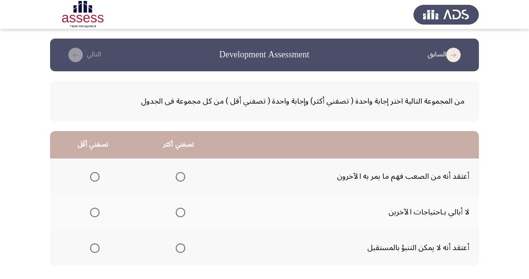
click at [92, 214] on span "Select an option" at bounding box center [95, 213] width 10 height 10
click at [92, 214] on input "Select an option" at bounding box center [95, 213] width 10 height 10
click at [181, 259] on th at bounding box center [179, 248] width 86 height 36
click at [182, 251] on span "Select an option" at bounding box center [181, 248] width 10 height 10
click at [182, 251] on input "Select an option" at bounding box center [181, 248] width 10 height 10
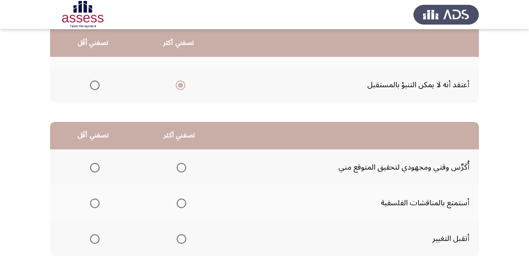
scroll to position [170, 0]
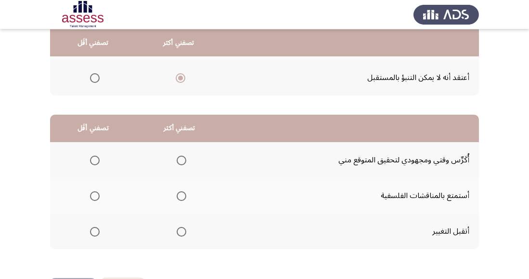
click at [181, 156] on span "Select an option" at bounding box center [182, 161] width 10 height 10
click at [181, 156] on input "Select an option" at bounding box center [182, 161] width 10 height 10
click at [97, 198] on span "Select an option" at bounding box center [95, 196] width 10 height 10
click at [97, 198] on input "Select an option" at bounding box center [95, 196] width 10 height 10
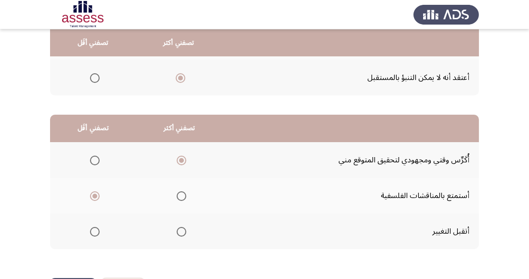
scroll to position [0, 0]
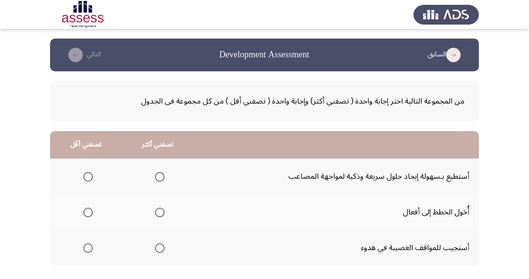
click at [160, 180] on span "Select an option" at bounding box center [160, 177] width 10 height 10
click at [160, 180] on input "Select an option" at bounding box center [160, 177] width 10 height 10
click at [84, 251] on span "Select an option" at bounding box center [88, 248] width 10 height 10
click at [84, 251] on input "Select an option" at bounding box center [88, 248] width 10 height 10
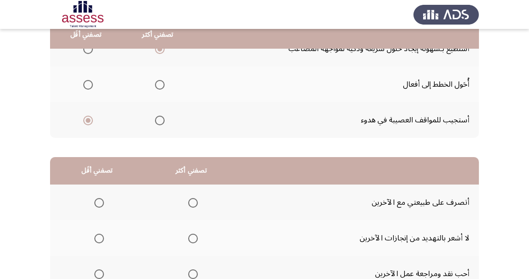
scroll to position [170, 0]
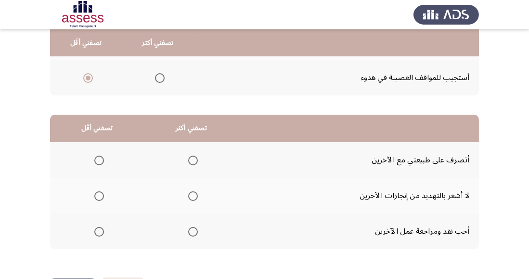
click at [92, 233] on label "Select an option" at bounding box center [97, 232] width 13 height 10
click at [94, 233] on input "Select an option" at bounding box center [99, 232] width 10 height 10
click at [197, 161] on span "Select an option" at bounding box center [193, 161] width 10 height 10
click at [197, 161] on input "Select an option" at bounding box center [193, 161] width 10 height 10
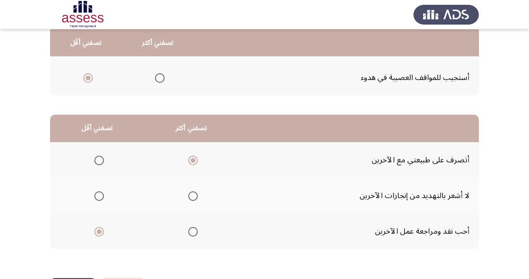
scroll to position [0, 0]
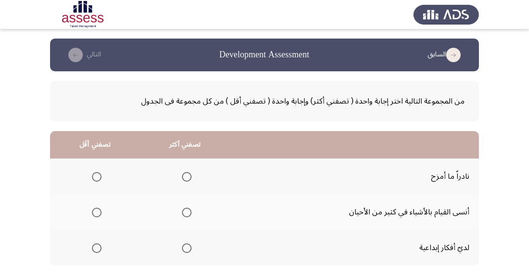
click at [97, 213] on span "Select an option" at bounding box center [97, 213] width 10 height 10
click at [97, 213] on input "Select an option" at bounding box center [97, 213] width 10 height 10
click at [189, 247] on span "Select an option" at bounding box center [187, 248] width 10 height 10
click at [189, 247] on input "Select an option" at bounding box center [187, 248] width 10 height 10
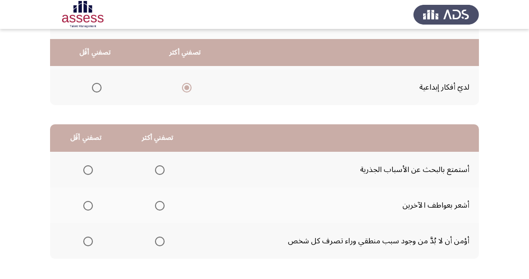
scroll to position [170, 0]
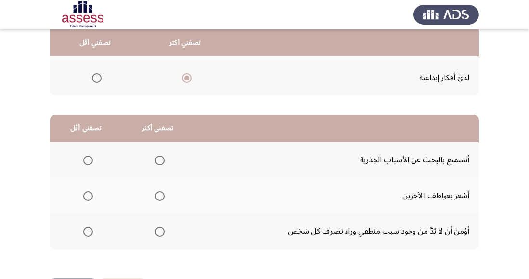
click at [88, 231] on span "Select an option" at bounding box center [88, 232] width 10 height 10
click at [88, 231] on input "Select an option" at bounding box center [88, 232] width 10 height 10
click at [161, 194] on span "Select an option" at bounding box center [160, 196] width 10 height 10
click at [161, 194] on input "Select an option" at bounding box center [160, 196] width 10 height 10
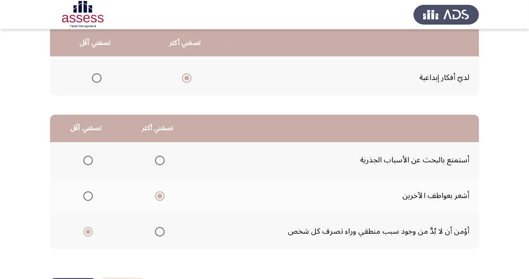
scroll to position [0, 0]
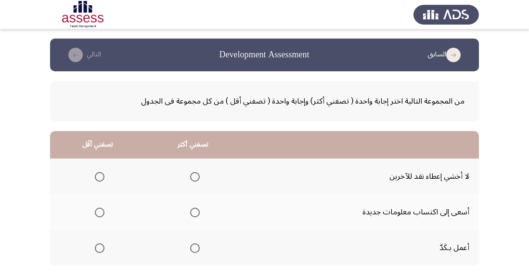
click at [197, 213] on span "Select an option" at bounding box center [195, 213] width 10 height 10
click at [197, 213] on input "Select an option" at bounding box center [195, 213] width 10 height 10
click at [194, 248] on span "Select an option" at bounding box center [195, 248] width 10 height 10
click at [194, 248] on input "Select an option" at bounding box center [195, 248] width 10 height 10
click at [99, 176] on span "Select an option" at bounding box center [100, 177] width 10 height 10
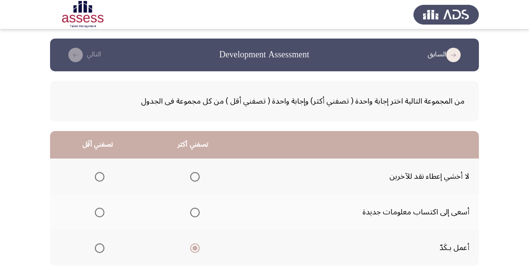
click at [99, 176] on input "Select an option" at bounding box center [100, 177] width 10 height 10
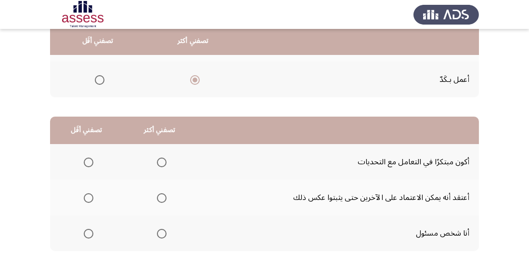
scroll to position [169, 0]
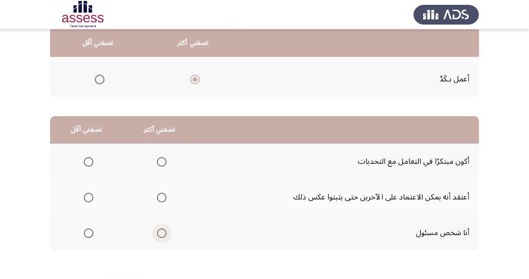
click at [164, 234] on span "Select an option" at bounding box center [162, 233] width 10 height 10
click at [164, 234] on input "Select an option" at bounding box center [162, 233] width 10 height 10
click at [87, 200] on span "Select an option" at bounding box center [89, 198] width 10 height 10
click at [87, 200] on input "Select an option" at bounding box center [89, 198] width 10 height 10
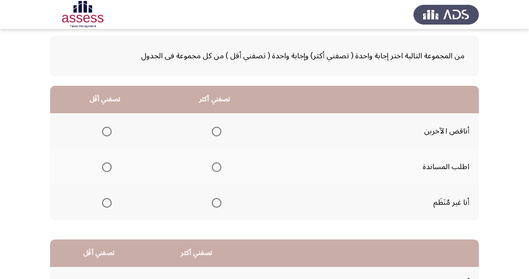
scroll to position [46, 0]
click at [108, 134] on span "Select an option" at bounding box center [107, 131] width 10 height 10
click at [108, 134] on input "Select an option" at bounding box center [107, 131] width 10 height 10
click at [107, 202] on span "Select an option" at bounding box center [107, 202] width 0 height 0
click at [106, 201] on input "Select an option" at bounding box center [107, 202] width 10 height 10
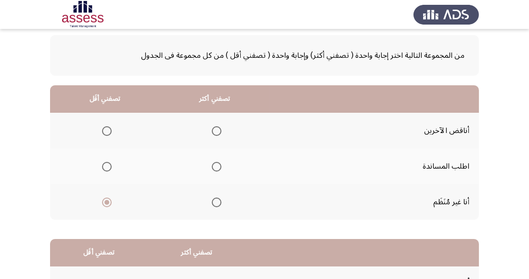
click at [108, 129] on span "Select an option" at bounding box center [107, 131] width 10 height 10
click at [108, 129] on input "Select an option" at bounding box center [107, 131] width 10 height 10
click at [220, 167] on span "Select an option" at bounding box center [217, 167] width 10 height 10
click at [220, 167] on input "Select an option" at bounding box center [217, 167] width 10 height 10
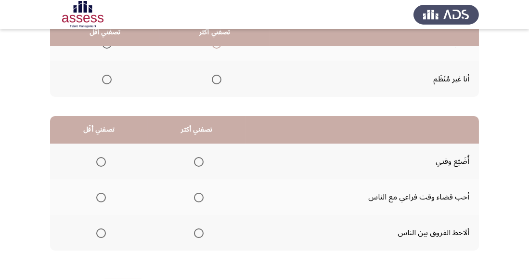
scroll to position [170, 0]
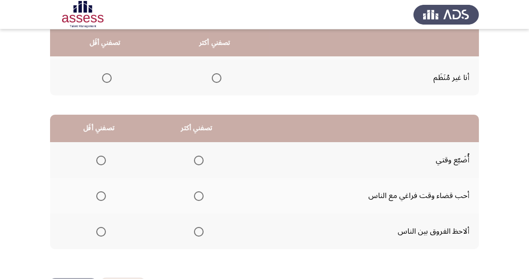
click at [195, 197] on span "Select an option" at bounding box center [199, 196] width 10 height 10
click at [195, 197] on input "Select an option" at bounding box center [199, 196] width 10 height 10
click at [105, 230] on span "Select an option" at bounding box center [101, 232] width 10 height 10
click at [105, 230] on input "Select an option" at bounding box center [101, 232] width 10 height 10
click at [101, 158] on span "Select an option" at bounding box center [101, 161] width 10 height 10
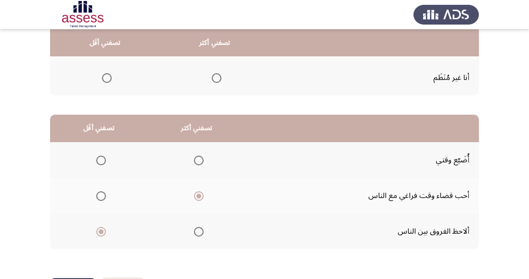
click at [101, 158] on input "Select an option" at bounding box center [101, 161] width 10 height 10
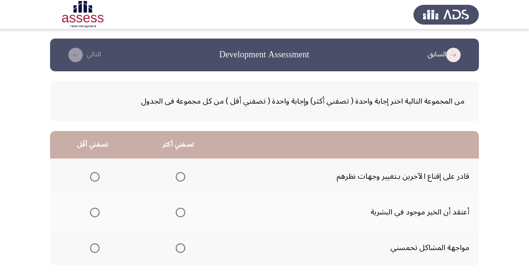
click at [180, 176] on span "Select an option" at bounding box center [181, 177] width 10 height 10
click at [180, 176] on input "Select an option" at bounding box center [181, 177] width 10 height 10
click at [97, 209] on span "Select an option" at bounding box center [95, 213] width 10 height 10
click at [97, 209] on input "Select an option" at bounding box center [95, 213] width 10 height 10
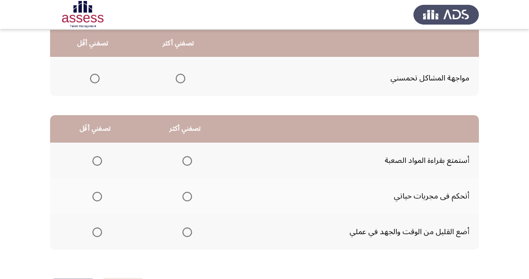
scroll to position [170, 0]
click at [98, 236] on span "Select an option" at bounding box center [97, 232] width 10 height 10
click at [98, 236] on input "Select an option" at bounding box center [97, 232] width 10 height 10
click at [187, 198] on span "Select an option" at bounding box center [188, 196] width 10 height 10
click at [187, 198] on input "Select an option" at bounding box center [188, 196] width 10 height 10
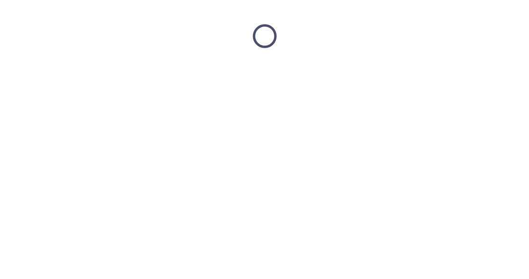
scroll to position [0, 0]
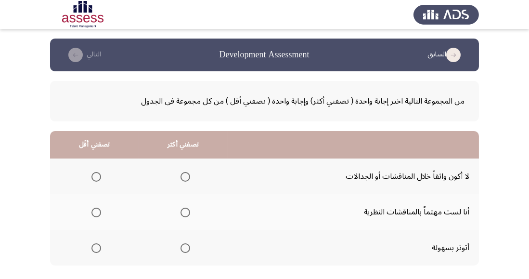
click at [97, 210] on span "Select an option" at bounding box center [97, 213] width 10 height 10
click at [97, 210] on input "Select an option" at bounding box center [97, 213] width 10 height 10
click at [188, 176] on span "Select an option" at bounding box center [186, 177] width 10 height 10
click at [188, 176] on input "Select an option" at bounding box center [186, 177] width 10 height 10
click at [181, 215] on span "Select an option" at bounding box center [186, 213] width 10 height 10
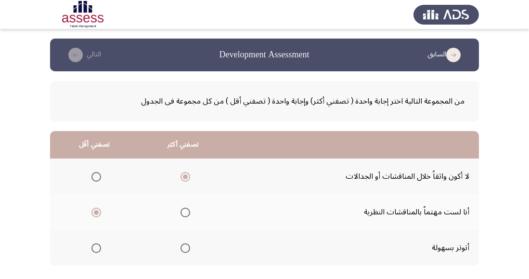
click at [181, 215] on input "Select an option" at bounding box center [186, 213] width 10 height 10
click at [99, 175] on span "Select an option" at bounding box center [97, 177] width 10 height 10
click at [99, 175] on input "Select an option" at bounding box center [97, 177] width 10 height 10
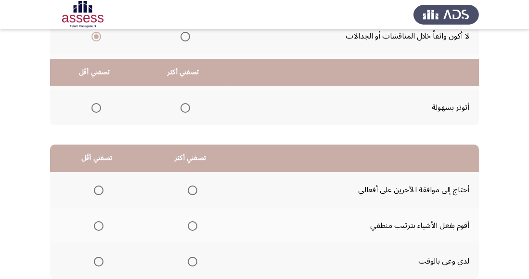
scroll to position [170, 0]
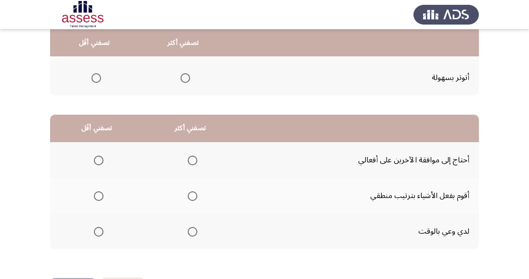
click at [196, 198] on span "Select an option" at bounding box center [193, 196] width 10 height 10
click at [196, 198] on input "Select an option" at bounding box center [193, 196] width 10 height 10
click at [100, 164] on span "Select an option" at bounding box center [99, 161] width 10 height 10
click at [100, 164] on input "Select an option" at bounding box center [99, 161] width 10 height 10
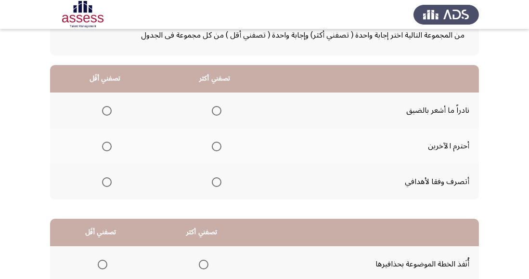
scroll to position [60, 0]
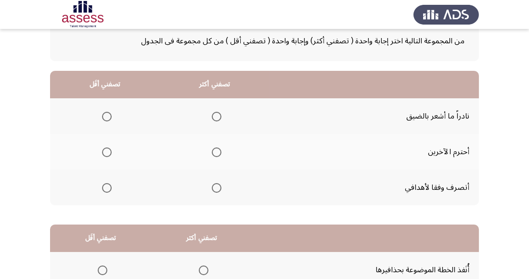
click at [219, 151] on span "Select an option" at bounding box center [217, 152] width 10 height 10
click at [219, 151] on input "Select an option" at bounding box center [217, 152] width 10 height 10
click at [108, 112] on span "Select an option" at bounding box center [107, 117] width 10 height 10
click at [108, 112] on input "Select an option" at bounding box center [107, 117] width 10 height 10
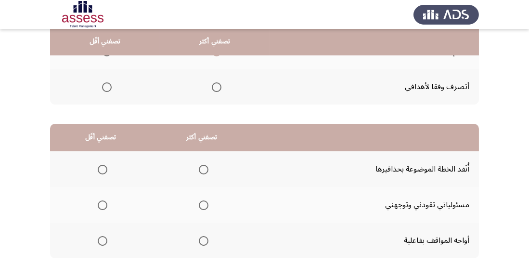
scroll to position [163, 0]
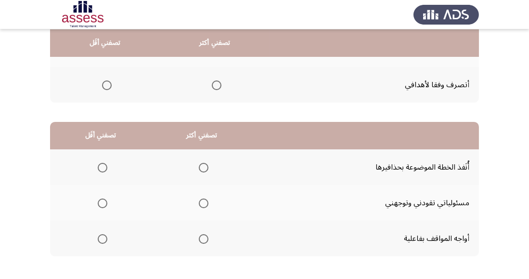
click at [211, 232] on th at bounding box center [201, 239] width 101 height 36
click at [204, 240] on span "Select an option" at bounding box center [204, 239] width 10 height 10
click at [204, 240] on input "Select an option" at bounding box center [204, 239] width 10 height 10
click at [101, 164] on span "Select an option" at bounding box center [103, 168] width 10 height 10
click at [101, 164] on input "Select an option" at bounding box center [103, 168] width 10 height 10
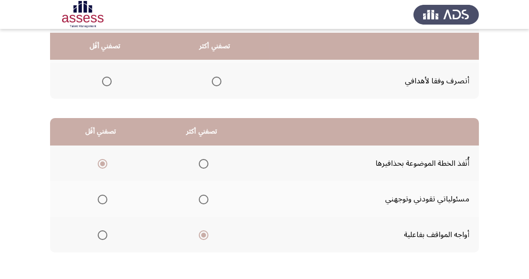
scroll to position [170, 0]
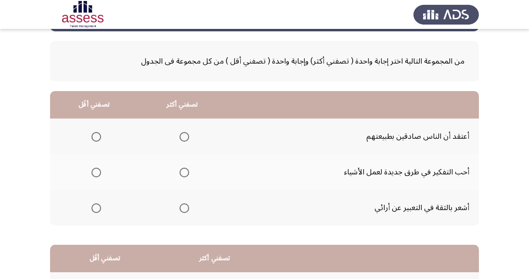
scroll to position [41, 0]
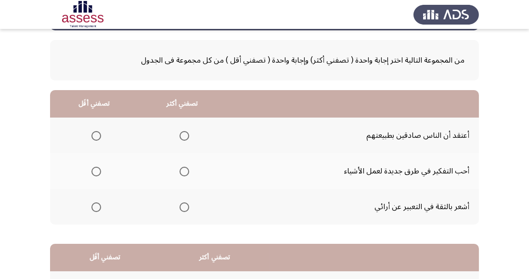
click at [186, 169] on span "Select an option" at bounding box center [185, 172] width 10 height 10
click at [186, 169] on input "Select an option" at bounding box center [185, 172] width 10 height 10
click at [96, 136] on span "Select an option" at bounding box center [97, 136] width 10 height 10
click at [96, 136] on input "Select an option" at bounding box center [97, 136] width 10 height 10
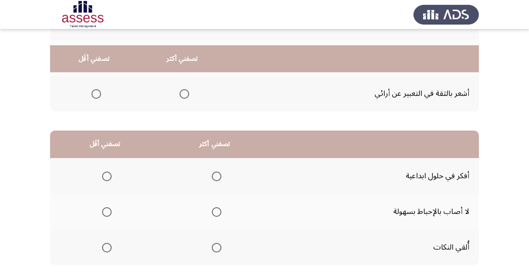
scroll to position [170, 0]
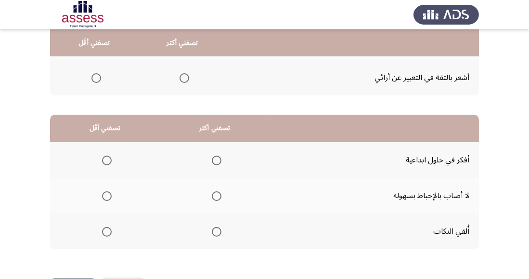
click at [212, 194] on span "Select an option" at bounding box center [217, 196] width 10 height 10
click at [212, 194] on input "Select an option" at bounding box center [217, 196] width 10 height 10
click at [105, 227] on span "Select an option" at bounding box center [107, 232] width 10 height 10
click at [105, 227] on input "Select an option" at bounding box center [107, 232] width 10 height 10
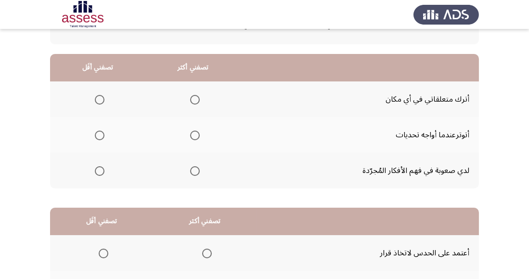
scroll to position [77, 0]
click at [194, 95] on span "Select an option" at bounding box center [195, 100] width 10 height 10
click at [194, 95] on input "Select an option" at bounding box center [195, 100] width 10 height 10
click at [100, 137] on span "Select an option" at bounding box center [100, 136] width 10 height 10
click at [100, 137] on input "Select an option" at bounding box center [100, 136] width 10 height 10
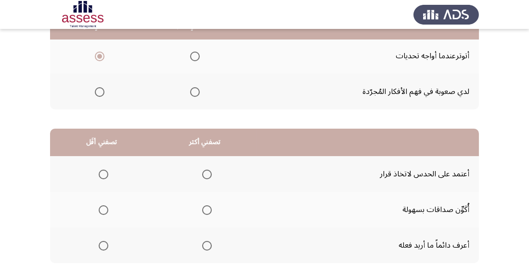
scroll to position [170, 0]
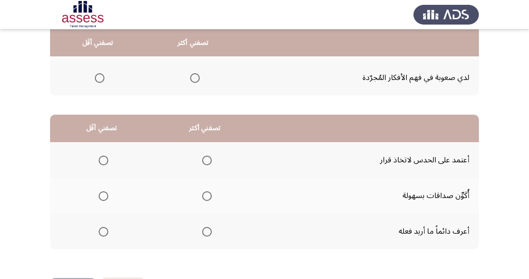
click at [213, 241] on th at bounding box center [205, 231] width 104 height 36
click at [207, 232] on span "Select an option" at bounding box center [207, 232] width 0 height 0
click at [206, 231] on input "Select an option" at bounding box center [207, 232] width 10 height 10
click at [104, 192] on span "Select an option" at bounding box center [104, 196] width 10 height 10
click at [104, 192] on input "Select an option" at bounding box center [104, 196] width 10 height 10
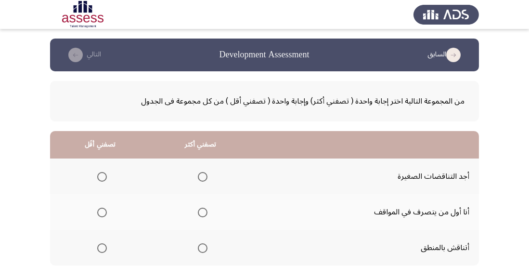
click at [203, 215] on span "Select an option" at bounding box center [203, 213] width 10 height 10
click at [203, 215] on input "Select an option" at bounding box center [203, 213] width 10 height 10
click at [102, 176] on span "Select an option" at bounding box center [102, 177] width 10 height 10
click at [102, 176] on input "Select an option" at bounding box center [102, 177] width 10 height 10
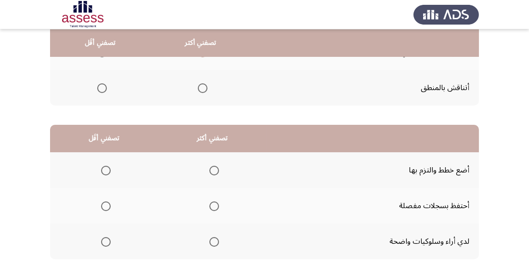
scroll to position [160, 0]
click at [215, 171] on span "Select an option" at bounding box center [215, 170] width 10 height 10
click at [215, 171] on input "Select an option" at bounding box center [215, 170] width 10 height 10
click at [107, 206] on span "Select an option" at bounding box center [106, 206] width 10 height 10
click at [107, 206] on input "Select an option" at bounding box center [106, 206] width 10 height 10
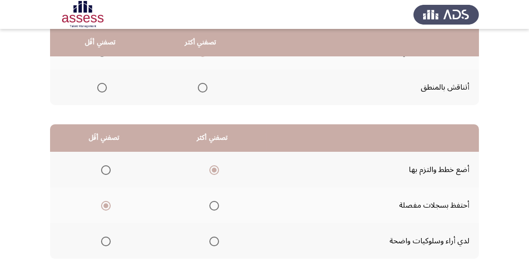
scroll to position [170, 0]
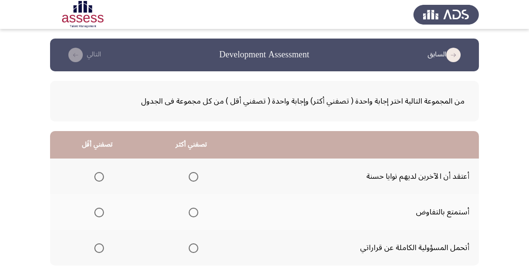
click at [194, 245] on span "Select an option" at bounding box center [194, 248] width 10 height 10
click at [194, 245] on input "Select an option" at bounding box center [194, 248] width 10 height 10
click at [101, 180] on span "Select an option" at bounding box center [99, 177] width 10 height 10
click at [101, 180] on input "Select an option" at bounding box center [99, 177] width 10 height 10
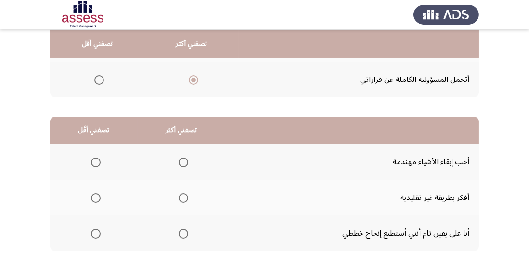
scroll to position [169, 0]
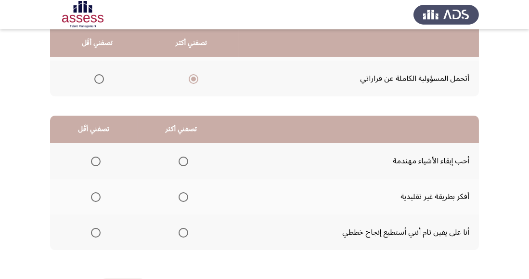
click at [186, 229] on span "Select an option" at bounding box center [184, 233] width 10 height 10
click at [186, 229] on input "Select an option" at bounding box center [184, 233] width 10 height 10
click at [95, 160] on span "Select an option" at bounding box center [96, 162] width 10 height 10
click at [95, 160] on input "Select an option" at bounding box center [96, 162] width 10 height 10
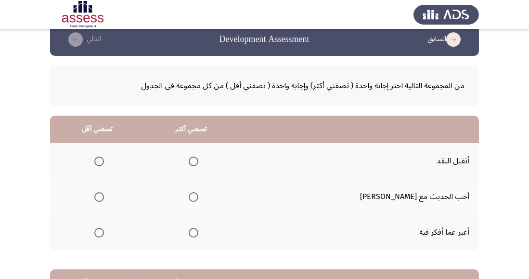
scroll to position [26, 0]
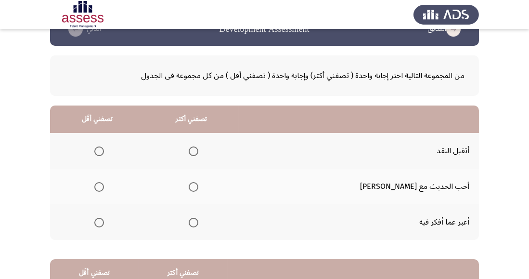
click at [198, 224] on span "Select an option" at bounding box center [194, 223] width 10 height 10
click at [198, 224] on input "Select an option" at bounding box center [194, 223] width 10 height 10
click at [198, 146] on span "Select an option" at bounding box center [194, 151] width 10 height 10
click at [198, 146] on input "Select an option" at bounding box center [194, 151] width 10 height 10
click at [99, 187] on span "Select an option" at bounding box center [99, 187] width 0 height 0
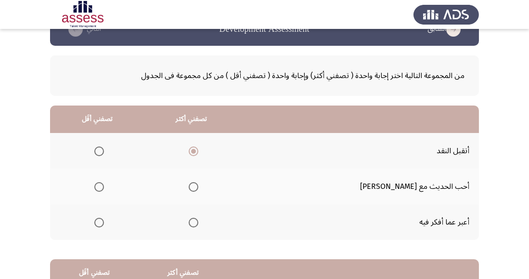
click at [104, 186] on input "Select an option" at bounding box center [99, 187] width 10 height 10
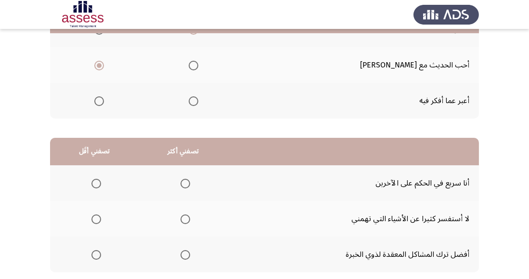
scroll to position [170, 0]
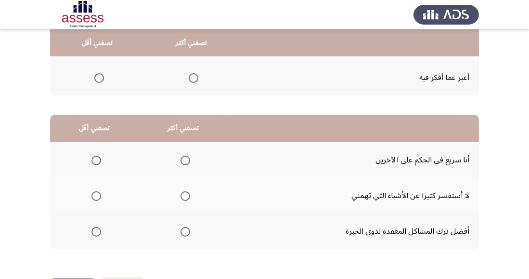
click at [100, 230] on span "Select an option" at bounding box center [97, 232] width 10 height 10
click at [100, 230] on input "Select an option" at bounding box center [97, 232] width 10 height 10
click at [184, 192] on span "Select an option" at bounding box center [186, 196] width 10 height 10
click at [184, 192] on input "Select an option" at bounding box center [186, 196] width 10 height 10
click at [186, 159] on span "Select an option" at bounding box center [186, 161] width 10 height 10
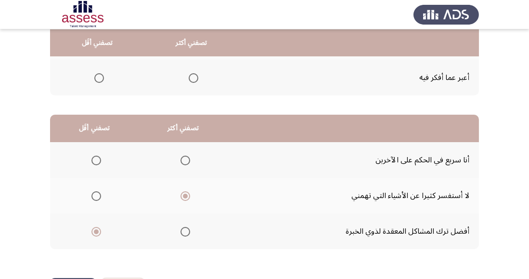
click at [186, 159] on input "Select an option" at bounding box center [186, 161] width 10 height 10
click at [184, 195] on span "Select an option" at bounding box center [186, 196] width 10 height 10
click at [184, 195] on input "Select an option" at bounding box center [186, 196] width 10 height 10
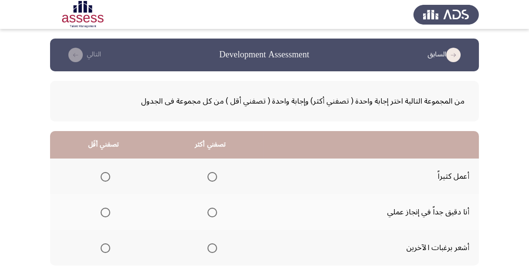
click at [214, 172] on span "Select an option" at bounding box center [213, 177] width 10 height 10
click at [214, 172] on input "Select an option" at bounding box center [213, 177] width 10 height 10
click at [105, 244] on span "Select an option" at bounding box center [106, 248] width 10 height 10
click at [105, 244] on input "Select an option" at bounding box center [106, 248] width 10 height 10
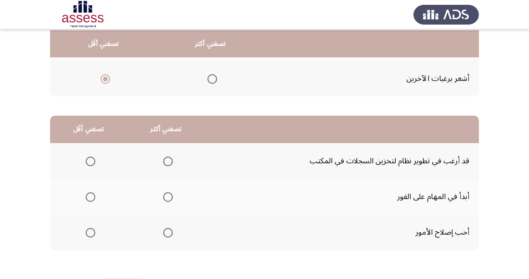
scroll to position [170, 0]
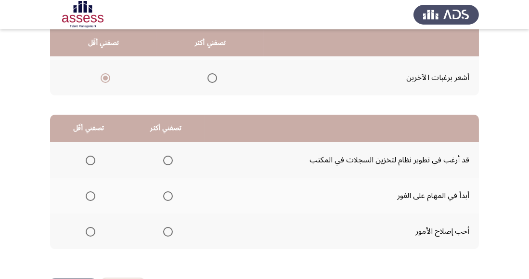
click at [165, 195] on span "Select an option" at bounding box center [168, 196] width 10 height 10
click at [165, 195] on input "Select an option" at bounding box center [168, 196] width 10 height 10
click at [92, 164] on span "Select an option" at bounding box center [91, 161] width 10 height 10
click at [92, 164] on input "Select an option" at bounding box center [91, 161] width 10 height 10
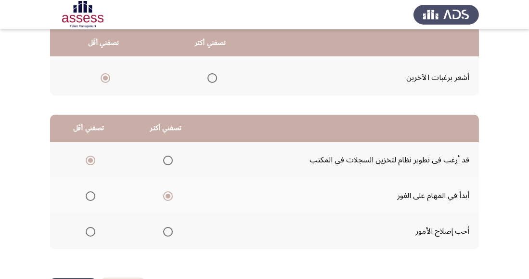
scroll to position [0, 0]
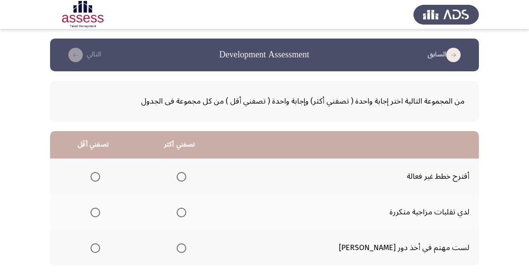
click at [100, 209] on span "Select an option" at bounding box center [96, 213] width 10 height 10
click at [100, 209] on input "Select an option" at bounding box center [96, 213] width 10 height 10
click at [186, 252] on span "Select an option" at bounding box center [182, 248] width 10 height 10
click at [186, 252] on input "Select an option" at bounding box center [182, 248] width 10 height 10
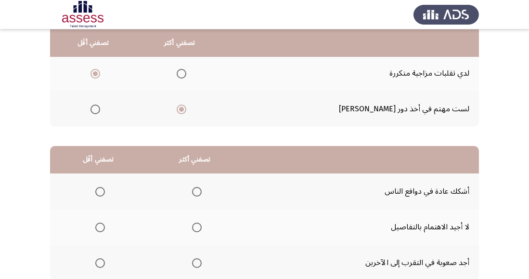
scroll to position [170, 0]
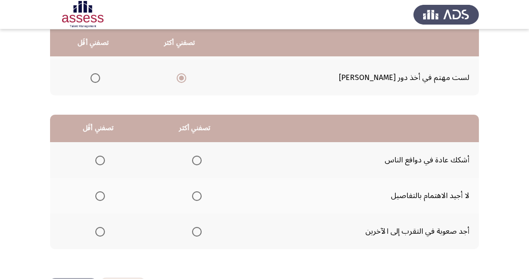
click at [103, 157] on span "Select an option" at bounding box center [100, 161] width 10 height 10
click at [103, 157] on input "Select an option" at bounding box center [100, 161] width 10 height 10
click at [198, 199] on span "Select an option" at bounding box center [197, 196] width 10 height 10
click at [198, 199] on input "Select an option" at bounding box center [197, 196] width 10 height 10
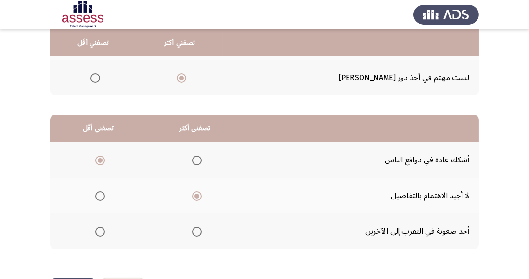
scroll to position [0, 0]
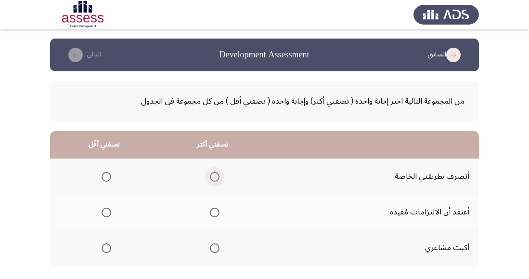
click at [219, 179] on span "Select an option" at bounding box center [215, 177] width 10 height 10
click at [219, 179] on input "Select an option" at bounding box center [215, 177] width 10 height 10
click at [105, 210] on span "Select an option" at bounding box center [107, 213] width 10 height 10
click at [105, 210] on input "Select an option" at bounding box center [107, 213] width 10 height 10
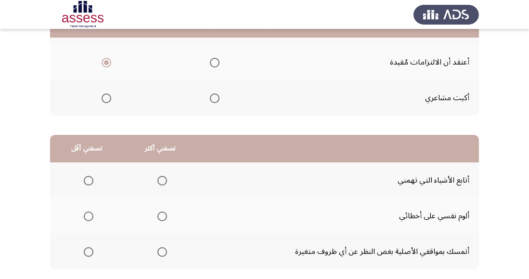
scroll to position [170, 0]
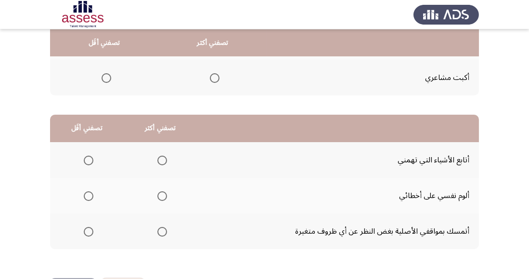
click at [164, 196] on span "Select an option" at bounding box center [163, 196] width 10 height 10
click at [164, 196] on input "Select an option" at bounding box center [163, 196] width 10 height 10
click at [89, 232] on span "Select an option" at bounding box center [89, 232] width 10 height 10
click at [89, 232] on input "Select an option" at bounding box center [89, 232] width 10 height 10
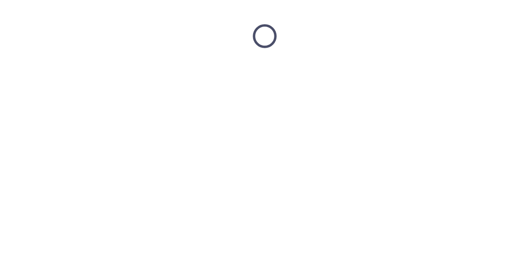
scroll to position [0, 0]
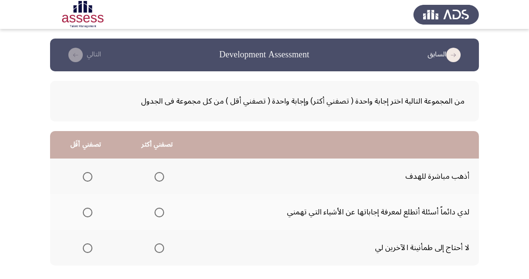
click at [161, 181] on span "Select an option" at bounding box center [160, 177] width 10 height 10
click at [161, 181] on input "Select an option" at bounding box center [160, 177] width 10 height 10
click at [89, 215] on span "Select an option" at bounding box center [88, 213] width 10 height 10
click at [89, 215] on input "Select an option" at bounding box center [88, 213] width 10 height 10
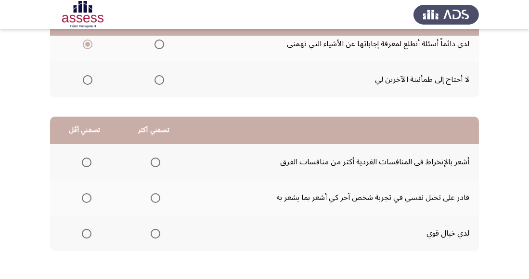
scroll to position [170, 0]
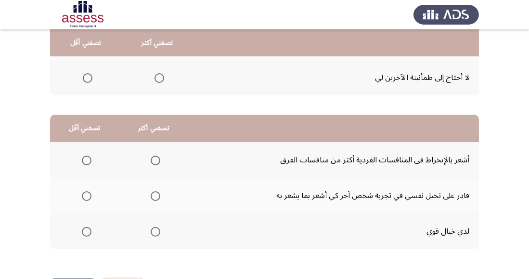
click at [158, 233] on span "Select an option" at bounding box center [156, 232] width 10 height 10
click at [158, 233] on input "Select an option" at bounding box center [156, 232] width 10 height 10
click at [90, 158] on span "Select an option" at bounding box center [87, 161] width 10 height 10
click at [90, 158] on input "Select an option" at bounding box center [87, 161] width 10 height 10
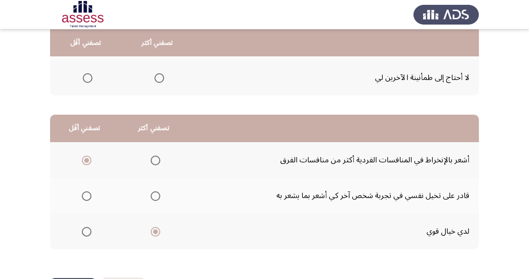
scroll to position [0, 0]
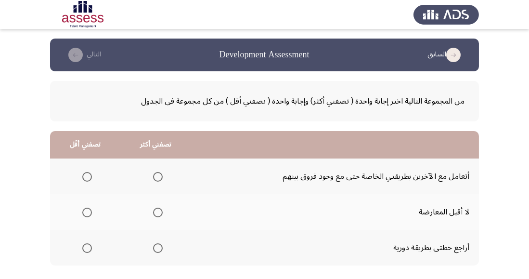
click at [158, 248] on span "Select an option" at bounding box center [158, 248] width 0 height 0
click at [158, 248] on input "Select an option" at bounding box center [158, 248] width 10 height 10
click at [90, 210] on span "Select an option" at bounding box center [87, 213] width 10 height 10
click at [90, 210] on input "Select an option" at bounding box center [87, 213] width 10 height 10
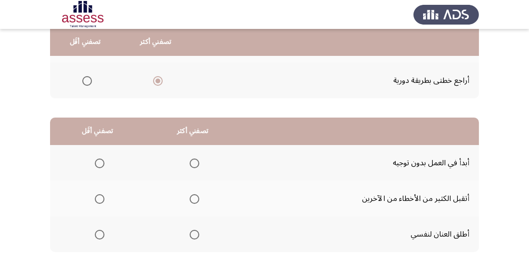
scroll to position [167, 0]
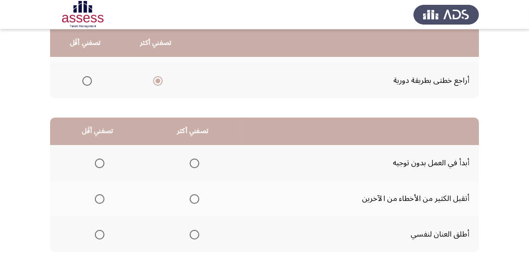
click at [191, 202] on span "Select an option" at bounding box center [195, 199] width 10 height 10
click at [191, 202] on input "Select an option" at bounding box center [195, 199] width 10 height 10
click at [102, 234] on span "Select an option" at bounding box center [100, 235] width 10 height 10
click at [102, 234] on input "Select an option" at bounding box center [100, 235] width 10 height 10
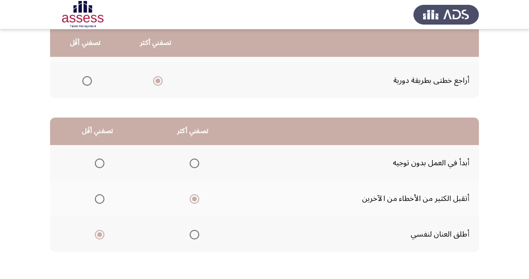
scroll to position [0, 0]
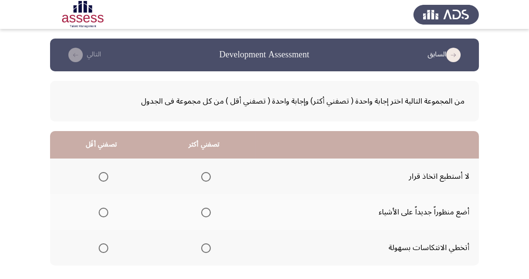
click at [103, 176] on span "Select an option" at bounding box center [104, 177] width 10 height 10
click at [103, 176] on input "Select an option" at bounding box center [104, 177] width 10 height 10
click at [208, 249] on span "Select an option" at bounding box center [206, 248] width 10 height 10
click at [208, 249] on input "Select an option" at bounding box center [206, 248] width 10 height 10
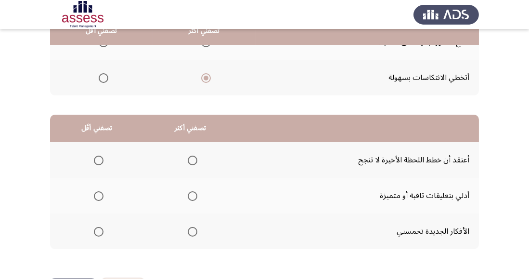
scroll to position [170, 0]
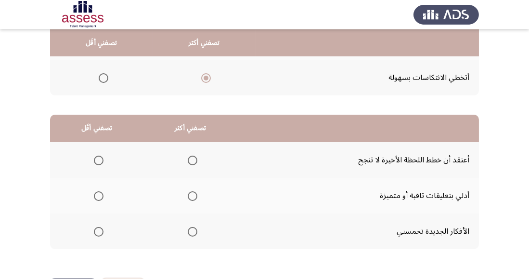
click at [199, 227] on th at bounding box center [191, 231] width 94 height 36
click at [204, 231] on th at bounding box center [191, 231] width 94 height 36
click at [188, 236] on span "Select an option" at bounding box center [193, 232] width 10 height 10
click at [188, 236] on input "Select an option" at bounding box center [193, 232] width 10 height 10
click at [94, 161] on span "Select an option" at bounding box center [99, 161] width 10 height 10
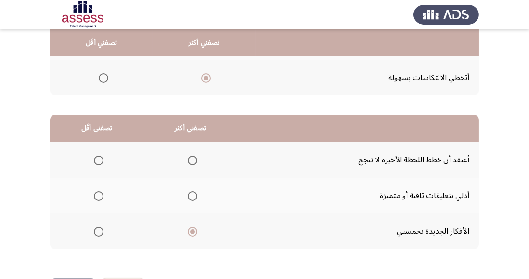
click at [94, 161] on input "Select an option" at bounding box center [99, 161] width 10 height 10
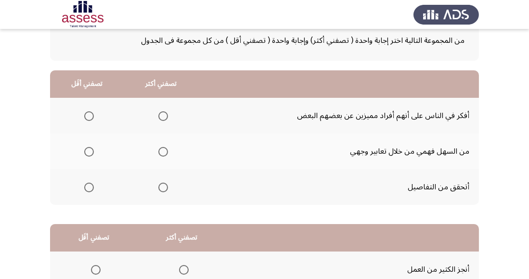
scroll to position [62, 0]
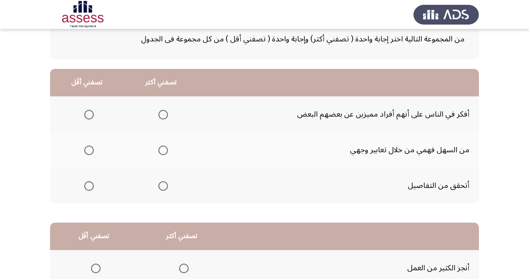
click at [163, 150] on span "Select an option" at bounding box center [163, 150] width 0 height 0
click at [162, 150] on input "Select an option" at bounding box center [163, 150] width 10 height 10
click at [89, 114] on span "Select an option" at bounding box center [89, 115] width 10 height 10
click at [89, 114] on input "Select an option" at bounding box center [89, 115] width 10 height 10
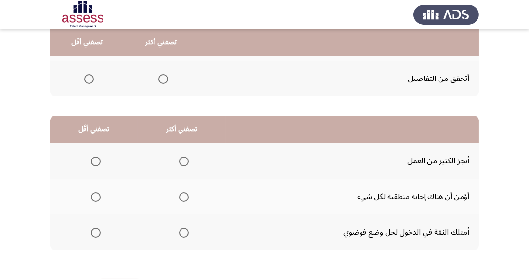
scroll to position [170, 0]
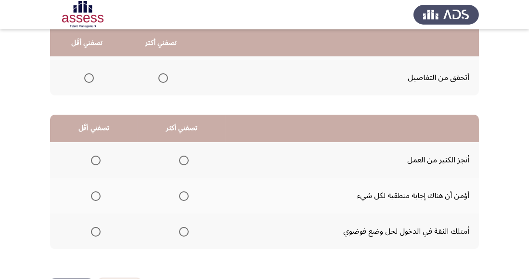
click at [185, 232] on span "Select an option" at bounding box center [184, 232] width 10 height 10
click at [185, 232] on input "Select an option" at bounding box center [184, 232] width 10 height 10
click at [100, 197] on span "Select an option" at bounding box center [96, 196] width 10 height 10
click at [100, 197] on input "Select an option" at bounding box center [96, 196] width 10 height 10
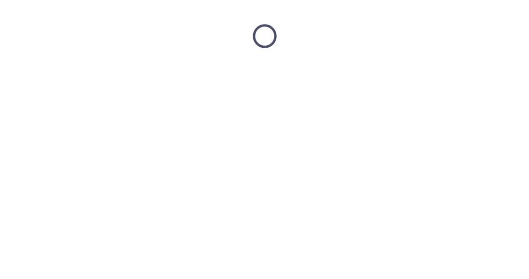
scroll to position [0, 0]
